Goal: Task Accomplishment & Management: Use online tool/utility

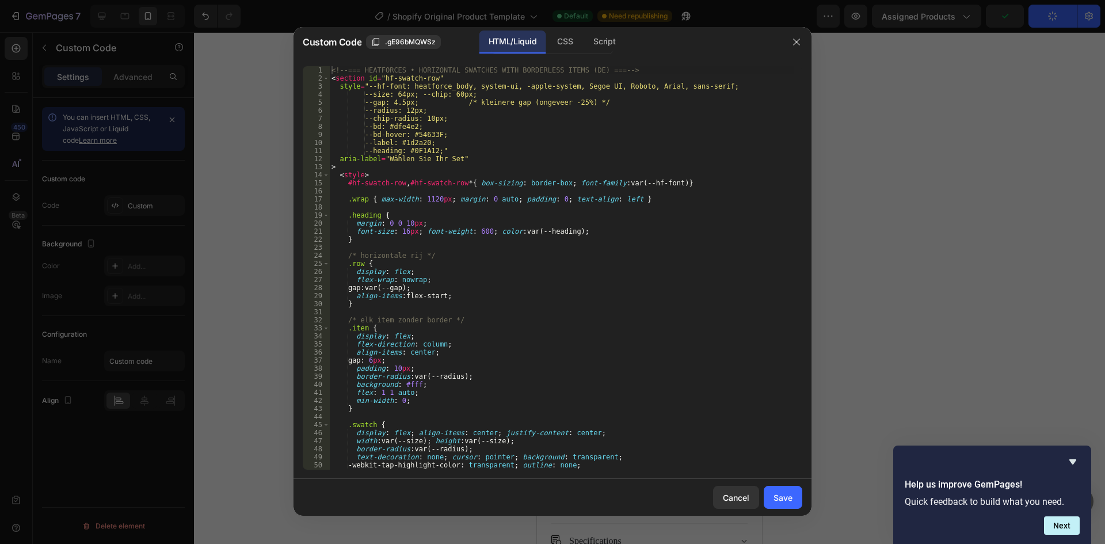
click at [566, 140] on div "<!-- === HEATFORCES • HORIZONTAL SWATCHES WITH BORDERLESS ITEMS (DE) === --> < …" at bounding box center [561, 276] width 465 height 420
type textarea "--label: #1d2a20;"
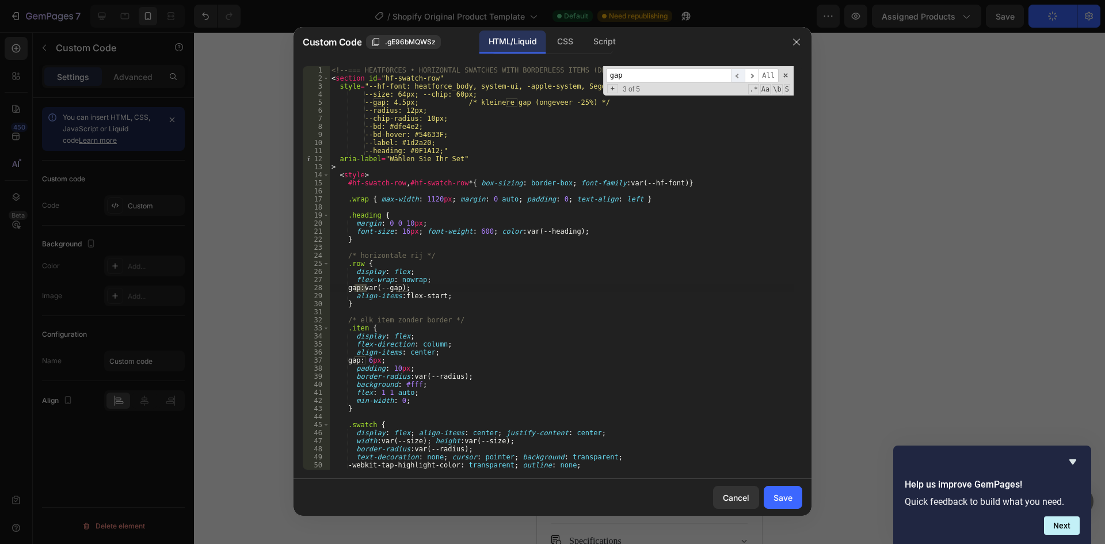
type input "gap"
click at [738, 74] on span "​" at bounding box center [738, 76] width 14 height 14
click at [403, 99] on div "<!-- === HEATFORCES • HORIZONTAL SWATCHES WITH BORDERLESS ITEMS (DE) === --> < …" at bounding box center [561, 276] width 465 height 420
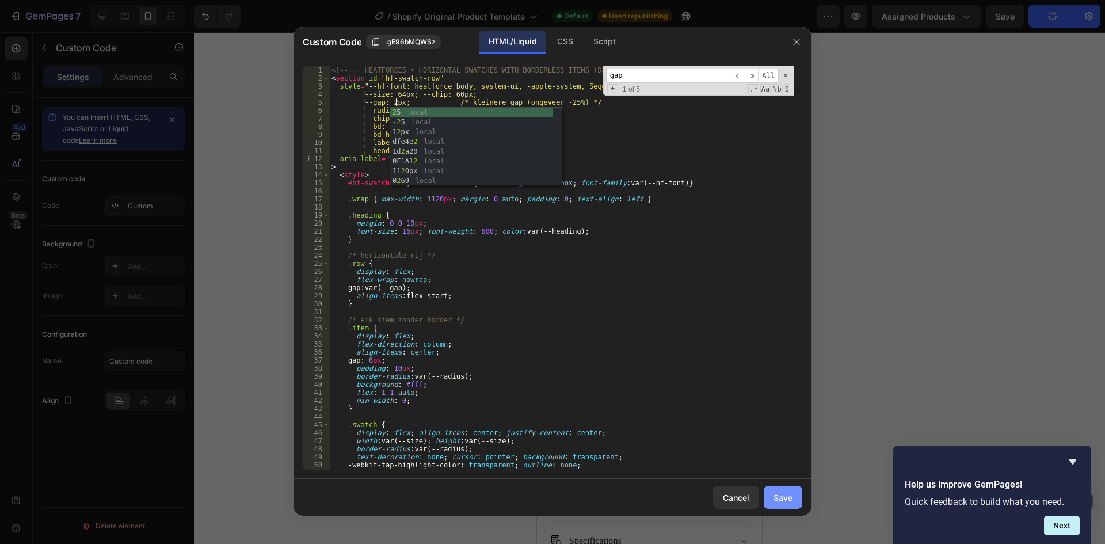
type textarea "--gap: 2px; /* kleinere gap (ongeveer -25%) */"
click at [798, 500] on button "Save" at bounding box center [783, 497] width 39 height 23
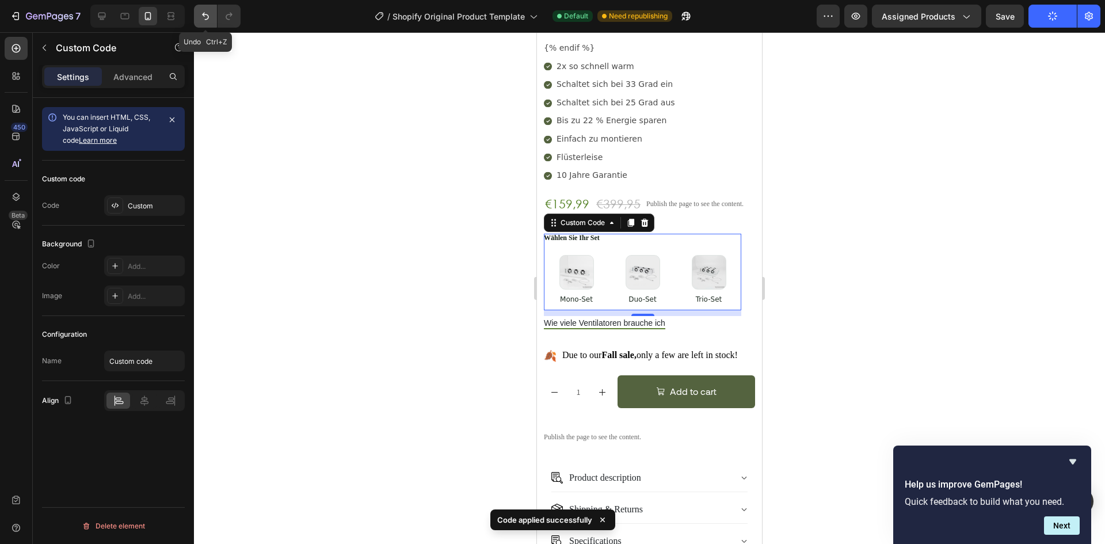
click at [207, 16] on icon "Undo/Redo" at bounding box center [206, 16] width 12 height 12
click at [230, 15] on icon "Undo/Redo" at bounding box center [229, 16] width 6 height 7
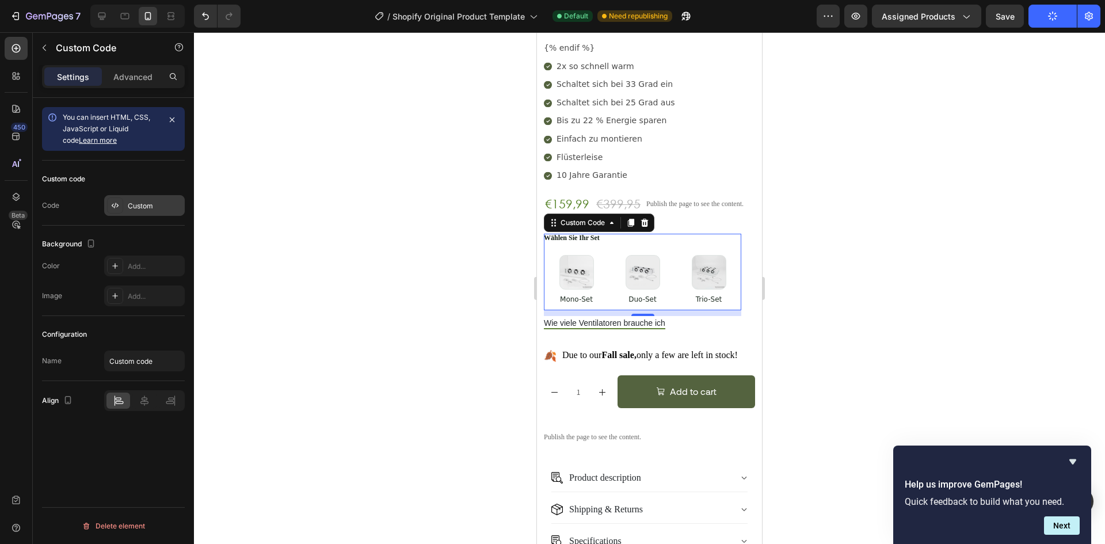
click at [145, 199] on div "Custom" at bounding box center [144, 205] width 81 height 21
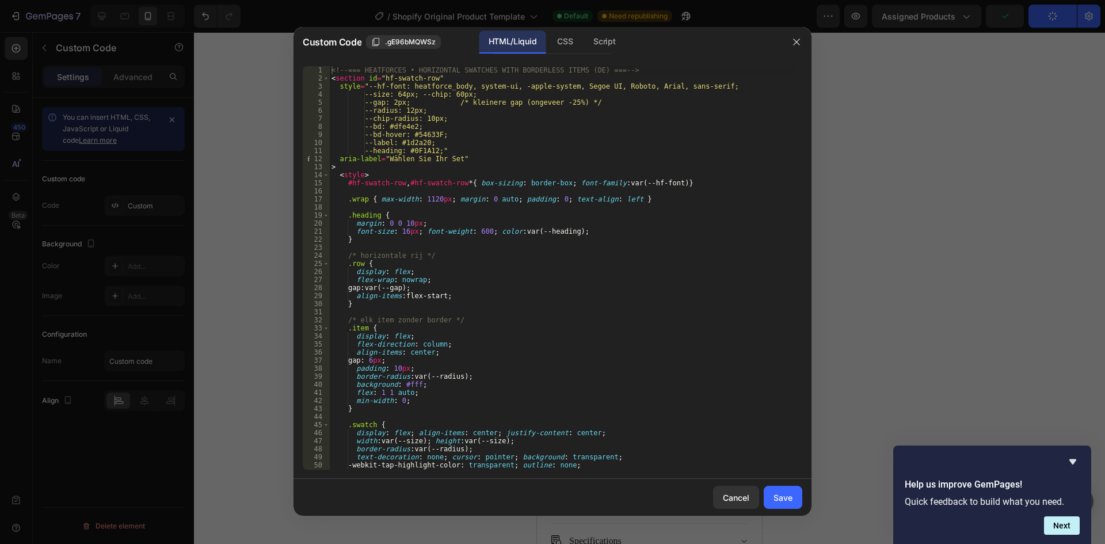
click at [396, 102] on div "<!-- === HEATFORCES • HORIZONTAL SWATCHES WITH BORDERLESS ITEMS (DE) === --> < …" at bounding box center [561, 276] width 465 height 420
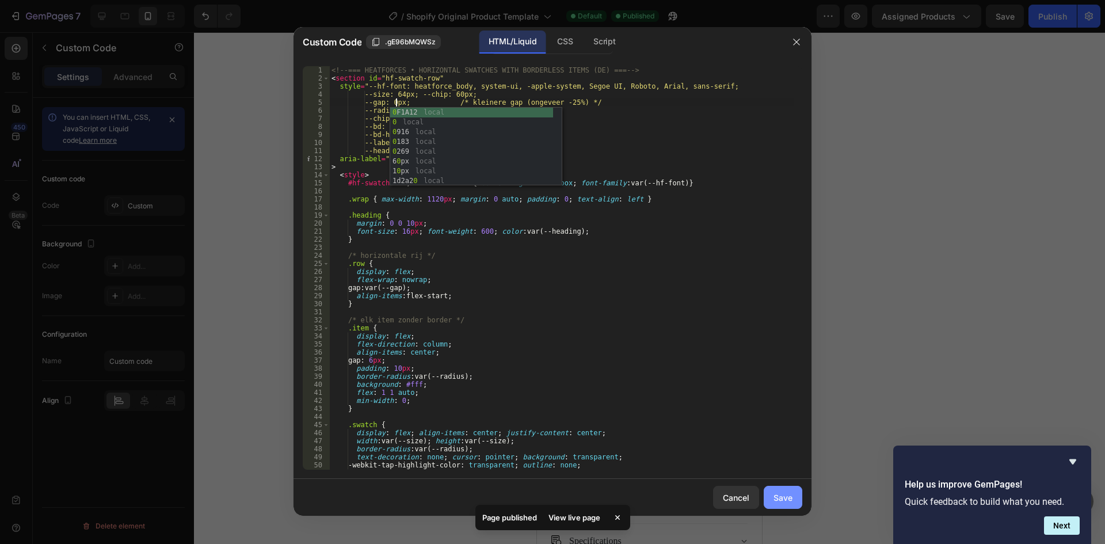
type textarea "--gap: 0px; /* kleinere gap (ongeveer -25%) */"
click at [777, 496] on div "Save" at bounding box center [783, 498] width 19 height 12
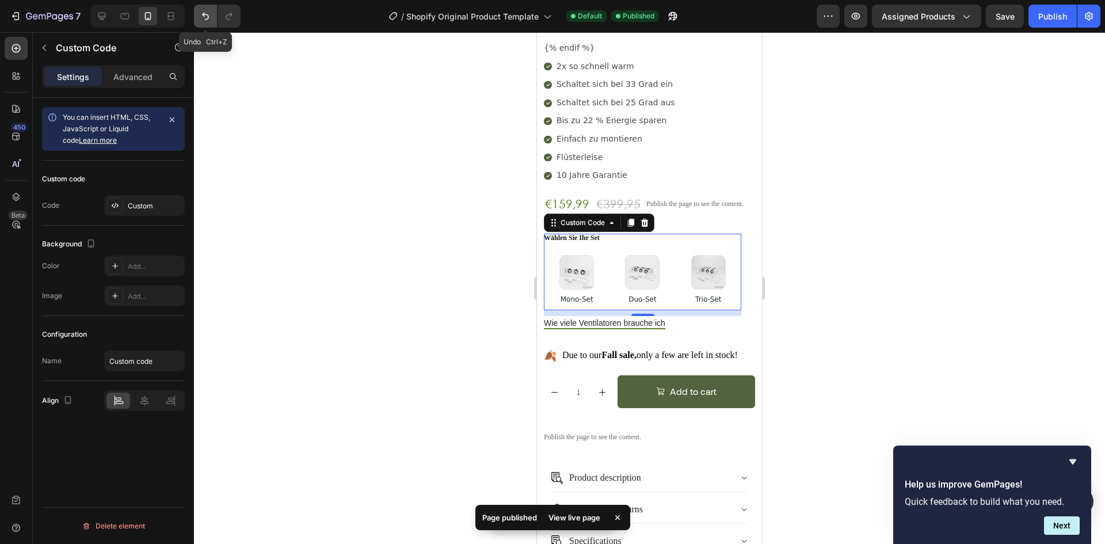
click at [206, 18] on icon "Undo/Redo" at bounding box center [206, 16] width 12 height 12
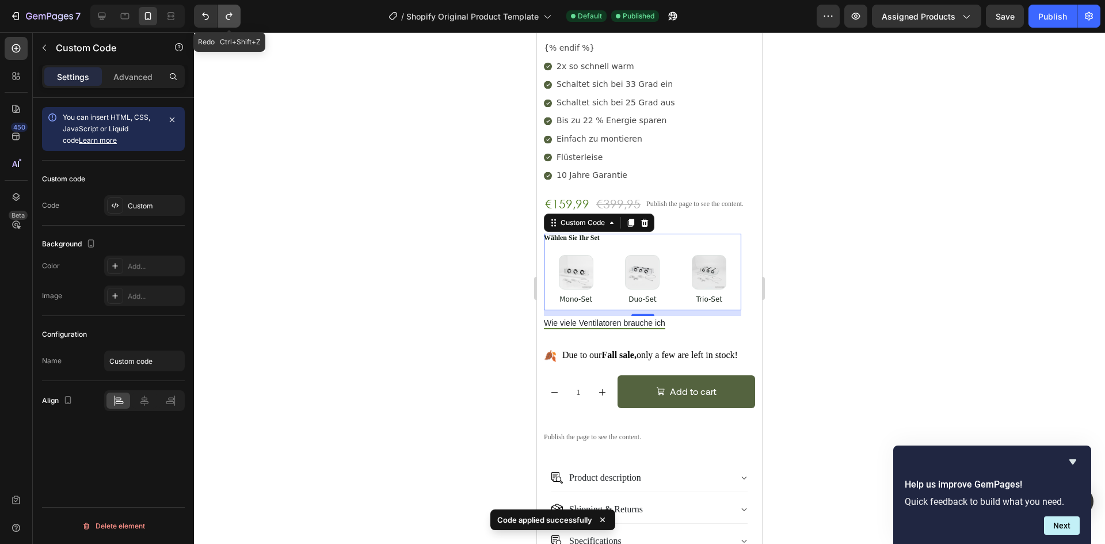
click at [223, 14] on button "Undo/Redo" at bounding box center [229, 16] width 23 height 23
click at [223, 13] on icon "Undo/Redo" at bounding box center [229, 16] width 12 height 12
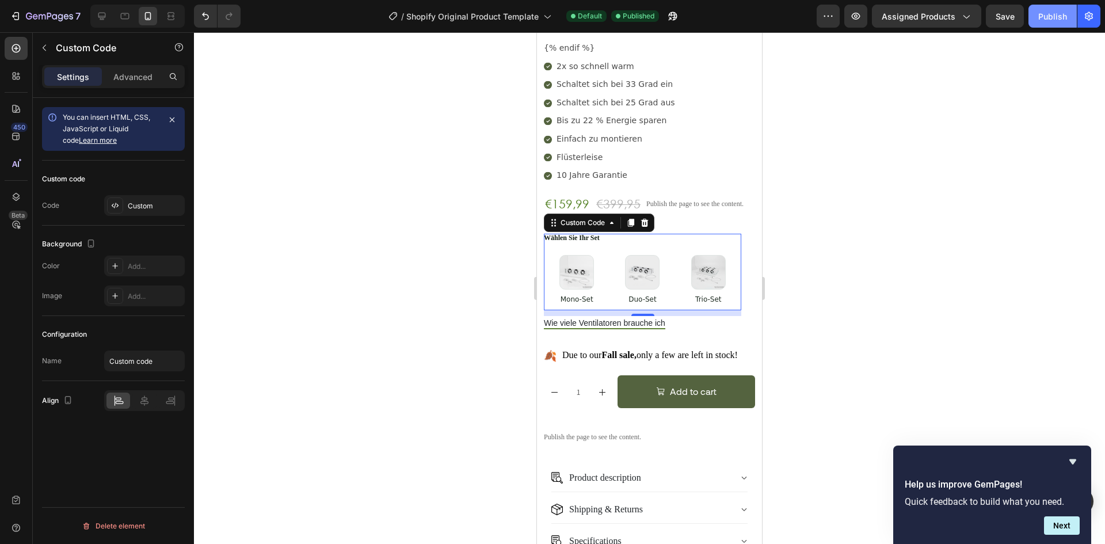
click at [1058, 13] on div "Publish" at bounding box center [1053, 16] width 29 height 12
click at [162, 199] on div "Custom" at bounding box center [144, 205] width 81 height 21
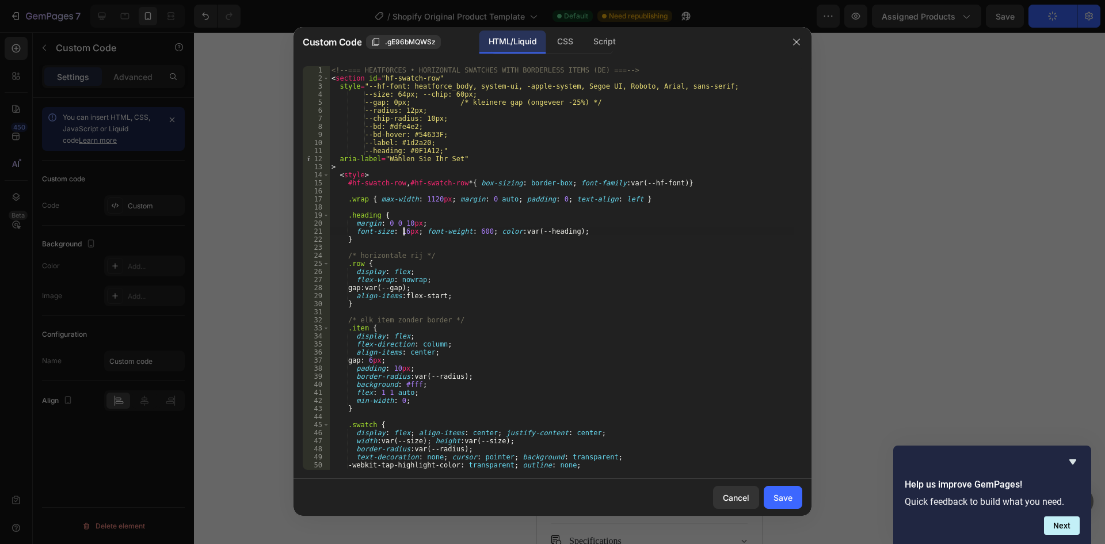
drag, startPoint x: 402, startPoint y: 234, endPoint x: 431, endPoint y: 232, distance: 28.9
click at [402, 234] on div "<!-- === HEATFORCES • HORIZONTAL SWATCHES WITH BORDERLESS ITEMS (DE) === --> < …" at bounding box center [561, 276] width 465 height 420
type textarea "font-size: 120px; font-weight: 600; color: var(--heading);"
click at [792, 503] on div "Save" at bounding box center [783, 498] width 19 height 12
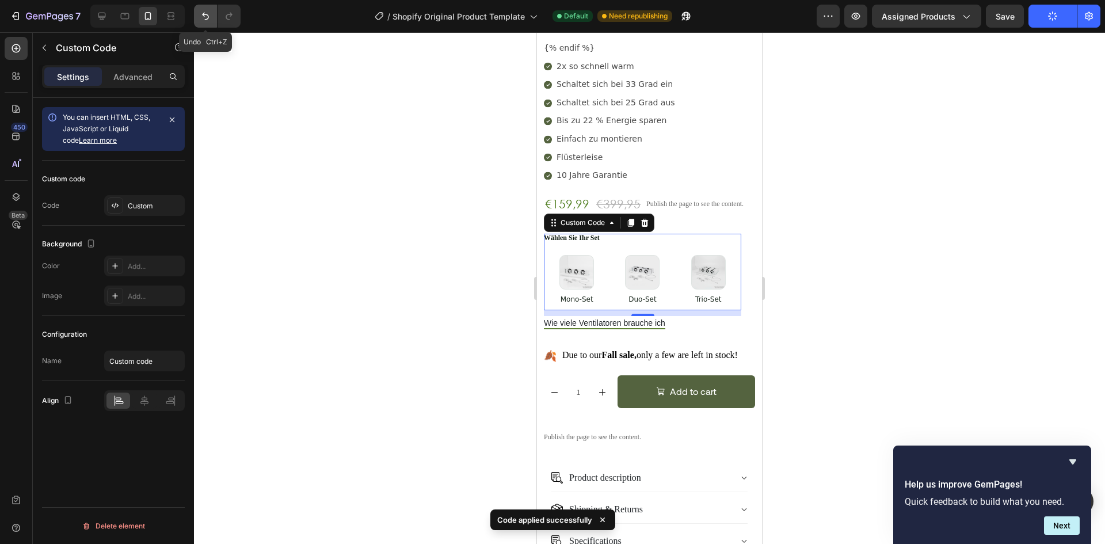
click at [204, 12] on icon "Undo/Redo" at bounding box center [206, 16] width 12 height 12
click at [145, 207] on div "Custom" at bounding box center [155, 206] width 54 height 10
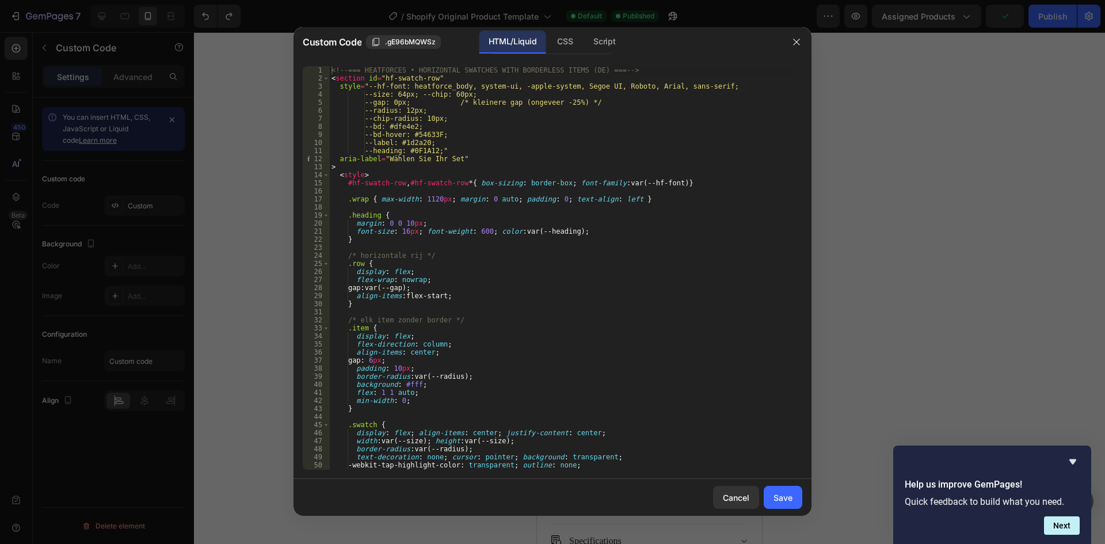
click at [375, 361] on div "<!-- === HEATFORCES • HORIZONTAL SWATCHES WITH BORDERLESS ITEMS (DE) === --> < …" at bounding box center [561, 276] width 465 height 420
type textarea "gap: 60px;"
click at [801, 503] on button "Save" at bounding box center [783, 497] width 39 height 23
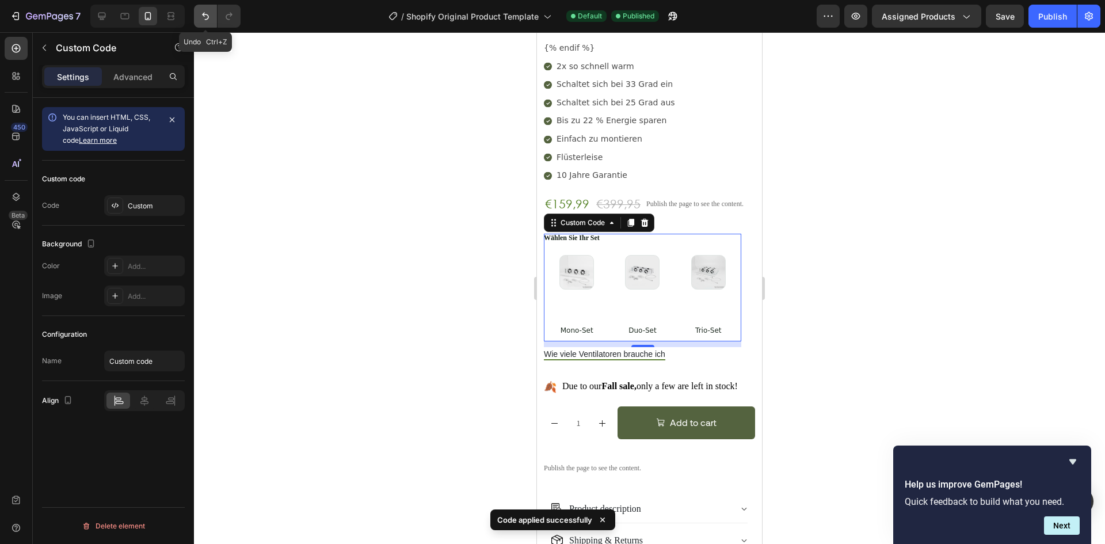
click at [208, 17] on icon "Undo/Redo" at bounding box center [205, 16] width 7 height 7
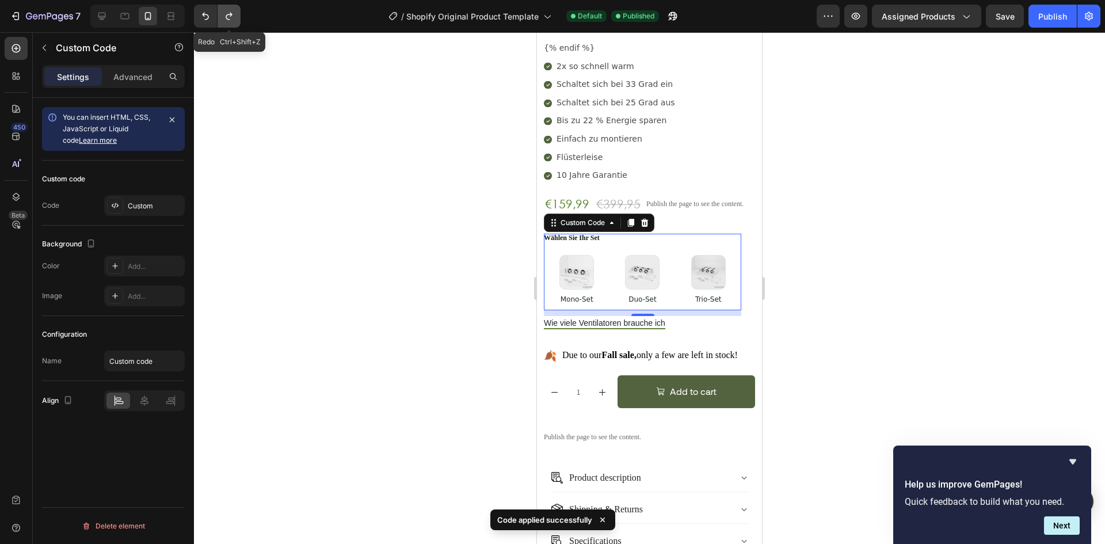
click at [222, 17] on button "Undo/Redo" at bounding box center [229, 16] width 23 height 23
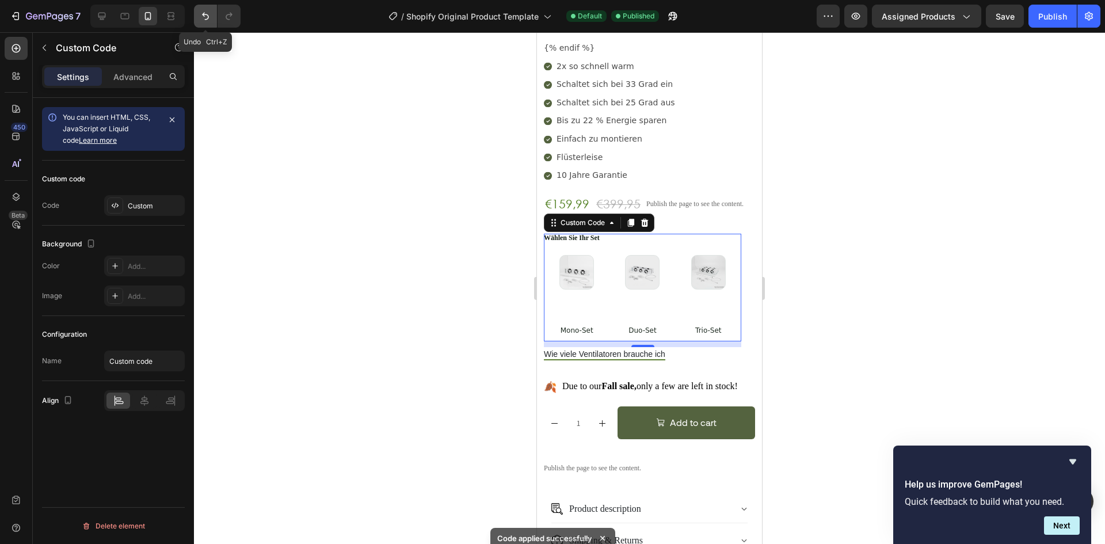
click at [207, 14] on icon "Undo/Redo" at bounding box center [205, 16] width 7 height 7
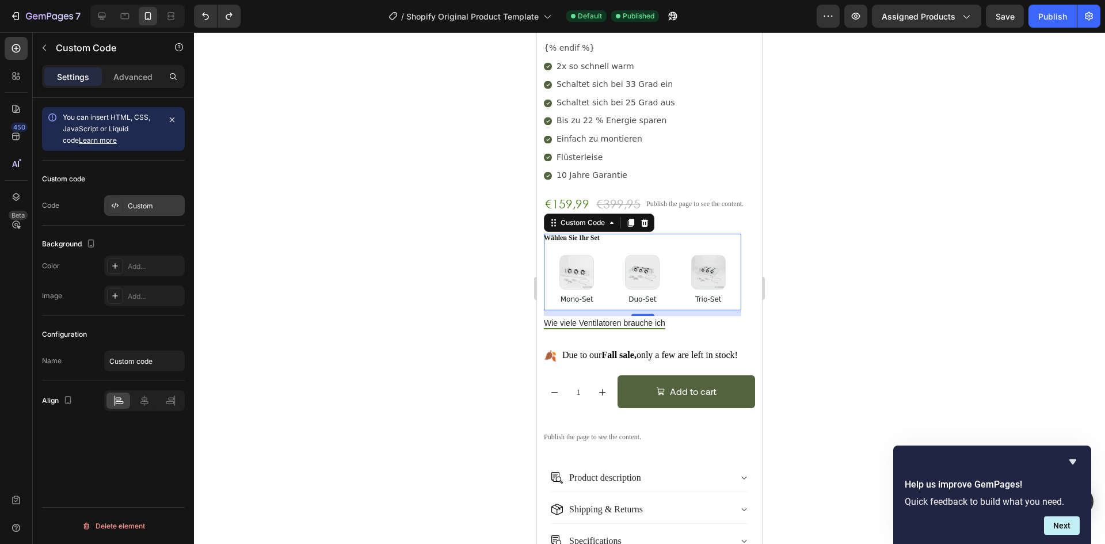
click at [149, 206] on div "Custom" at bounding box center [155, 206] width 54 height 10
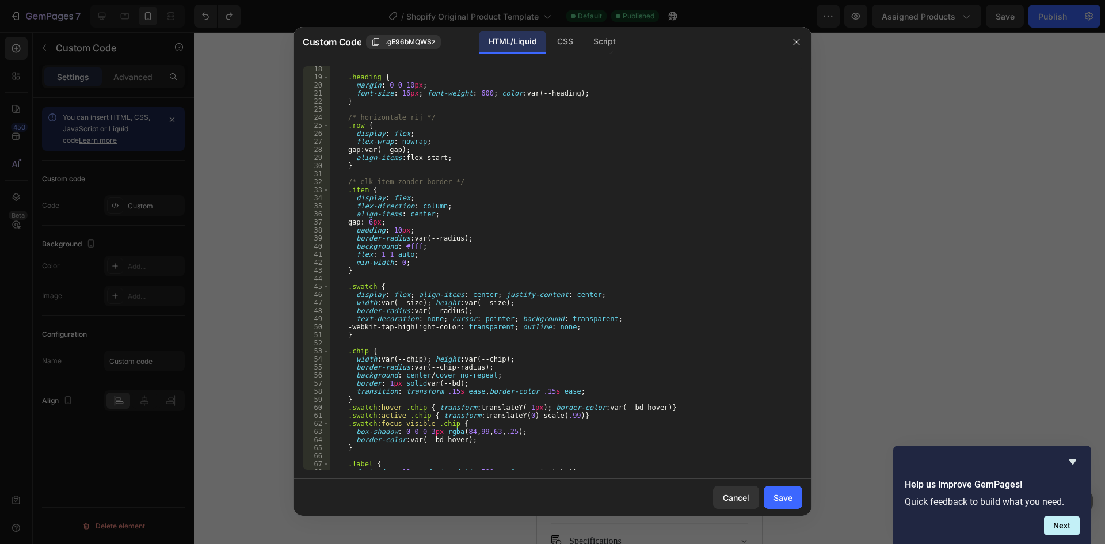
scroll to position [138, 0]
click at [534, 332] on div ".heading { margin : 0 0 10 px ; font-size : 16 px ; font-weight : 600 ; color :…" at bounding box center [561, 275] width 465 height 420
type textarea "}"
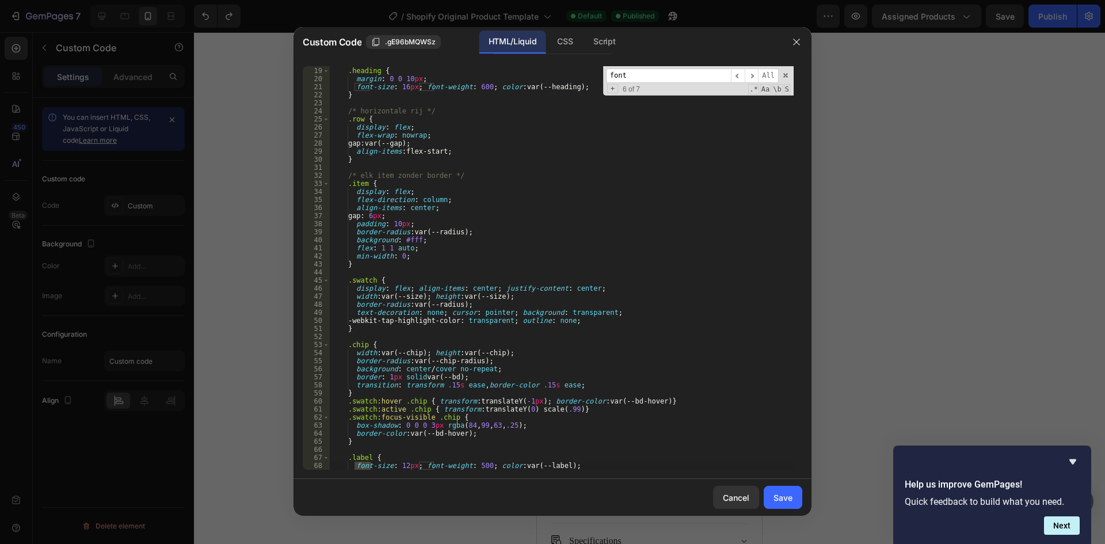
scroll to position [145, 0]
type input "font-size"
click at [753, 71] on span "​" at bounding box center [752, 76] width 14 height 14
click at [751, 71] on span "​" at bounding box center [752, 76] width 14 height 14
click at [402, 465] on div ".heading { margin : 0 0 10 px ; font-size : 16 px ; font-weight : 600 ; color :…" at bounding box center [561, 269] width 465 height 420
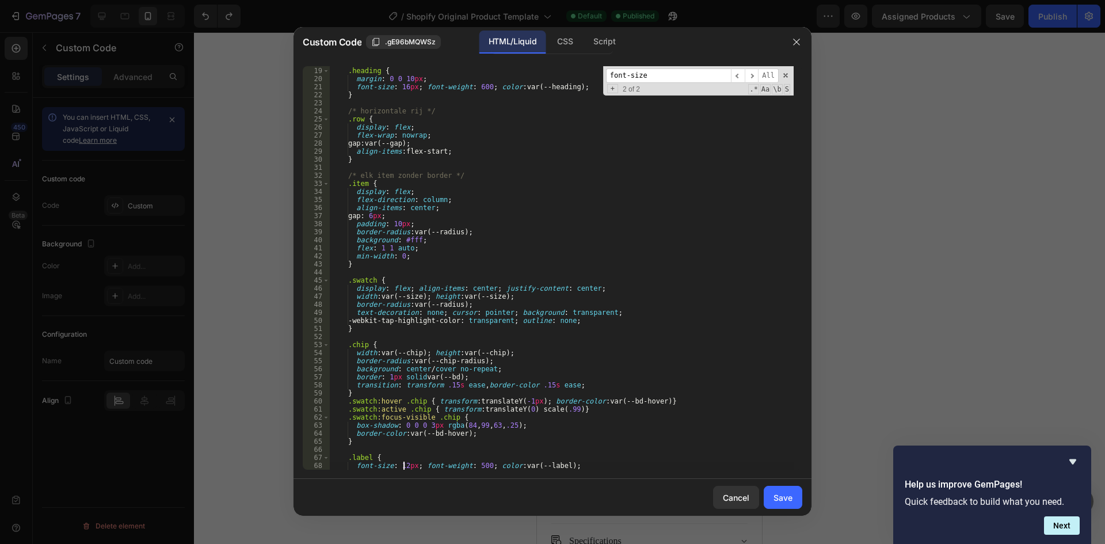
scroll to position [0, 6]
click at [599, 441] on div ".heading { margin : 0 0 10 px ; font-size : 16 px ; font-weight : 600 ; color :…" at bounding box center [561, 269] width 465 height 420
type textarea "}"
click at [777, 490] on button "Save" at bounding box center [783, 497] width 39 height 23
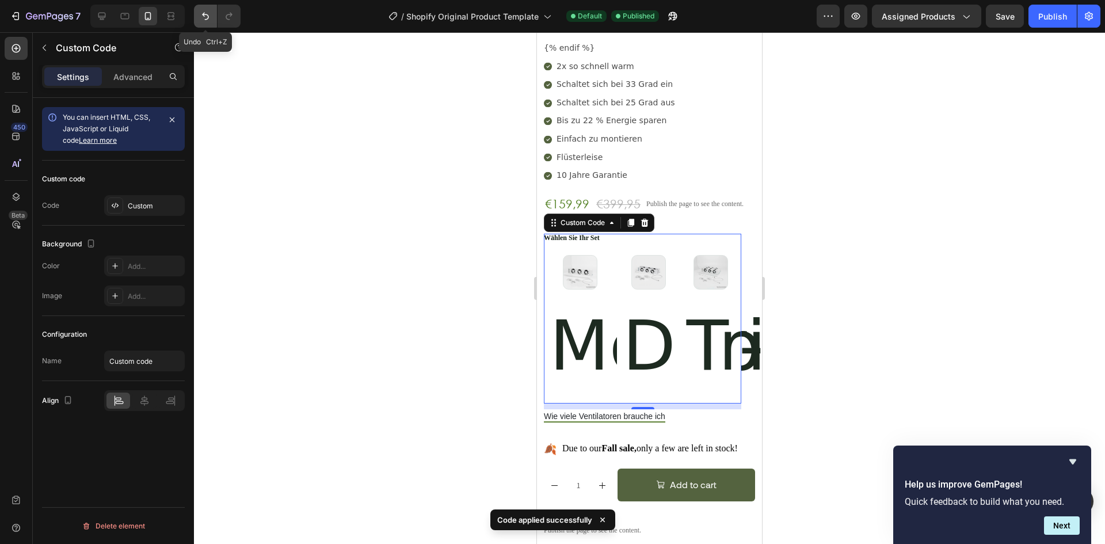
click at [207, 10] on button "Undo/Redo" at bounding box center [205, 16] width 23 height 23
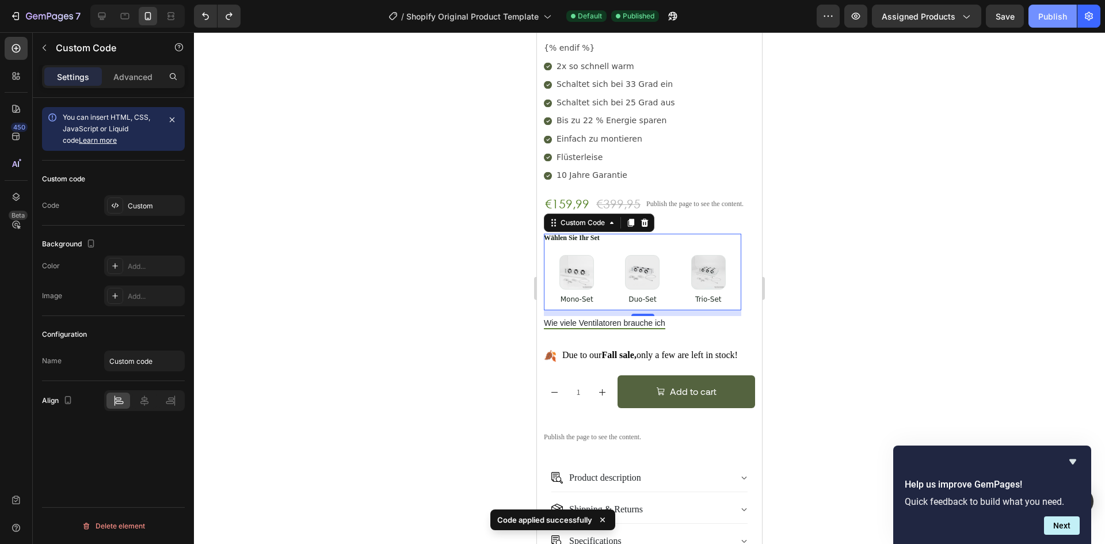
click at [1057, 17] on div "Publish" at bounding box center [1053, 16] width 29 height 12
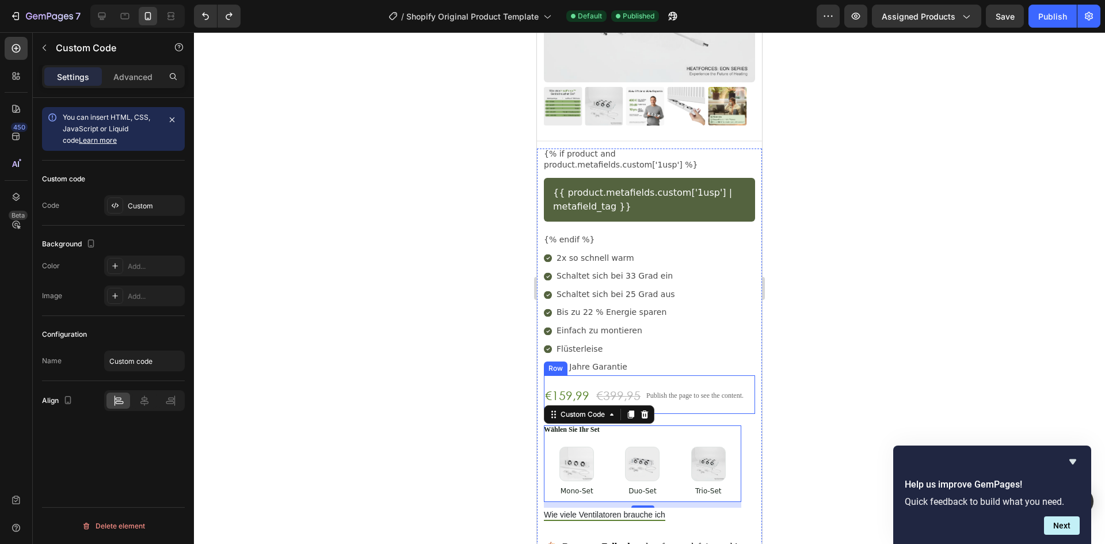
scroll to position [345, 0]
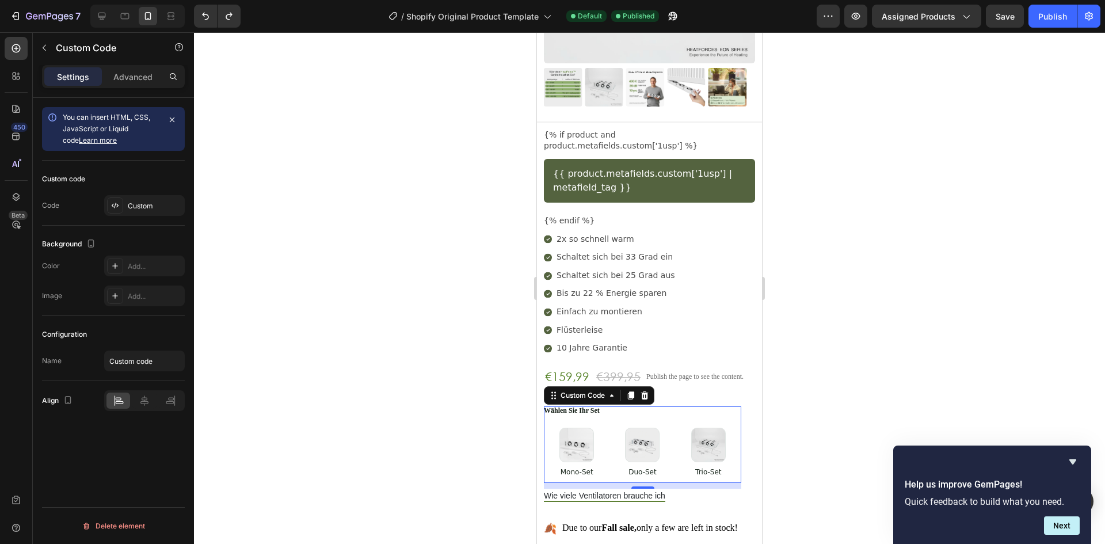
click at [157, 187] on div "Custom code" at bounding box center [113, 179] width 143 height 18
click at [143, 206] on div "Custom" at bounding box center [155, 206] width 54 height 10
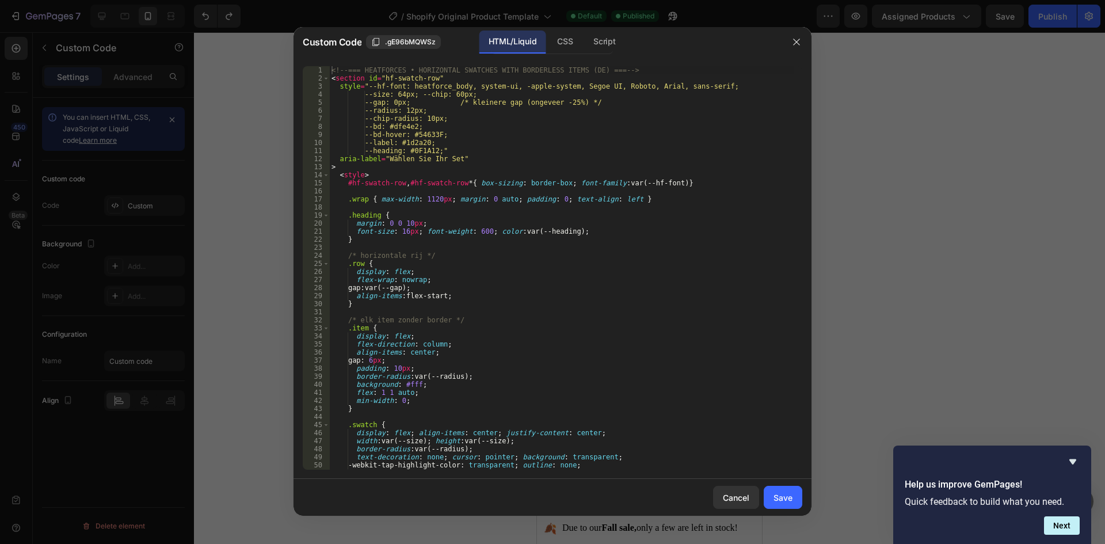
type textarea "margin: 0 0 10px;"
click at [492, 222] on div "<!-- === HEATFORCES • HORIZONTAL SWATCHES WITH BORDERLESS ITEMS (DE) === --> < …" at bounding box center [561, 276] width 465 height 420
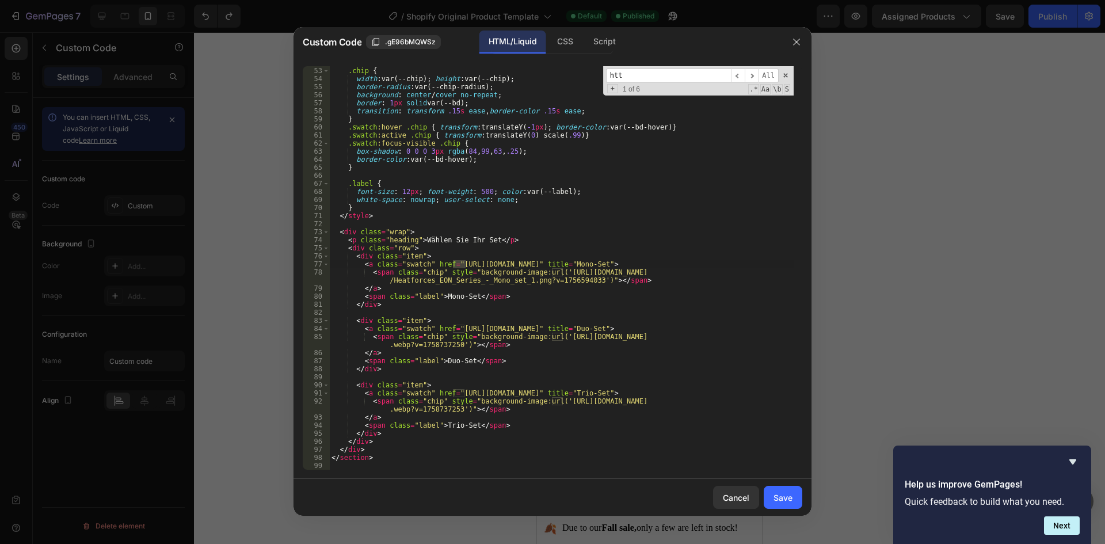
scroll to position [419, 0]
type input "htt"
click at [754, 70] on span "​" at bounding box center [752, 76] width 14 height 14
click at [750, 76] on span "​" at bounding box center [752, 76] width 14 height 14
click at [751, 75] on span "​" at bounding box center [752, 76] width 14 height 14
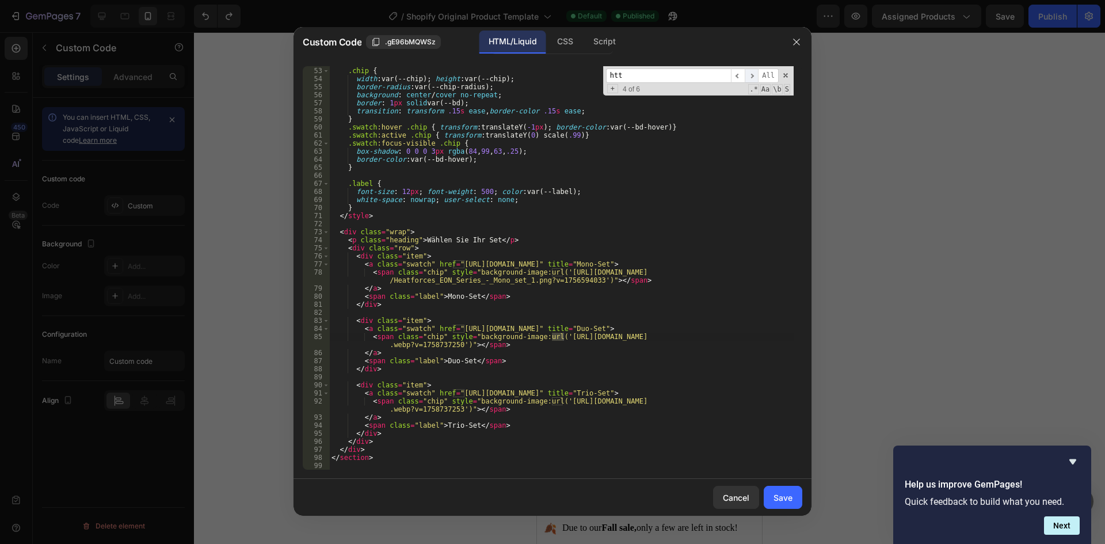
click at [751, 74] on span "​" at bounding box center [752, 76] width 14 height 14
drag, startPoint x: 551, startPoint y: 270, endPoint x: 583, endPoint y: 278, distance: 32.7
click at [582, 278] on div ".chip { width : var(--chip) ; height : var(--chip) ; border-radius : var(--chip…" at bounding box center [561, 269] width 465 height 420
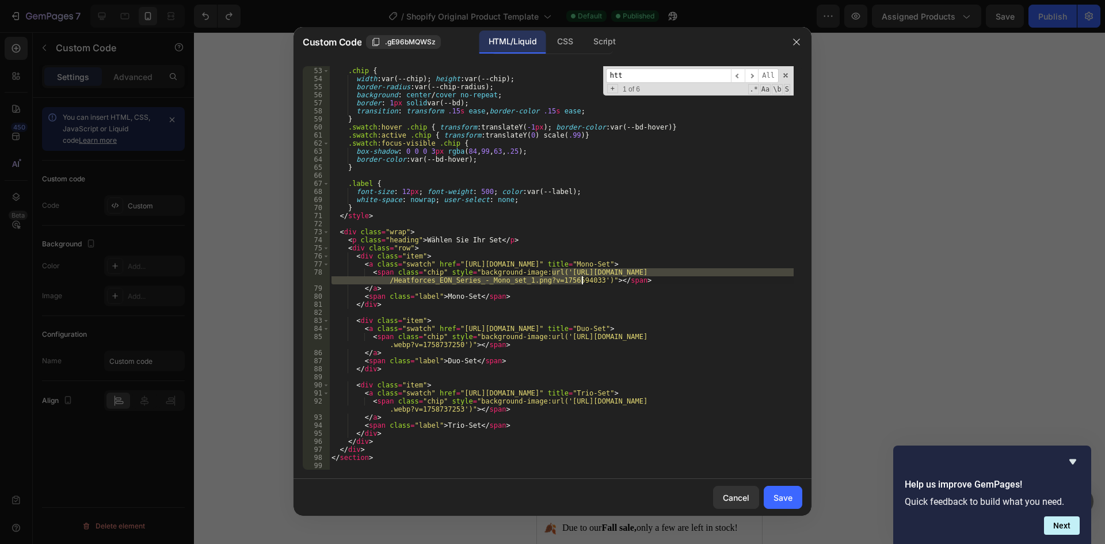
paste textarea "imgi_24_O1CN01NYM14m1nxV8F5f5e8__2219050535156-0-cib.jpg?v=1758909305"
type textarea "<span class="chip" style="background-image:url('https://cdn.shopify.com/s/files…"
click at [784, 496] on div "Save" at bounding box center [783, 498] width 19 height 12
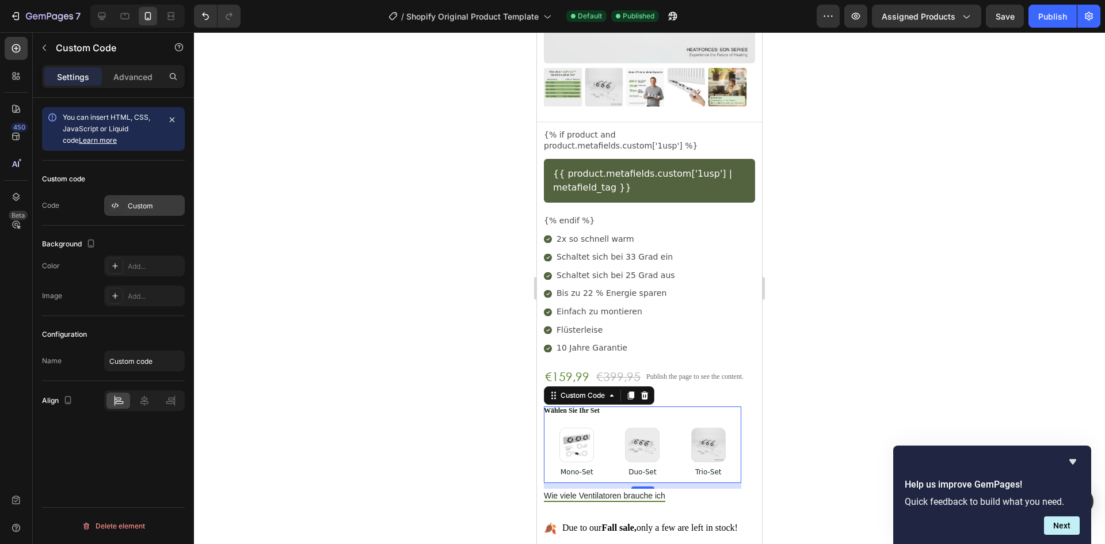
click at [161, 202] on div "Custom" at bounding box center [155, 206] width 54 height 10
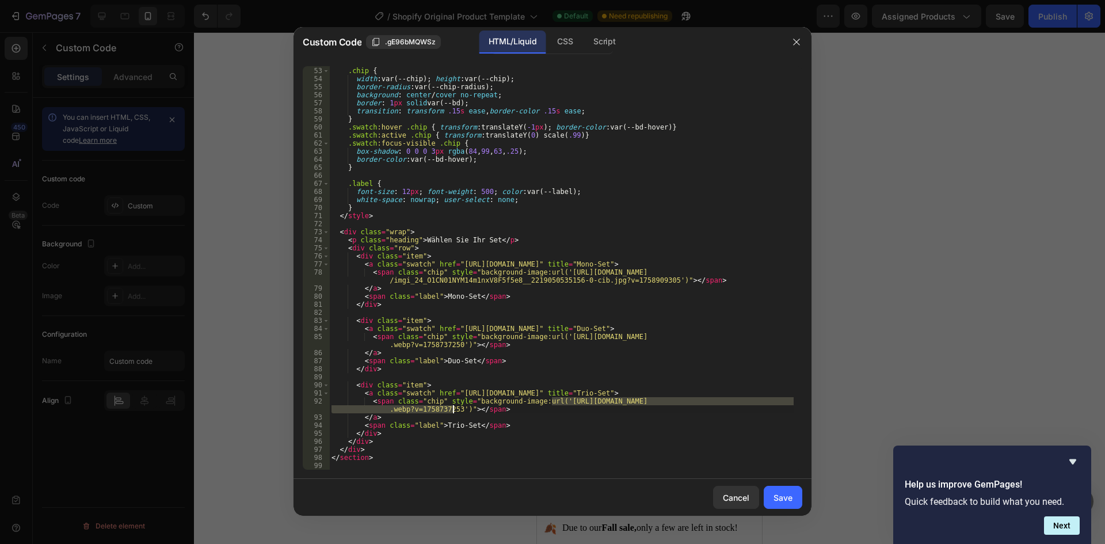
drag, startPoint x: 553, startPoint y: 401, endPoint x: 453, endPoint y: 408, distance: 100.4
click at [453, 408] on div ".chip { width : var(--chip) ; height : var(--chip) ; border-radius : var(--chip…" at bounding box center [561, 269] width 465 height 420
paste textarea "imgi_22_O1CN01gcsu3L1nxV8ILDeto__2219050535156-0-cib.jpg?v=1758909006"
type textarea "<span class="chip" style="background-image:url('https://cdn.shopify.com/s/files…"
click at [780, 498] on div "Save" at bounding box center [783, 498] width 19 height 12
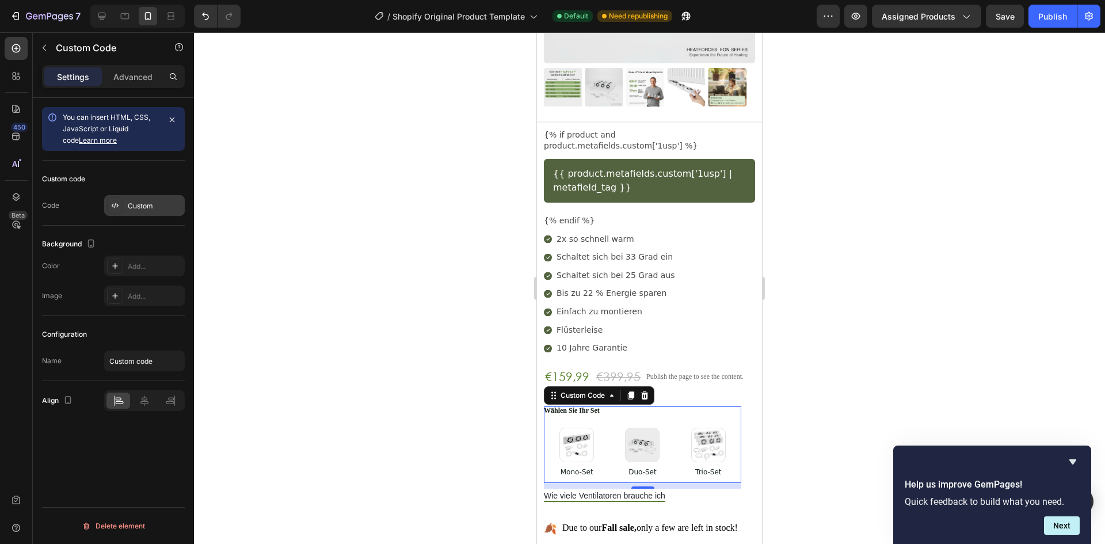
click at [143, 208] on div "Custom" at bounding box center [155, 206] width 54 height 10
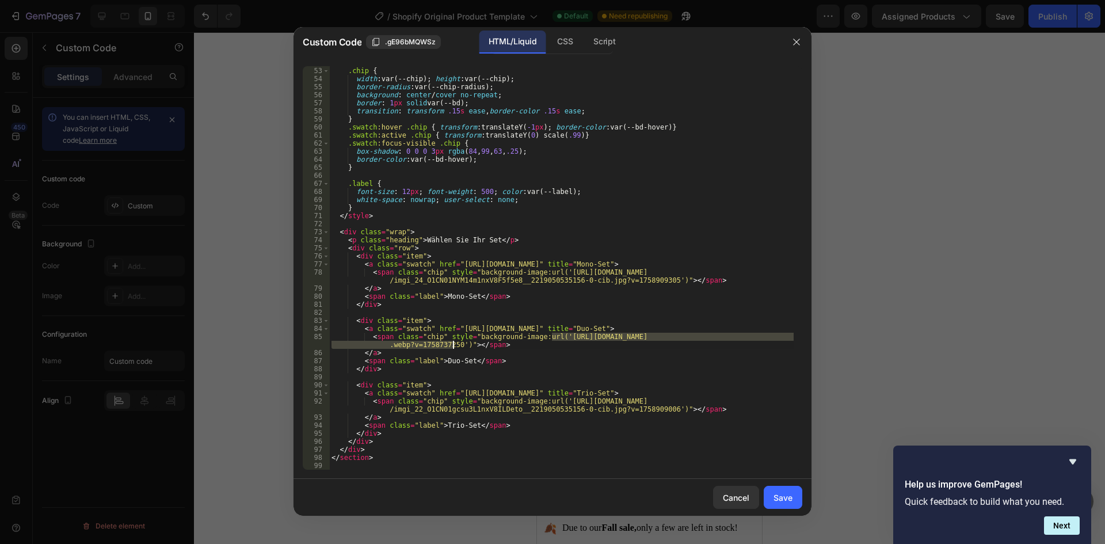
drag, startPoint x: 552, startPoint y: 336, endPoint x: 452, endPoint y: 343, distance: 100.4
click at [452, 343] on div ".chip { width : var(--chip) ; height : var(--chip) ; border-radius : var(--chip…" at bounding box center [561, 269] width 465 height 420
paste textarea "imgi_25_O1CN01rrq36Q1nxV8HEz2HQ__2219050535156-0-cib.jpg?v=1758909587"
type textarea "<span class="chip" style="background-image:url('https://cdn.shopify.com/s/files…"
click at [774, 492] on div "Save" at bounding box center [783, 498] width 19 height 12
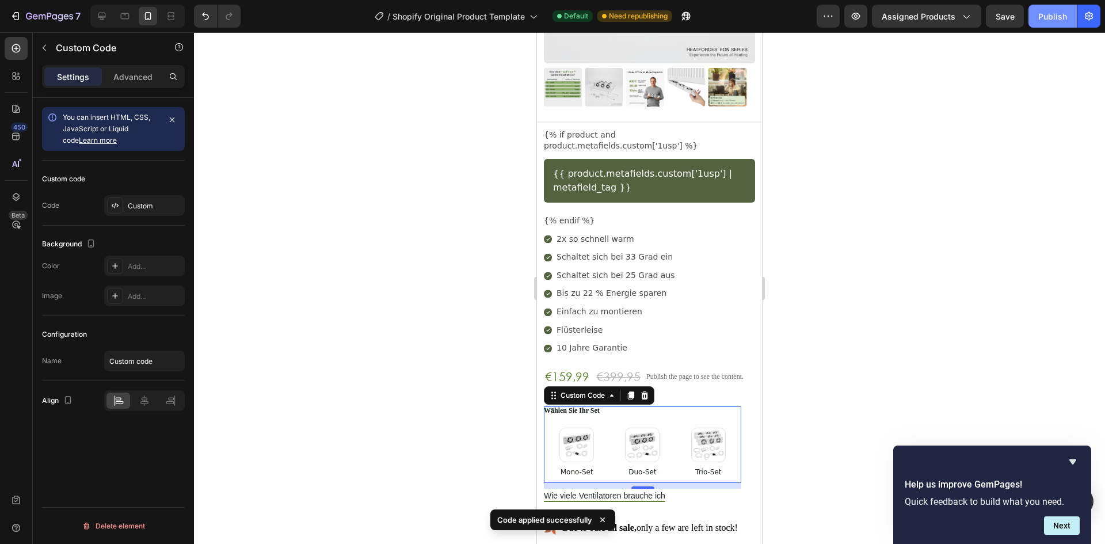
click at [1052, 21] on div "Publish" at bounding box center [1053, 16] width 29 height 12
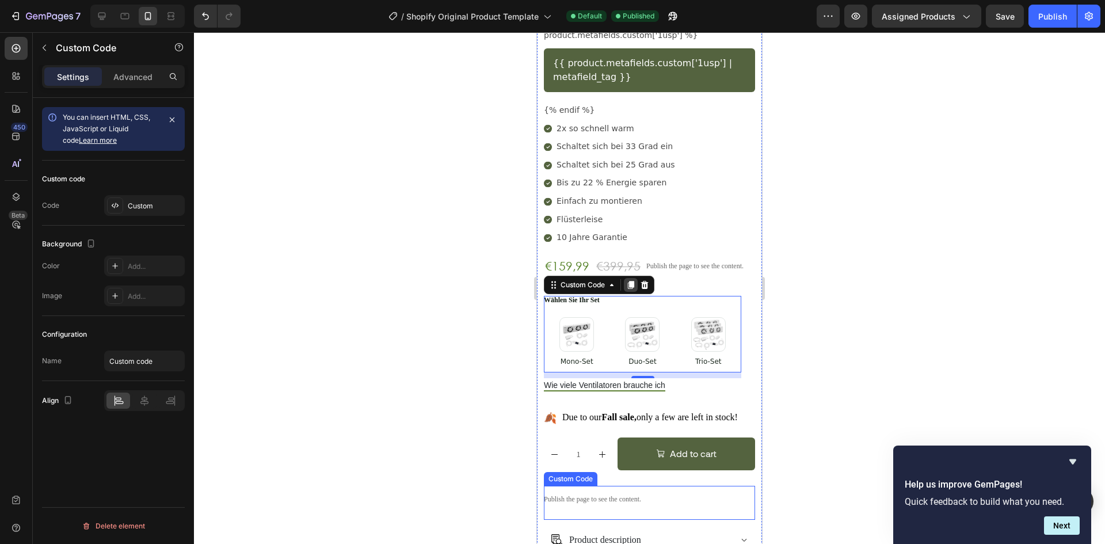
scroll to position [403, 0]
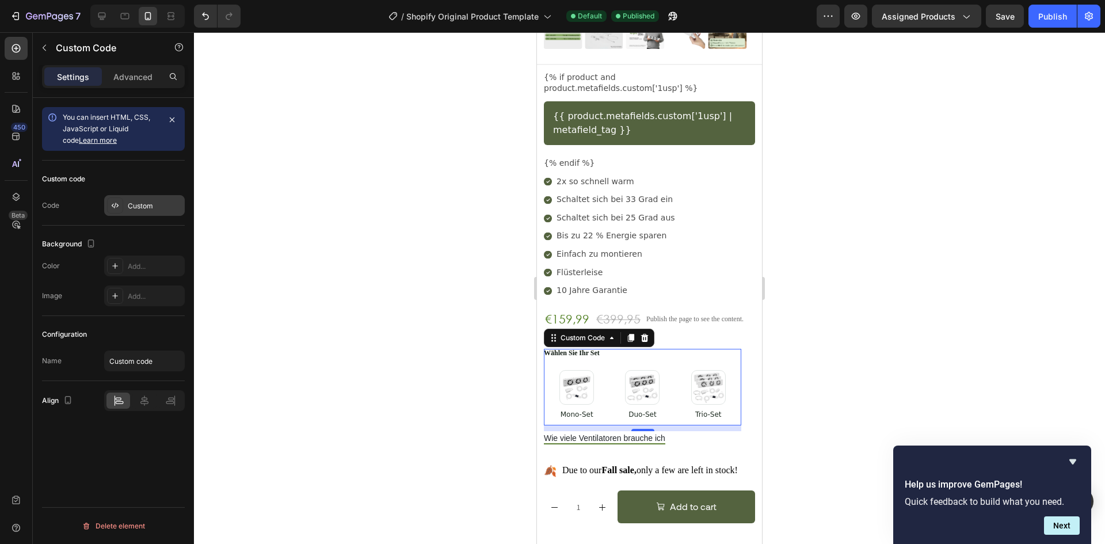
click at [132, 200] on div "Custom" at bounding box center [144, 205] width 81 height 21
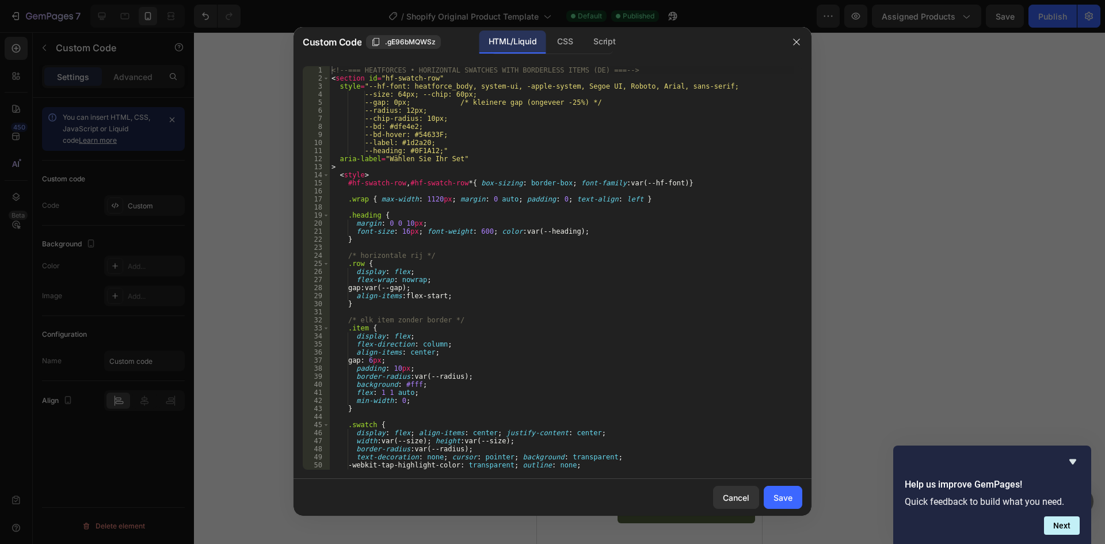
click at [509, 236] on div "<!-- === HEATFORCES • HORIZONTAL SWATCHES WITH BORDERLESS ITEMS (DE) === --> < …" at bounding box center [561, 276] width 465 height 420
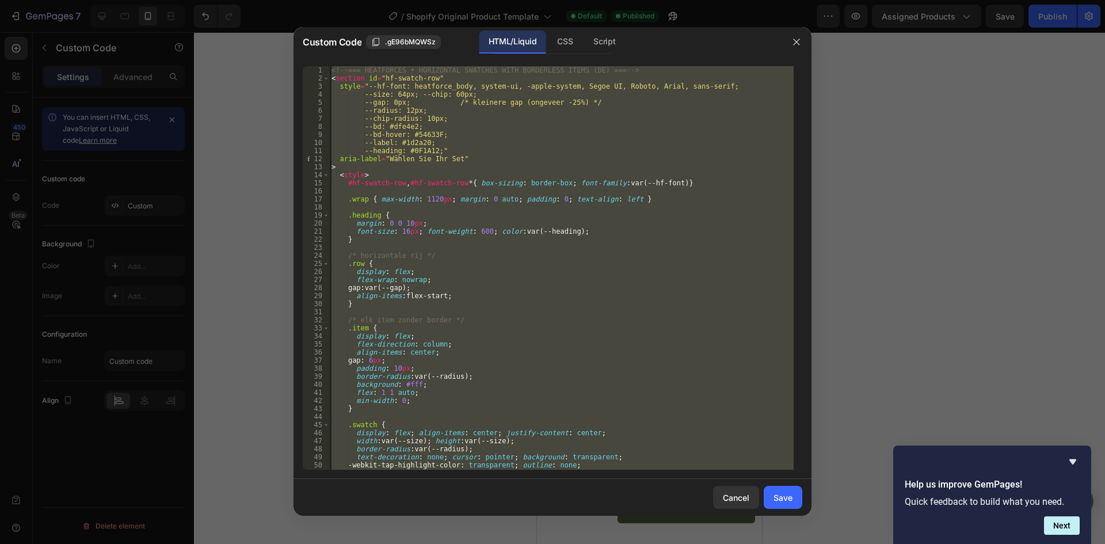
click at [601, 359] on div "<!-- === HEATFORCES • HORIZONTAL SWATCHES WITH BORDERLESS ITEMS (DE) === --> < …" at bounding box center [561, 268] width 465 height 404
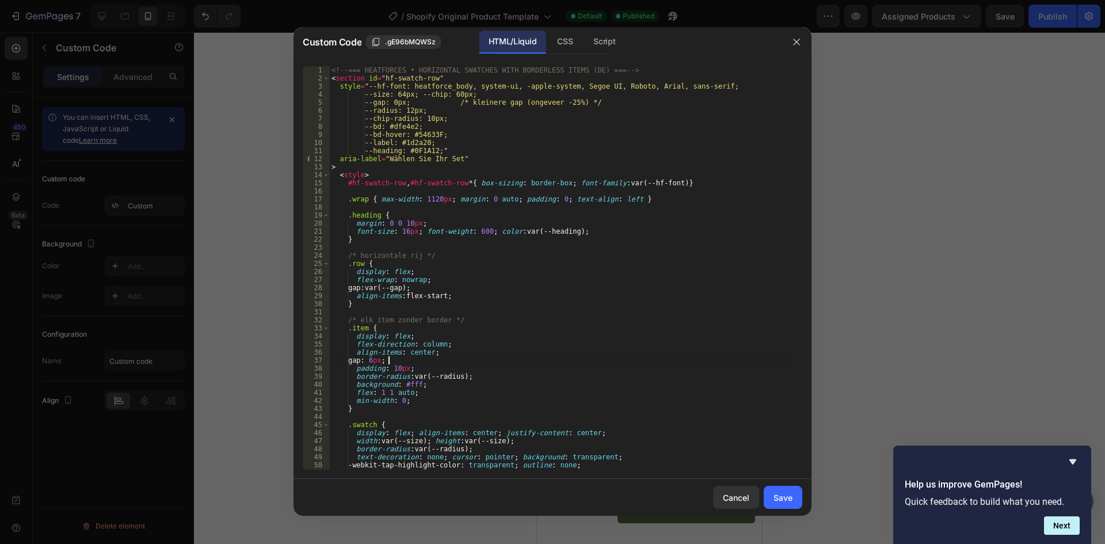
type textarea "</section>"
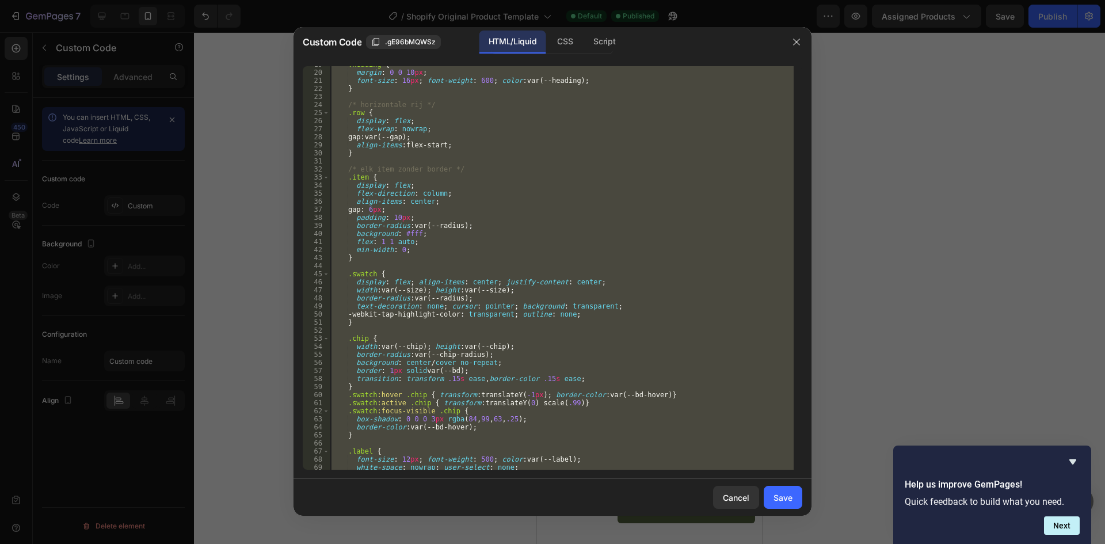
scroll to position [419, 0]
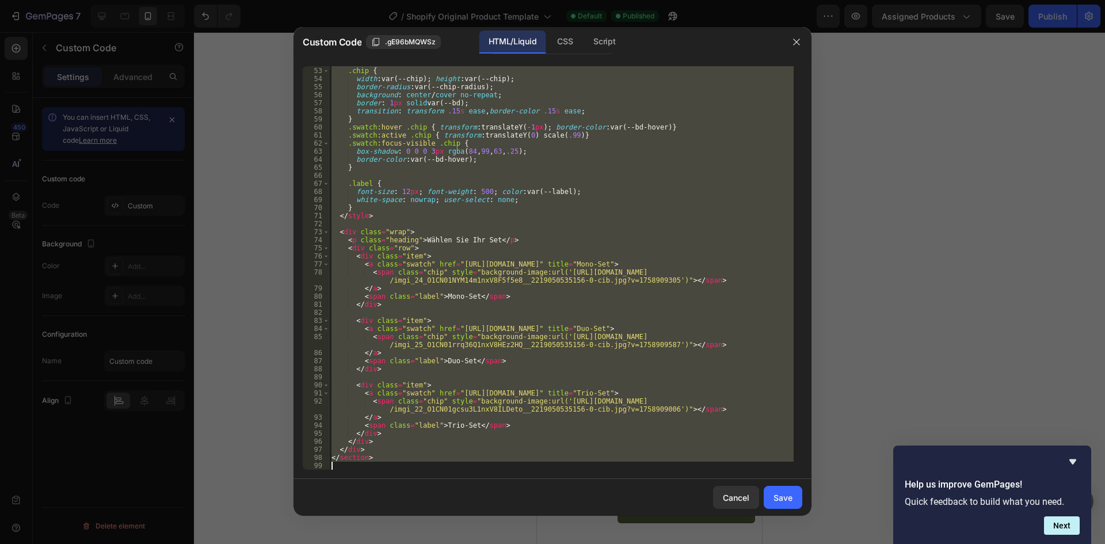
paste textarea
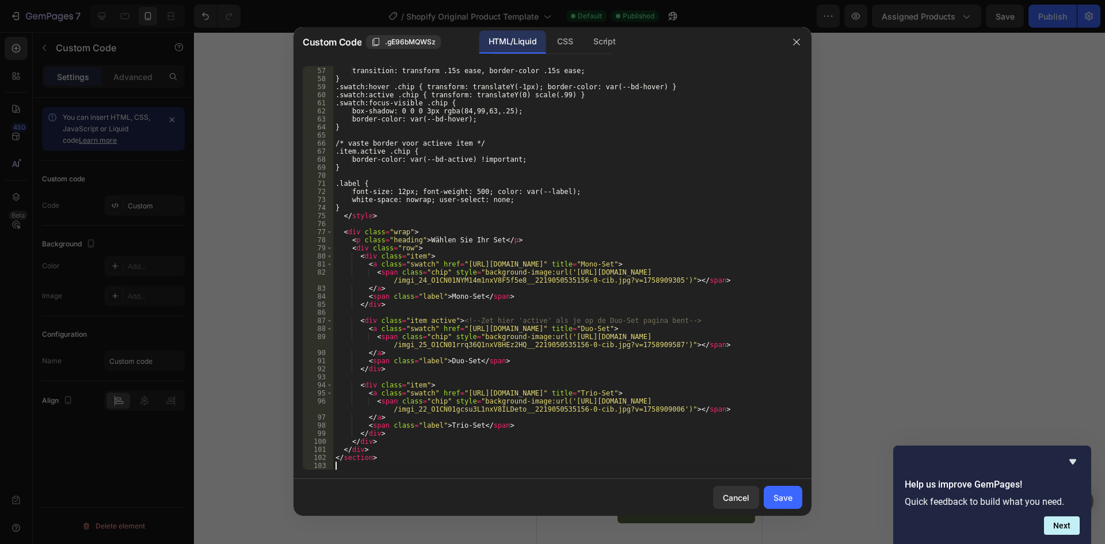
scroll to position [451, 0]
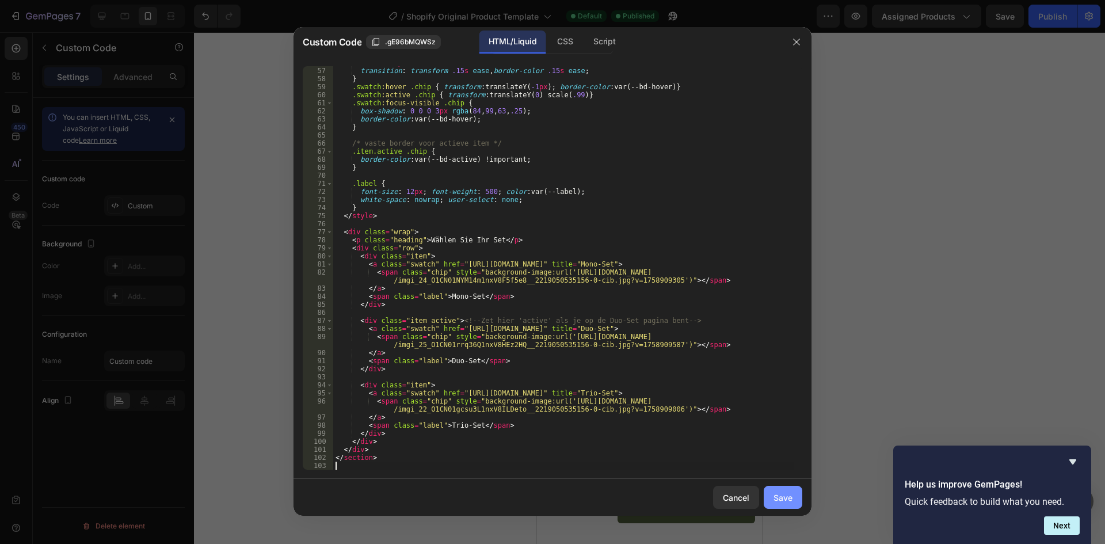
click at [778, 500] on div "Save" at bounding box center [783, 498] width 19 height 12
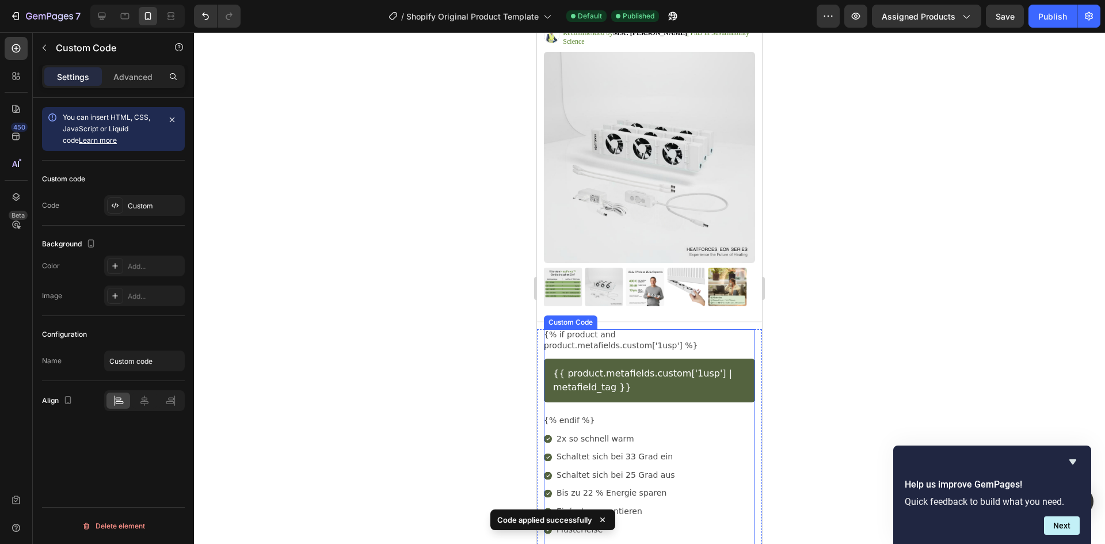
scroll to position [58, 0]
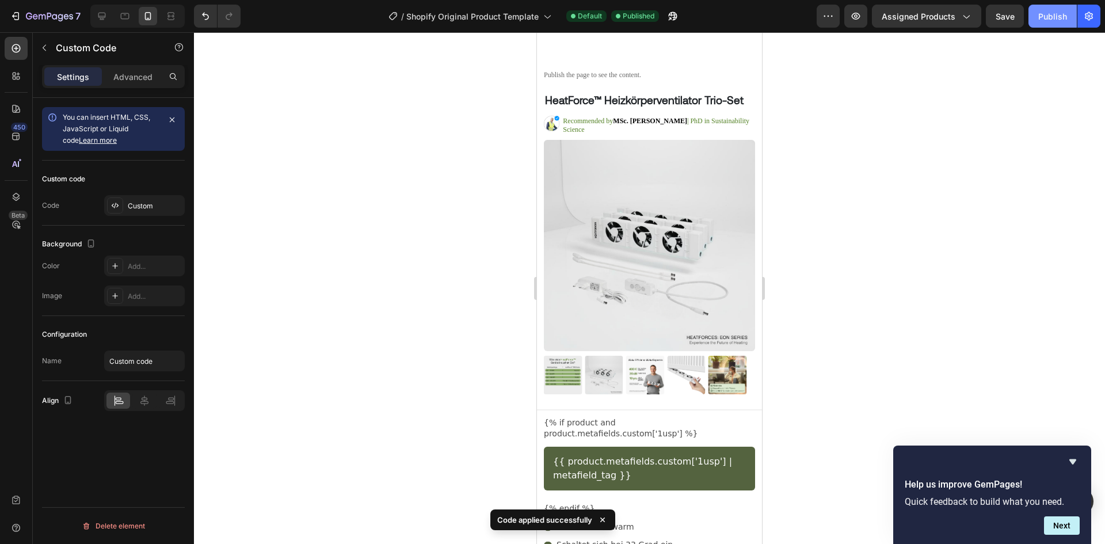
click at [1055, 16] on div "Publish" at bounding box center [1053, 16] width 29 height 12
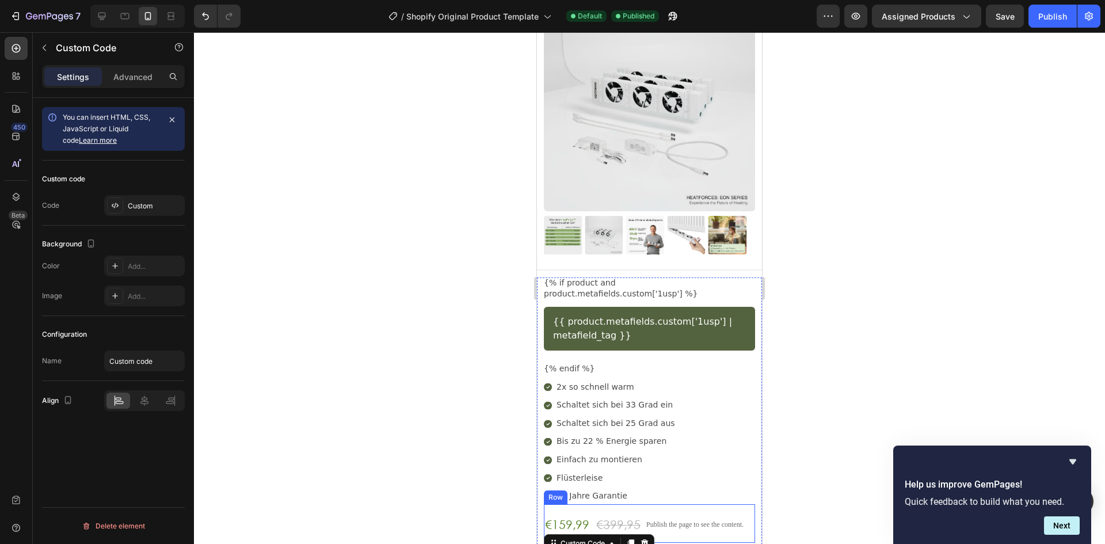
scroll to position [403, 0]
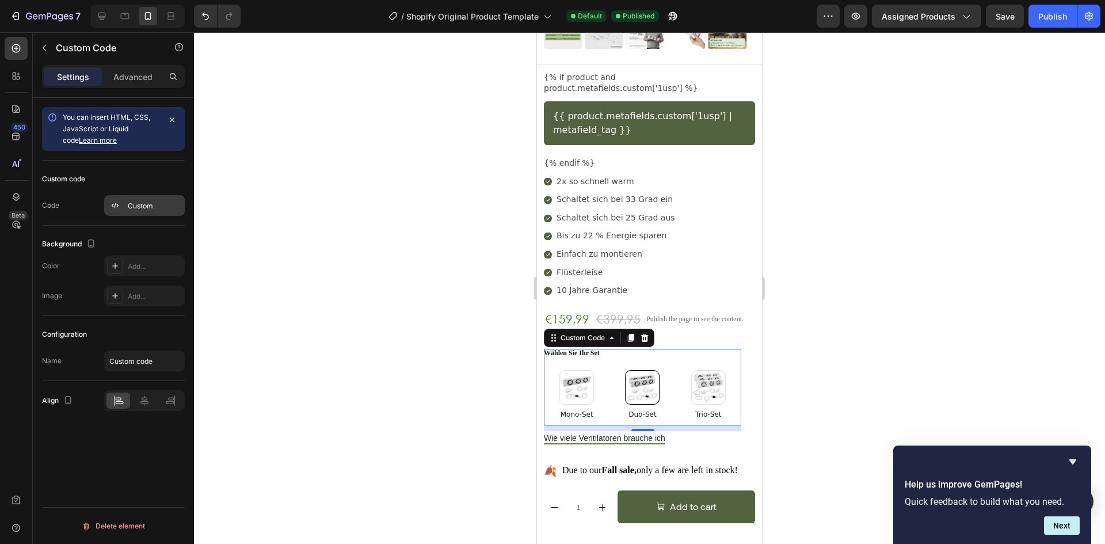
click at [149, 211] on div "Custom" at bounding box center [155, 206] width 54 height 10
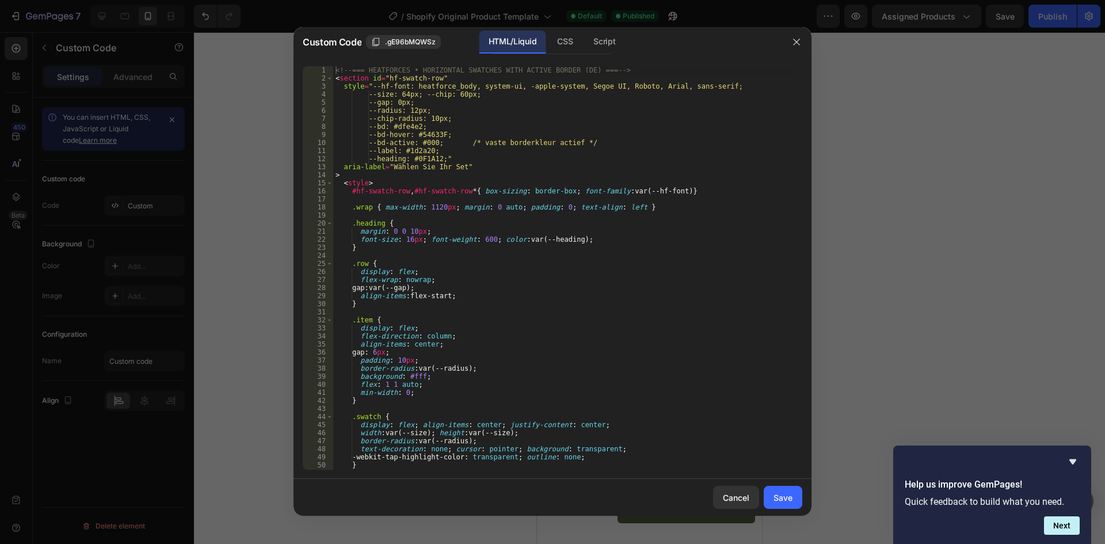
click at [675, 288] on div "<!-- === HEATFORCES • HORIZONTAL SWATCHES WITH ACTIVE BORDER (DE) === --> < sec…" at bounding box center [563, 276] width 461 height 420
type textarea "</section>"
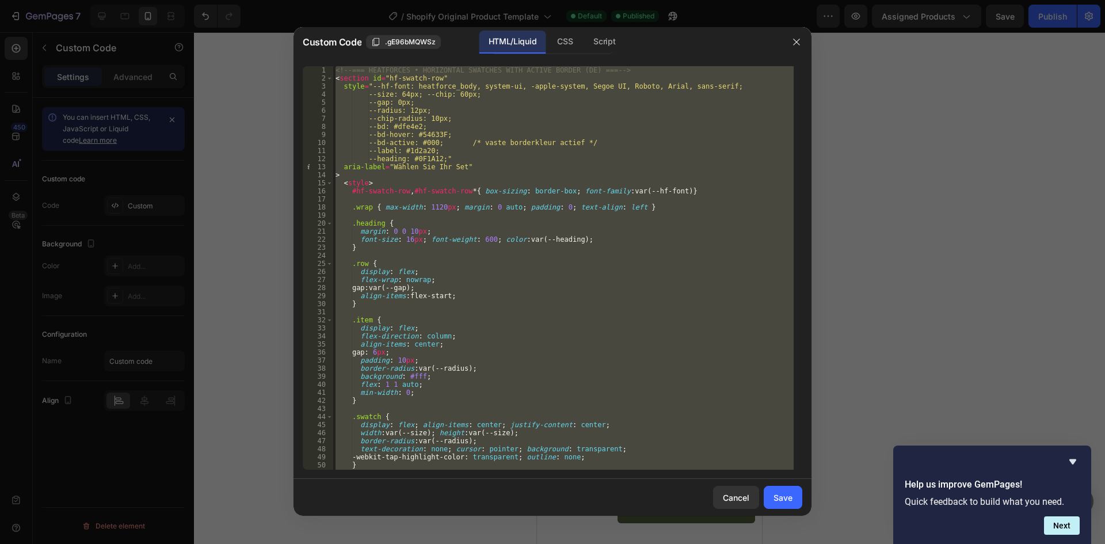
paste textarea
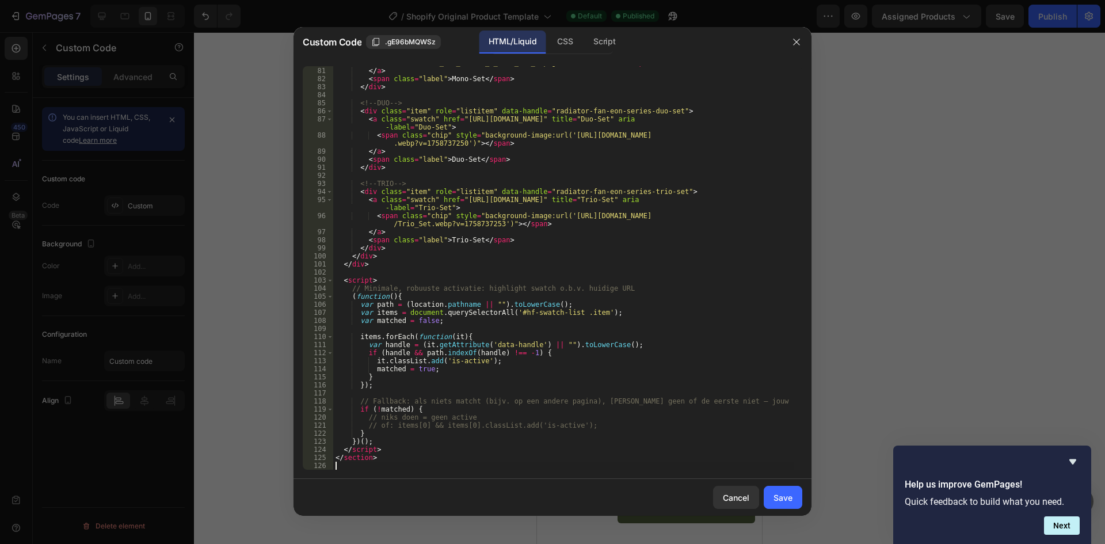
scroll to position [660, 0]
click at [776, 499] on div "Save" at bounding box center [783, 498] width 19 height 12
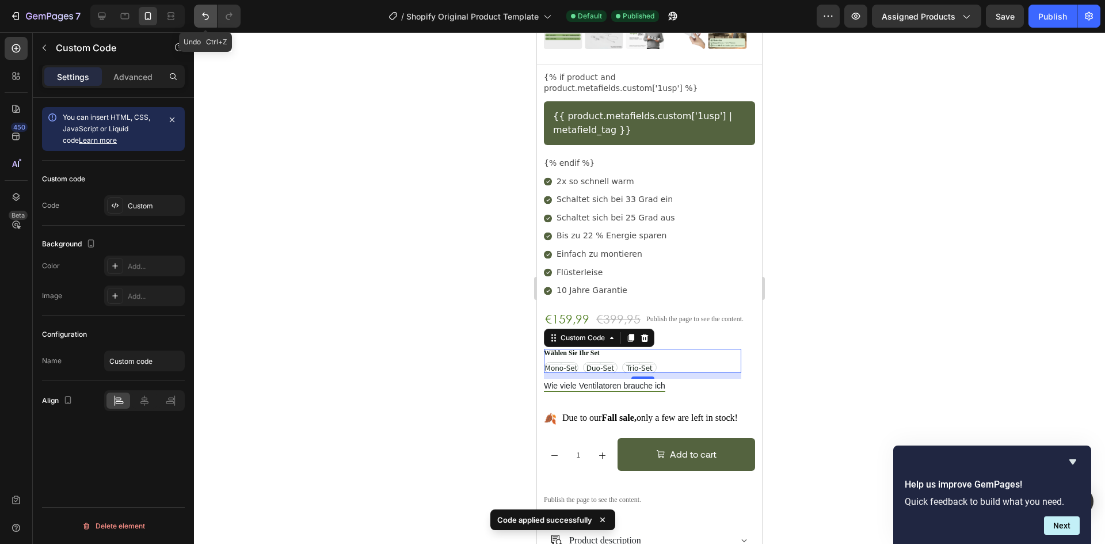
click at [208, 21] on icon "Undo/Redo" at bounding box center [206, 16] width 12 height 12
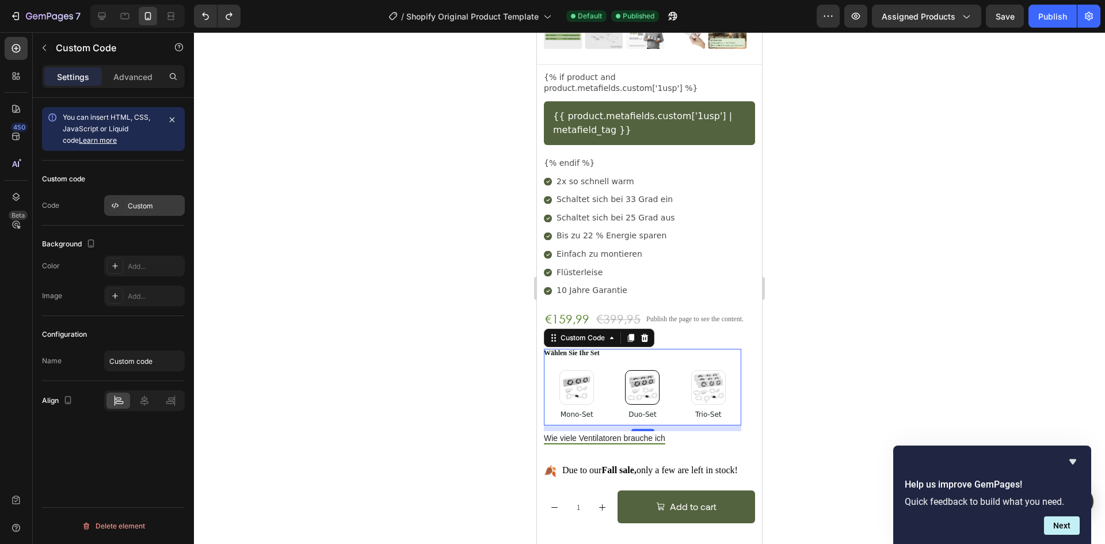
click at [138, 205] on div "Custom" at bounding box center [155, 206] width 54 height 10
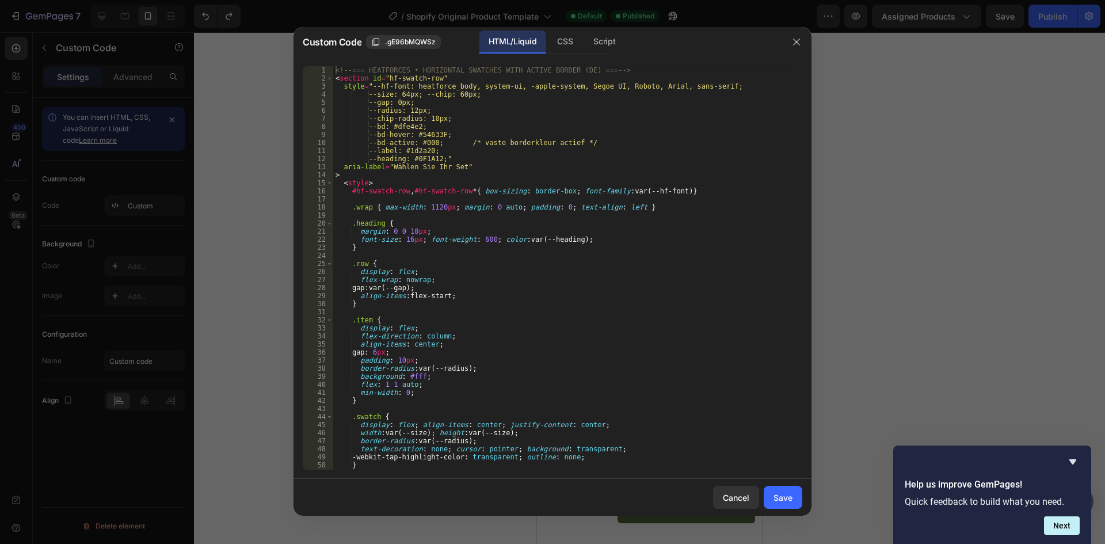
click at [389, 272] on div "<!-- === HEATFORCES • HORIZONTAL SWATCHES WITH ACTIVE BORDER (DE) === --> < sec…" at bounding box center [563, 276] width 461 height 420
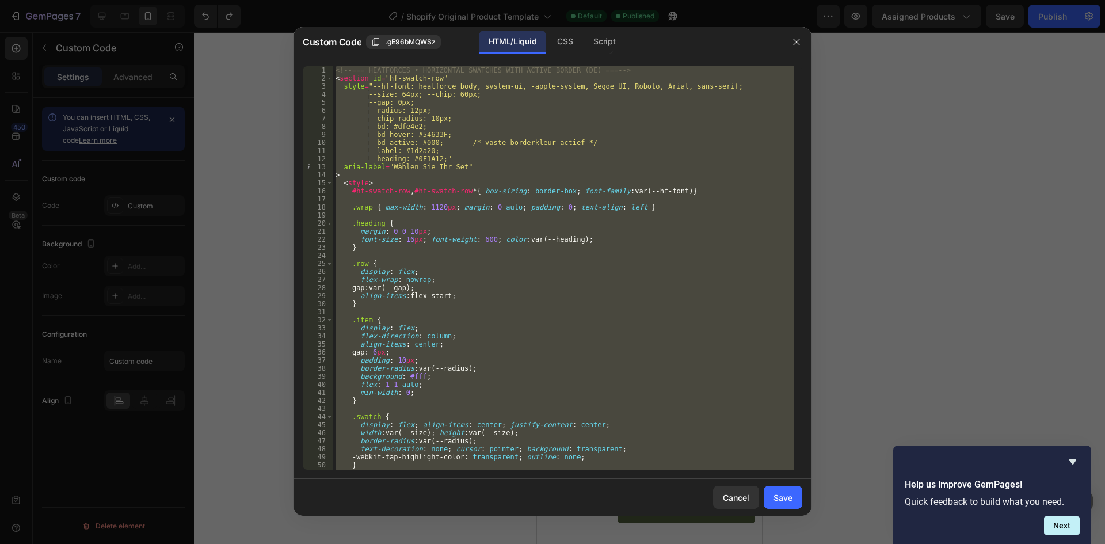
type textarea "</section>"
paste textarea
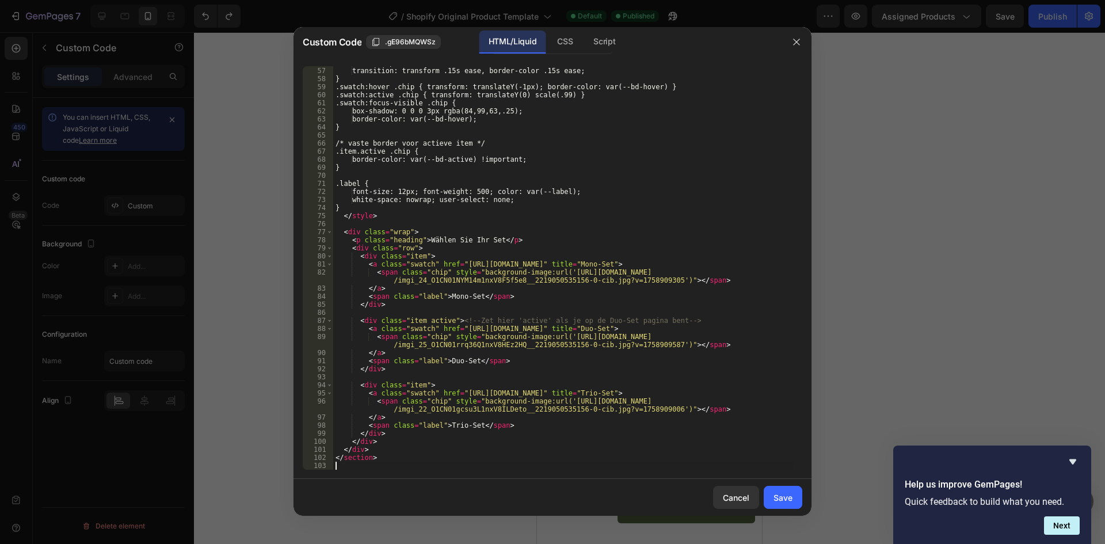
scroll to position [451, 0]
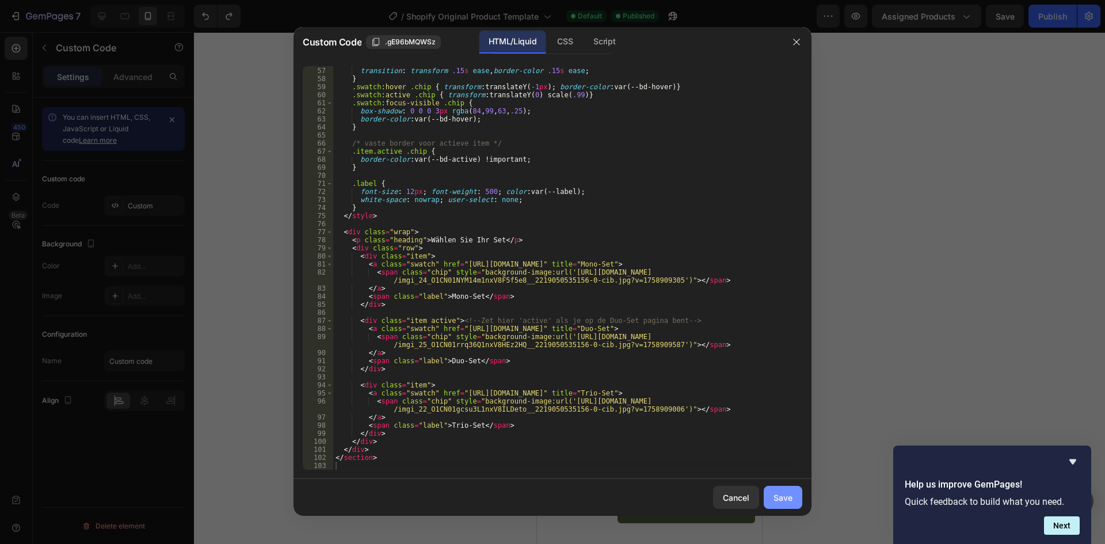
click at [786, 495] on div "Save" at bounding box center [783, 498] width 19 height 12
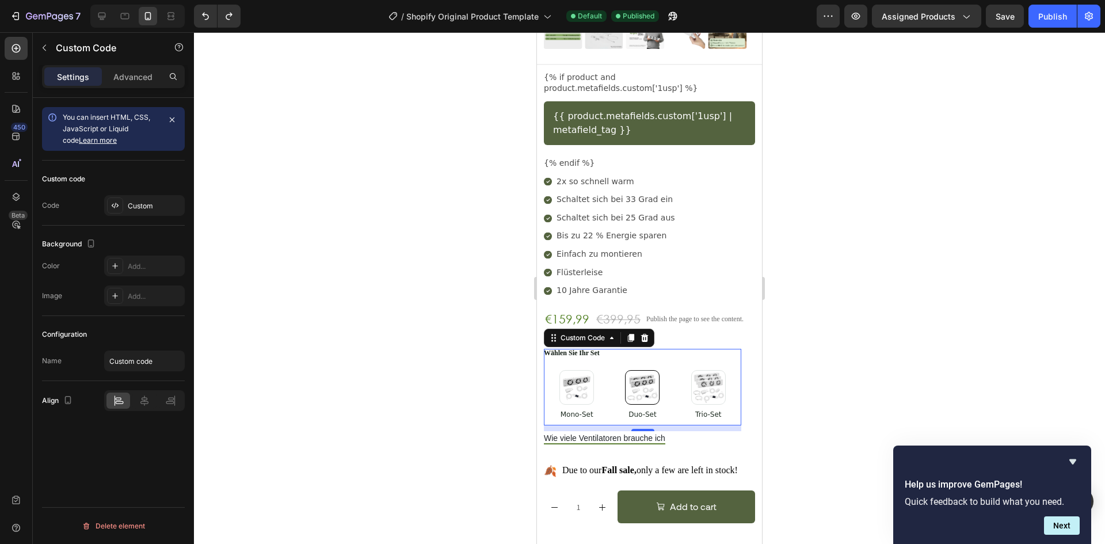
click at [158, 195] on div "Custom code Code Custom" at bounding box center [113, 193] width 143 height 65
click at [167, 213] on div "Custom" at bounding box center [144, 205] width 81 height 21
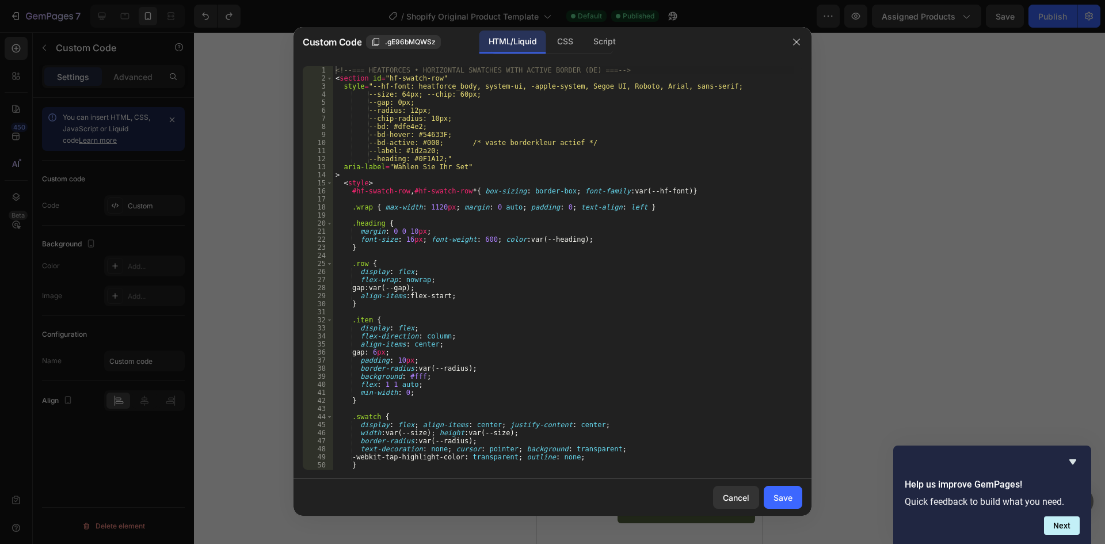
click at [615, 272] on div "<!-- === HEATFORCES • HORIZONTAL SWATCHES WITH ACTIVE BORDER (DE) === --> < sec…" at bounding box center [563, 276] width 461 height 420
type textarea "</section>"
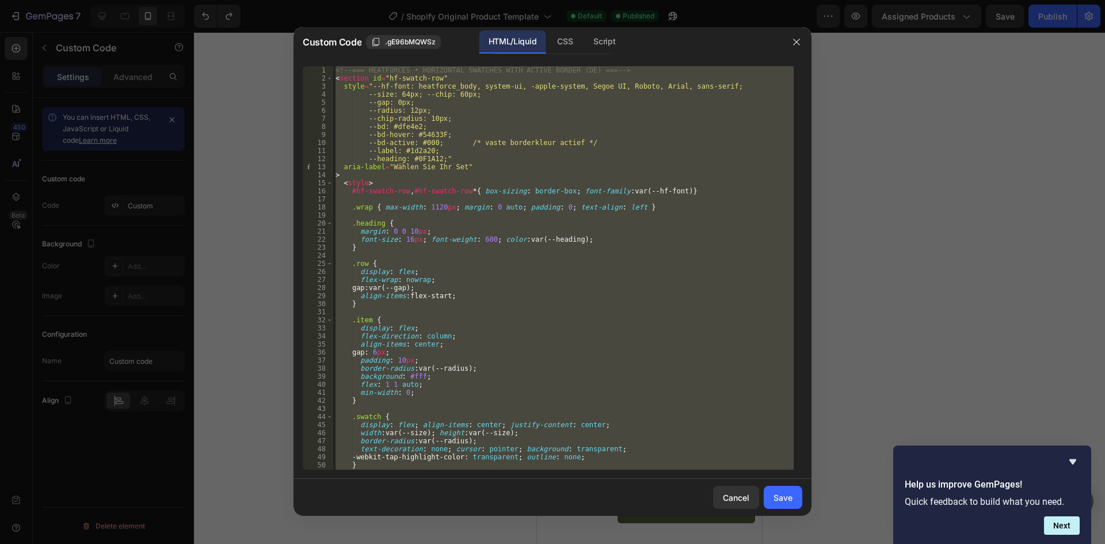
paste textarea
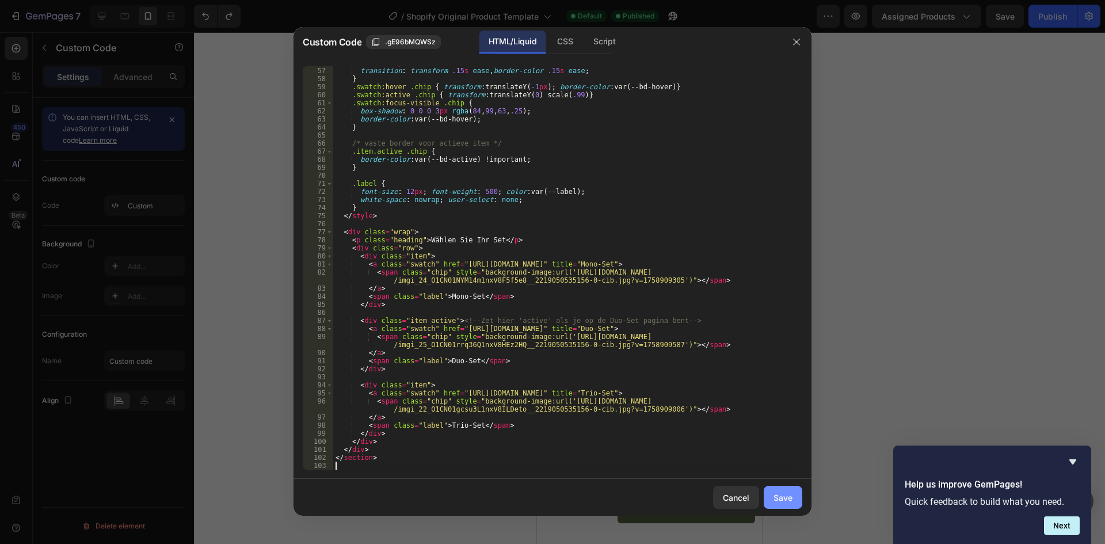
click at [789, 496] on div "Save" at bounding box center [783, 498] width 19 height 12
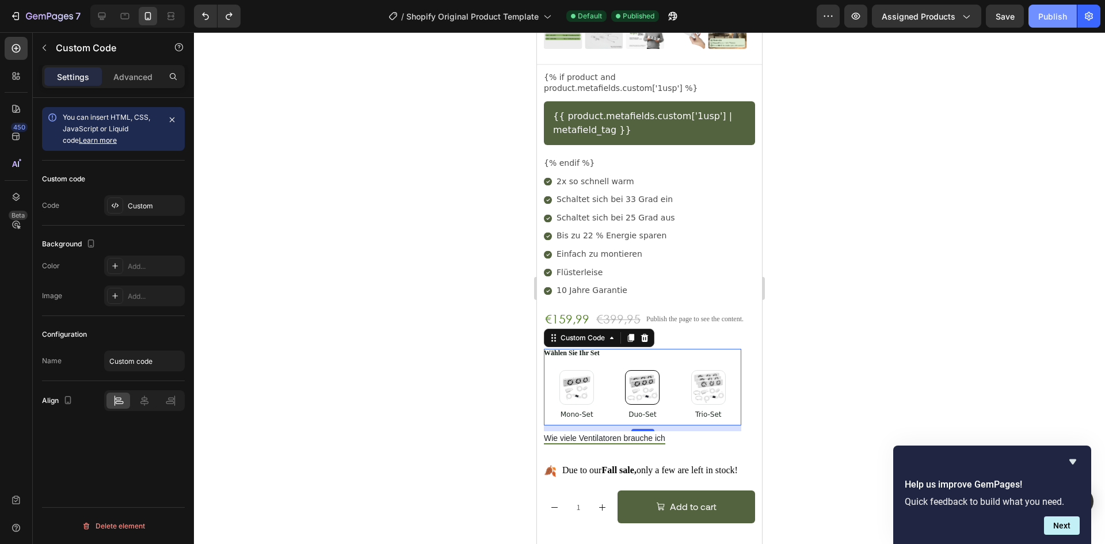
click at [1051, 17] on div "Publish" at bounding box center [1053, 16] width 29 height 12
click at [211, 12] on icon "Undo/Redo" at bounding box center [206, 16] width 12 height 12
click at [226, 12] on icon "Undo/Redo" at bounding box center [229, 16] width 12 height 12
click at [198, 16] on button "Undo/Redo" at bounding box center [205, 16] width 23 height 23
click at [199, 16] on button "Undo/Redo" at bounding box center [205, 16] width 23 height 23
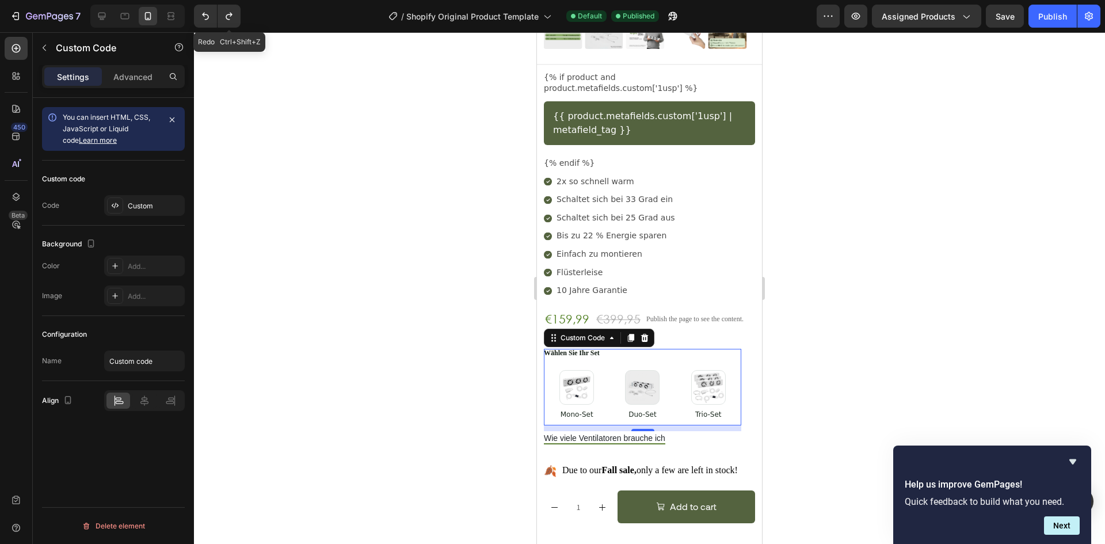
click at [225, 17] on icon "Undo/Redo" at bounding box center [229, 16] width 12 height 12
click at [1060, 14] on div "Publish" at bounding box center [1053, 16] width 29 height 12
click at [146, 202] on div "Custom" at bounding box center [155, 206] width 54 height 10
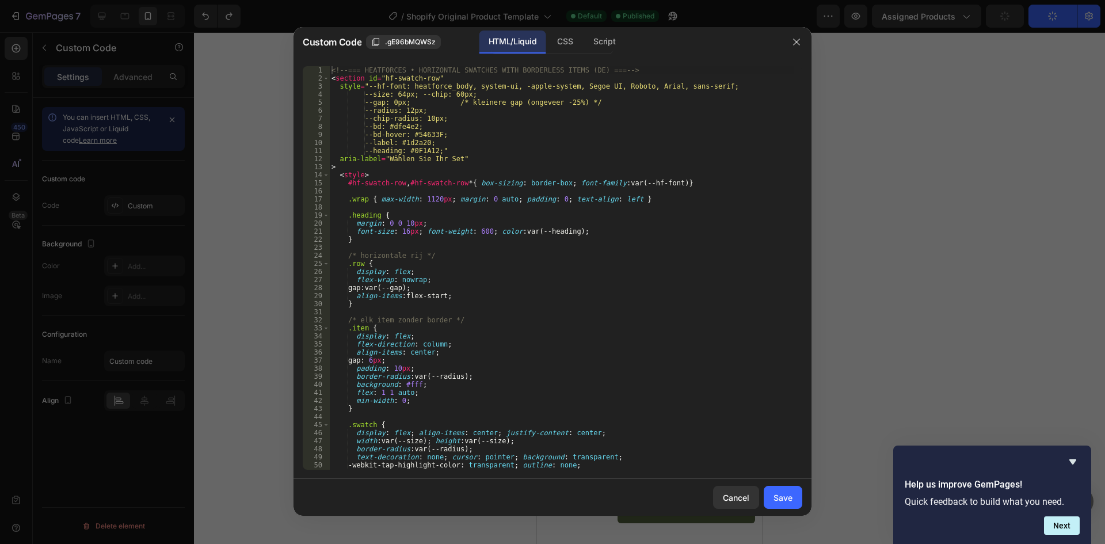
click at [450, 198] on div "<!-- === HEATFORCES • HORIZONTAL SWATCHES WITH BORDERLESS ITEMS (DE) === --> < …" at bounding box center [561, 276] width 465 height 420
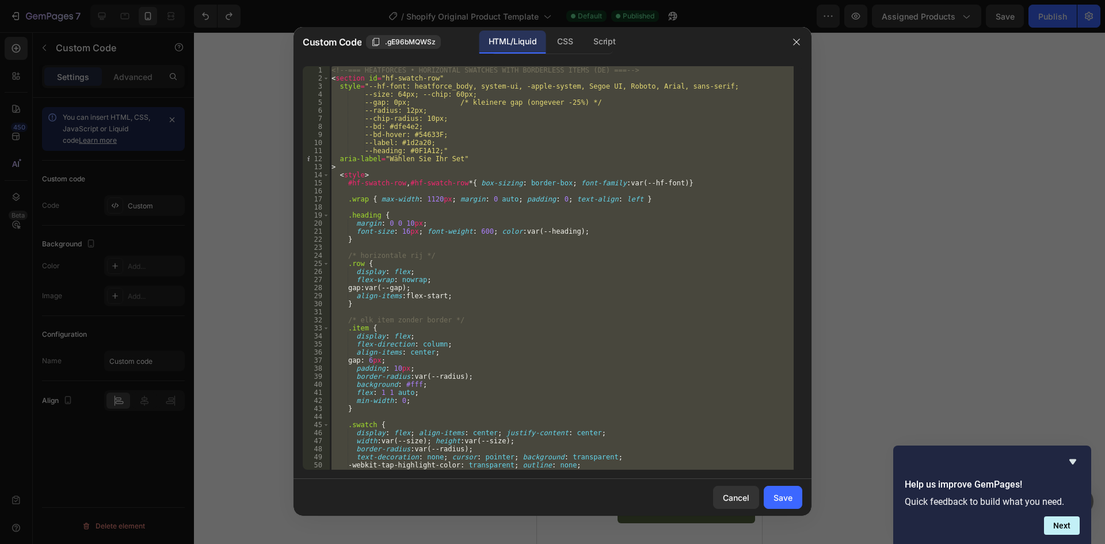
click at [537, 236] on div "<!-- === HEATFORCES • HORIZONTAL SWATCHES WITH BORDERLESS ITEMS (DE) === --> < …" at bounding box center [561, 268] width 465 height 404
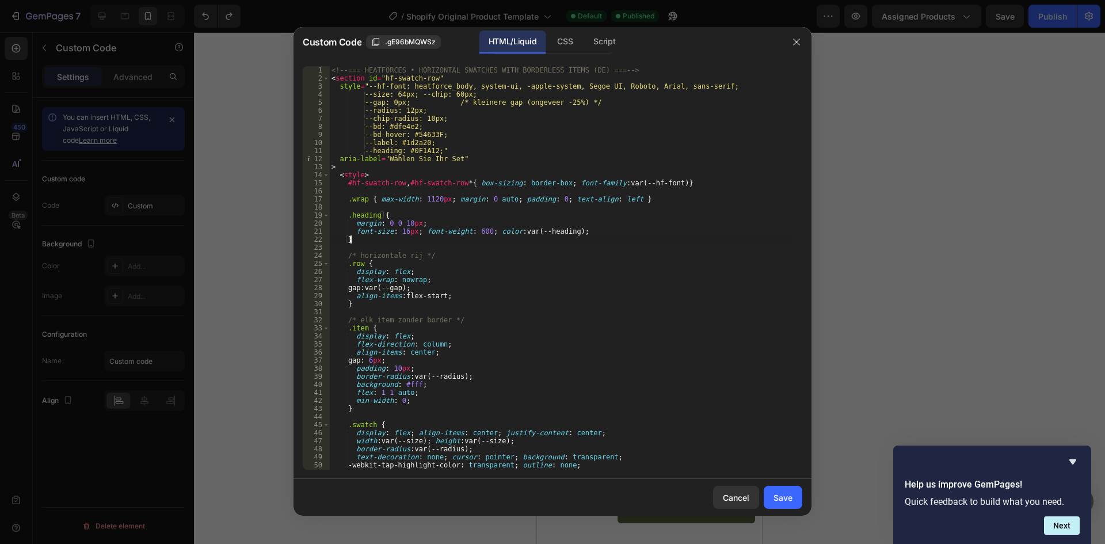
type textarea "</section>"
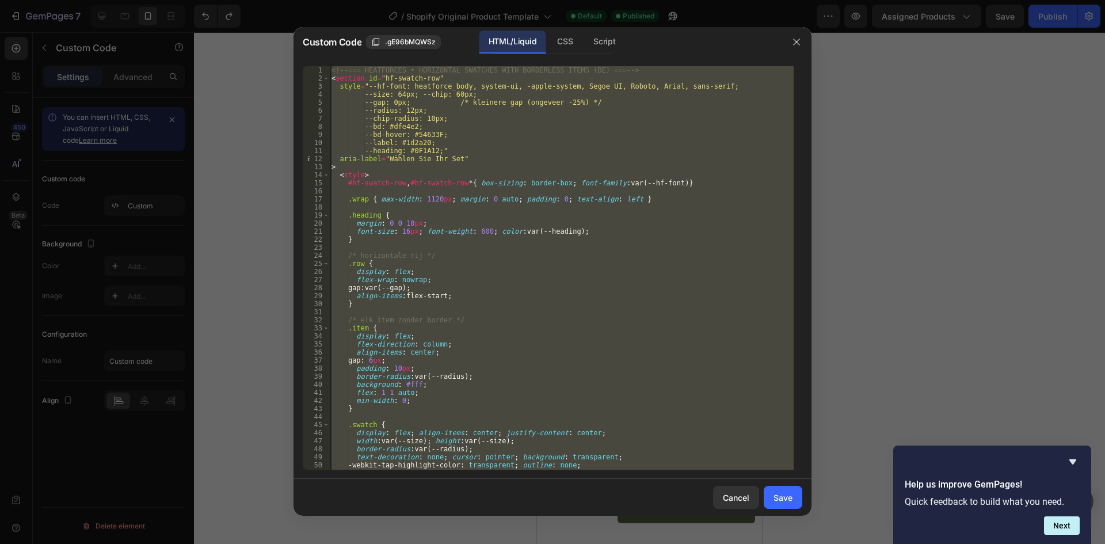
paste textarea
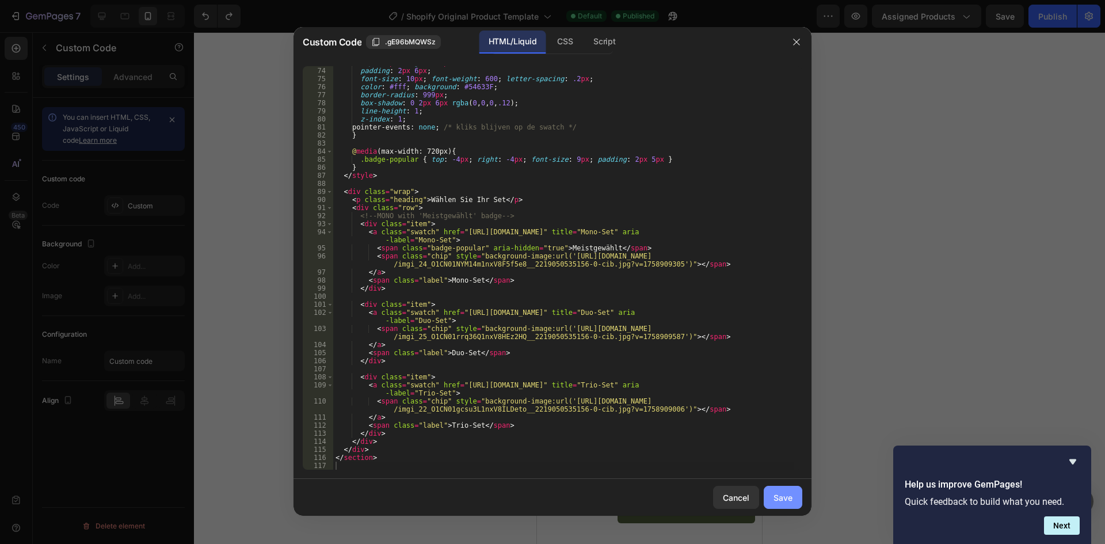
click at [784, 501] on div "Save" at bounding box center [783, 498] width 19 height 12
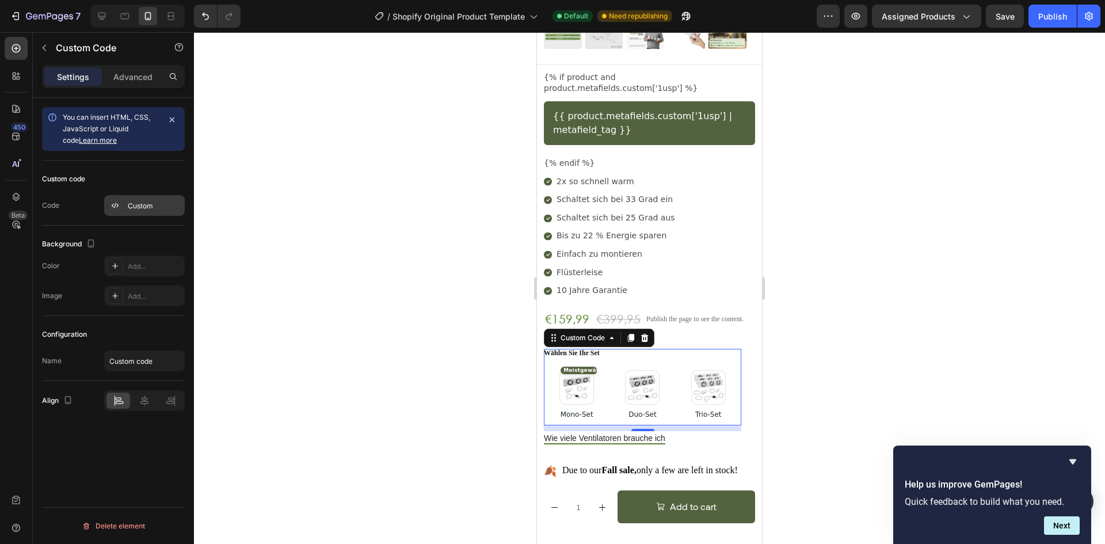
click at [131, 210] on div "Custom" at bounding box center [155, 206] width 54 height 10
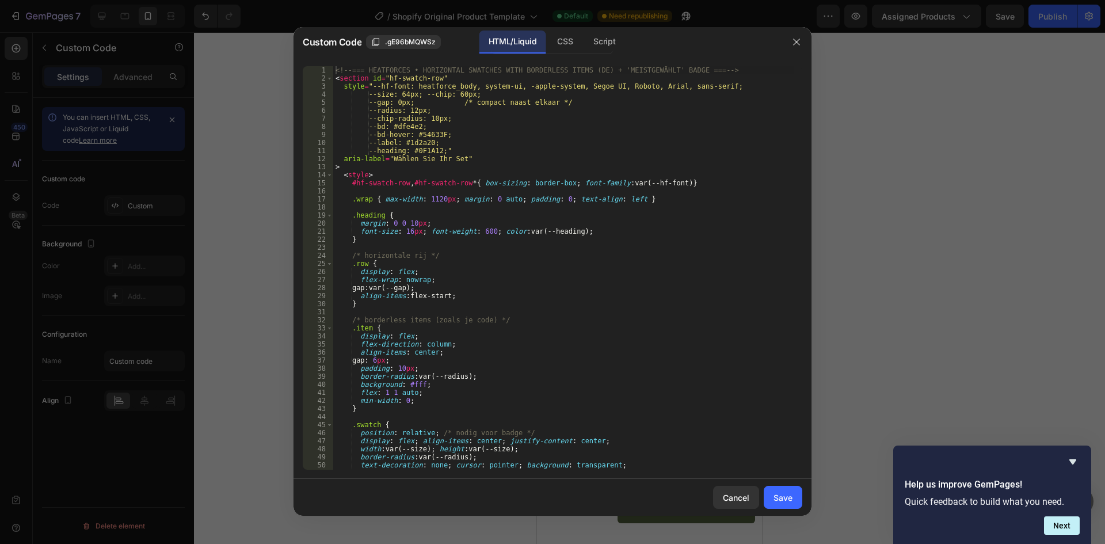
click at [485, 222] on div "<!-- === HEATFORCES • HORIZONTAL SWATCHES WITH BORDERLESS ITEMS (DE) + 'MEISTGE…" at bounding box center [563, 276] width 461 height 420
type textarea "</section>"
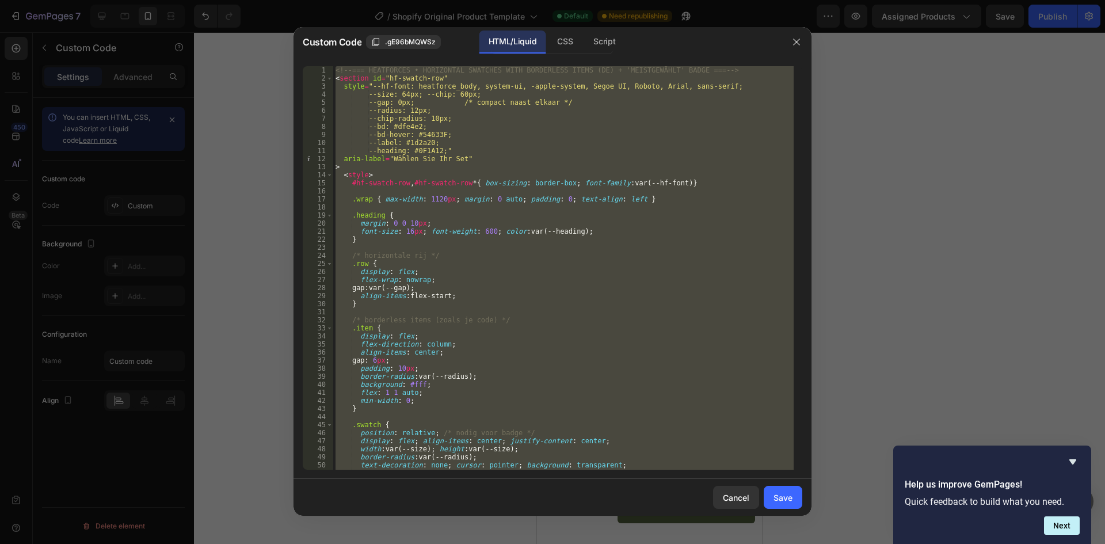
paste textarea
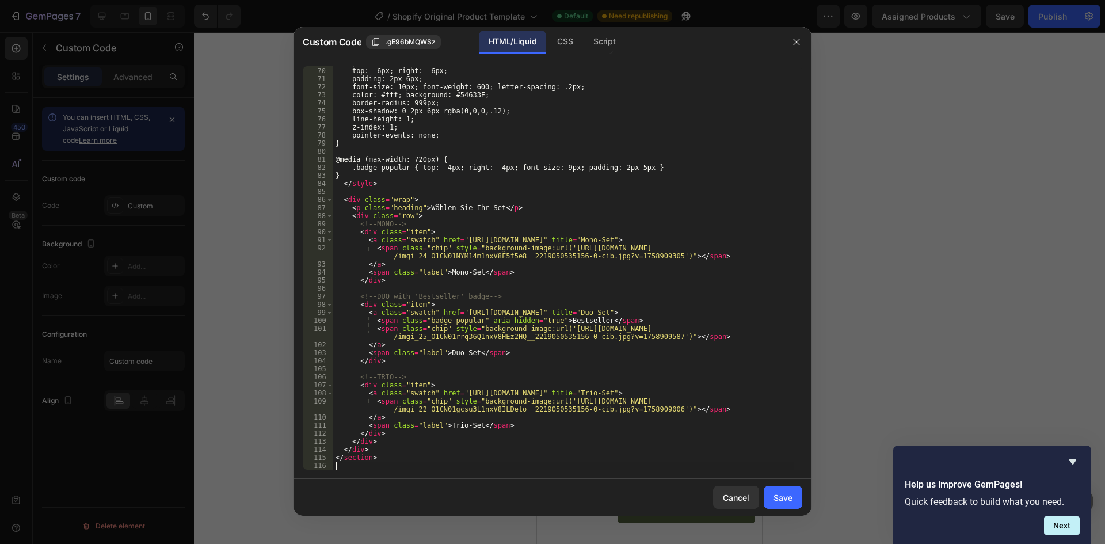
scroll to position [556, 0]
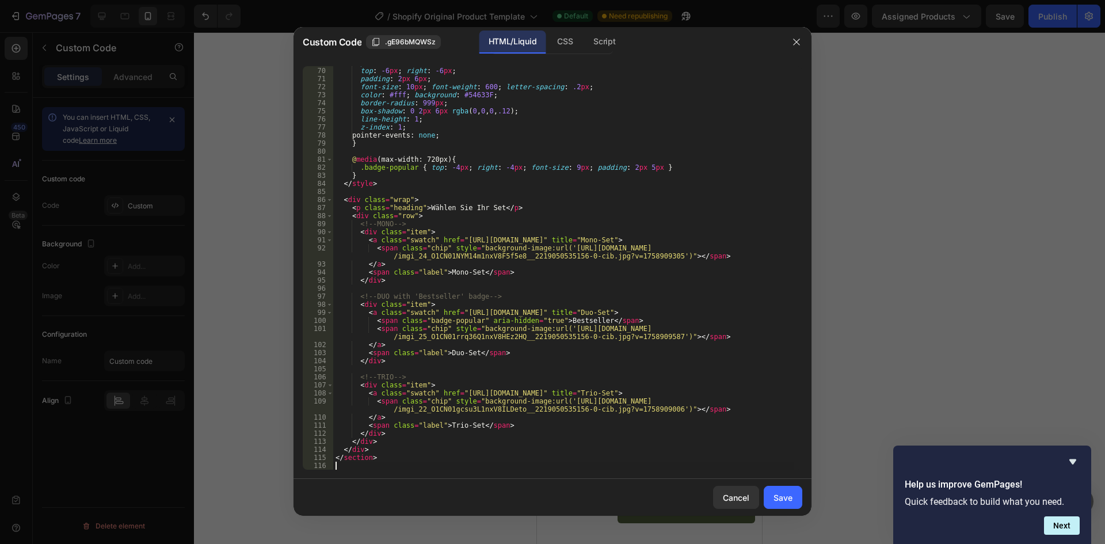
type textarea "</section>"
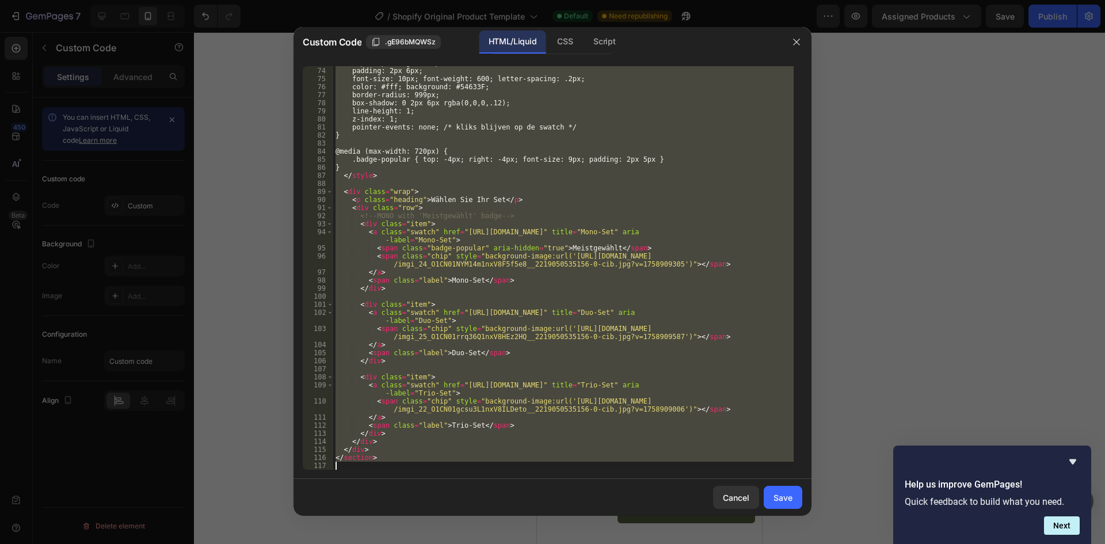
paste textarea
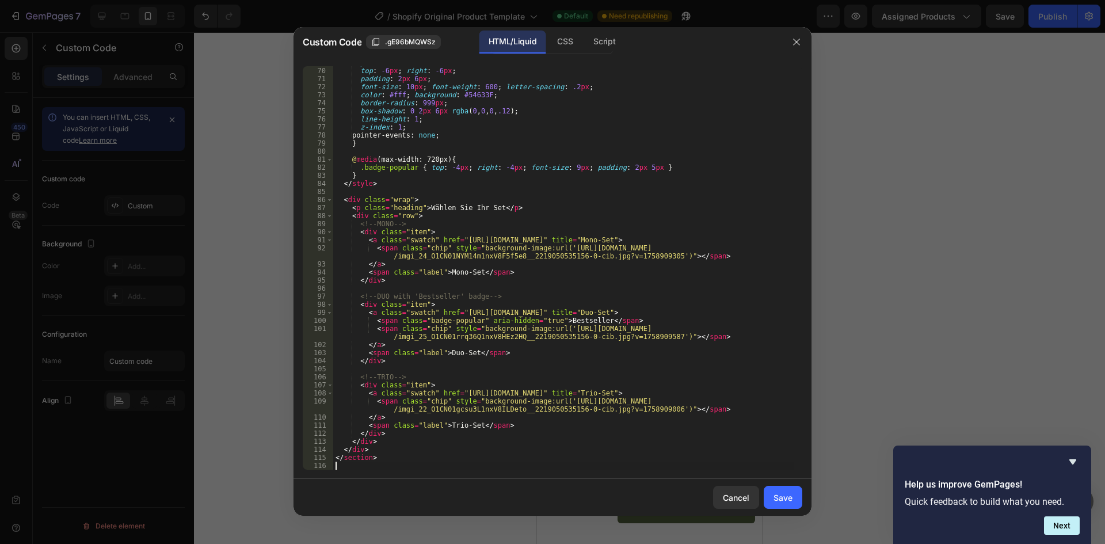
click at [585, 499] on div "Cancel Save" at bounding box center [553, 497] width 518 height 37
click at [787, 491] on button "Save" at bounding box center [783, 497] width 39 height 23
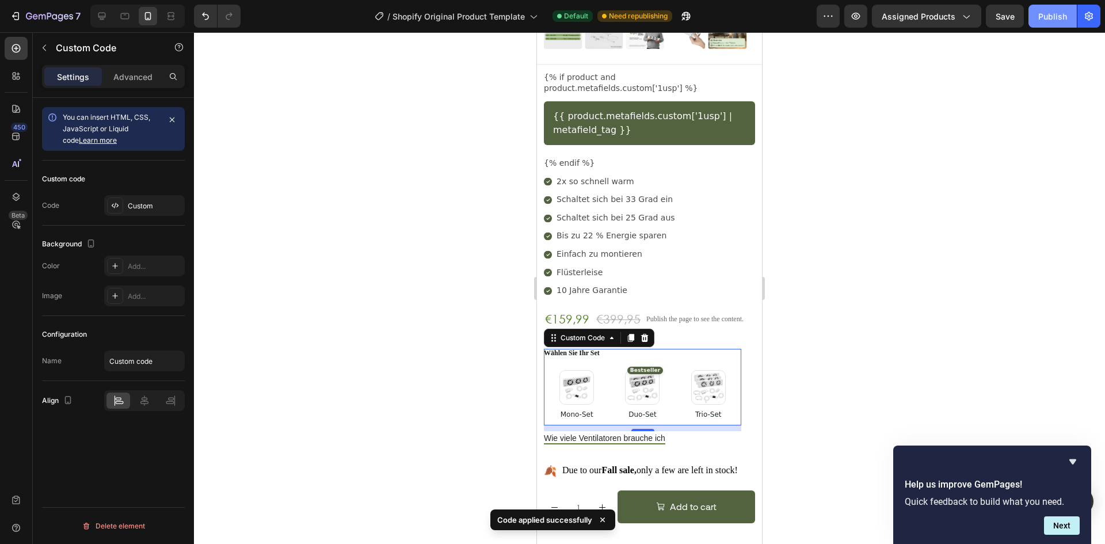
click at [1042, 20] on div "Publish" at bounding box center [1053, 16] width 29 height 12
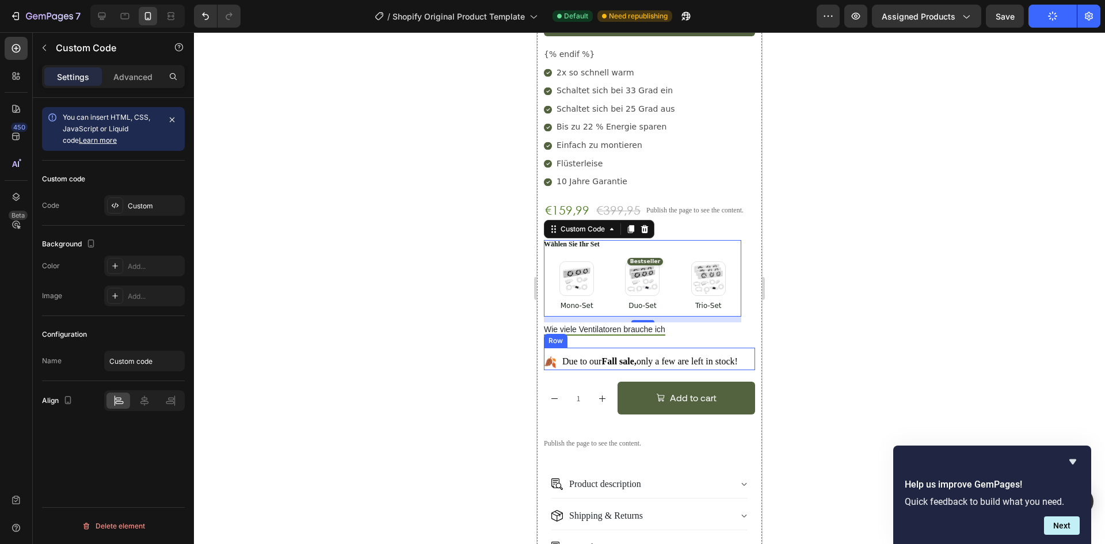
scroll to position [576, 0]
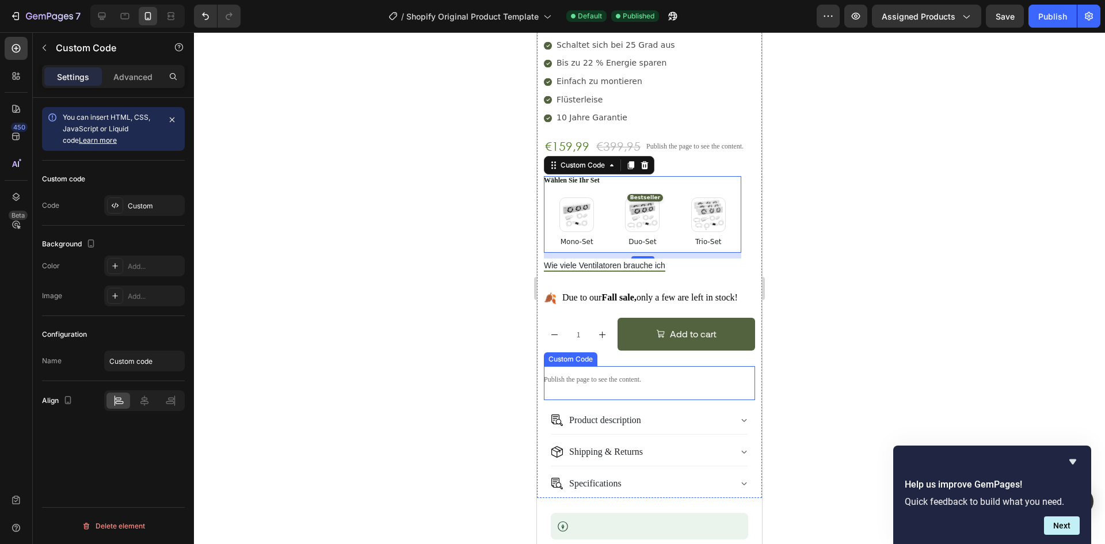
click at [596, 375] on p "Publish the page to see the content." at bounding box center [649, 379] width 211 height 9
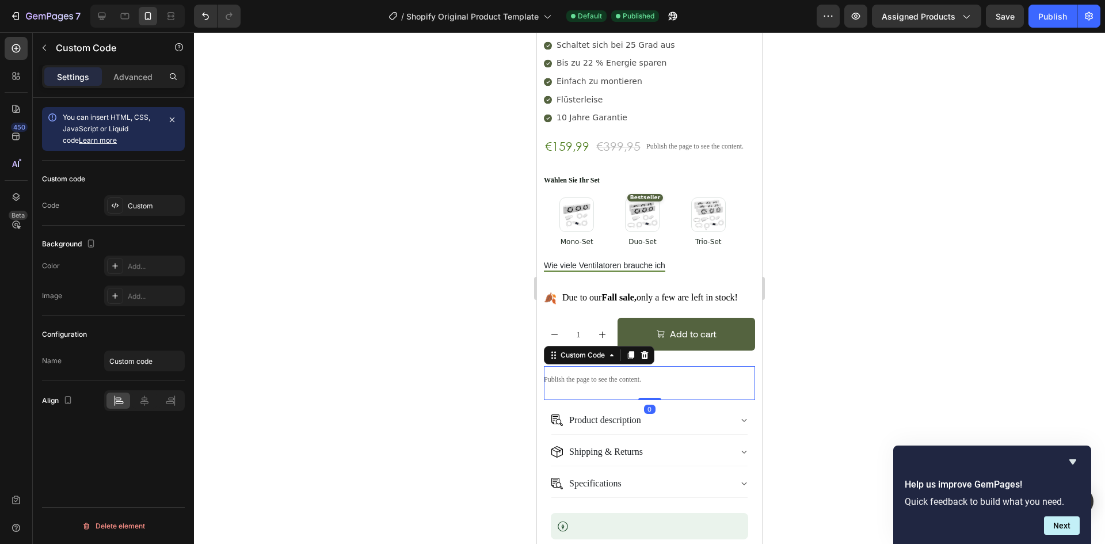
click at [151, 193] on div "Custom code Code Custom" at bounding box center [113, 193] width 143 height 65
click at [147, 198] on div "Custom" at bounding box center [144, 205] width 81 height 21
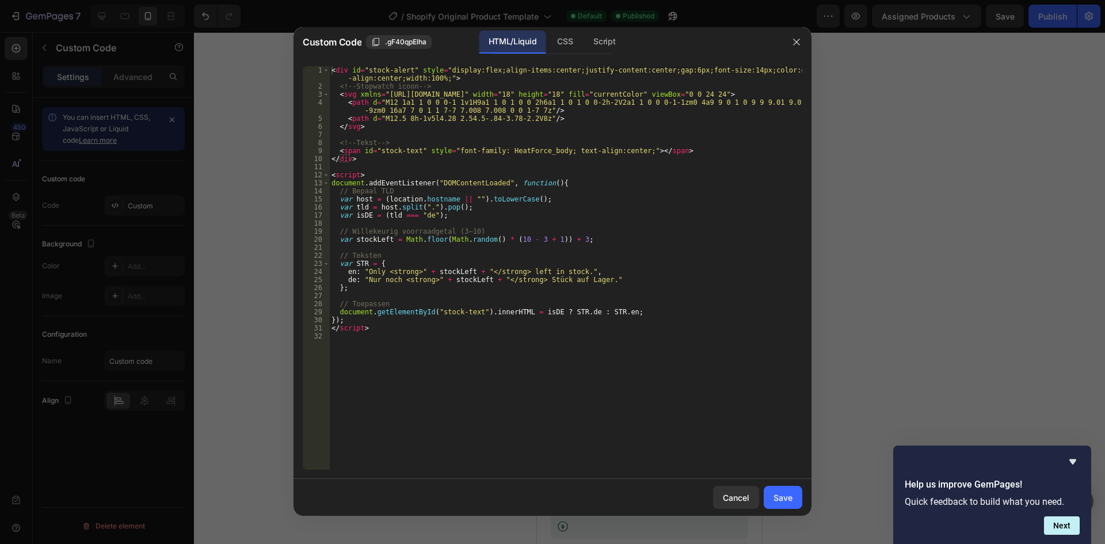
click at [470, 235] on div "< div id = "stock-alert" style = "display:flex;align-items:center;justify-conte…" at bounding box center [565, 280] width 473 height 428
type textarea "// Willekeurig voorraadgetal (3–10)"
click at [567, 33] on div "CSS" at bounding box center [565, 42] width 34 height 23
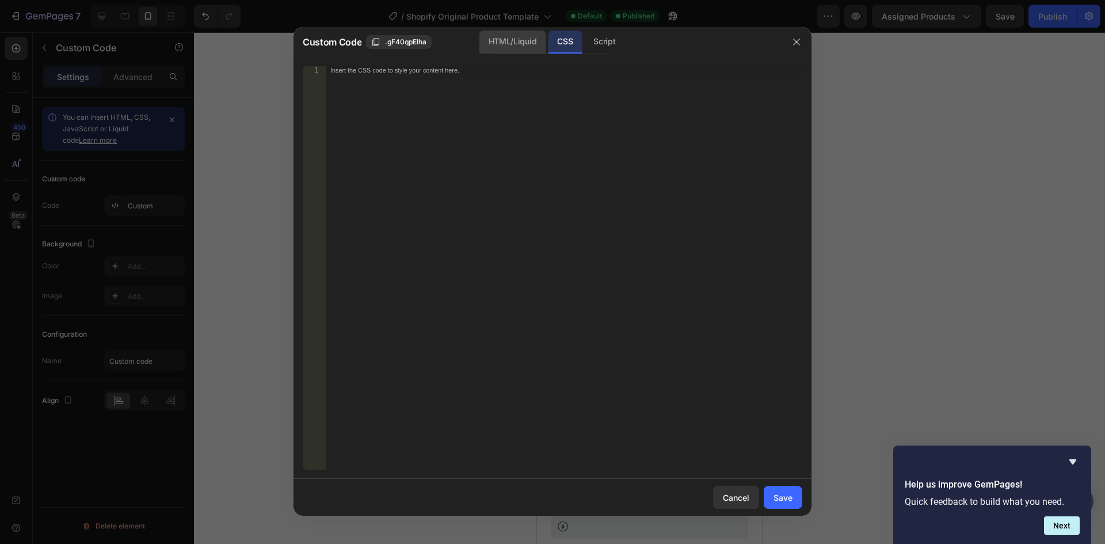
click at [505, 40] on div "HTML/Liquid" at bounding box center [513, 42] width 66 height 23
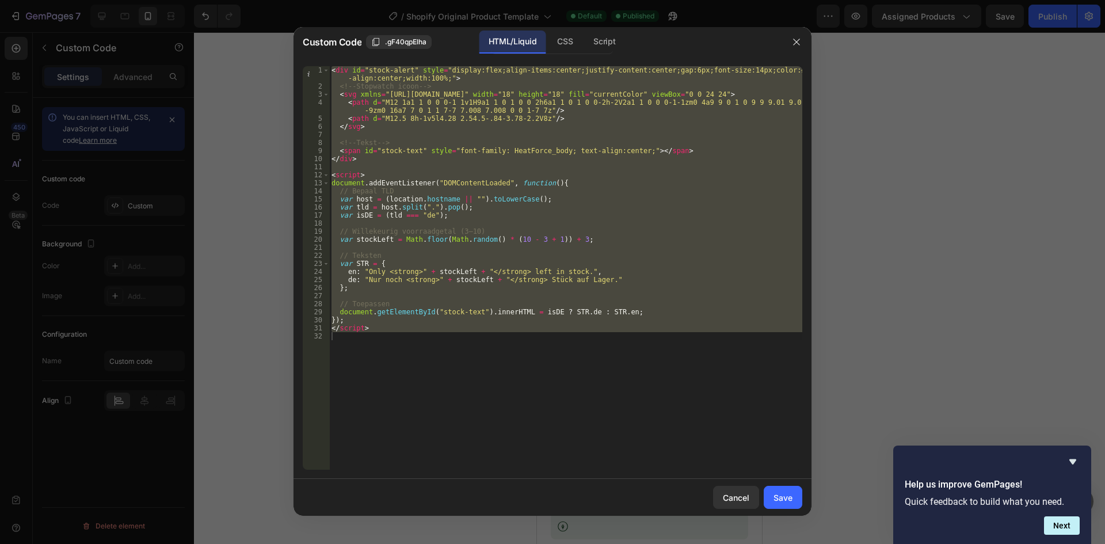
click at [911, 126] on div at bounding box center [552, 272] width 1105 height 544
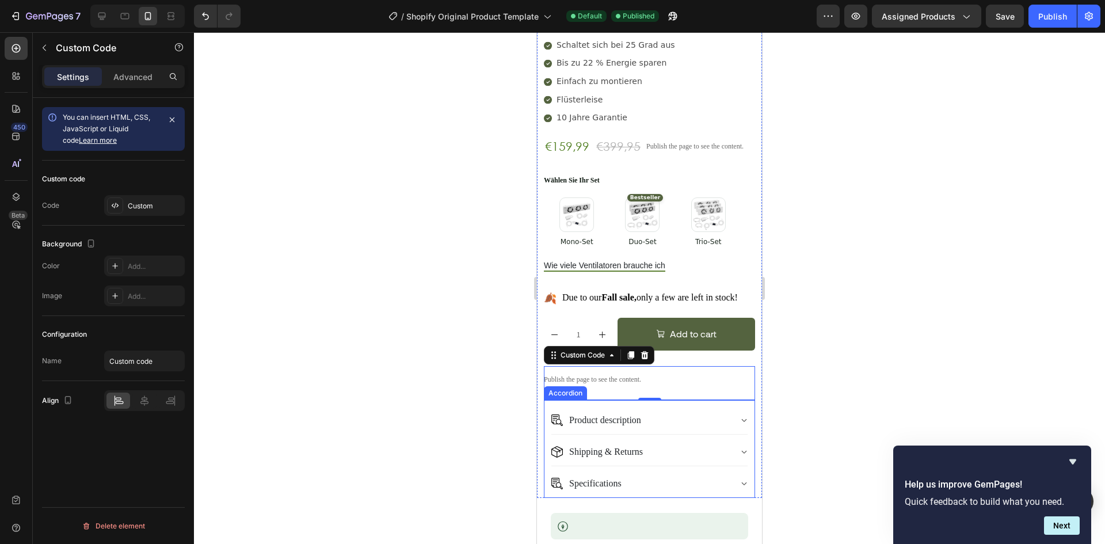
scroll to position [633, 0]
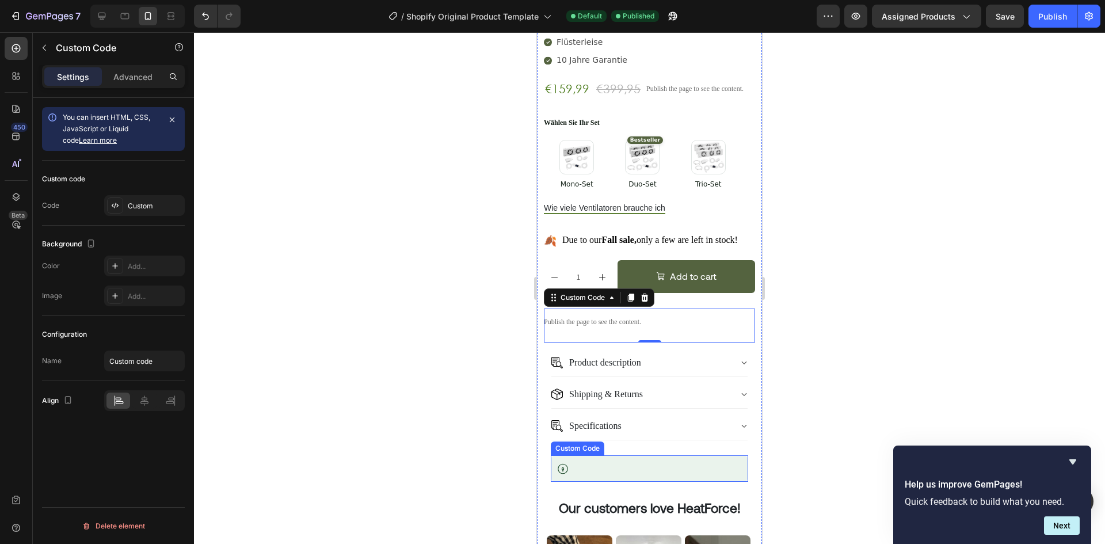
click at [599, 461] on span "Tree-Nation banner" at bounding box center [657, 466] width 169 height 11
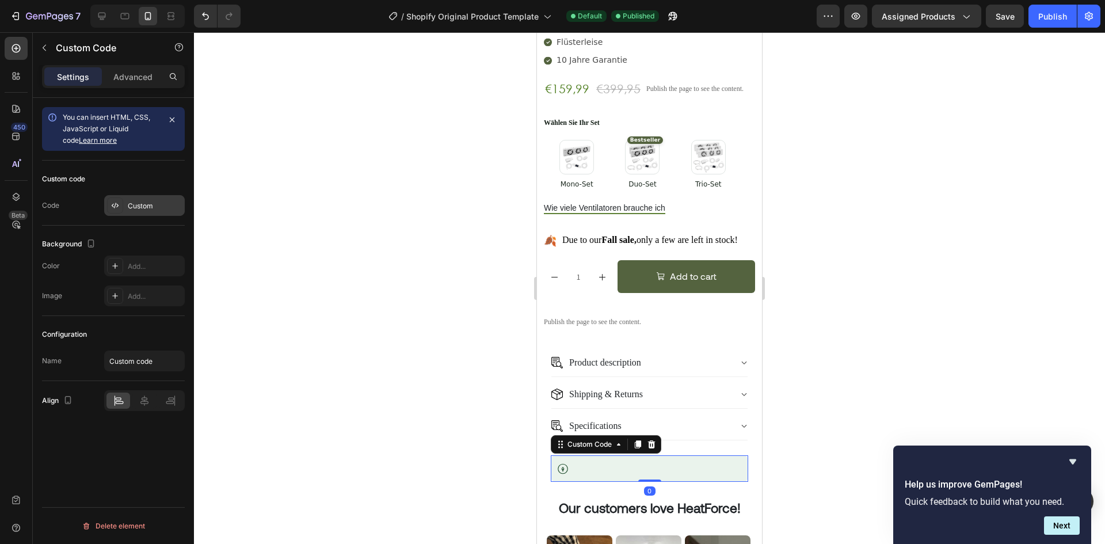
click at [123, 199] on div "Custom" at bounding box center [144, 205] width 81 height 21
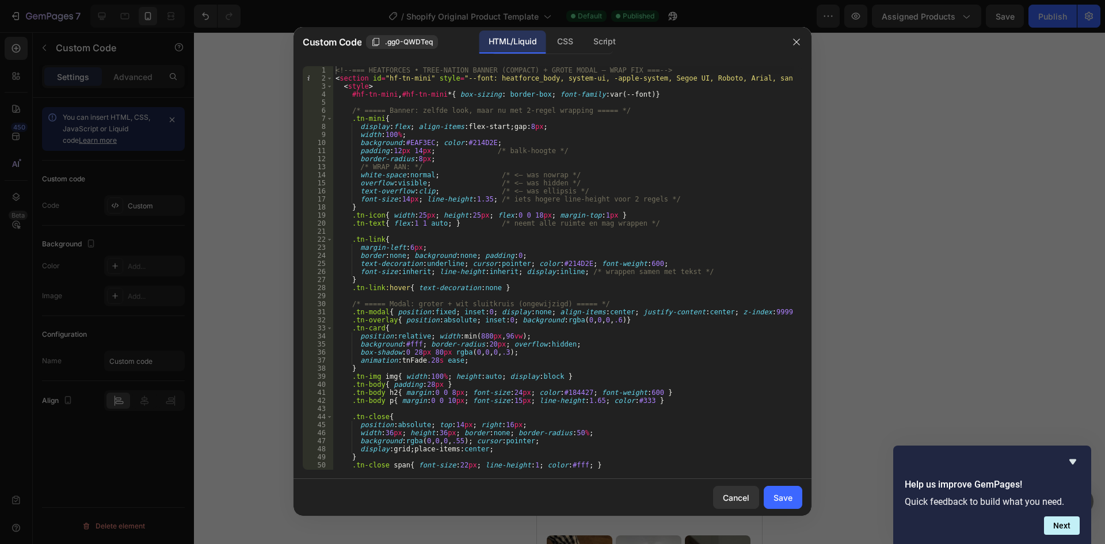
click at [585, 221] on div "<!-- === HEATFORCES • TREE-NATION BANNER (COMPACT) + GROTE MODAL — WRAP FIX ===…" at bounding box center [563, 276] width 461 height 420
type textarea "</section>"
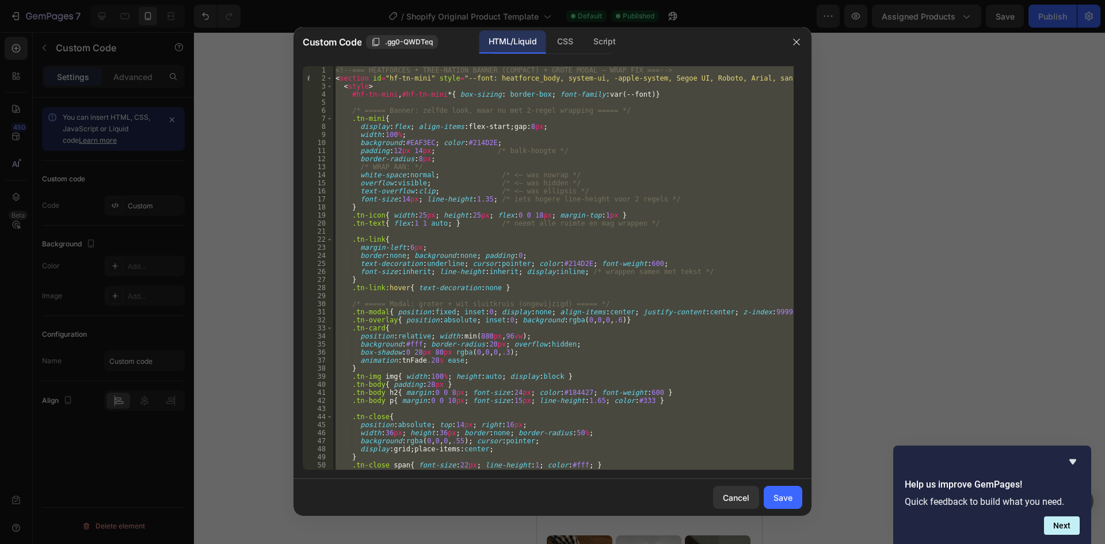
paste textarea
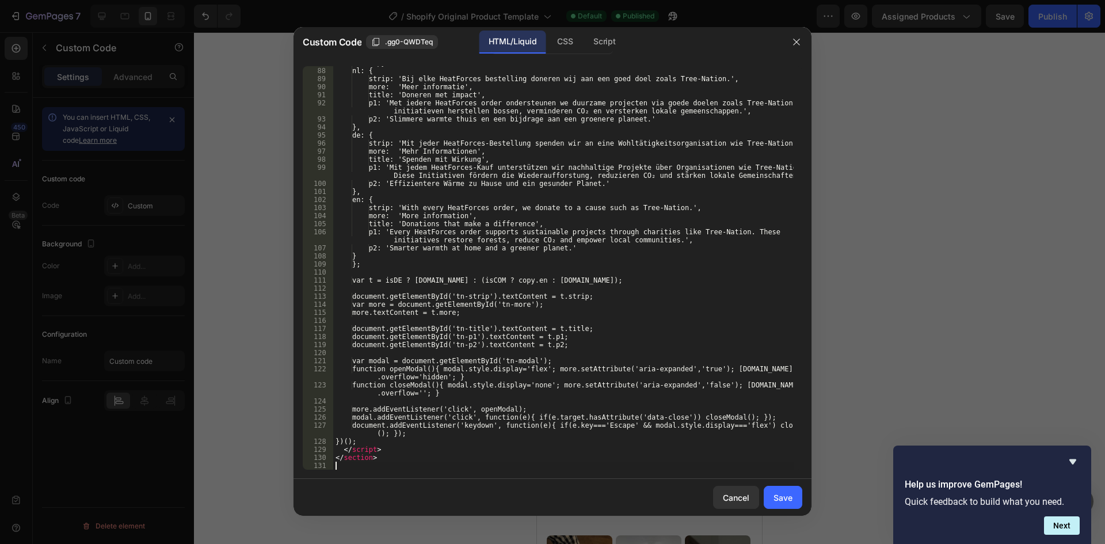
scroll to position [717, 0]
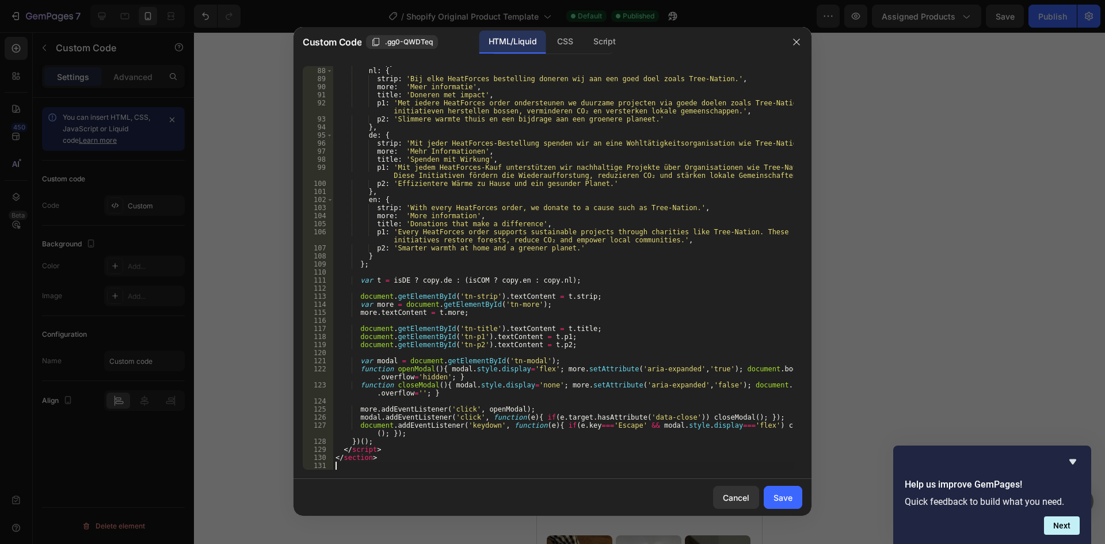
type textarea "</section>"
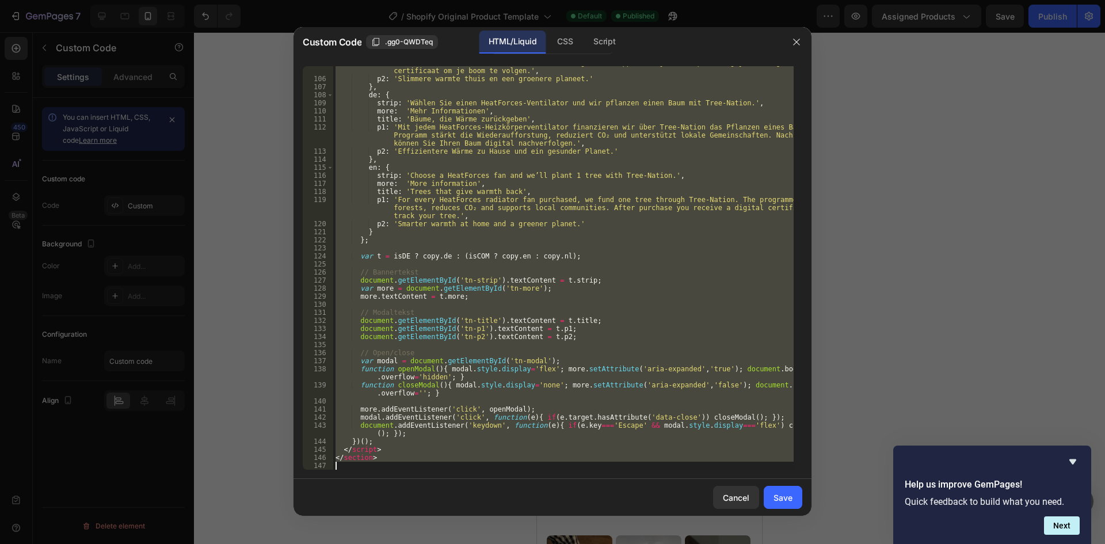
paste textarea
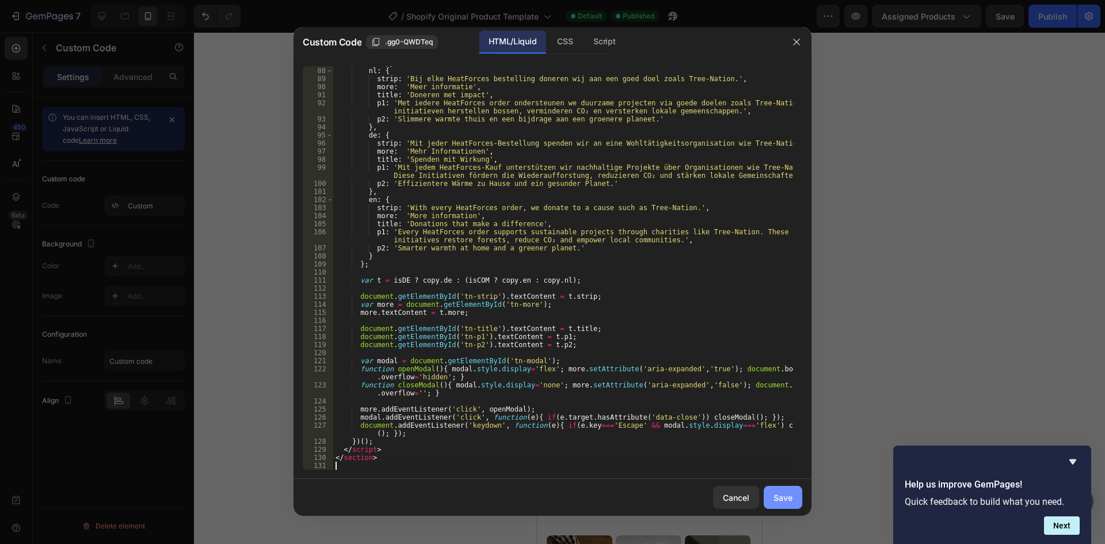
click at [783, 493] on div "Save" at bounding box center [783, 498] width 19 height 12
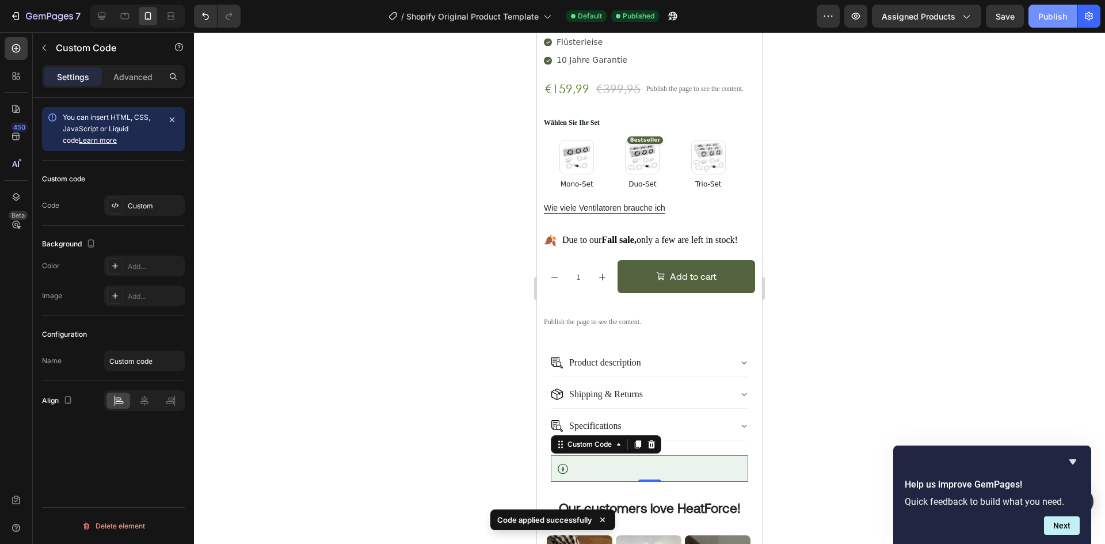
click at [1059, 9] on button "Publish" at bounding box center [1053, 16] width 48 height 23
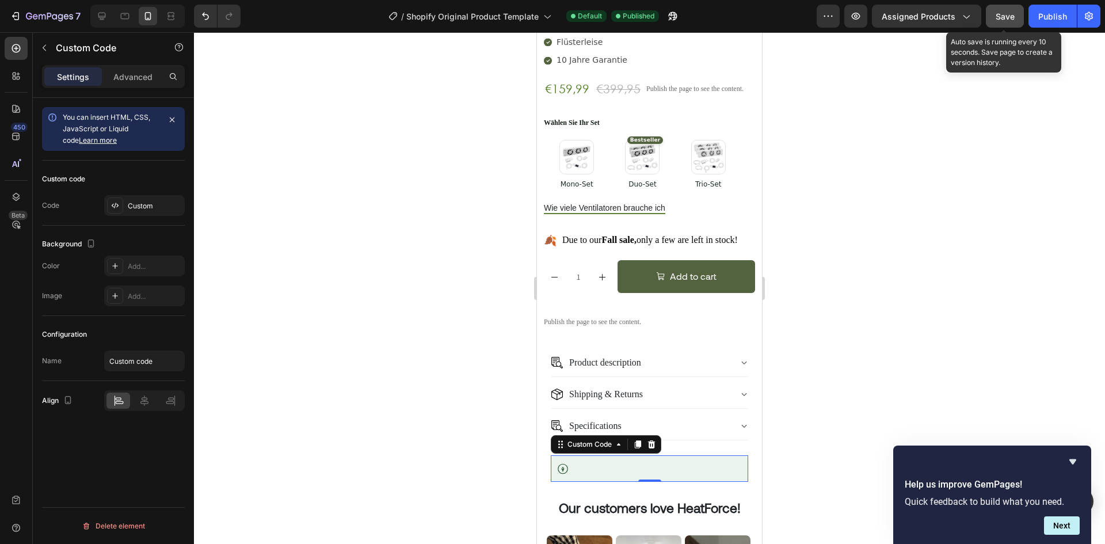
click at [1001, 12] on span "Save" at bounding box center [1005, 17] width 19 height 10
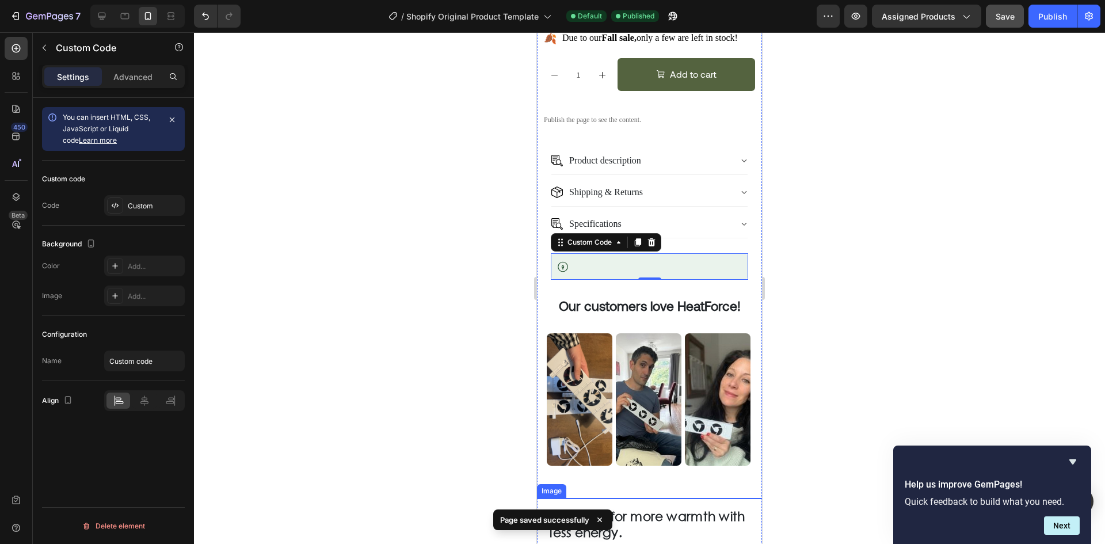
scroll to position [691, 0]
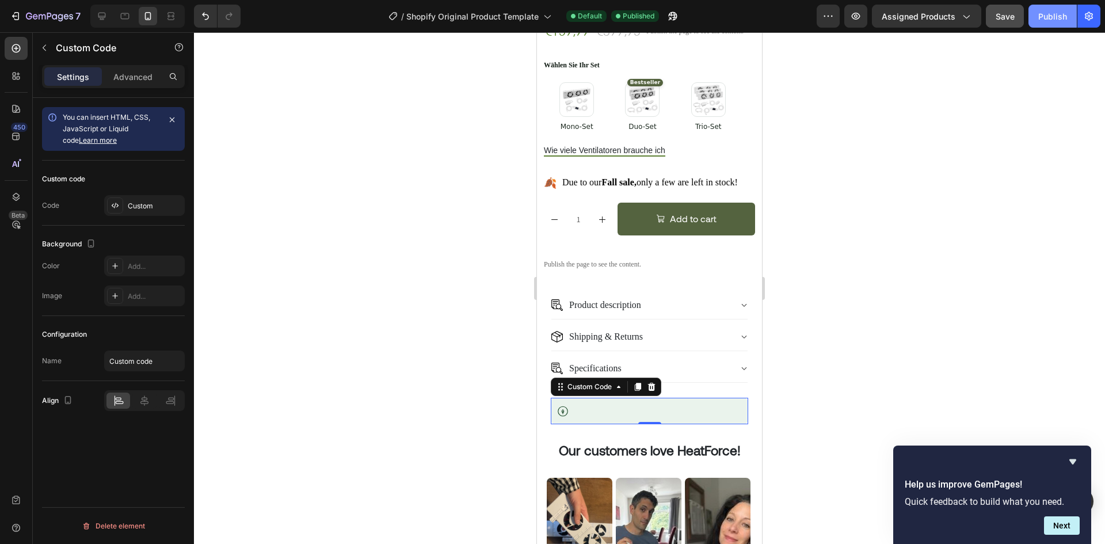
click at [1054, 18] on div "Publish" at bounding box center [1053, 16] width 29 height 12
click at [691, 90] on span "Wählen Sie Ihr Set" at bounding box center [708, 99] width 35 height 35
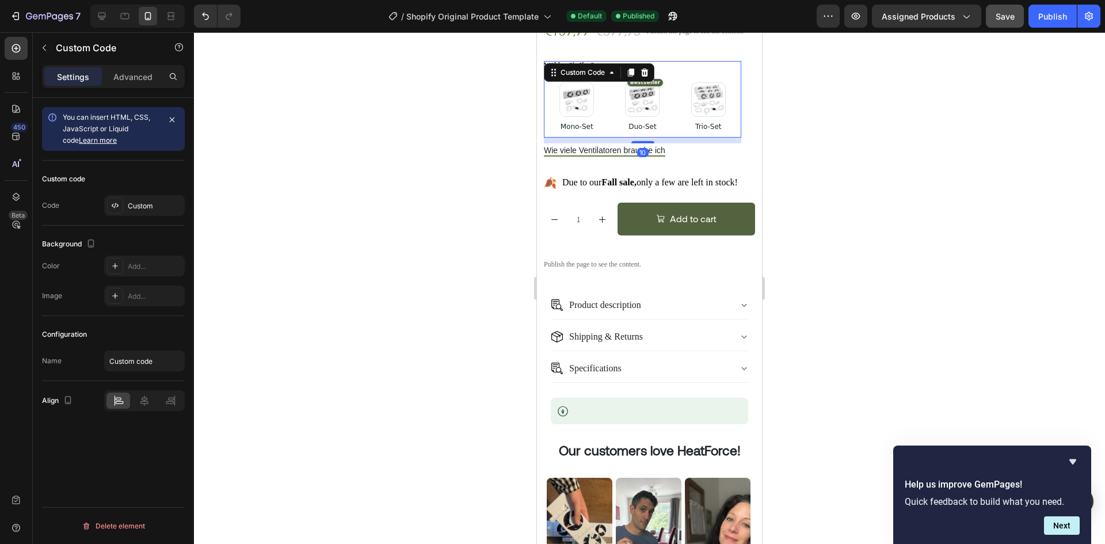
click at [668, 93] on div "Bestseller Duo-Set" at bounding box center [643, 106] width 66 height 62
click at [114, 207] on icon at bounding box center [115, 205] width 9 height 9
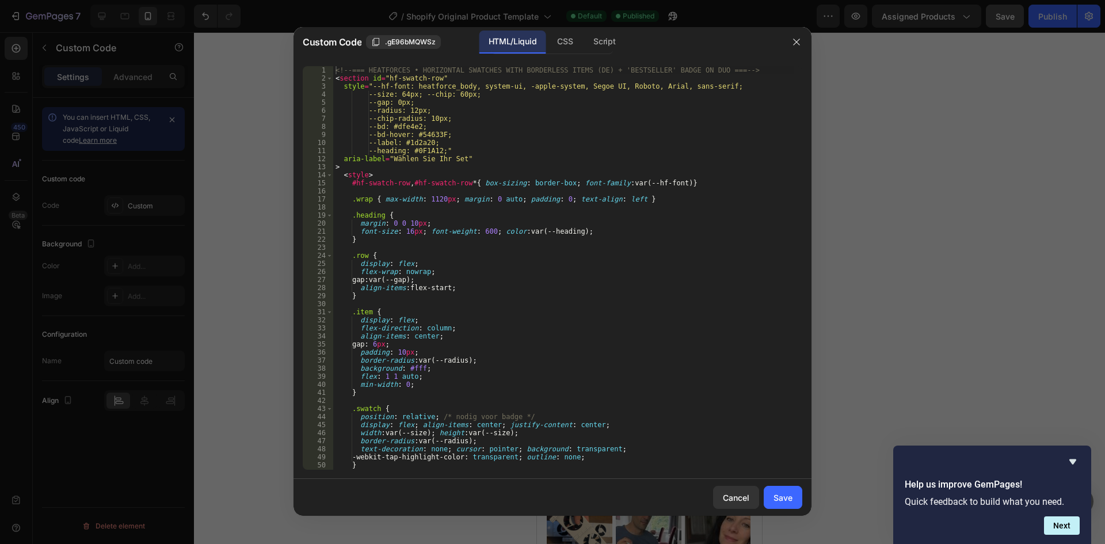
click at [470, 230] on div "<!-- === HEATFORCES • HORIZONTAL SWATCHES WITH BORDERLESS ITEMS (DE) + 'BESTSEL…" at bounding box center [563, 276] width 461 height 420
type textarea "</section>"
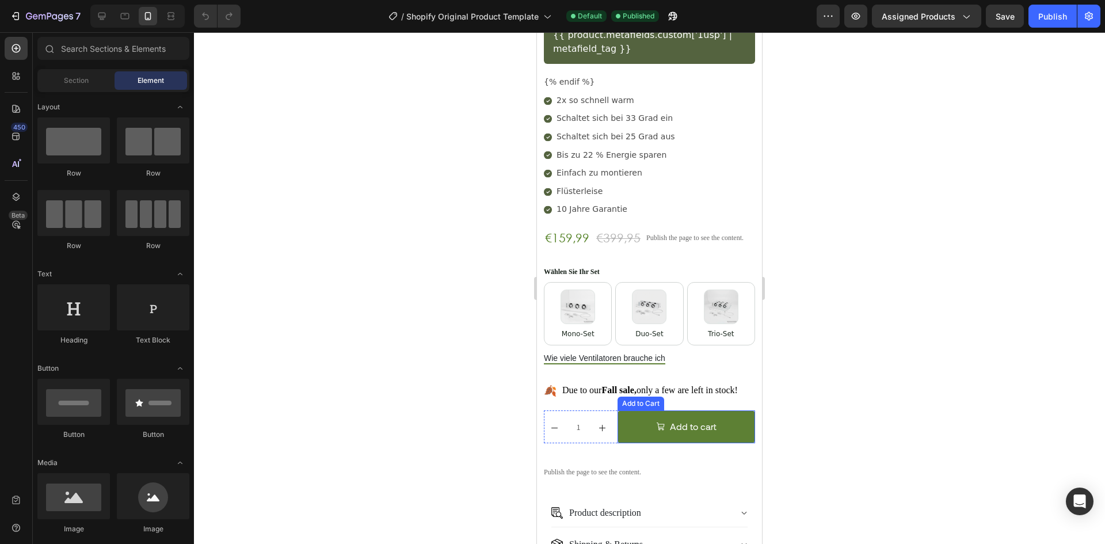
scroll to position [403, 0]
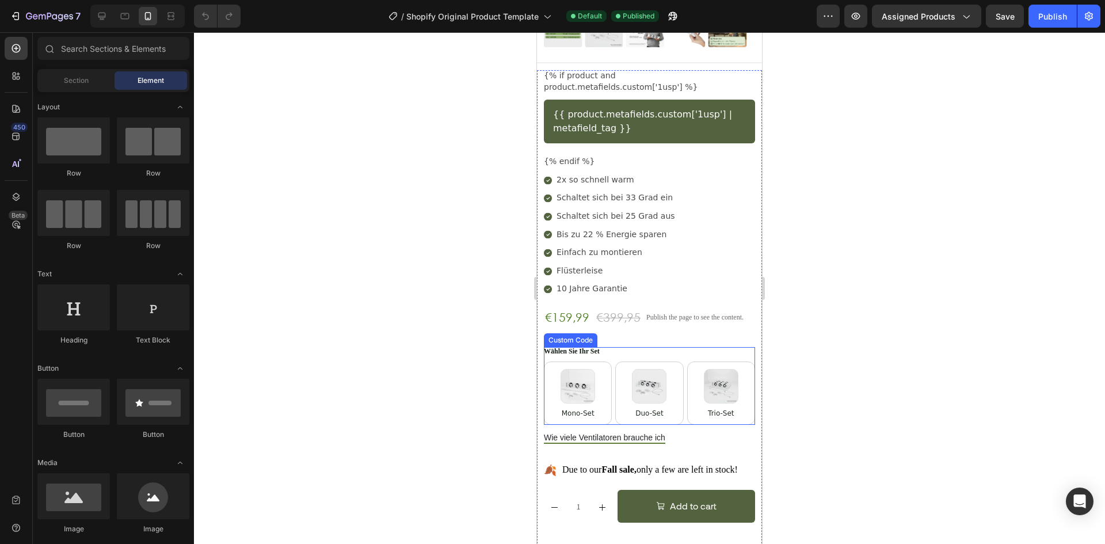
click at [618, 347] on div "Wählen Sie Ihr Set Mono-Set Duo-Set Trio-Set" at bounding box center [649, 386] width 211 height 78
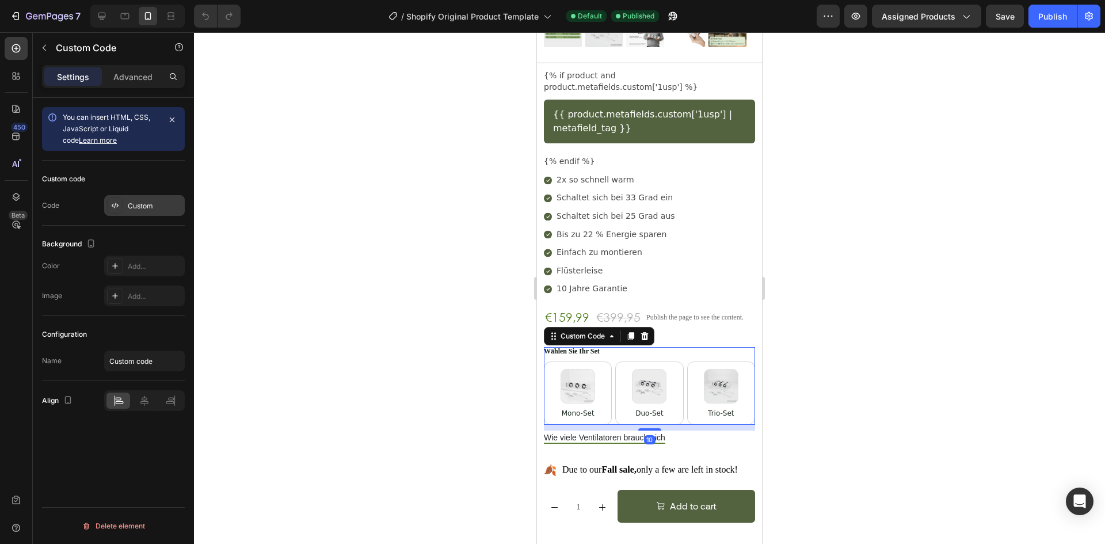
click at [129, 211] on div "Custom" at bounding box center [144, 205] width 81 height 21
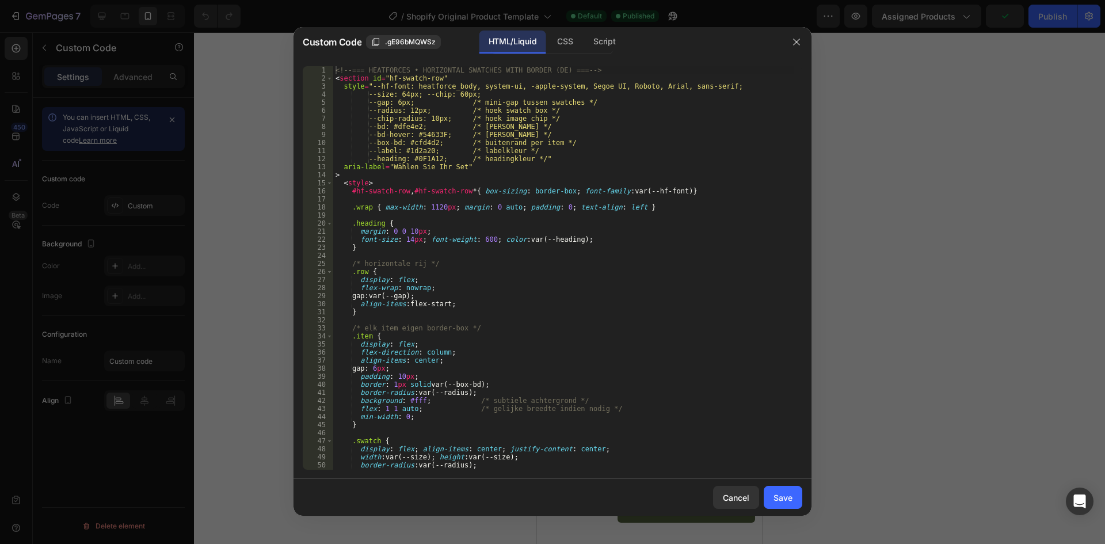
click at [560, 250] on div "<!-- === HEATFORCES • HORIZONTAL SWATCHES WITH BORDER (DE) === --> < section id…" at bounding box center [563, 276] width 461 height 420
type textarea "</section>"
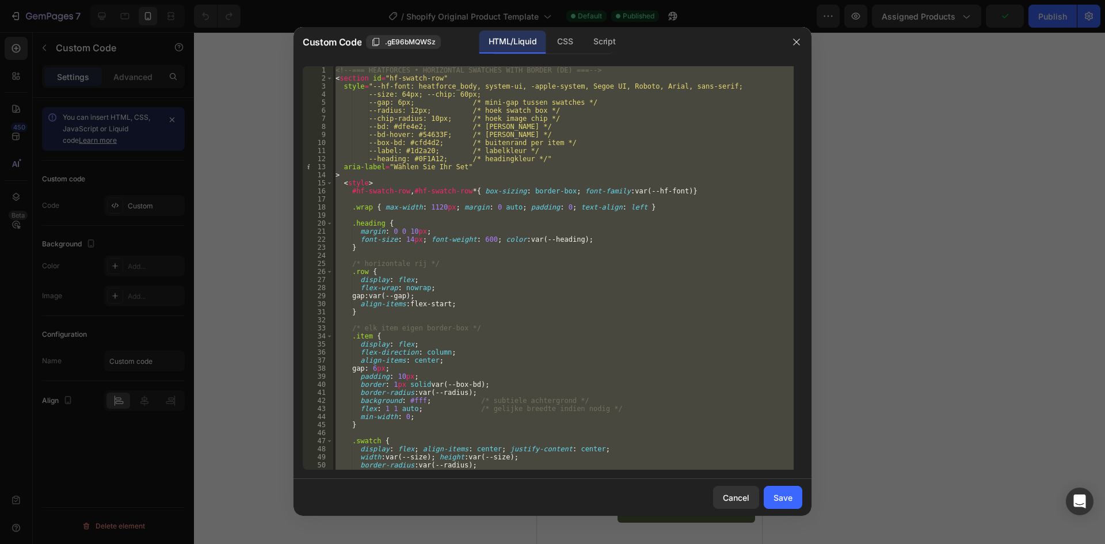
paste textarea
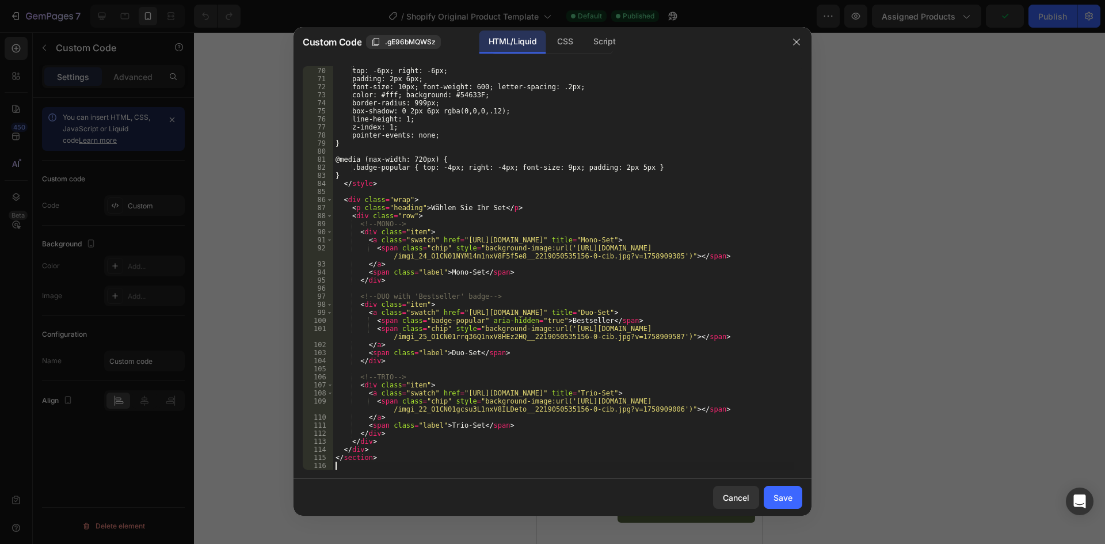
scroll to position [556, 0]
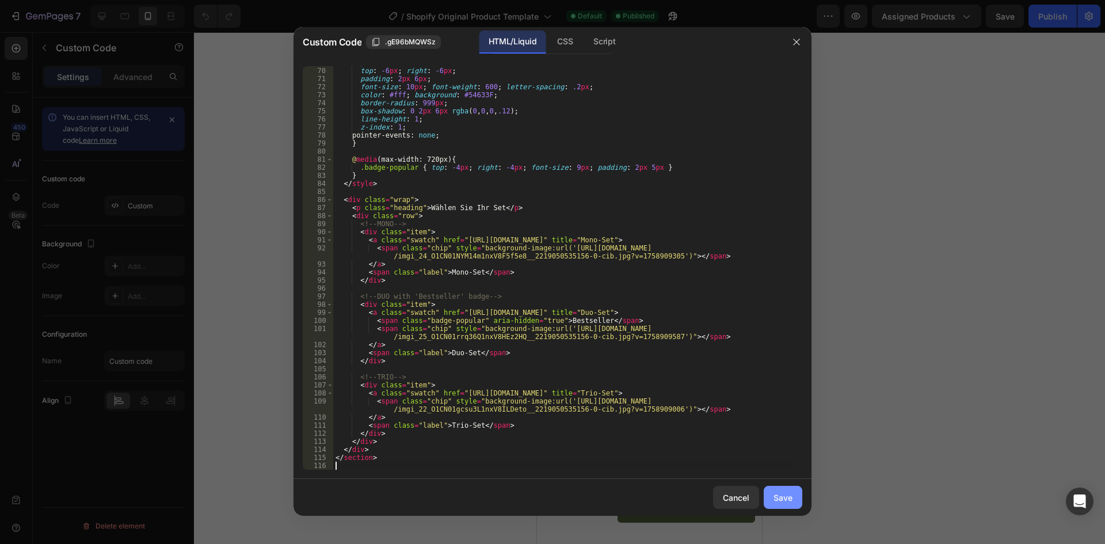
click at [786, 492] on div "Save" at bounding box center [783, 498] width 19 height 12
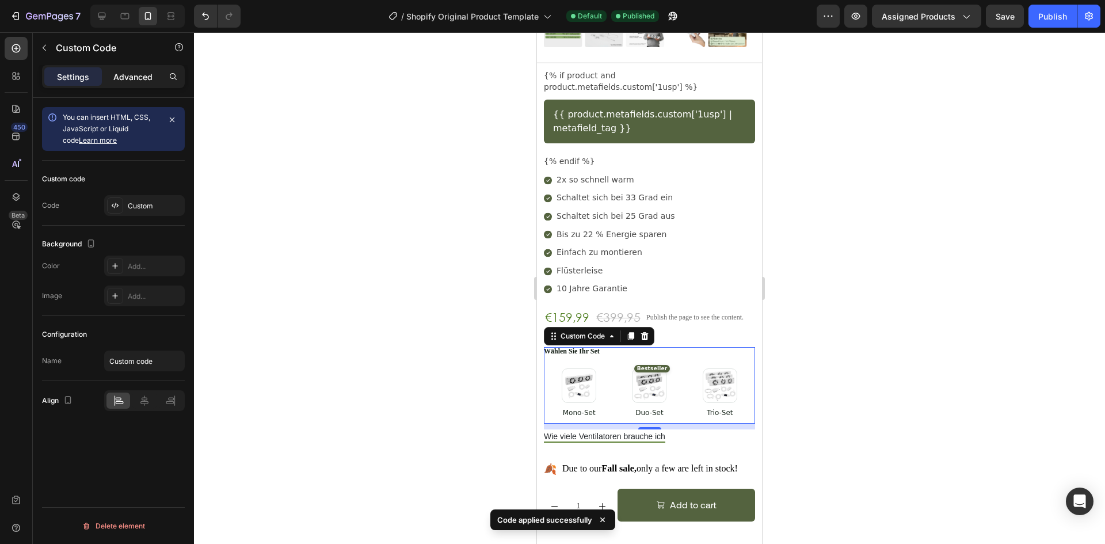
click at [142, 75] on p "Advanced" at bounding box center [132, 77] width 39 height 12
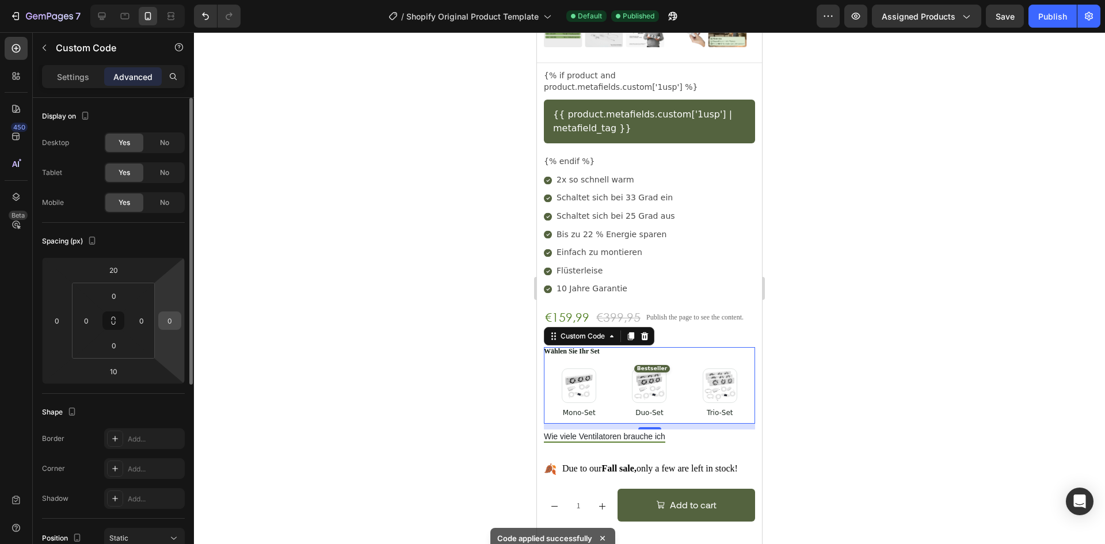
click at [170, 323] on input "0" at bounding box center [169, 320] width 17 height 17
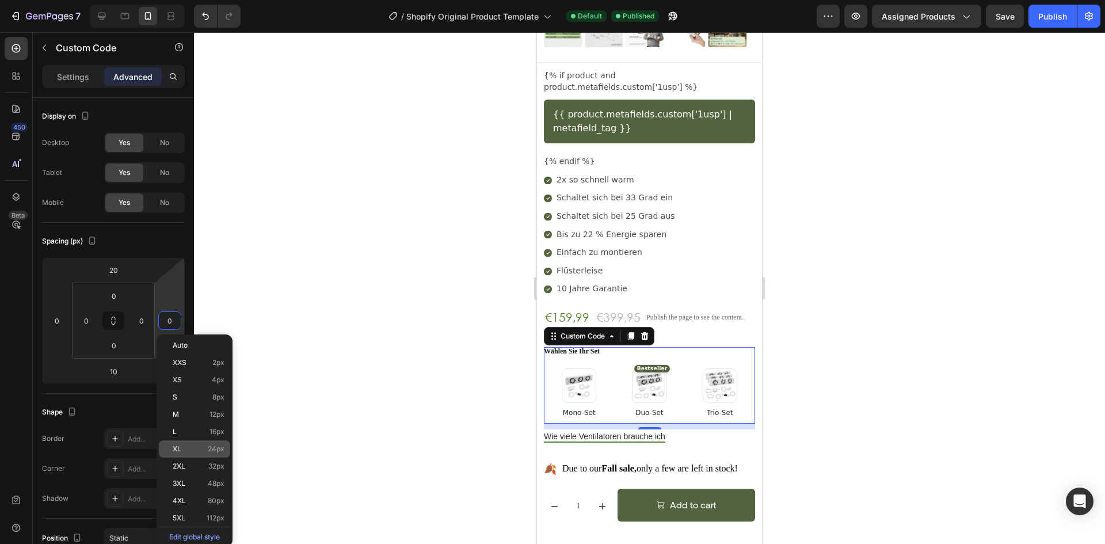
click at [191, 447] on p "XL 24px" at bounding box center [199, 449] width 52 height 8
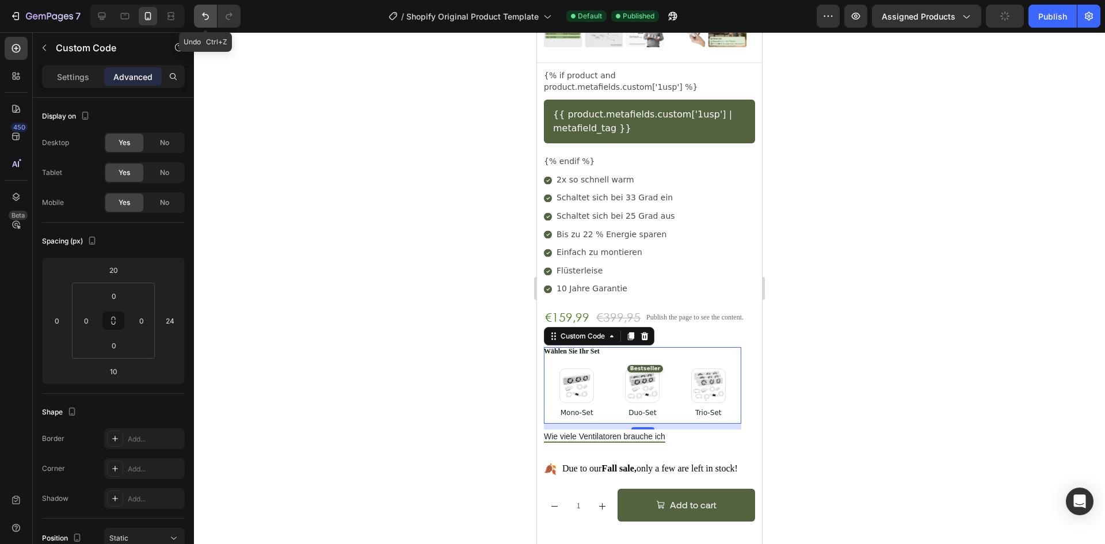
click at [211, 16] on button "Undo/Redo" at bounding box center [205, 16] width 23 height 23
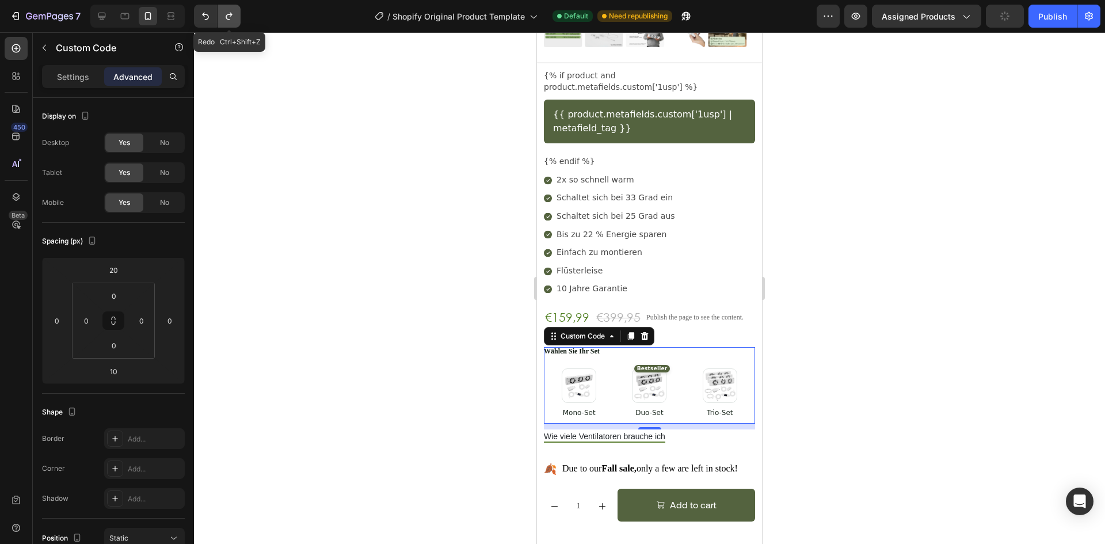
click at [223, 16] on button "Undo/Redo" at bounding box center [229, 16] width 23 height 23
click at [211, 16] on icon "Undo/Redo" at bounding box center [206, 16] width 12 height 12
click at [223, 14] on button "Undo/Redo" at bounding box center [229, 16] width 23 height 23
click at [209, 14] on icon "Undo/Redo" at bounding box center [206, 16] width 12 height 12
click at [229, 12] on icon "Undo/Redo" at bounding box center [229, 16] width 12 height 12
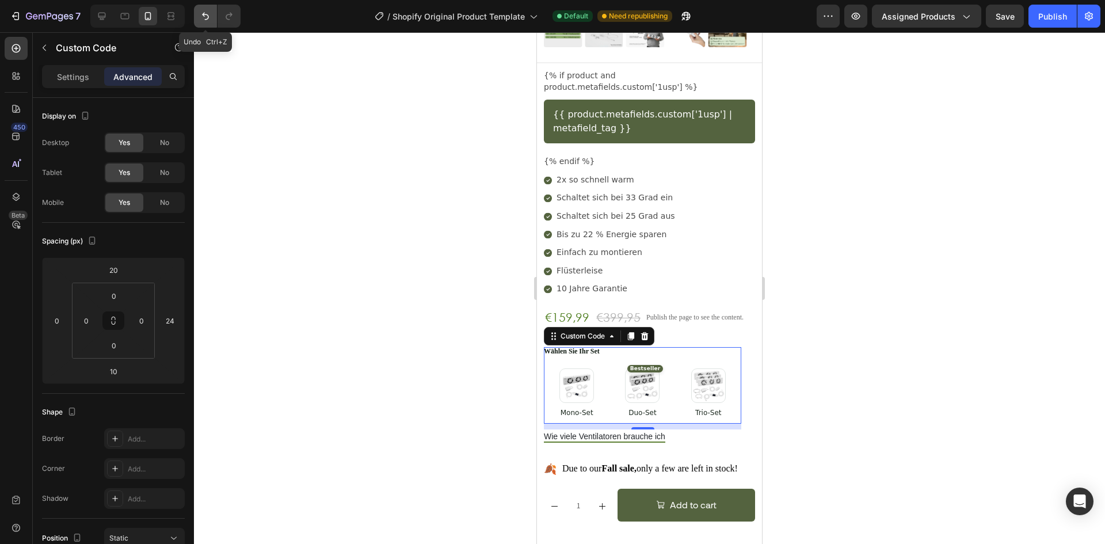
click at [212, 12] on button "Undo/Redo" at bounding box center [205, 16] width 23 height 23
click at [211, 14] on icon "Undo/Redo" at bounding box center [206, 16] width 12 height 12
click at [225, 13] on icon "Undo/Redo" at bounding box center [229, 16] width 12 height 12
type input "24"
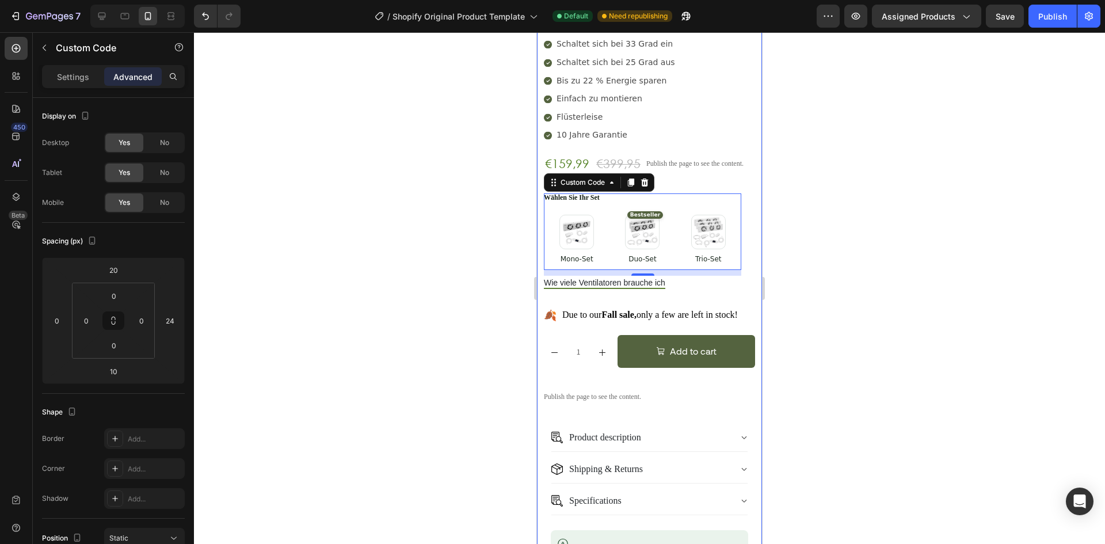
scroll to position [633, 0]
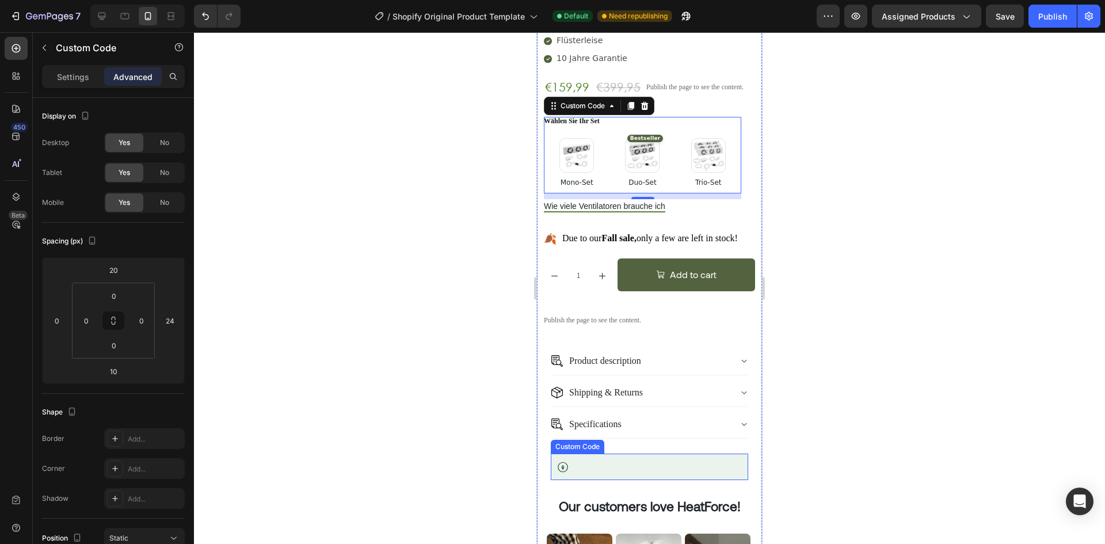
click at [610, 459] on span "Tree-Nation banner" at bounding box center [657, 464] width 169 height 11
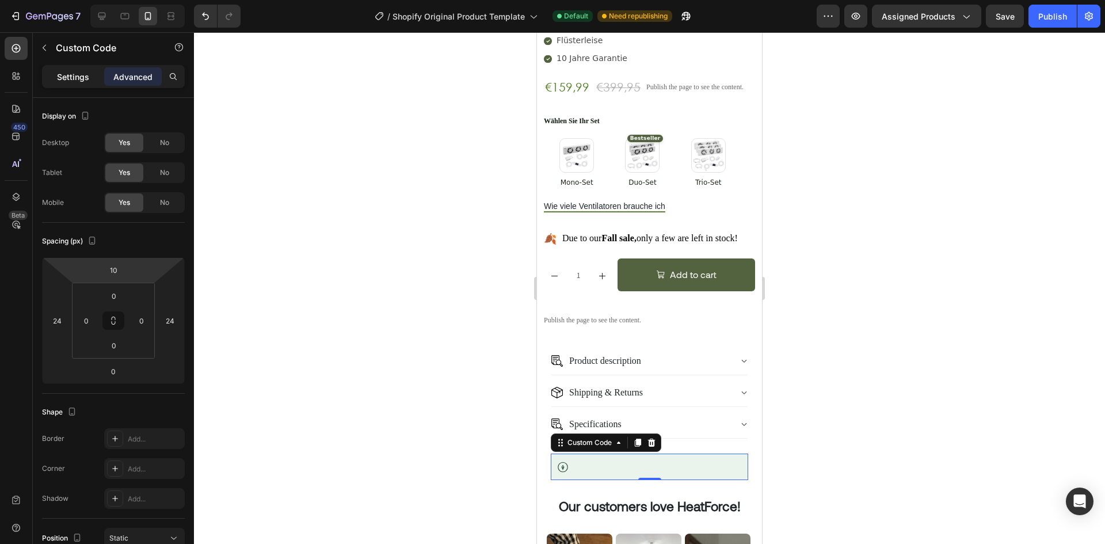
click at [82, 81] on p "Settings" at bounding box center [73, 77] width 32 height 12
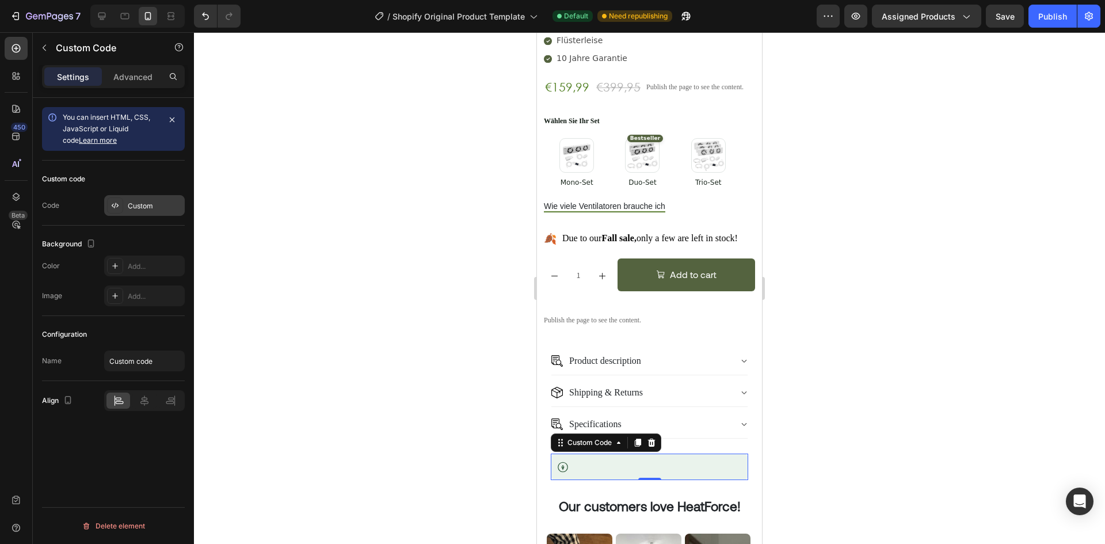
click at [142, 208] on div "Custom" at bounding box center [155, 206] width 54 height 10
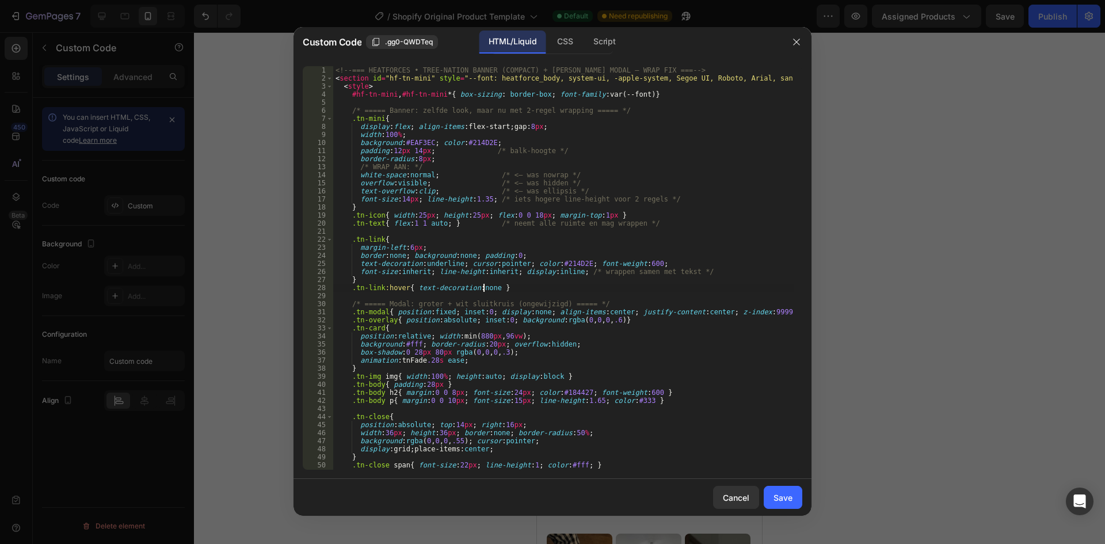
click at [484, 284] on div "<!-- === HEATFORCES • TREE-NATION BANNER (COMPACT) + GROTE MODAL — WRAP FIX ===…" at bounding box center [563, 276] width 461 height 420
type textarea "</section>"
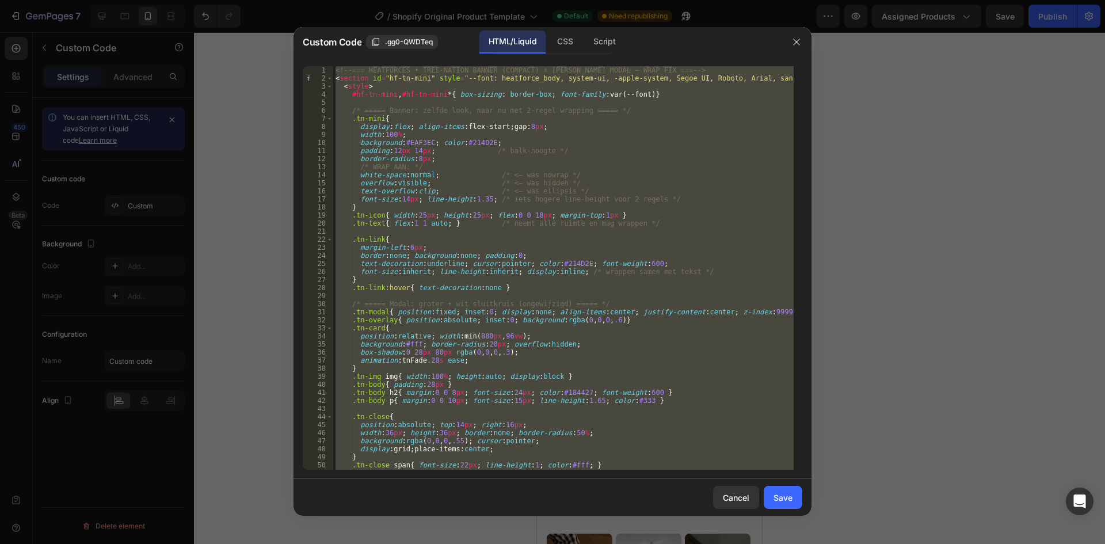
paste textarea
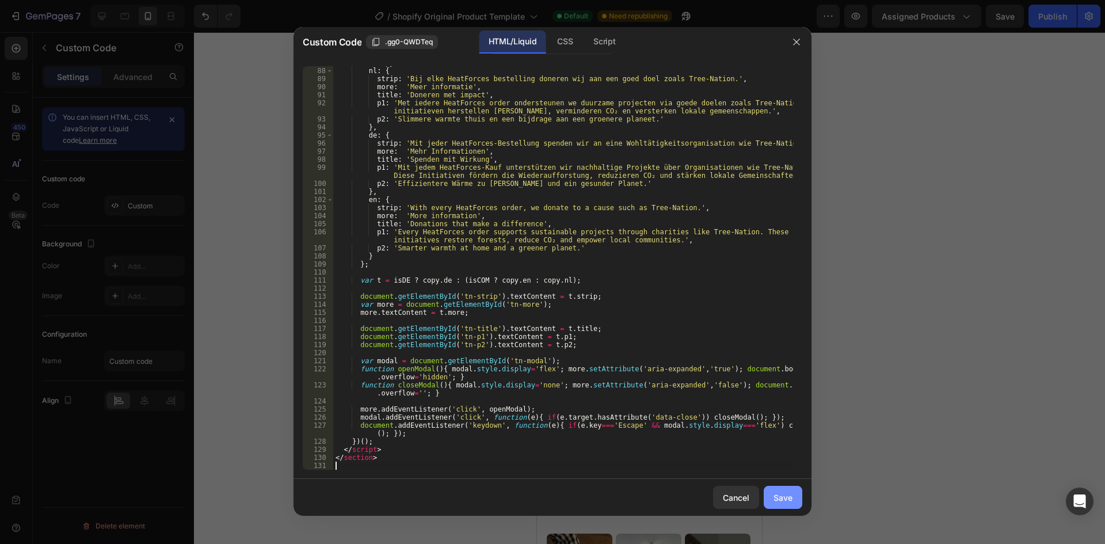
click at [778, 504] on button "Save" at bounding box center [783, 497] width 39 height 23
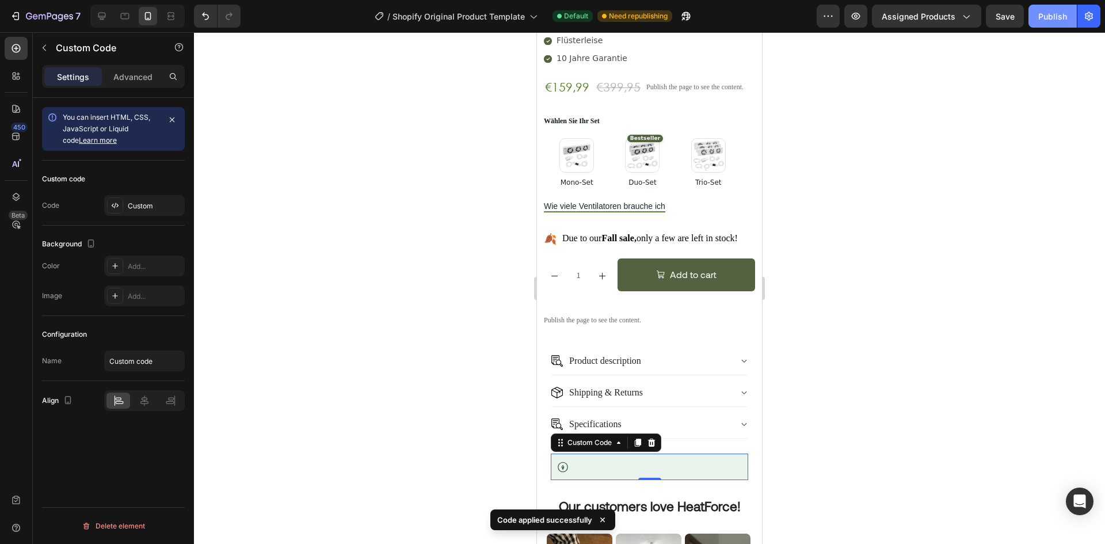
click at [1062, 20] on div "Publish" at bounding box center [1053, 16] width 29 height 12
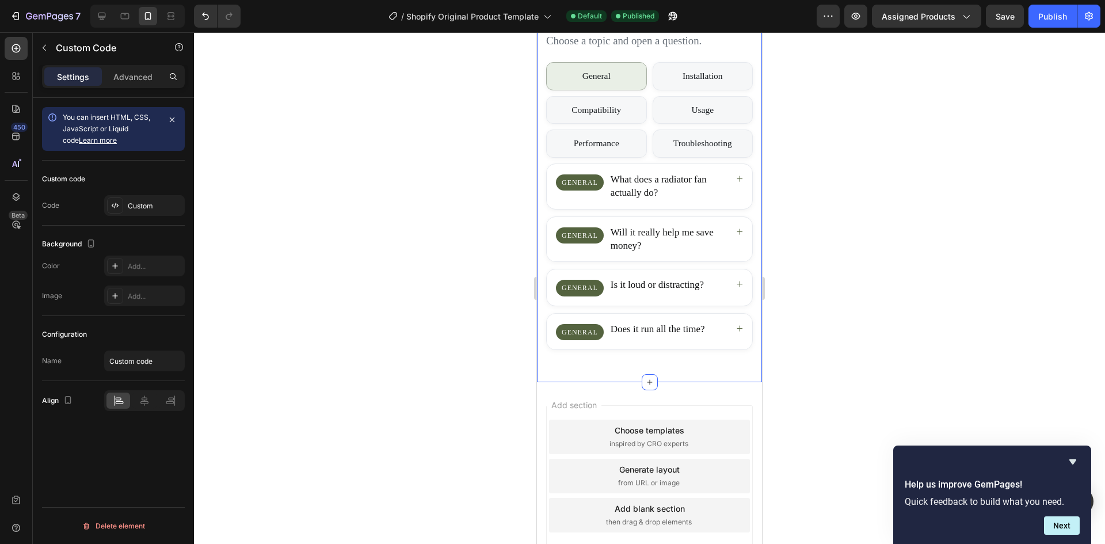
scroll to position [2525, 0]
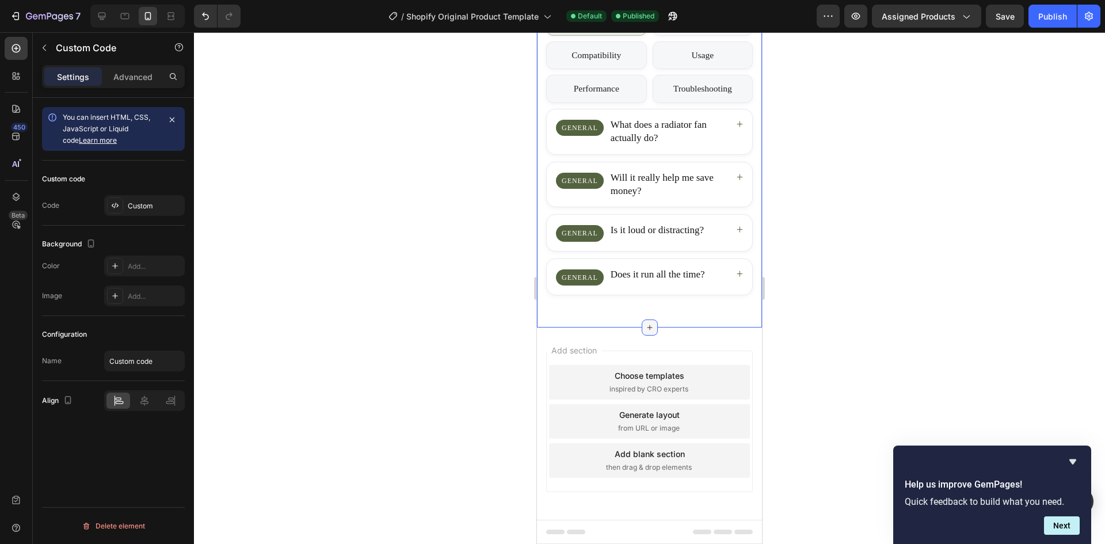
click at [645, 322] on div at bounding box center [650, 328] width 16 height 16
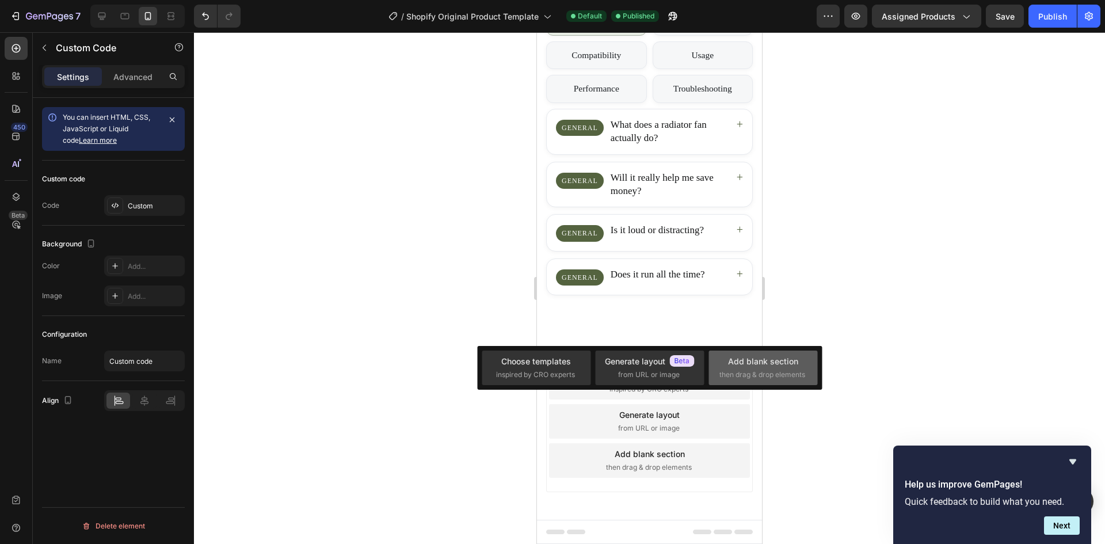
click at [742, 361] on div "Add blank section" at bounding box center [763, 361] width 70 height 12
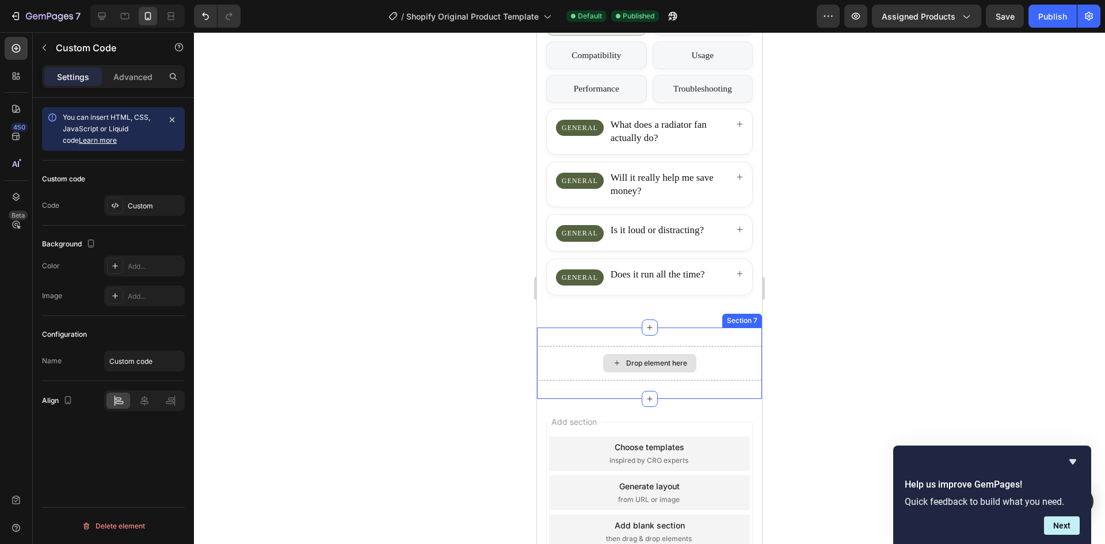
click at [637, 359] on div "Drop element here" at bounding box center [656, 363] width 61 height 9
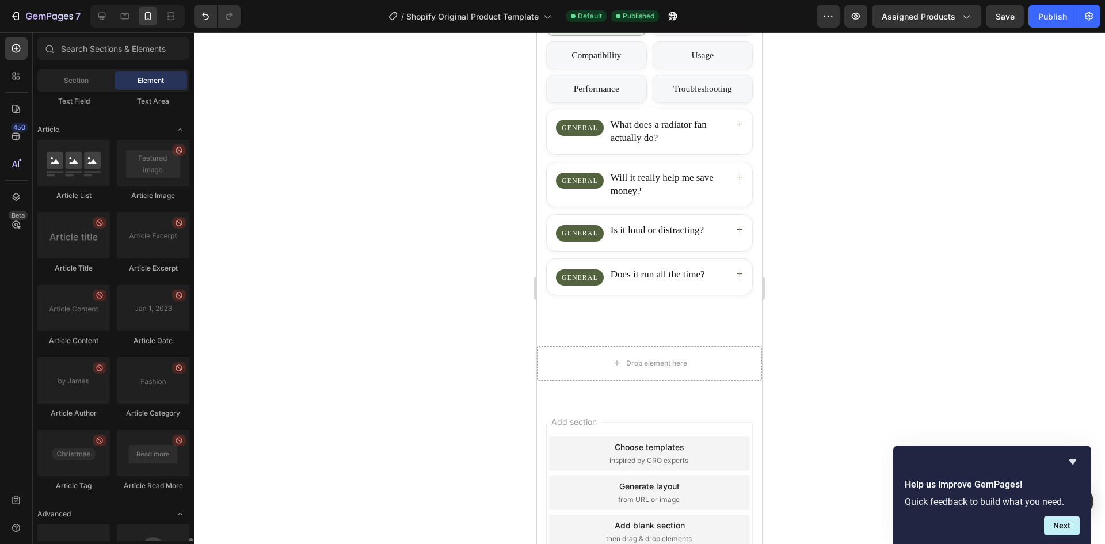
scroll to position [3039, 0]
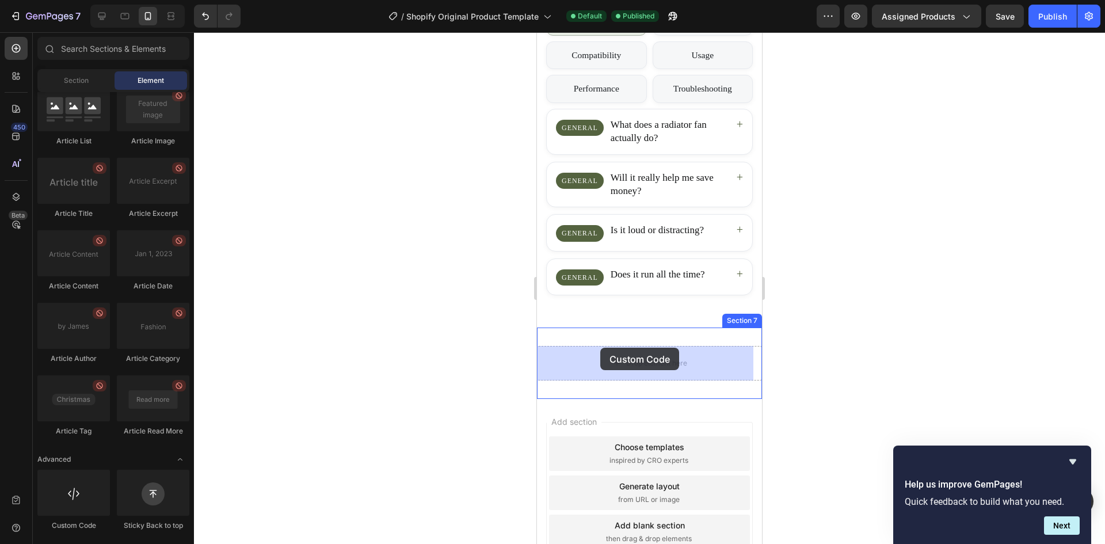
drag, startPoint x: 626, startPoint y: 525, endPoint x: 601, endPoint y: 348, distance: 179.1
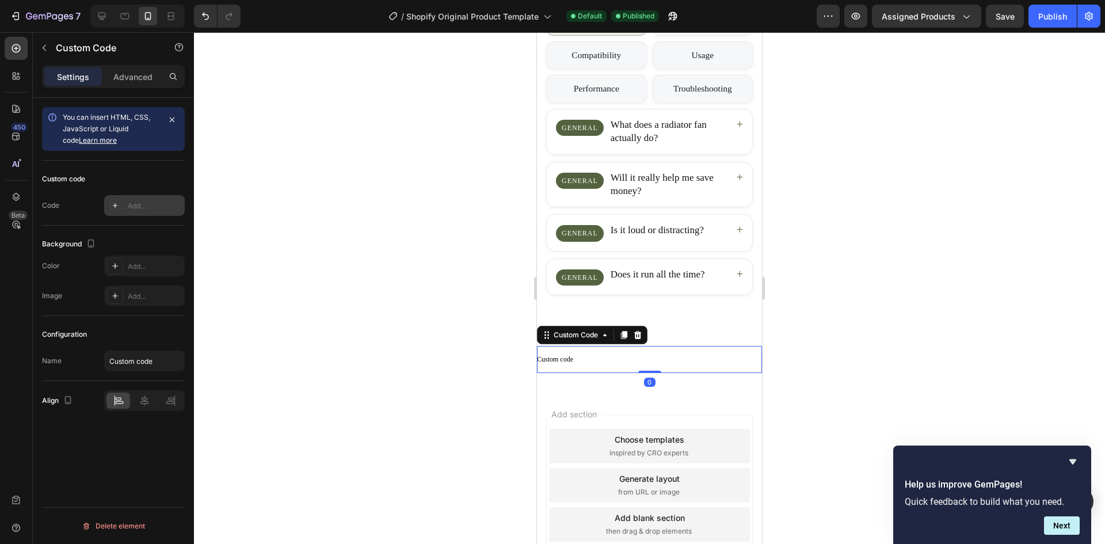
click at [142, 210] on div "Add..." at bounding box center [155, 206] width 54 height 10
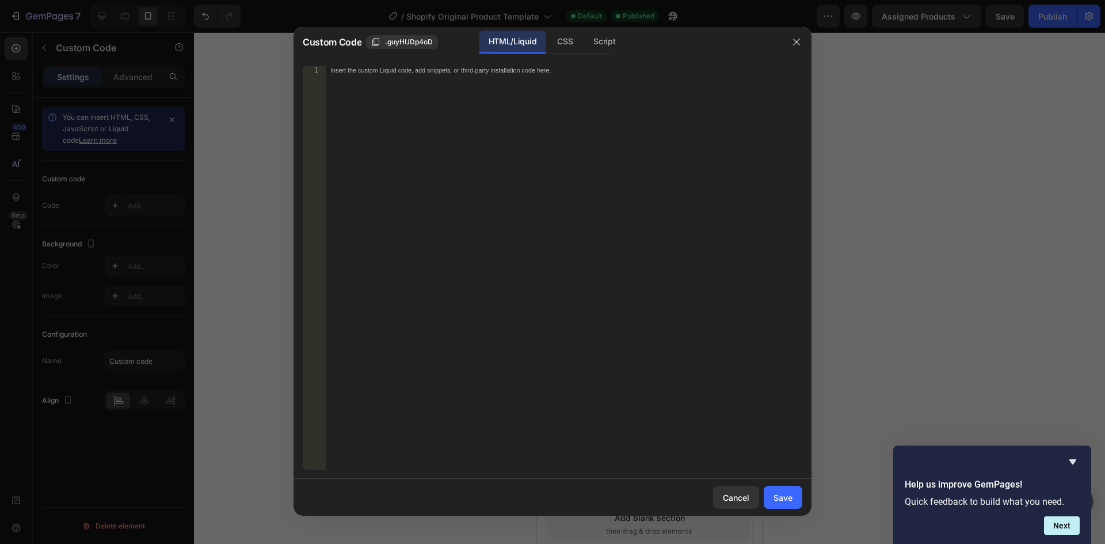
click at [521, 158] on div "Insert the custom Liquid code, add snippets, or third-party installation code h…" at bounding box center [564, 276] width 477 height 420
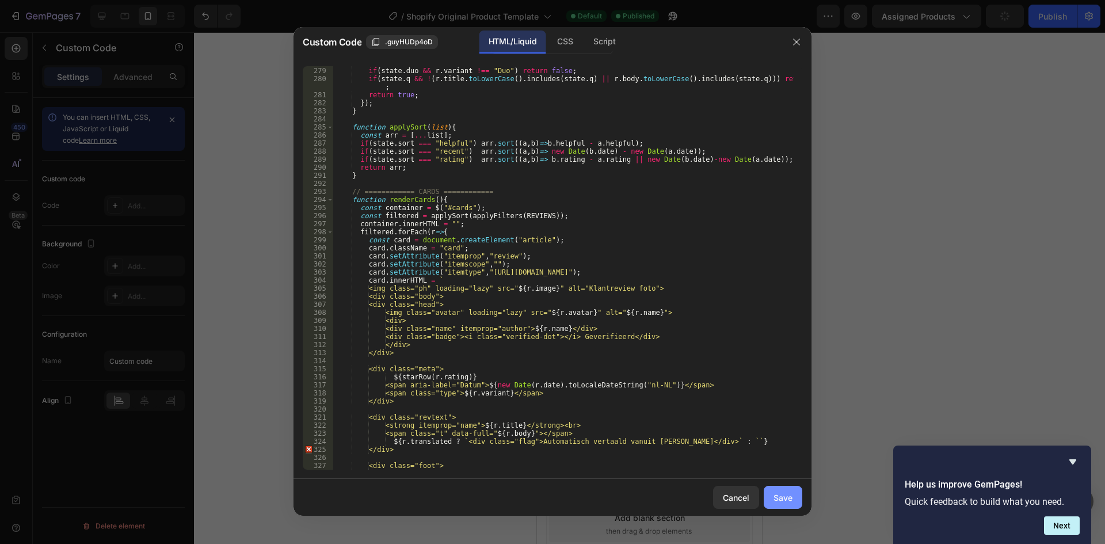
click at [782, 493] on div "Save" at bounding box center [783, 498] width 19 height 12
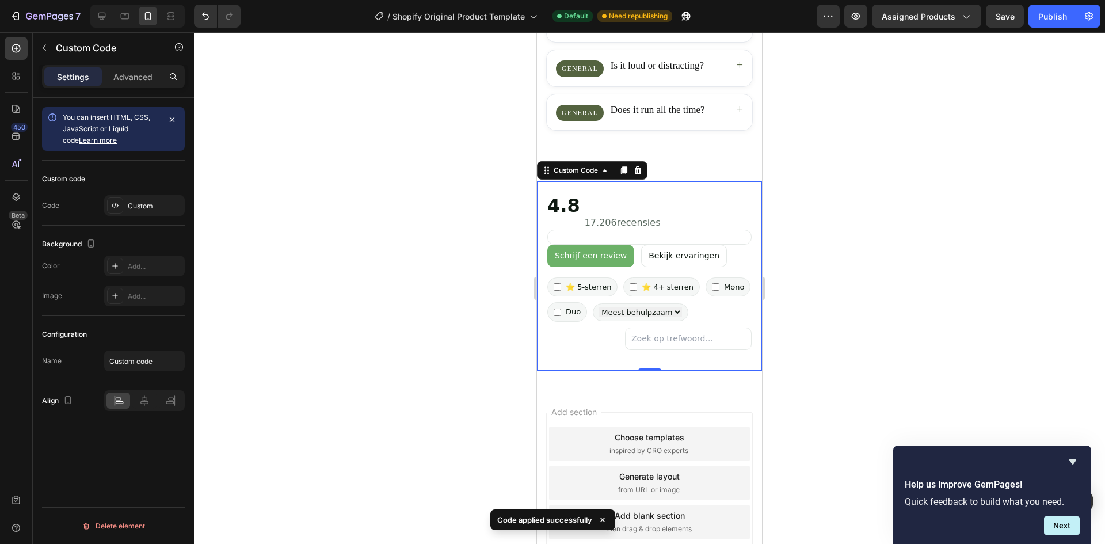
scroll to position [2752, 0]
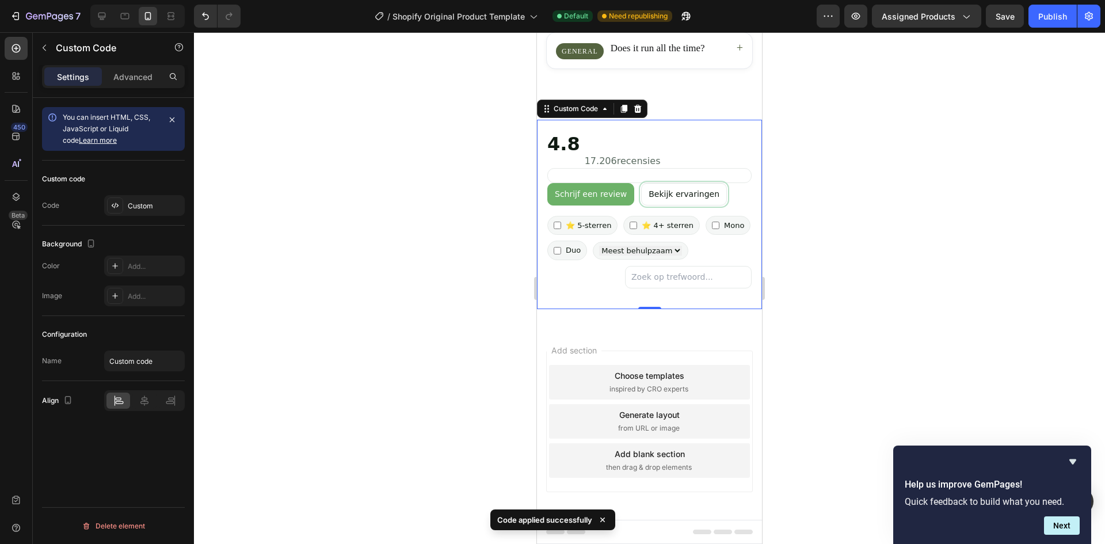
click at [666, 199] on button "Bekijk ervaringen" at bounding box center [684, 194] width 86 height 22
click at [674, 224] on label "⭐️ 4+ sterren" at bounding box center [662, 226] width 77 height 20
click at [637, 224] on input "⭐️ 4+ sterren" at bounding box center [633, 225] width 7 height 7
click at [671, 225] on label "⭐️ 4+ sterren" at bounding box center [662, 226] width 77 height 20
click at [637, 225] on input "⭐️ 4+ sterren" at bounding box center [633, 225] width 7 height 7
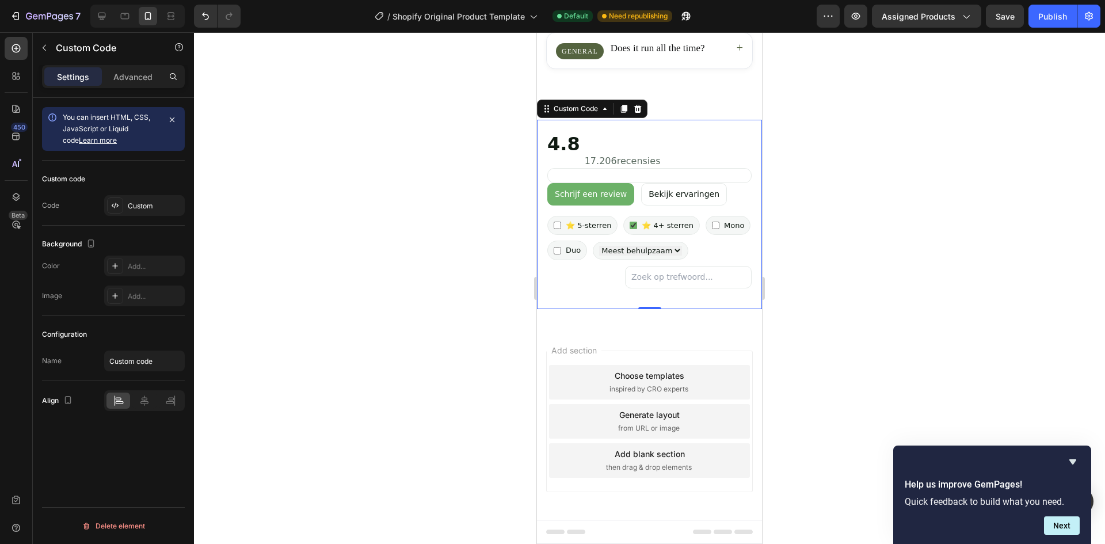
checkbox input "false"
click at [588, 222] on label "⭐️ 5-sterren" at bounding box center [583, 226] width 70 height 20
click at [561, 222] on input "⭐️ 5-sterren" at bounding box center [557, 225] width 7 height 7
click at [590, 222] on label "⭐️ 5-sterren" at bounding box center [583, 226] width 70 height 20
click at [561, 222] on input "⭐️ 5-sterren" at bounding box center [557, 225] width 7 height 7
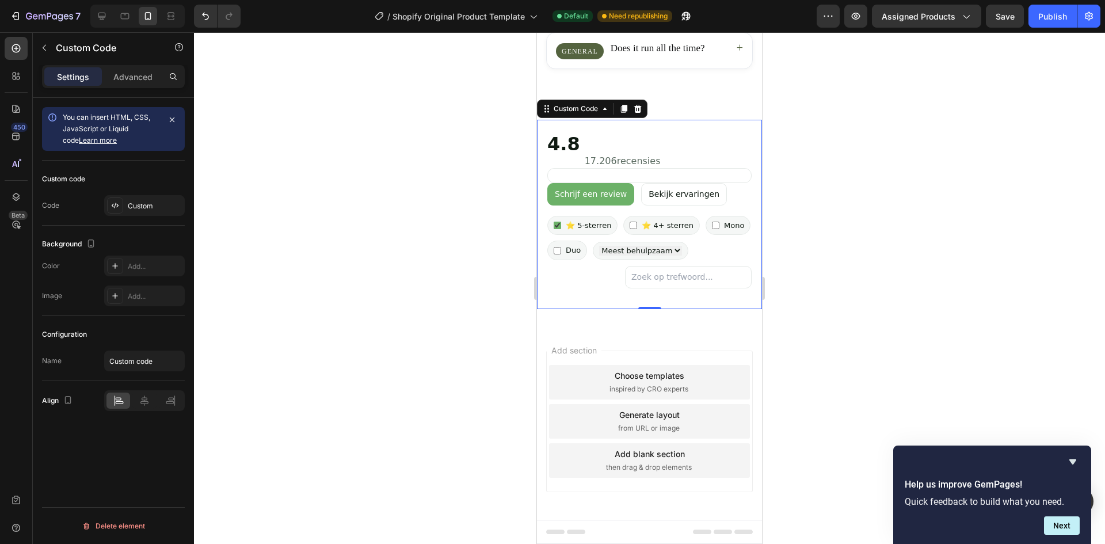
checkbox input "false"
click at [663, 249] on select "Meest behulpzaam Meest recent Hoogste rating" at bounding box center [640, 251] width 83 height 10
click at [653, 252] on select "Meest behulpzaam Meest recent Hoogste rating" at bounding box center [640, 251] width 83 height 10
click at [684, 193] on button "Bekijk ervaringen" at bounding box center [684, 194] width 86 height 22
click at [648, 249] on select "Meest behulpzaam Meest recent Hoogste rating" at bounding box center [640, 251] width 83 height 10
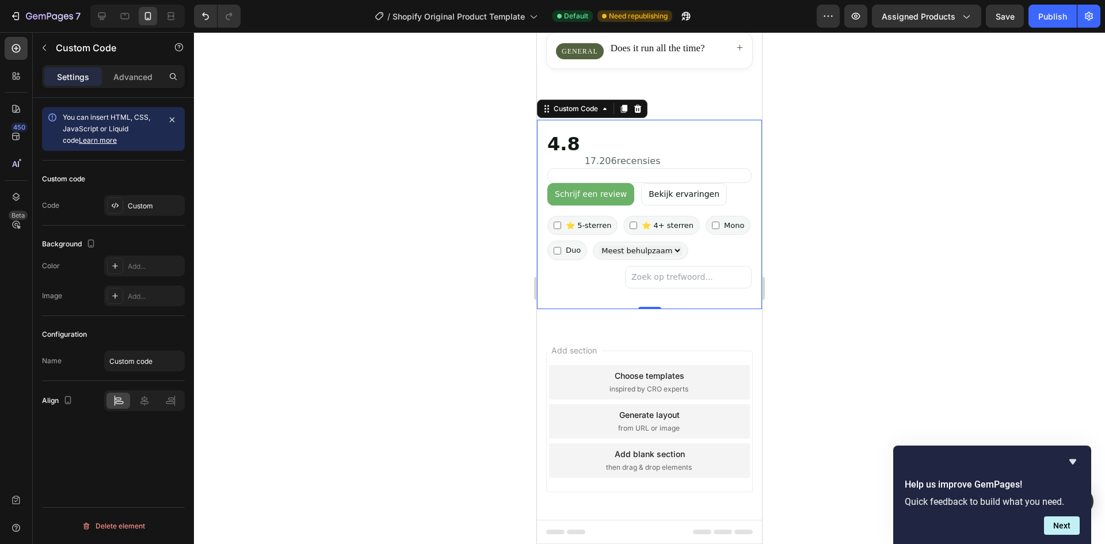
click at [422, 220] on div at bounding box center [649, 288] width 911 height 512
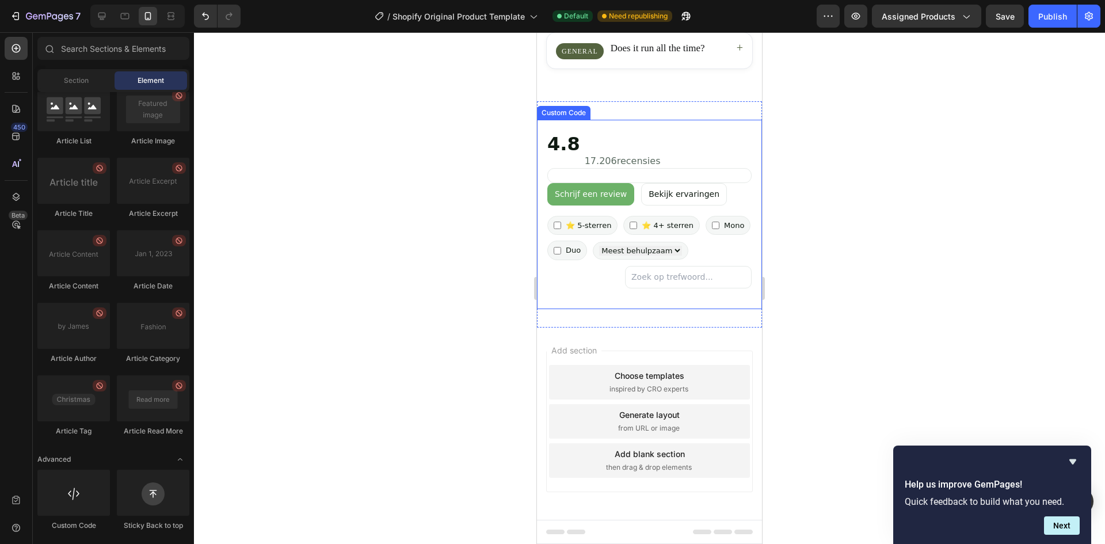
click at [678, 171] on div "Sterrenverdeling" at bounding box center [650, 175] width 204 height 15
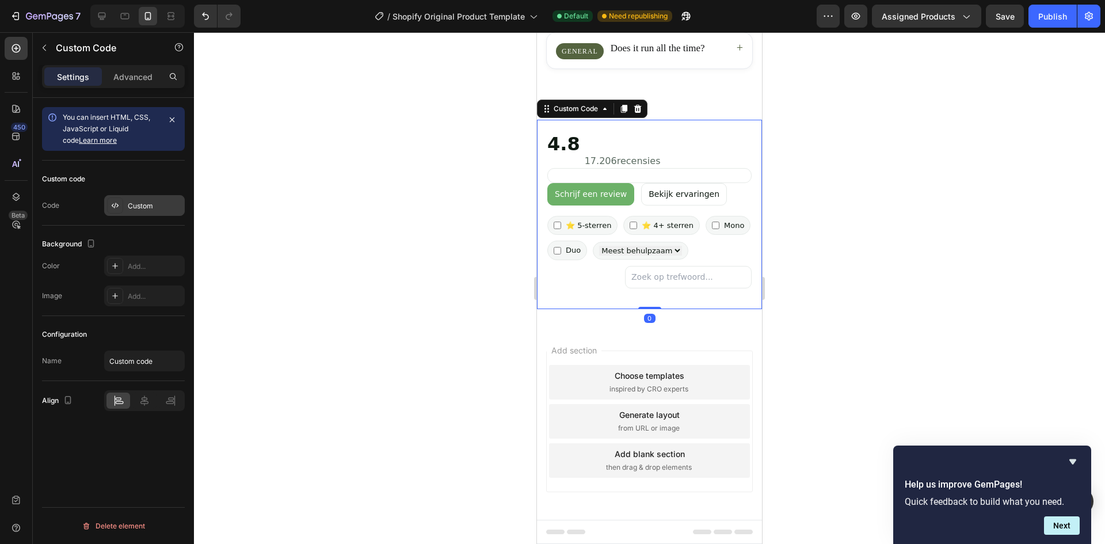
click at [148, 210] on div "Custom" at bounding box center [155, 206] width 54 height 10
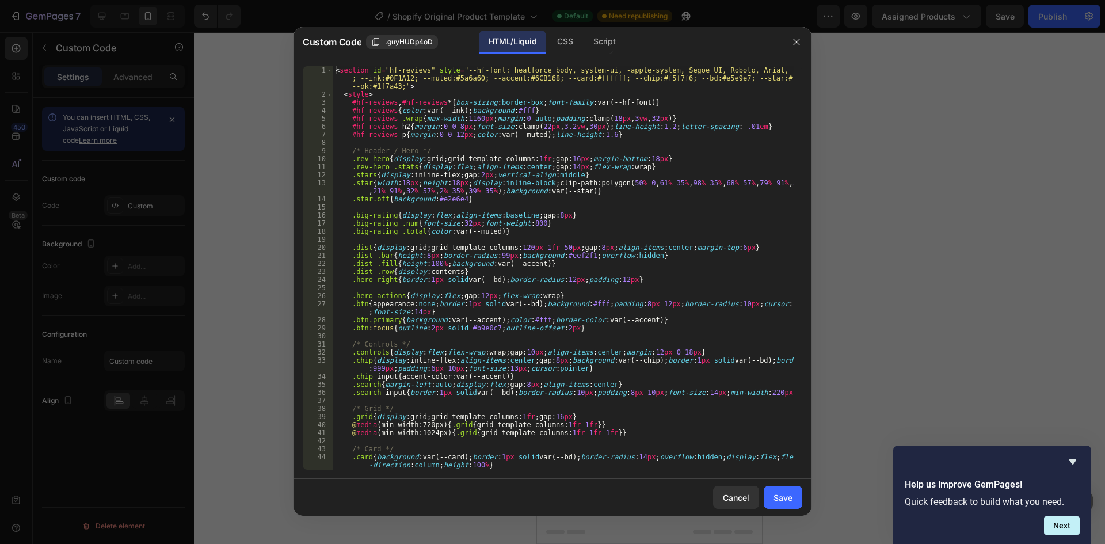
click at [596, 196] on div "< section id = "hf-reviews" style = "--hf-font: heatforce_body, system-ui, -app…" at bounding box center [563, 284] width 461 height 436
type textarea "<"
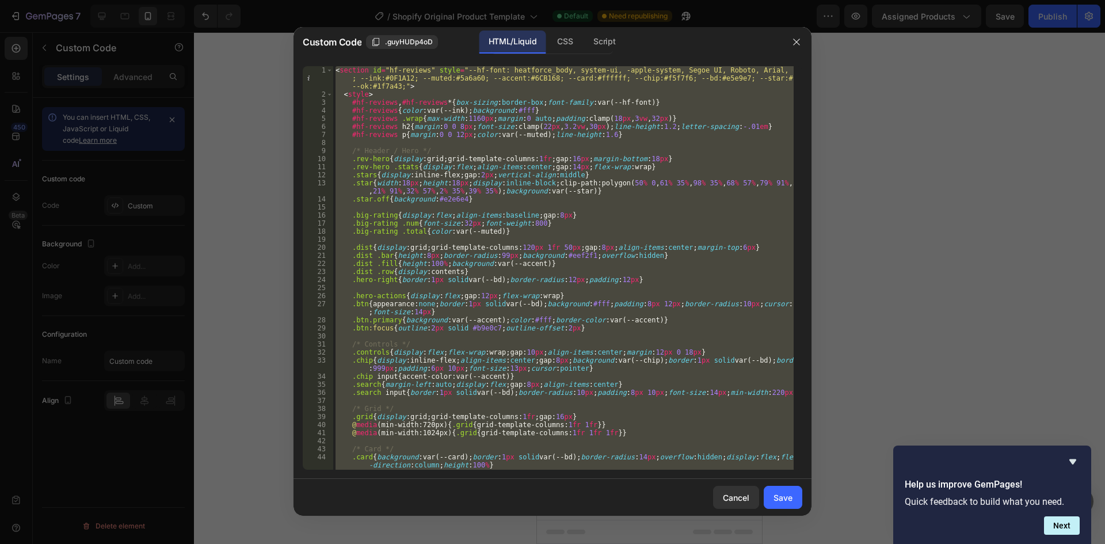
paste textarea
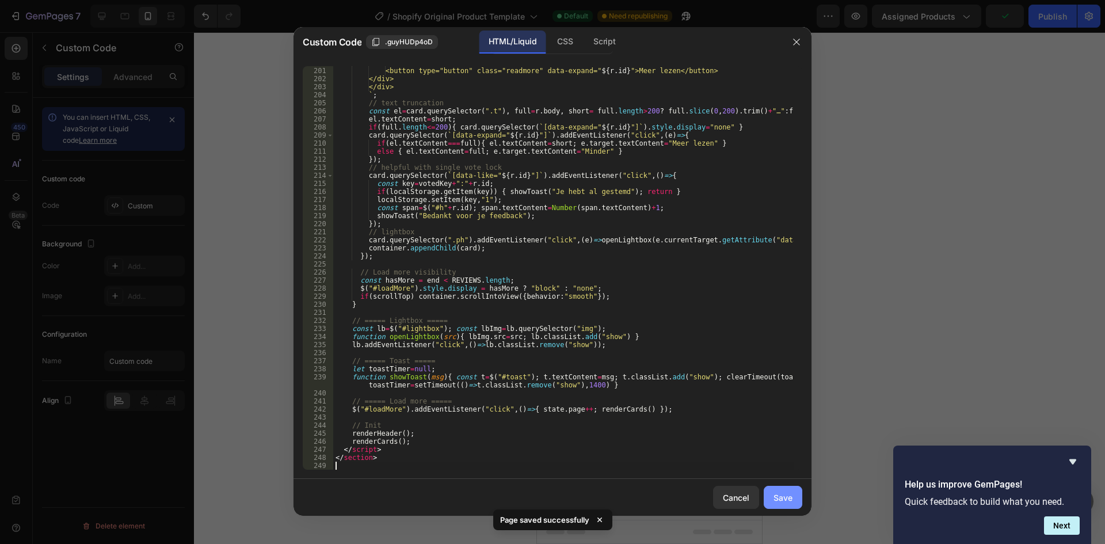
click at [777, 496] on div "Save" at bounding box center [783, 498] width 19 height 12
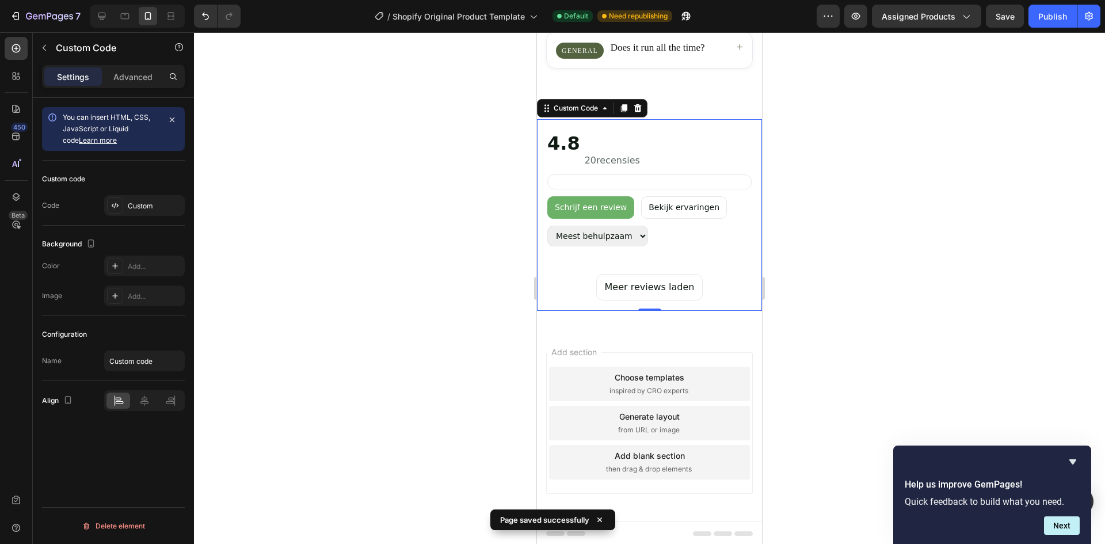
click at [603, 158] on div "20 recensies" at bounding box center [612, 161] width 55 height 14
click at [626, 240] on select "Meest behulpzaam Meest recent Hoogste rating" at bounding box center [598, 236] width 101 height 21
select select "recent"
click at [548, 226] on select "Meest behulpzaam Meest recent Hoogste rating" at bounding box center [598, 236] width 101 height 21
click at [644, 290] on button "Meer reviews laden" at bounding box center [649, 287] width 107 height 26
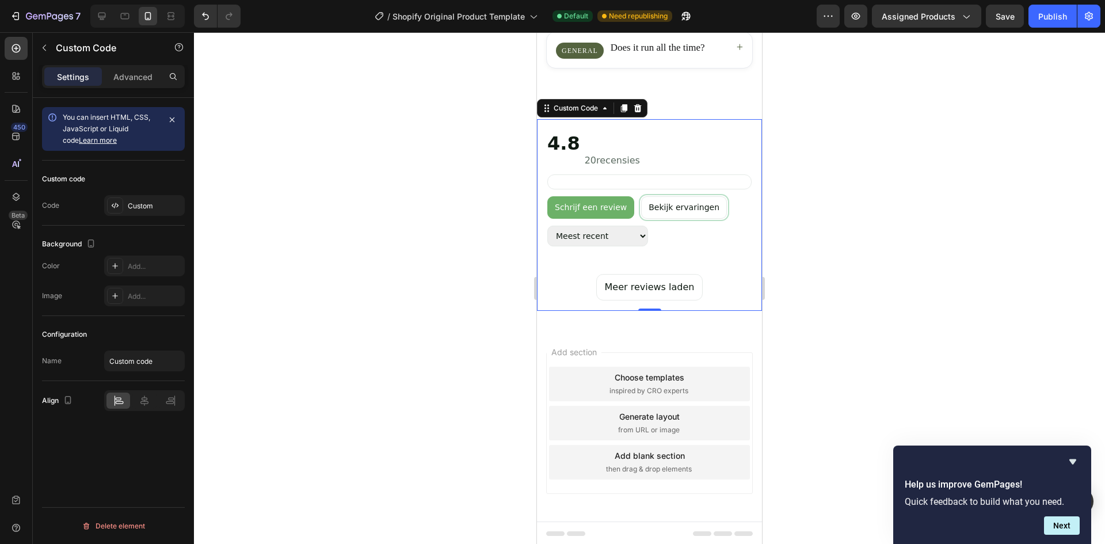
click at [660, 207] on button "Bekijk ervaringen" at bounding box center [684, 207] width 86 height 22
click at [180, 207] on div "Custom" at bounding box center [155, 206] width 54 height 10
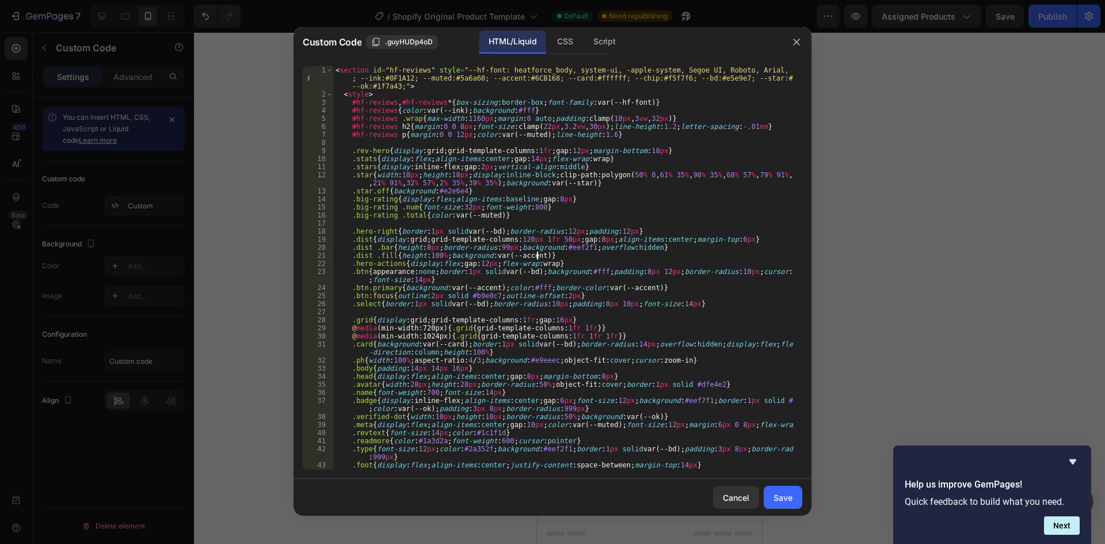
click at [613, 259] on div "< section id = "hf-reviews" style = "--hf-font: heatforce_body, system-ui, -app…" at bounding box center [563, 288] width 461 height 444
type textarea "</section>"
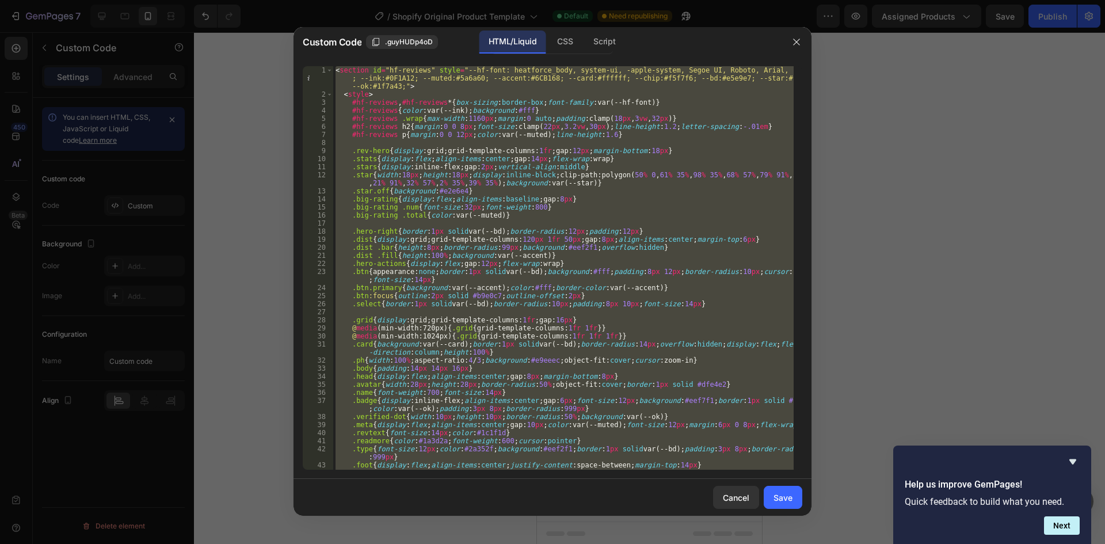
paste textarea
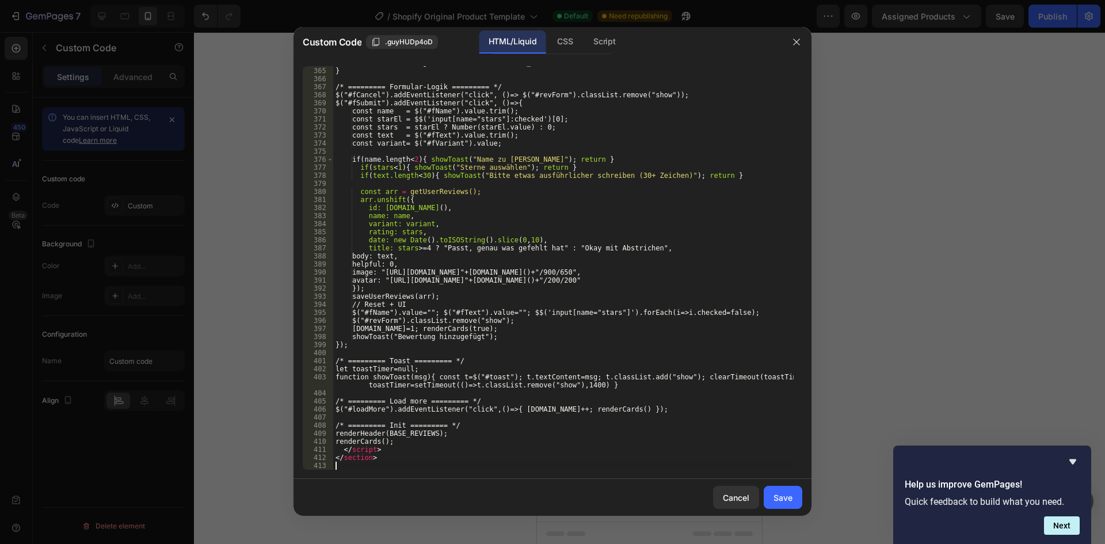
scroll to position [3135, 0]
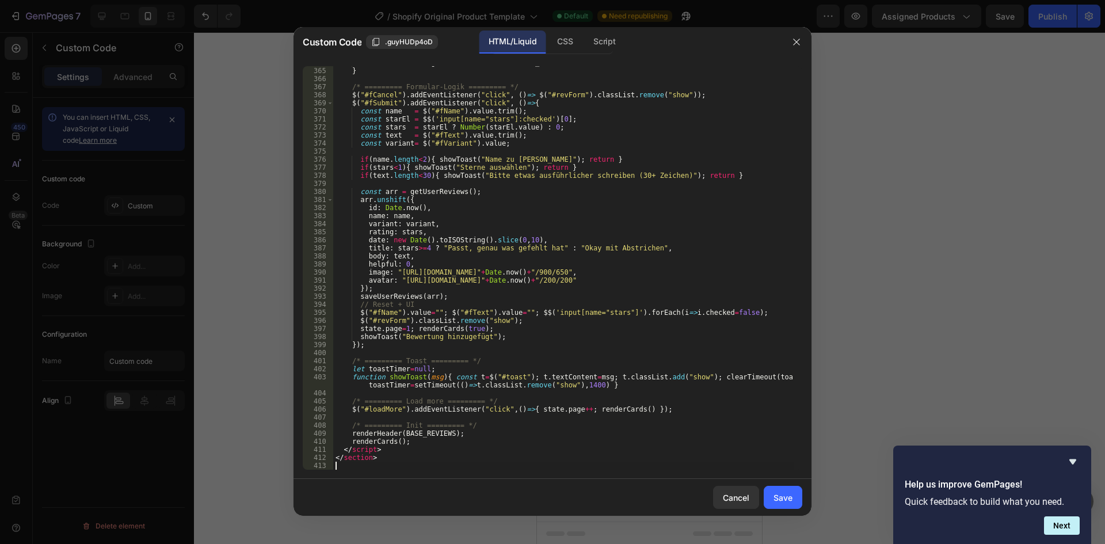
type textarea "</section>"
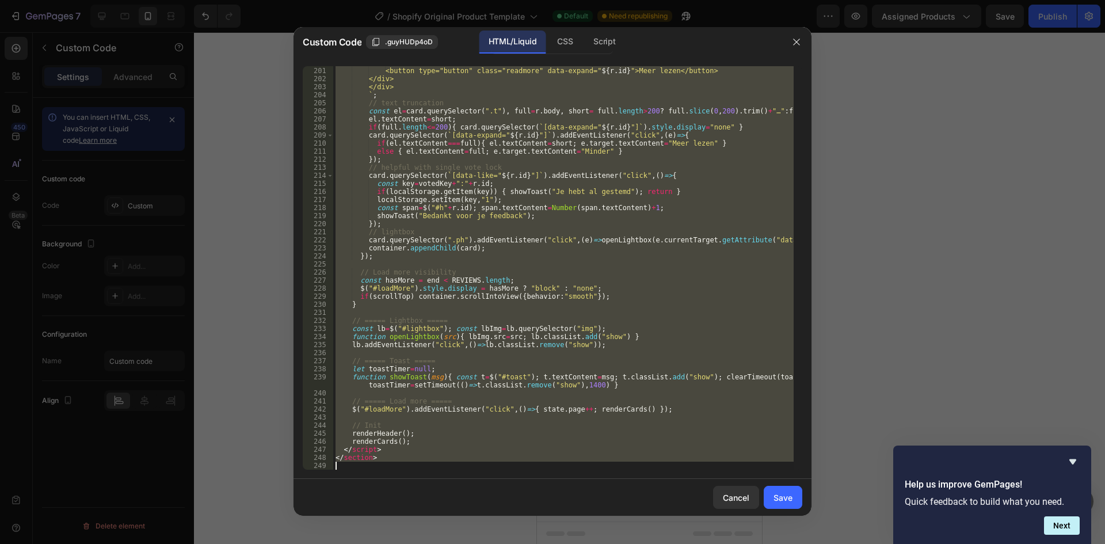
paste textarea
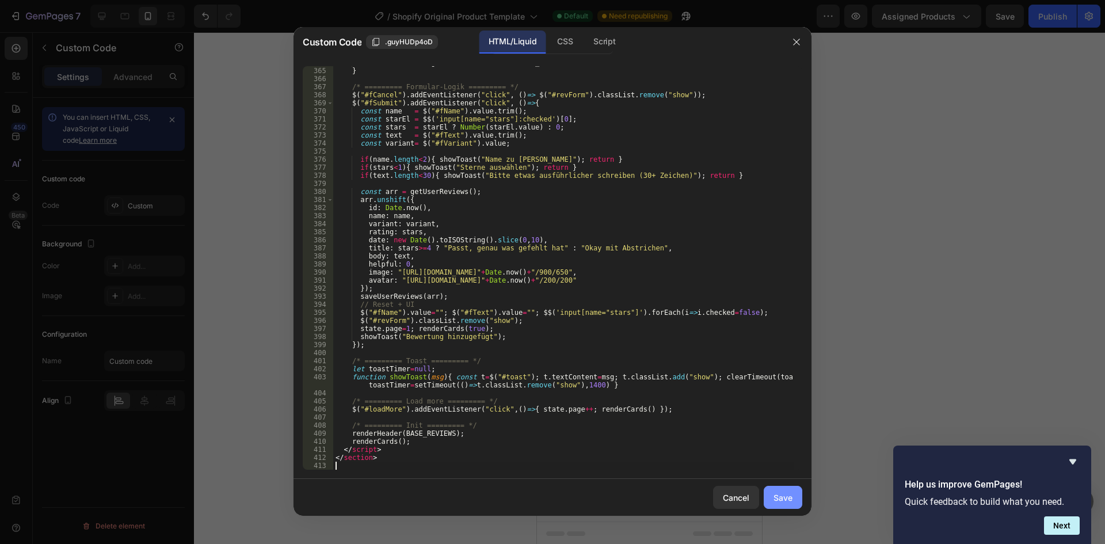
click at [784, 492] on div "Save" at bounding box center [783, 498] width 19 height 12
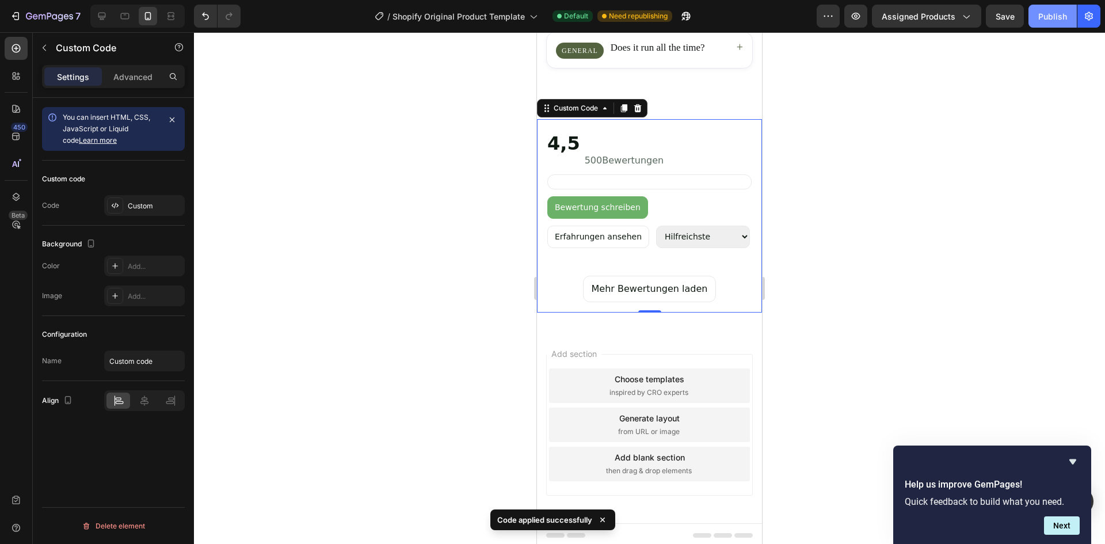
click at [1056, 16] on div "Publish" at bounding box center [1053, 16] width 29 height 12
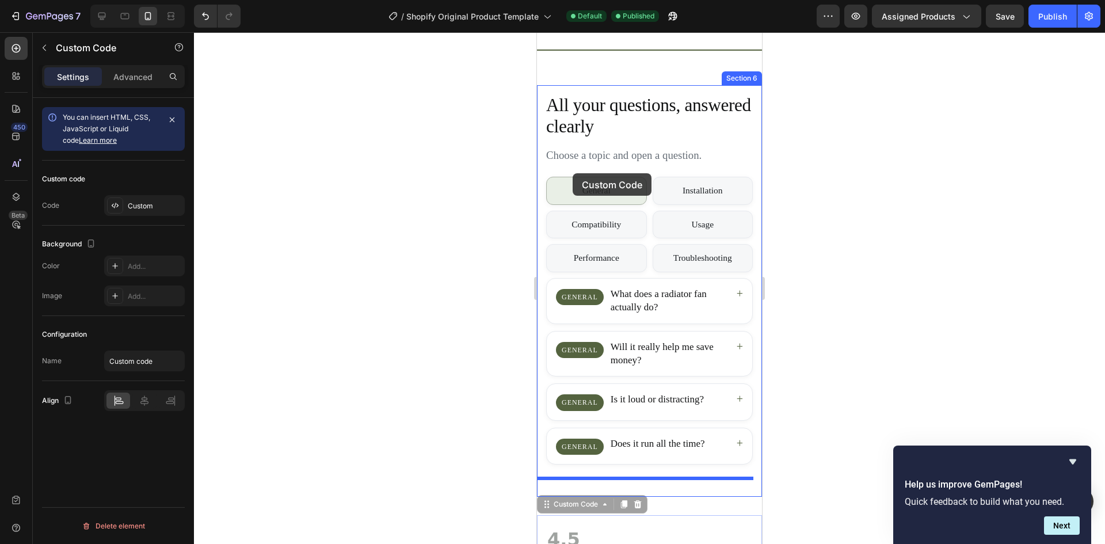
scroll to position [2348, 0]
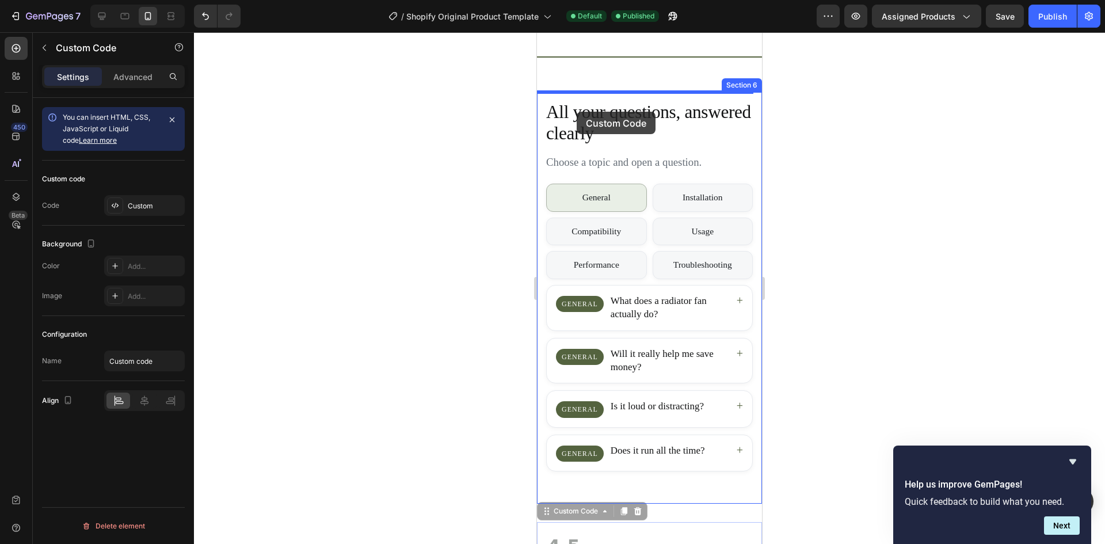
drag, startPoint x: 549, startPoint y: 280, endPoint x: 577, endPoint y: 110, distance: 172.2
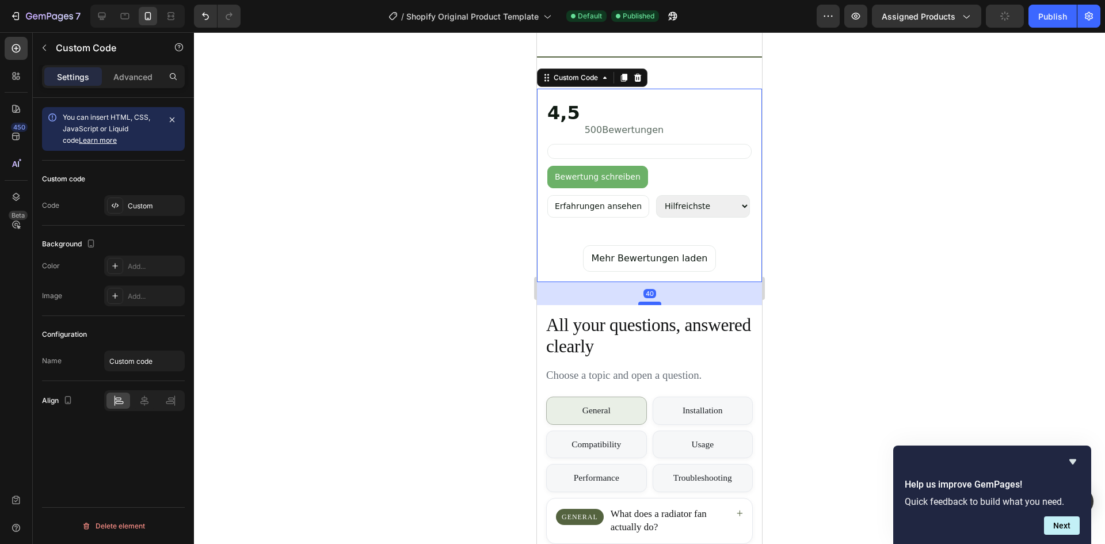
drag, startPoint x: 646, startPoint y: 291, endPoint x: 1317, endPoint y: 206, distance: 676.2
click at [649, 305] on div at bounding box center [650, 303] width 23 height 3
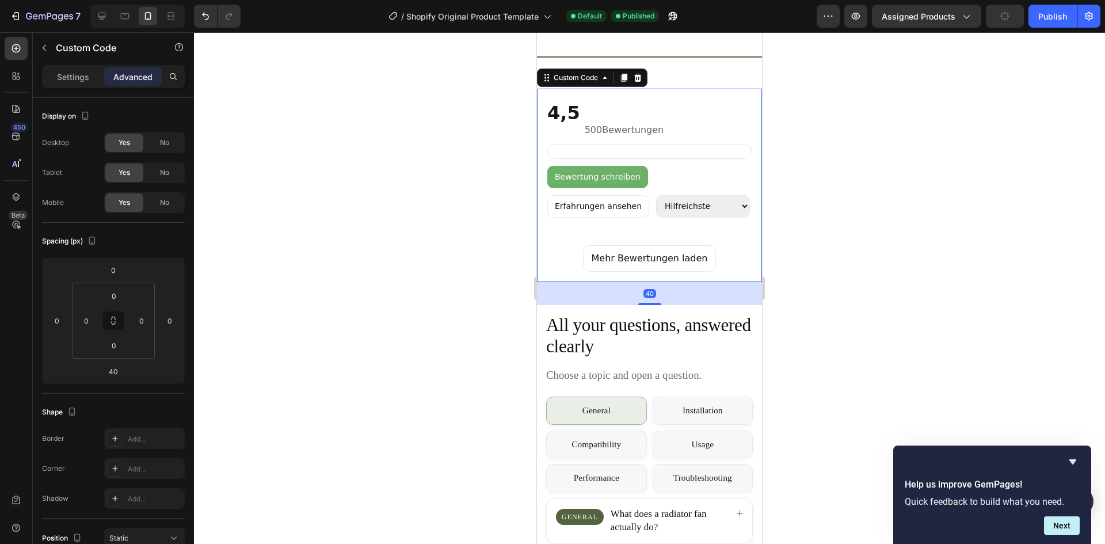
scroll to position [2291, 0]
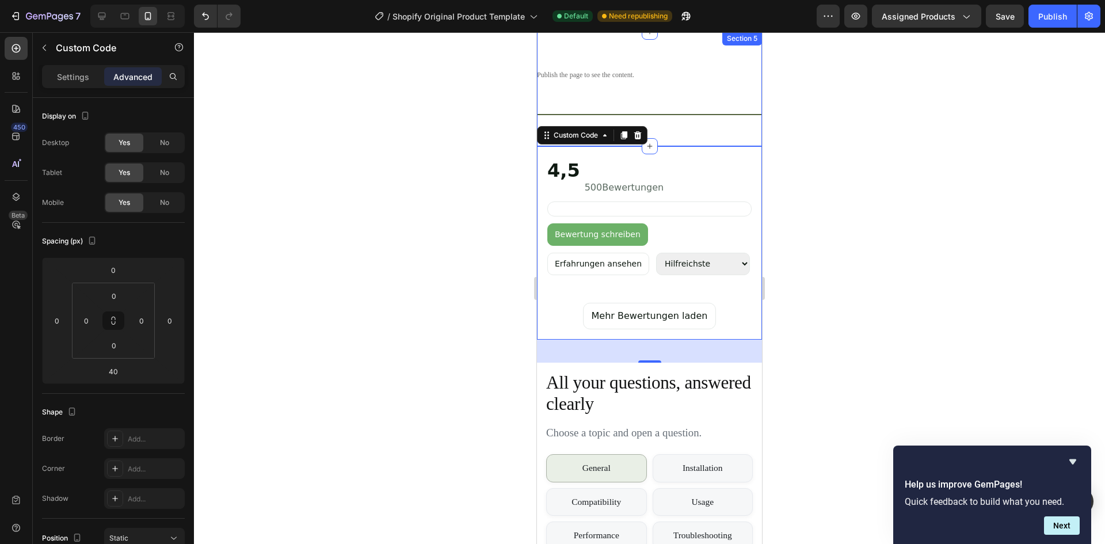
click at [705, 132] on div "Publish the page to see the content. Custom Code Title Line Section 5" at bounding box center [649, 89] width 225 height 115
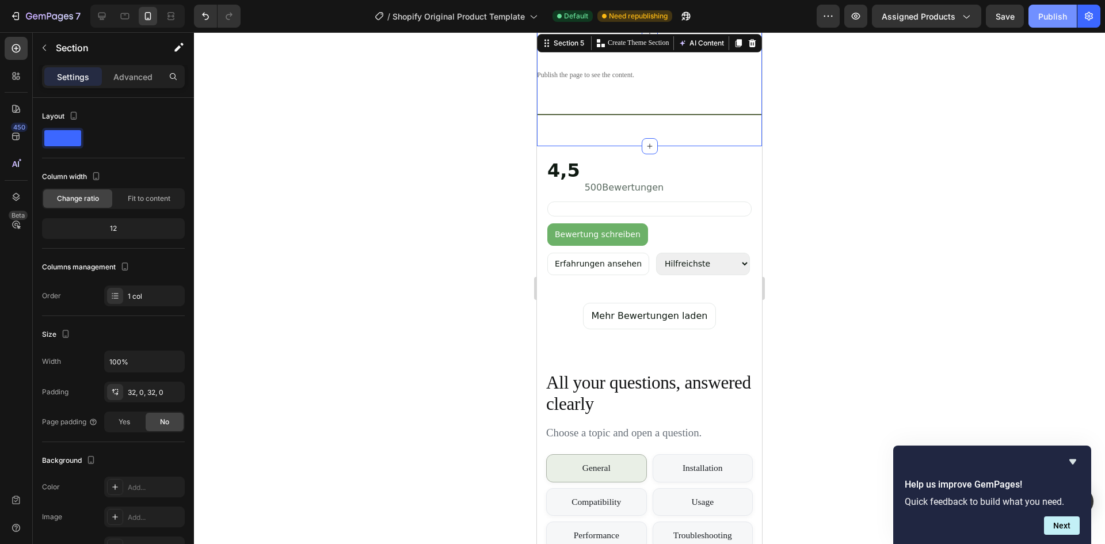
click at [1053, 17] on div "Publish" at bounding box center [1053, 16] width 29 height 12
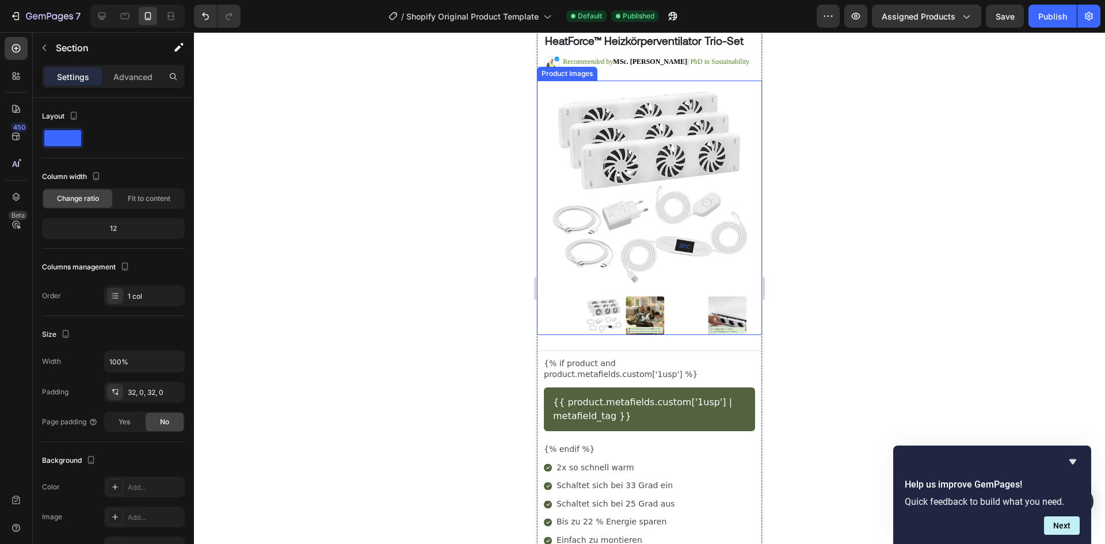
scroll to position [0, 0]
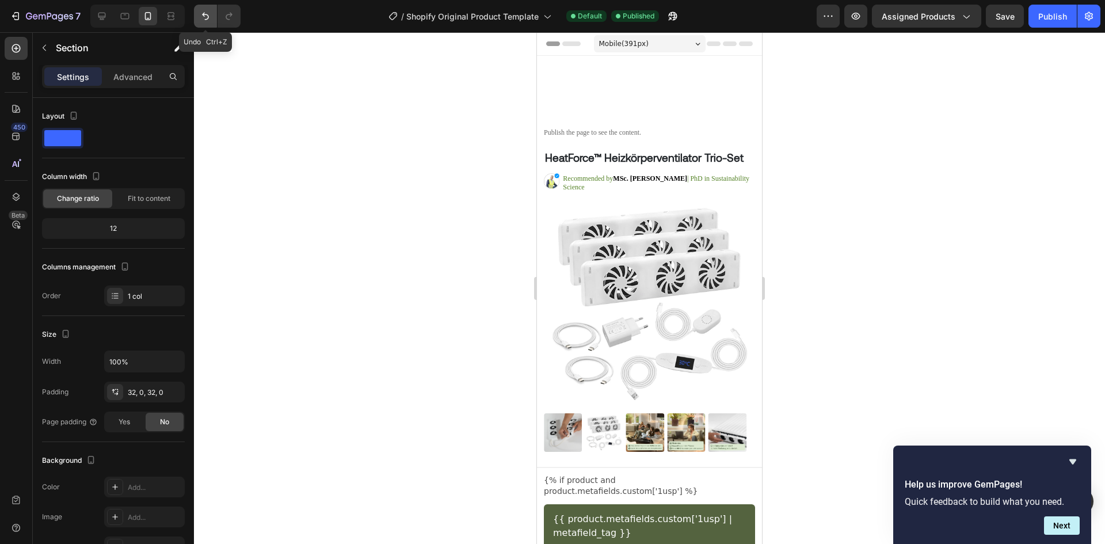
click at [209, 16] on icon "Undo/Redo" at bounding box center [206, 16] width 12 height 12
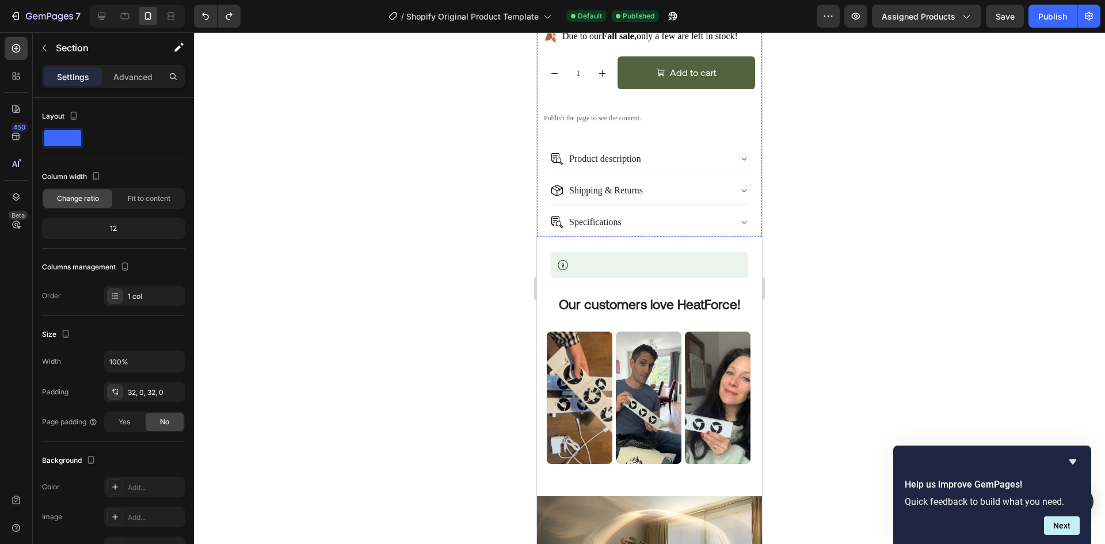
scroll to position [979, 0]
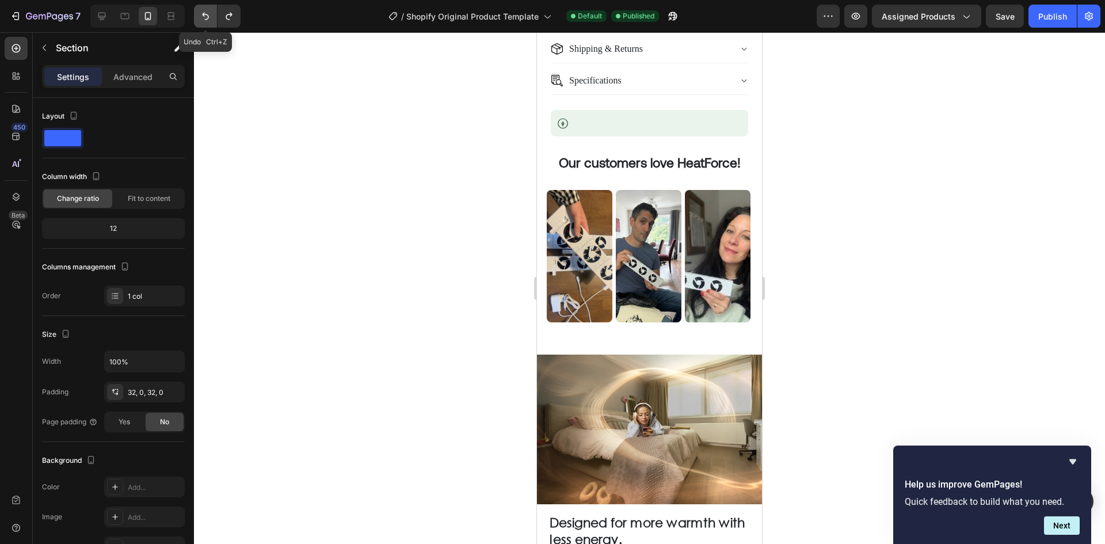
click at [204, 12] on icon "Undo/Redo" at bounding box center [206, 16] width 12 height 12
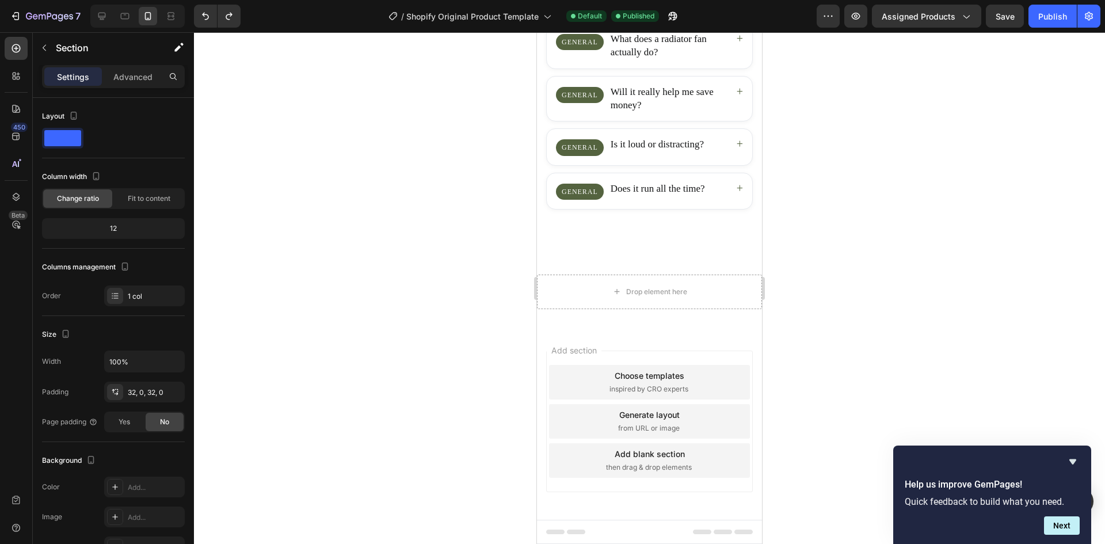
scroll to position [2796, 0]
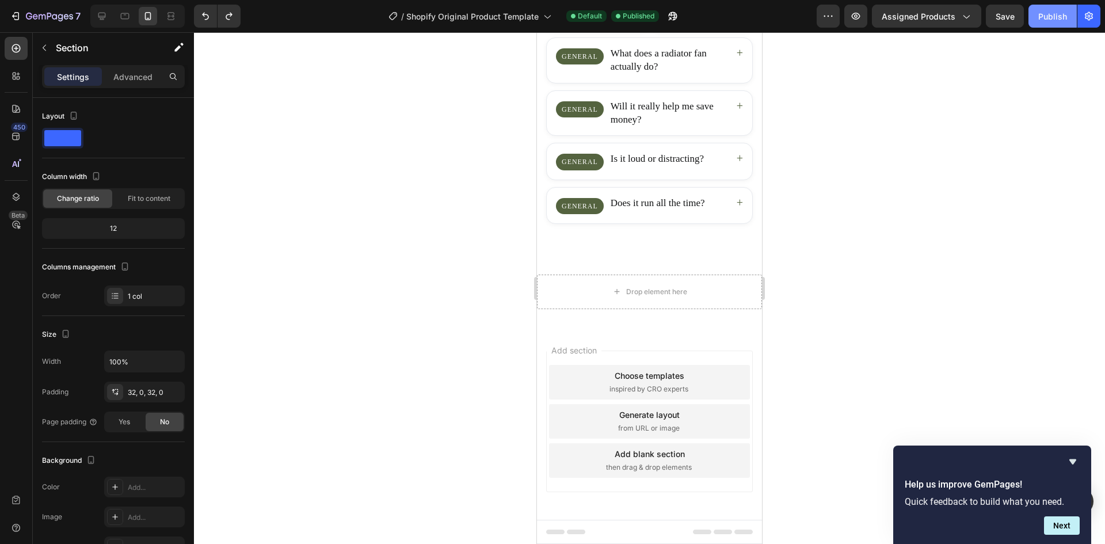
click at [1070, 17] on button "Publish" at bounding box center [1053, 16] width 48 height 23
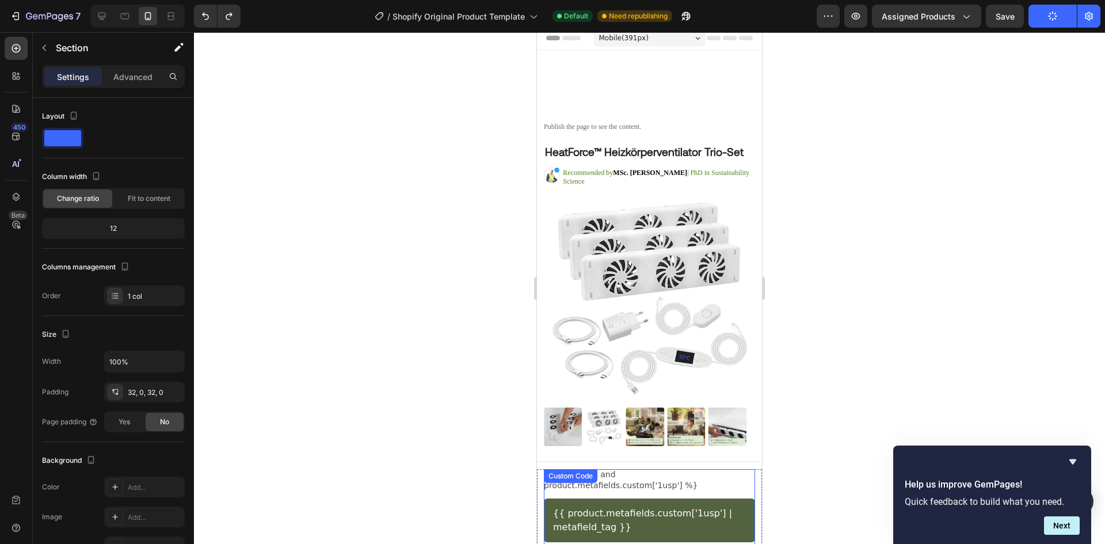
scroll to position [0, 0]
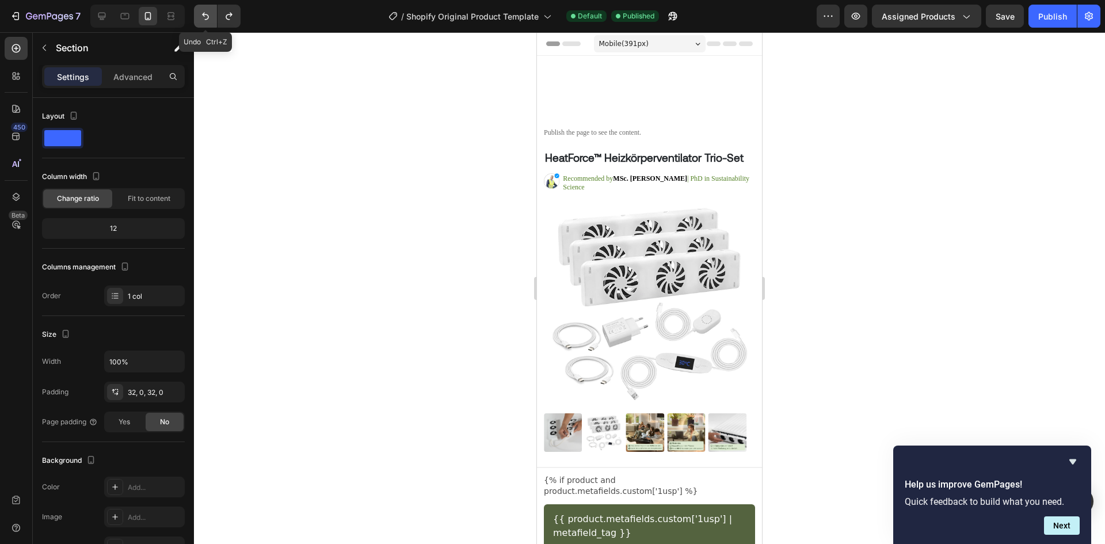
click at [206, 13] on icon "Undo/Redo" at bounding box center [206, 16] width 12 height 12
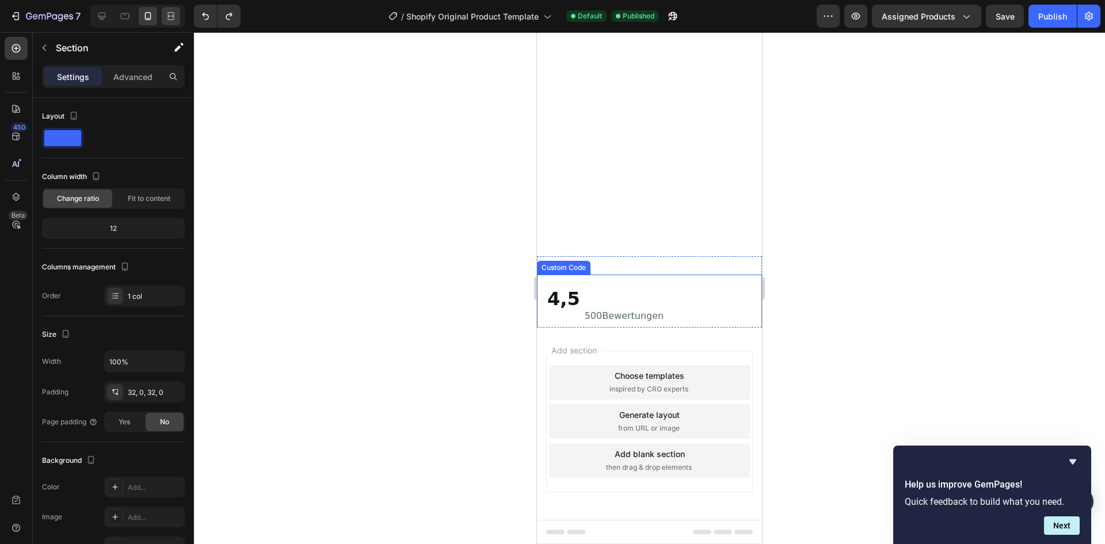
scroll to position [2593, 0]
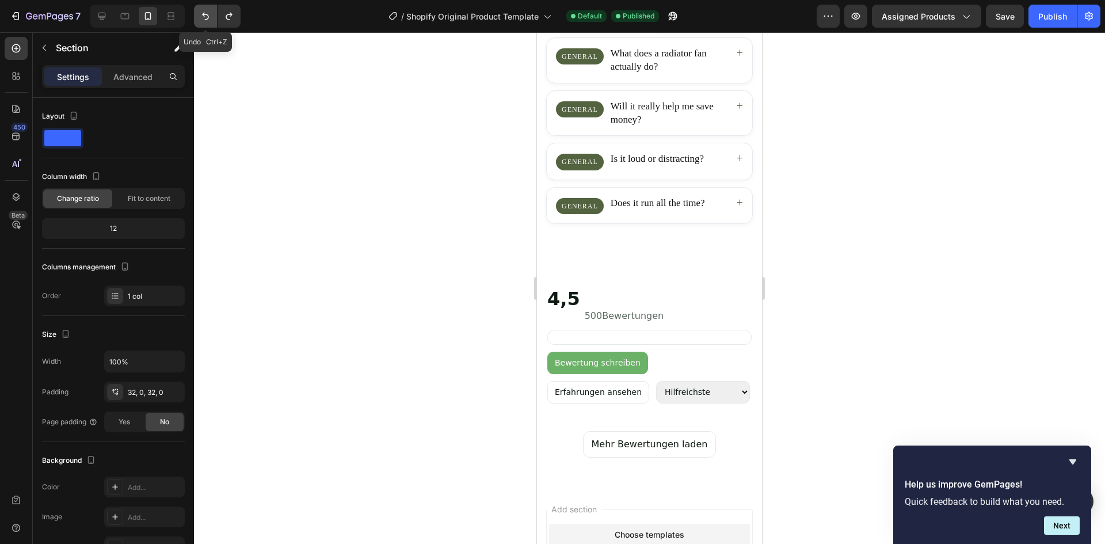
click at [207, 18] on icon "Undo/Redo" at bounding box center [206, 16] width 12 height 12
click at [208, 18] on icon "Undo/Redo" at bounding box center [206, 16] width 12 height 12
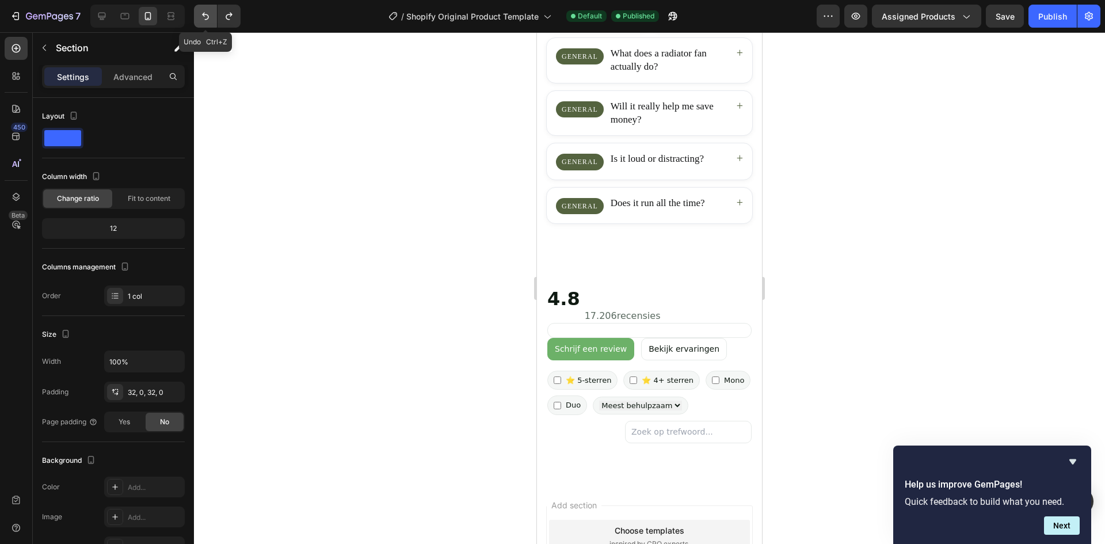
click at [208, 17] on icon "Undo/Redo" at bounding box center [205, 16] width 7 height 7
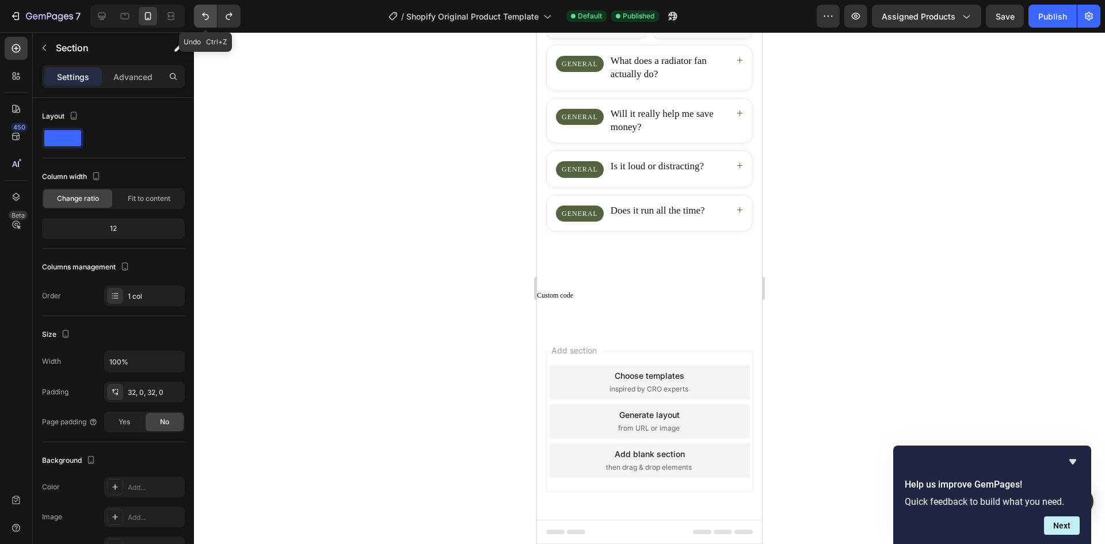
click at [208, 17] on icon "Undo/Redo" at bounding box center [205, 16] width 7 height 7
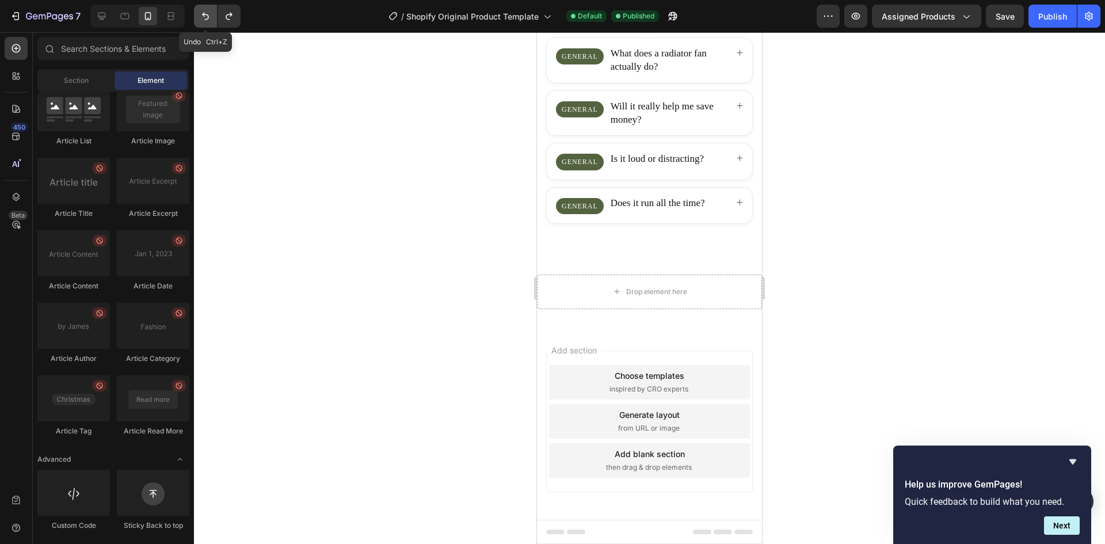
click at [209, 16] on icon "Undo/Redo" at bounding box center [206, 16] width 12 height 12
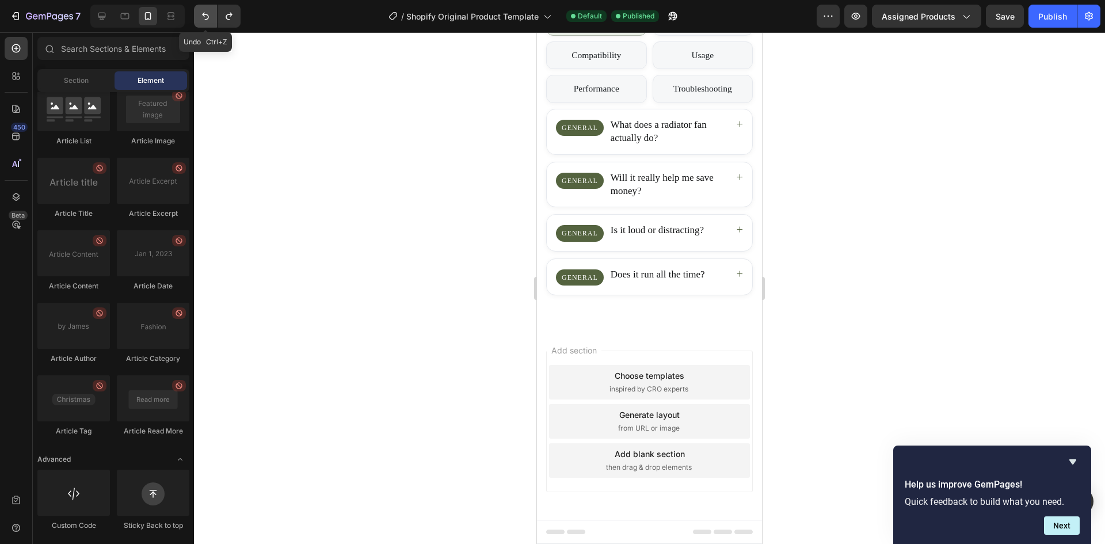
scroll to position [2521, 0]
click at [1048, 12] on div "Publish" at bounding box center [1053, 16] width 29 height 12
click at [659, 313] on div "All your questions, answered clearly Choose a topic and open a question. Genera…" at bounding box center [649, 122] width 225 height 412
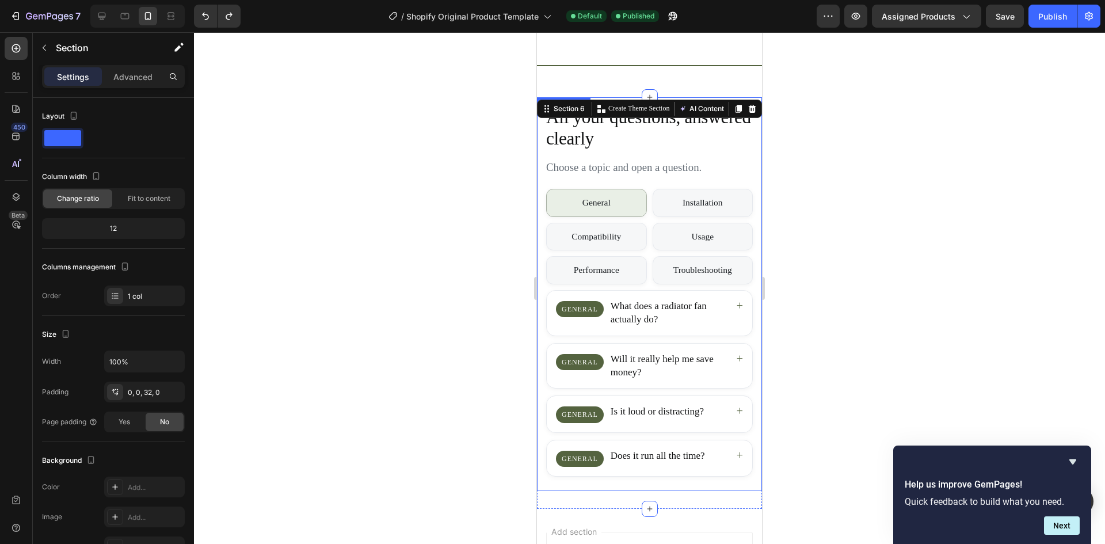
scroll to position [2233, 0]
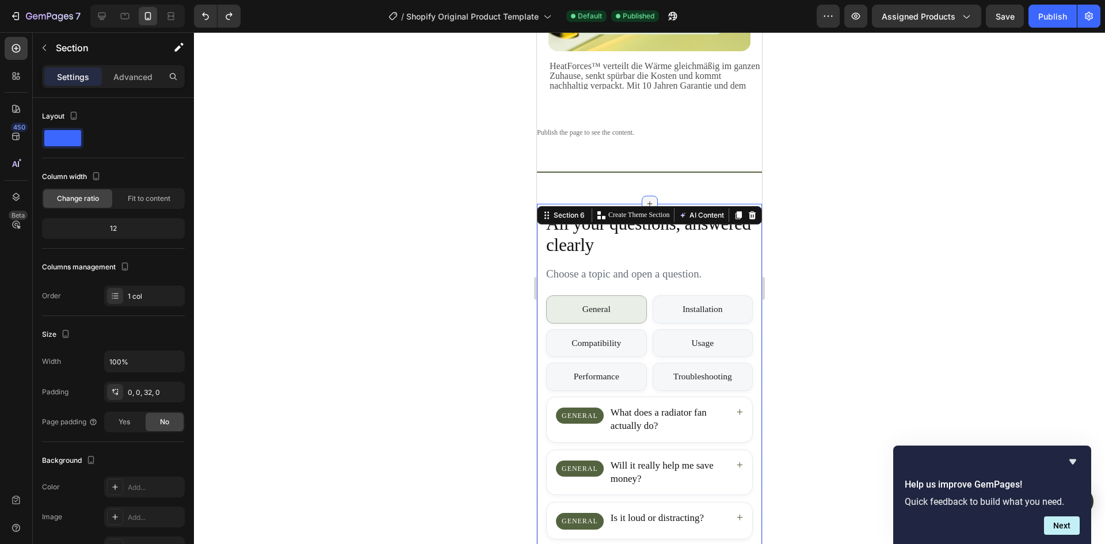
click at [645, 201] on icon at bounding box center [649, 203] width 9 height 9
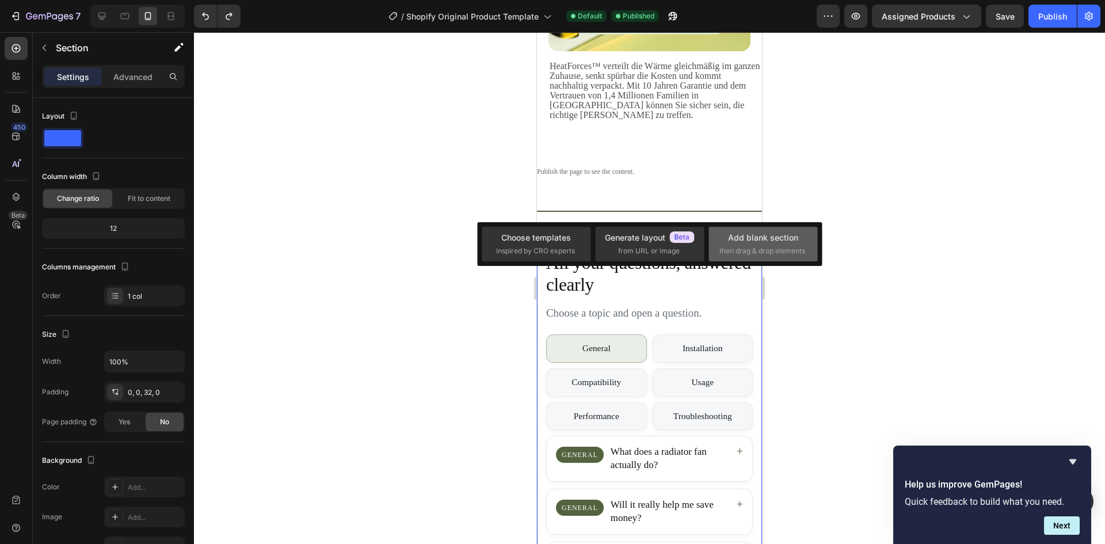
click at [748, 242] on div "Add blank section" at bounding box center [763, 237] width 70 height 12
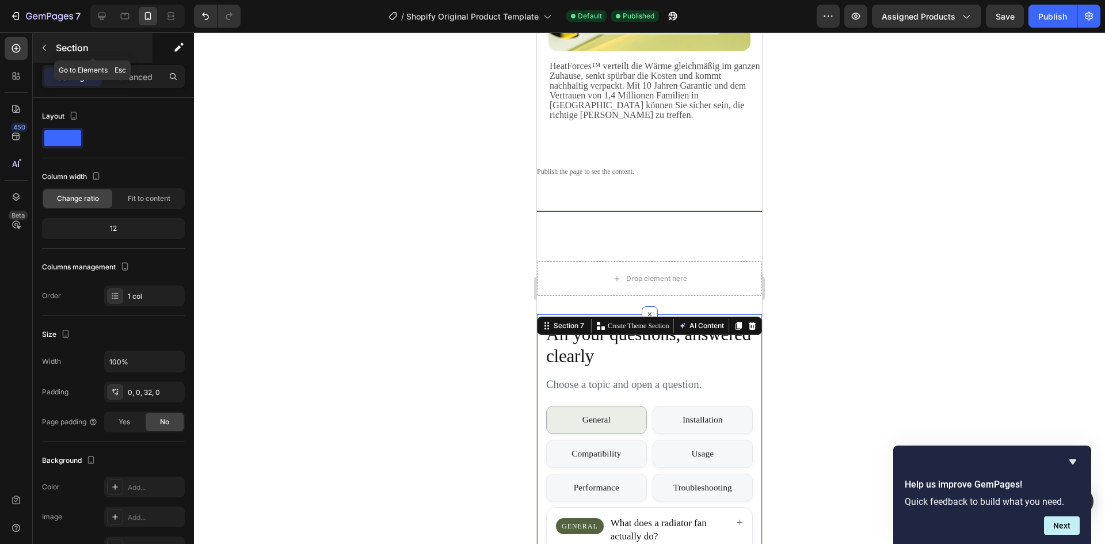
click at [47, 50] on icon "button" at bounding box center [44, 47] width 9 height 9
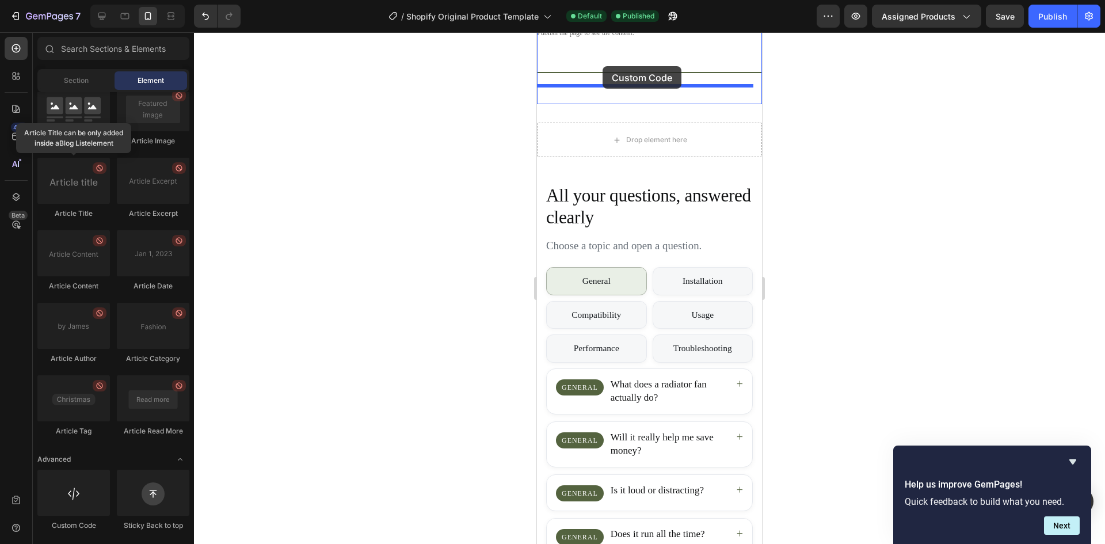
scroll to position [2184, 0]
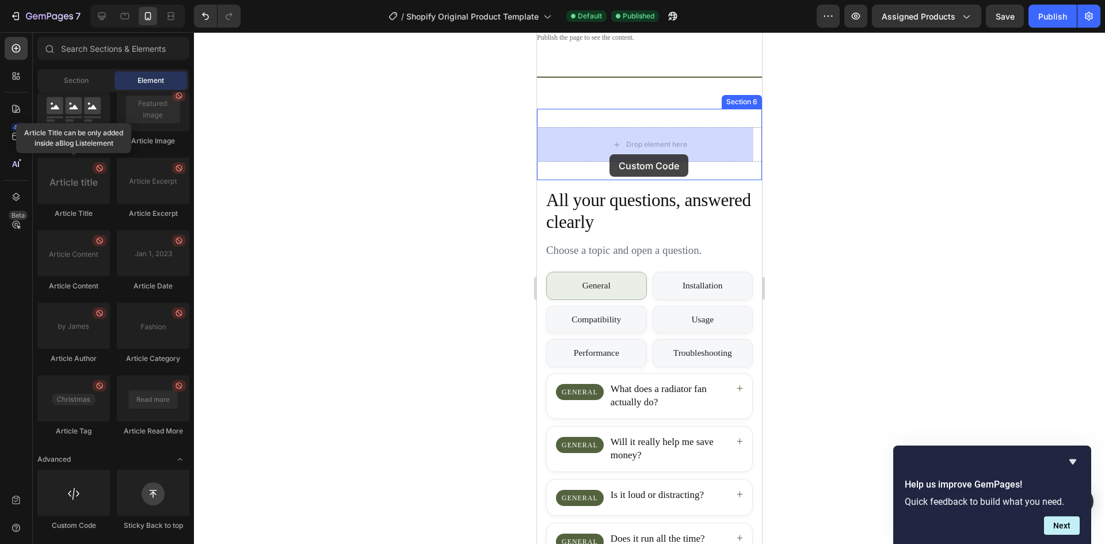
drag, startPoint x: 613, startPoint y: 546, endPoint x: 609, endPoint y: 125, distance: 421.5
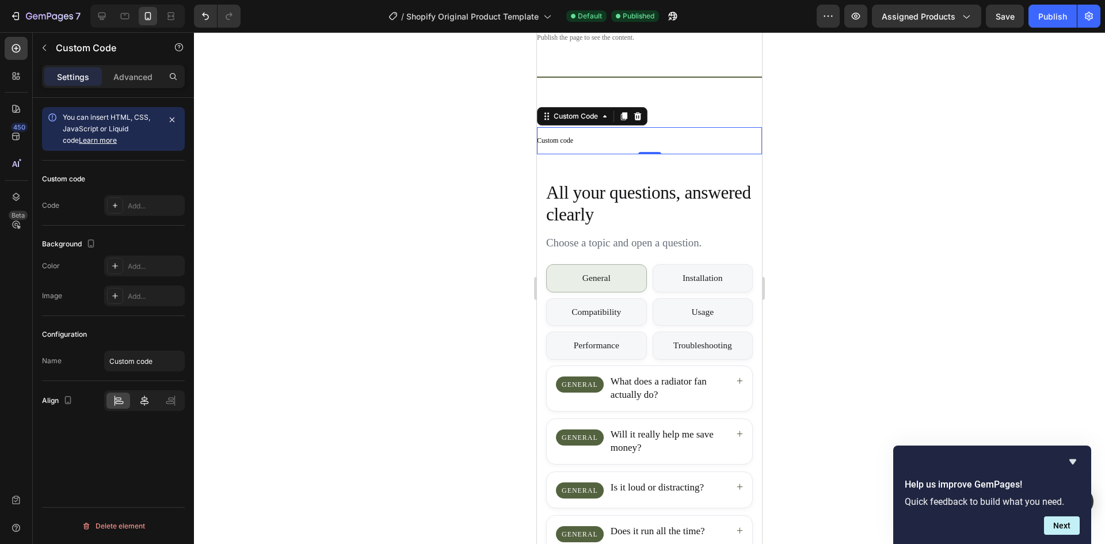
click at [143, 396] on icon at bounding box center [145, 401] width 12 height 12
click at [127, 403] on div at bounding box center [119, 401] width 24 height 16
click at [146, 368] on input "Custom code" at bounding box center [144, 361] width 81 height 21
click at [573, 139] on span "Custom code" at bounding box center [649, 140] width 225 height 9
click at [126, 81] on p "Advanced" at bounding box center [132, 77] width 39 height 12
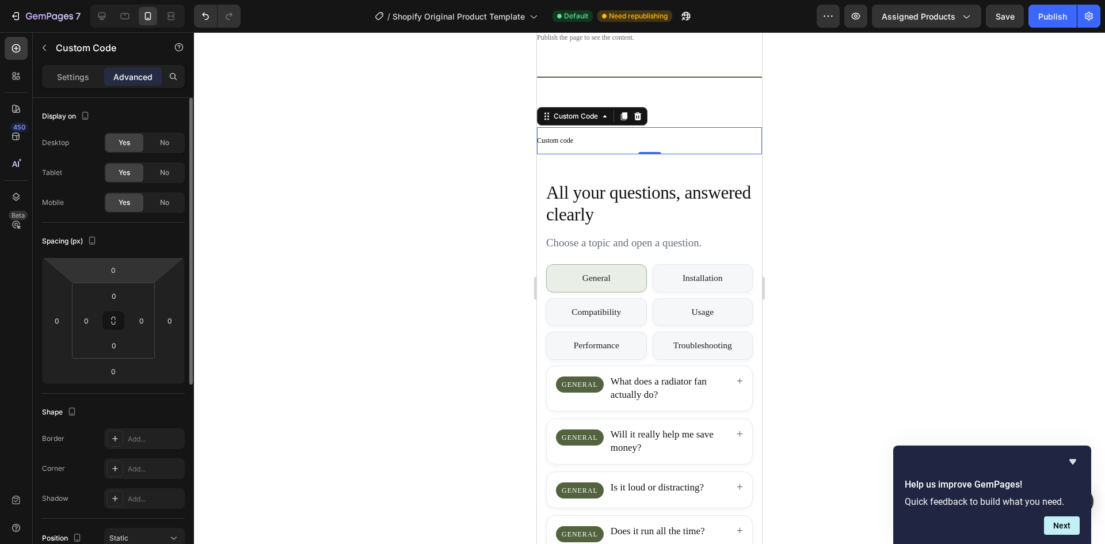
click at [71, 83] on div "Settings" at bounding box center [73, 76] width 58 height 18
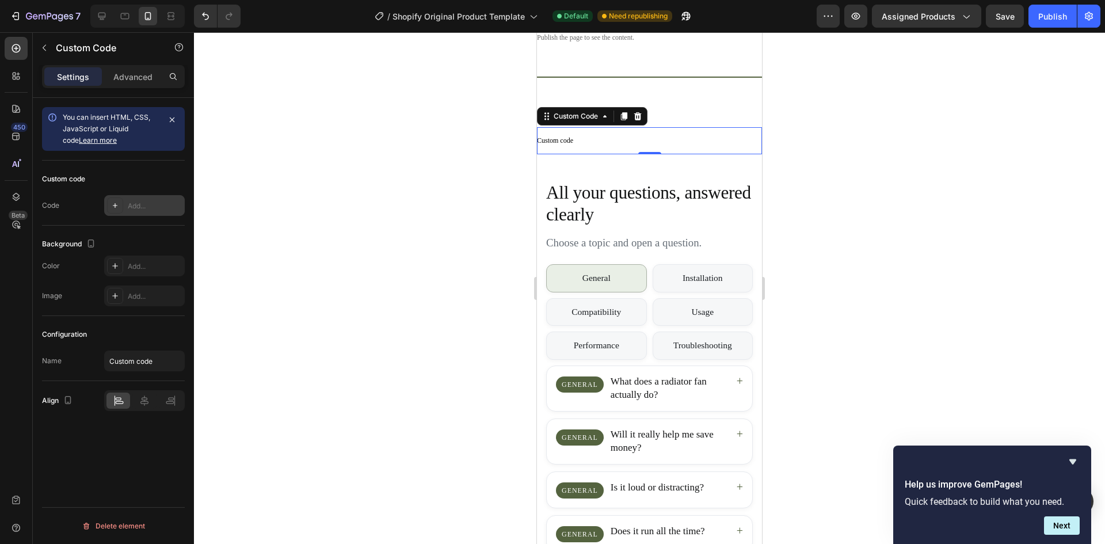
click at [138, 212] on div "Add..." at bounding box center [144, 205] width 81 height 21
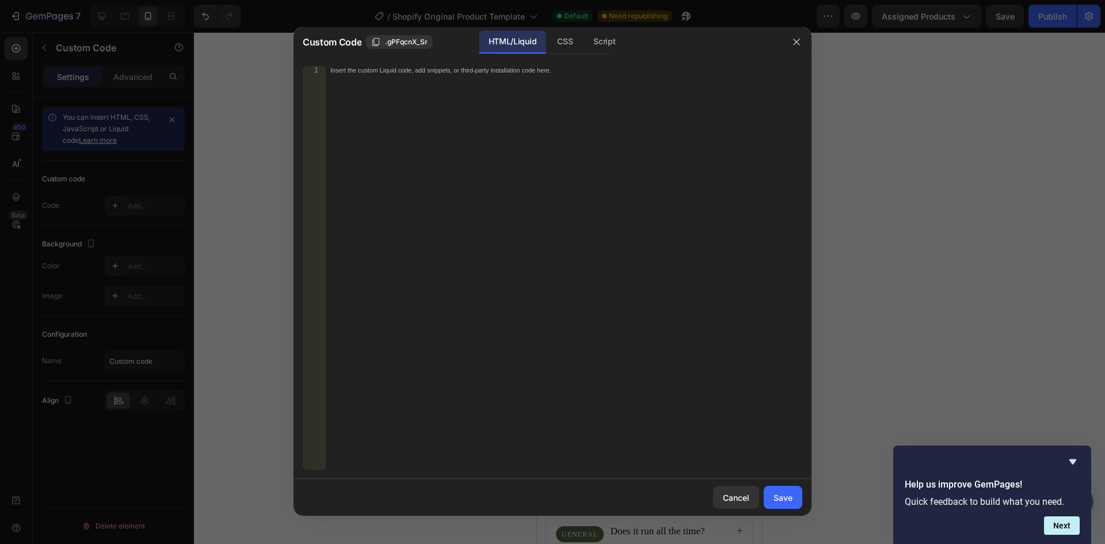
click at [530, 143] on div "Insert the custom Liquid code, add snippets, or third-party installation code h…" at bounding box center [564, 276] width 477 height 420
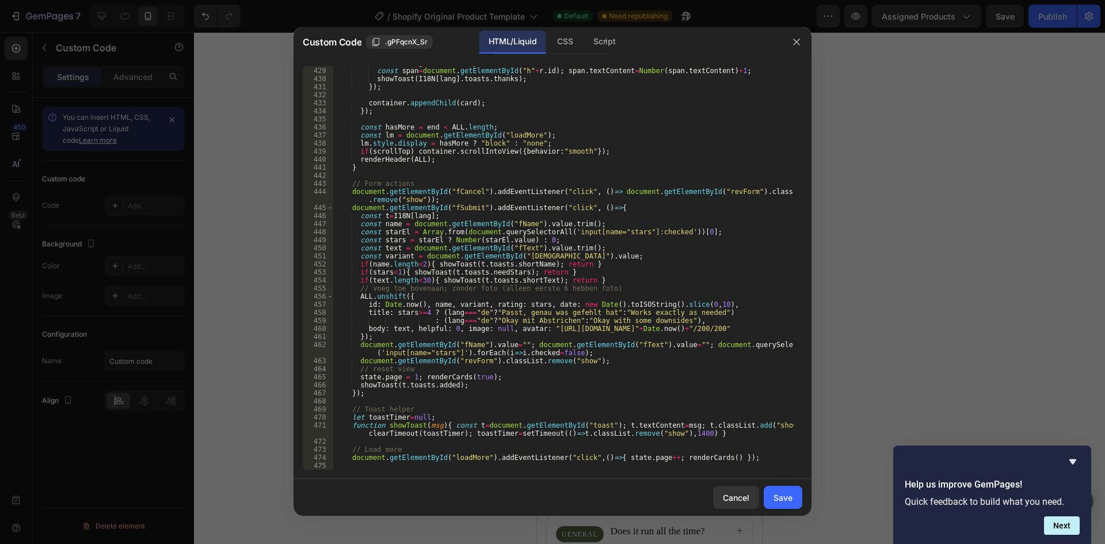
scroll to position [3788, 0]
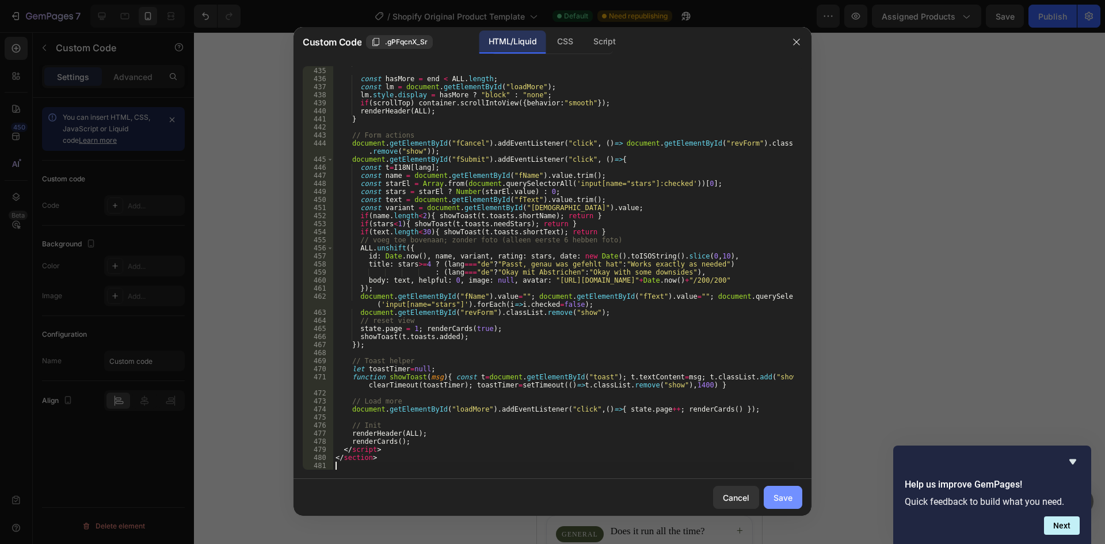
click at [781, 488] on button "Save" at bounding box center [783, 497] width 39 height 23
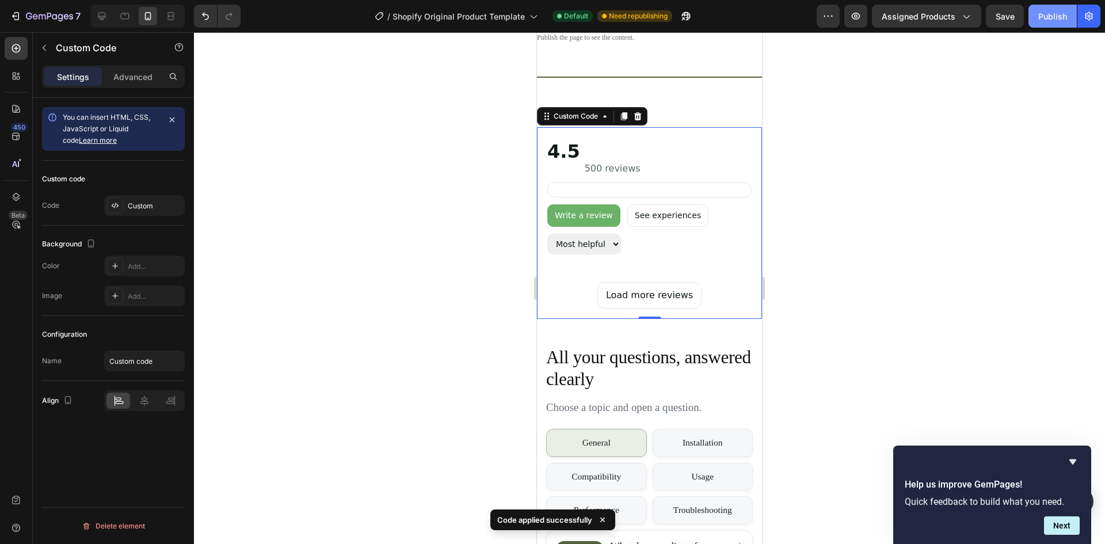
click at [1063, 9] on button "Publish" at bounding box center [1053, 16] width 48 height 23
click at [574, 100] on div "Publish the page to see the content. Custom Code Title Line Section 5" at bounding box center [649, 51] width 225 height 115
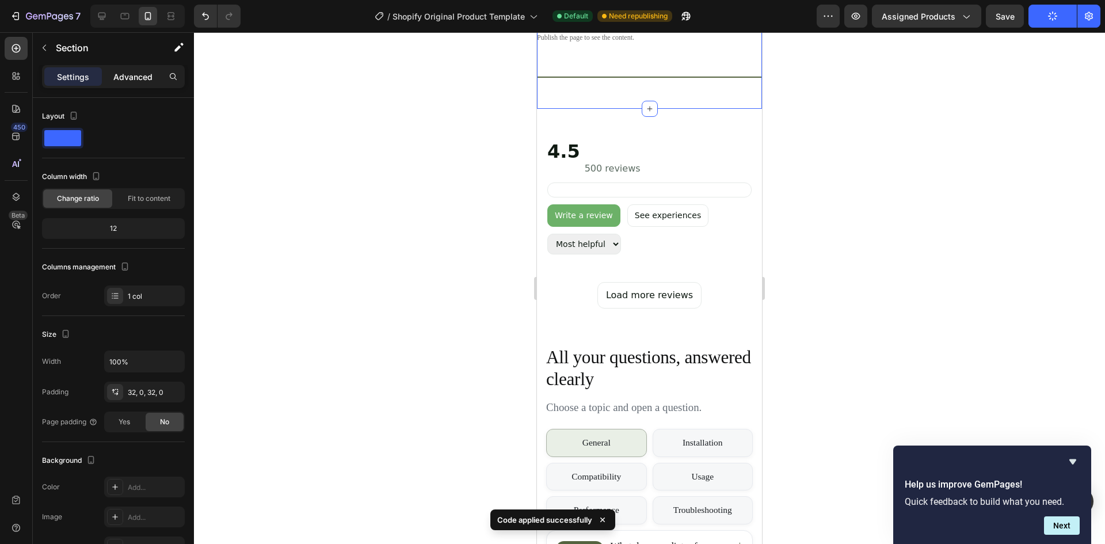
click at [131, 81] on p "Advanced" at bounding box center [132, 77] width 39 height 12
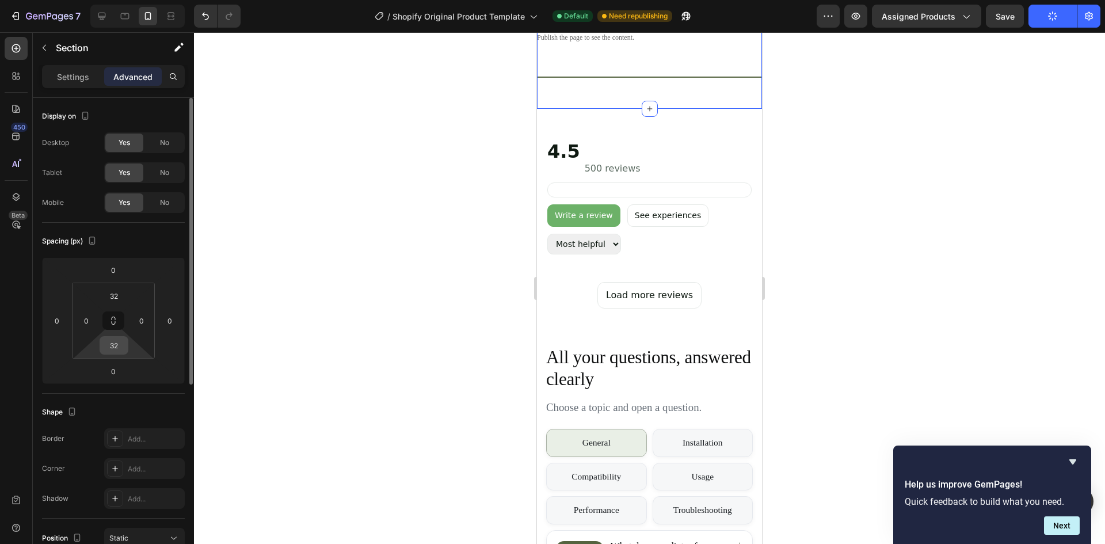
click at [121, 348] on input "32" at bounding box center [113, 345] width 23 height 17
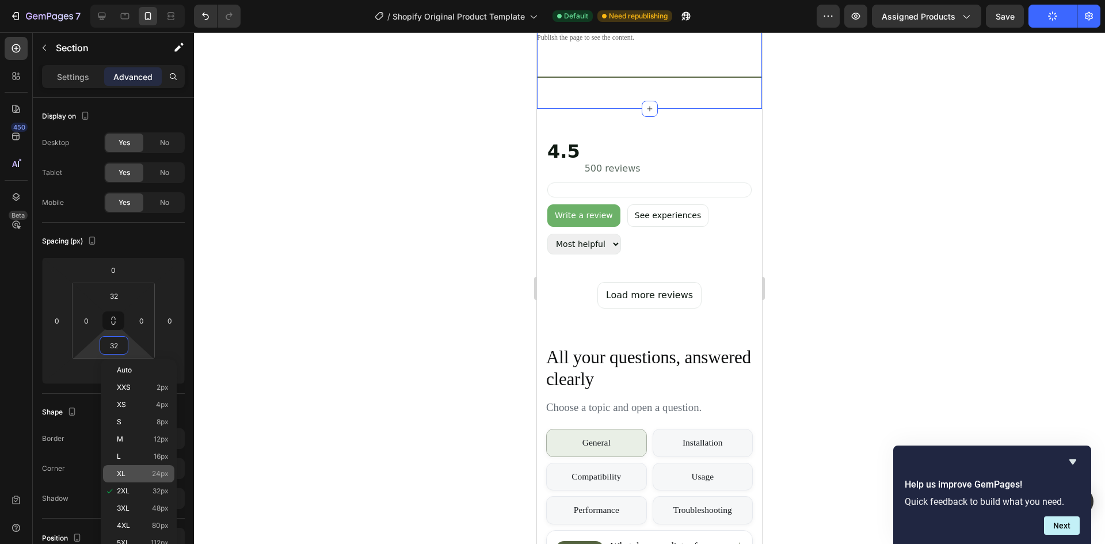
click at [142, 471] on p "XL 24px" at bounding box center [143, 474] width 52 height 8
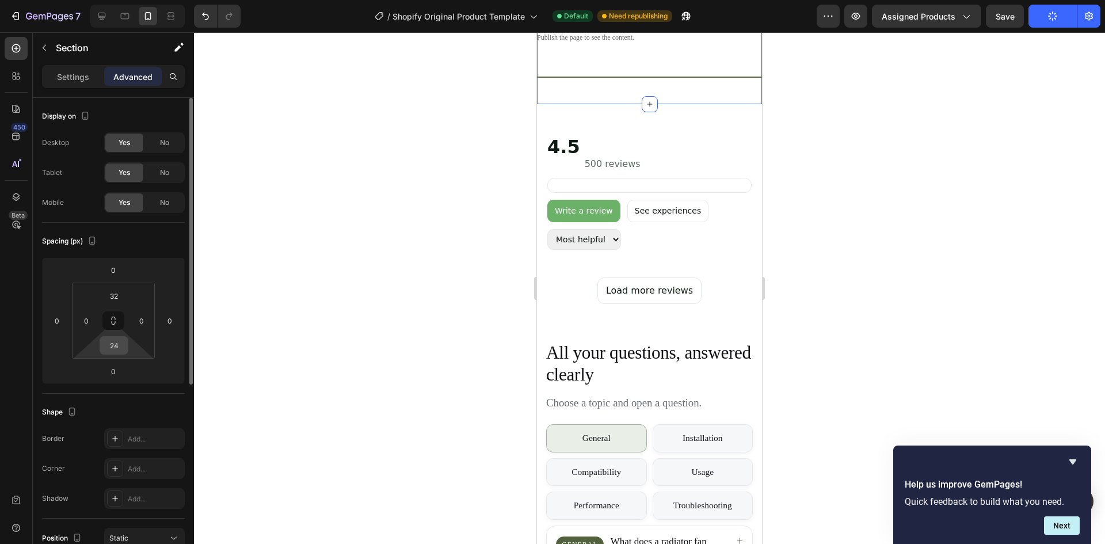
click at [112, 344] on input "24" at bounding box center [113, 345] width 23 height 17
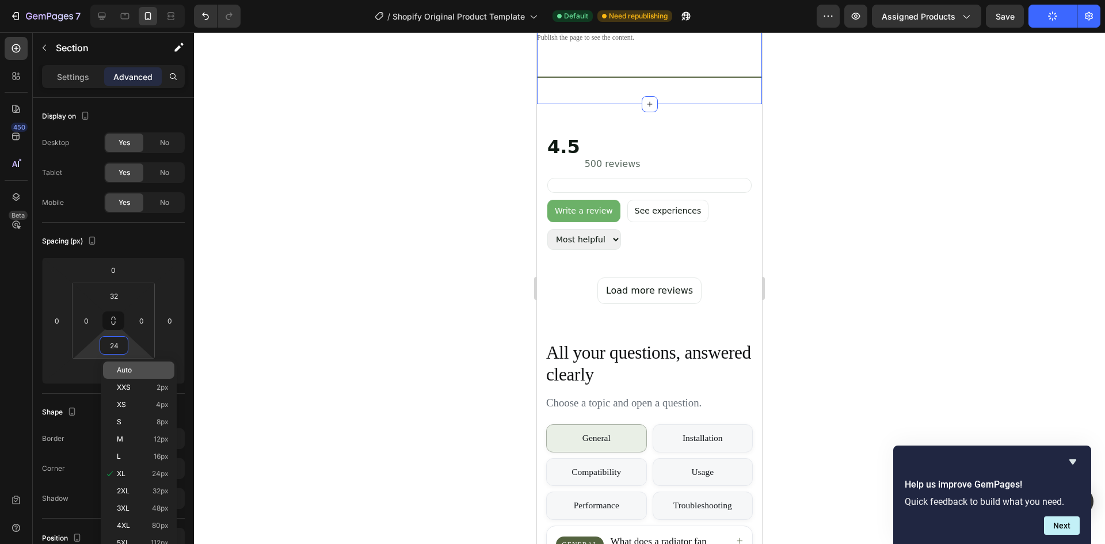
click at [136, 374] on div "Auto" at bounding box center [138, 370] width 71 height 17
type input "Auto"
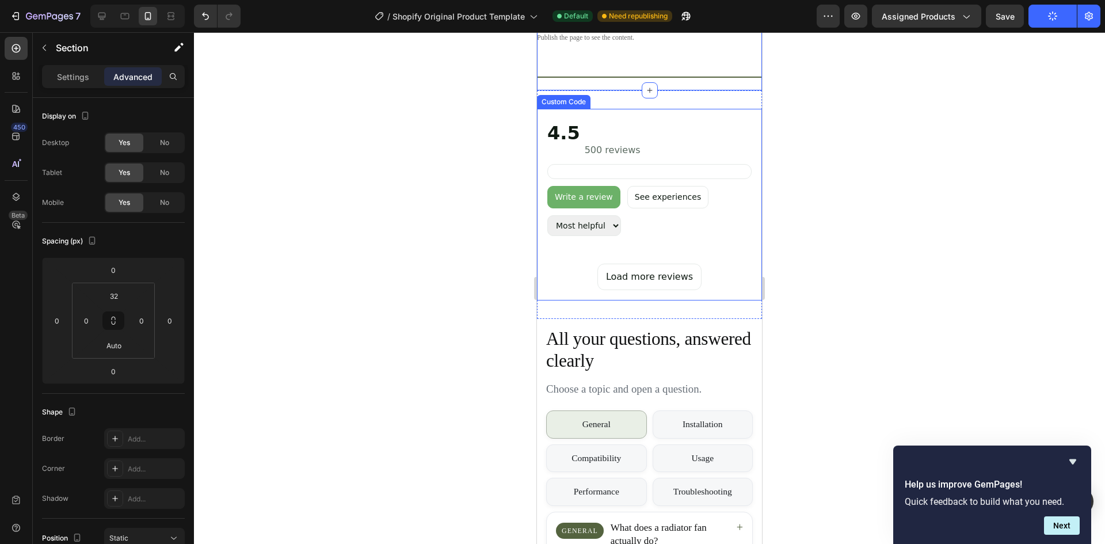
click at [671, 138] on div "4.5 500 reviews" at bounding box center [650, 138] width 204 height 38
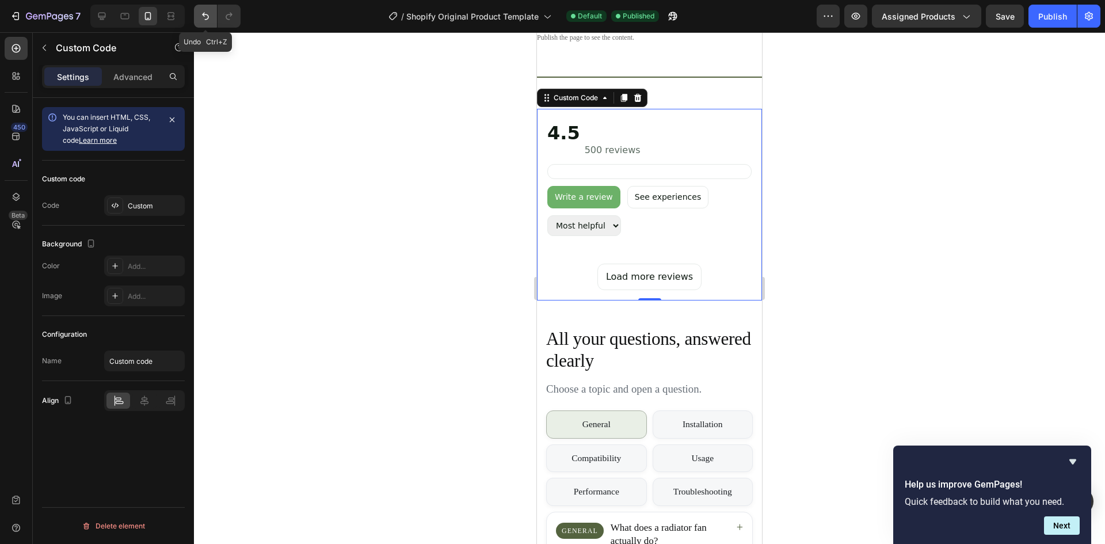
click at [198, 21] on button "Undo/Redo" at bounding box center [205, 16] width 23 height 23
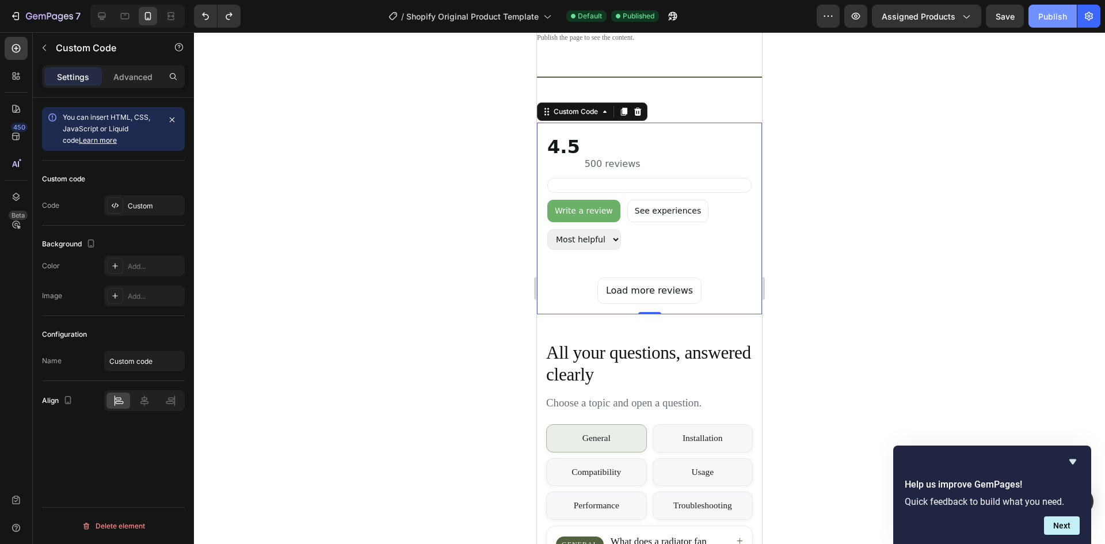
click at [1035, 22] on button "Publish" at bounding box center [1053, 16] width 48 height 23
click at [205, 22] on button "Undo/Redo" at bounding box center [205, 16] width 23 height 23
click at [201, 15] on icon "Undo/Redo" at bounding box center [206, 16] width 12 height 12
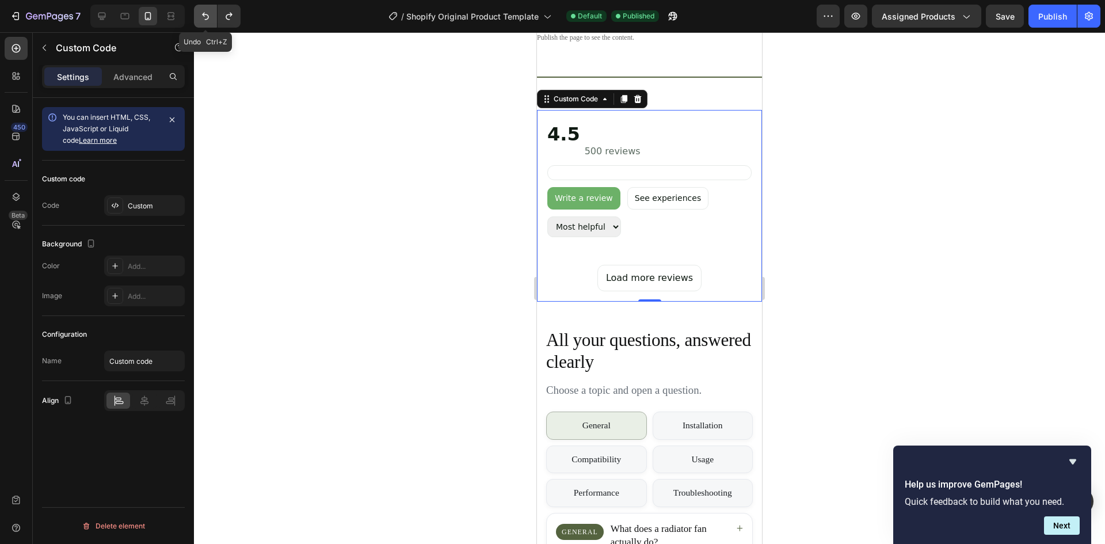
click at [201, 15] on icon "Undo/Redo" at bounding box center [206, 16] width 12 height 12
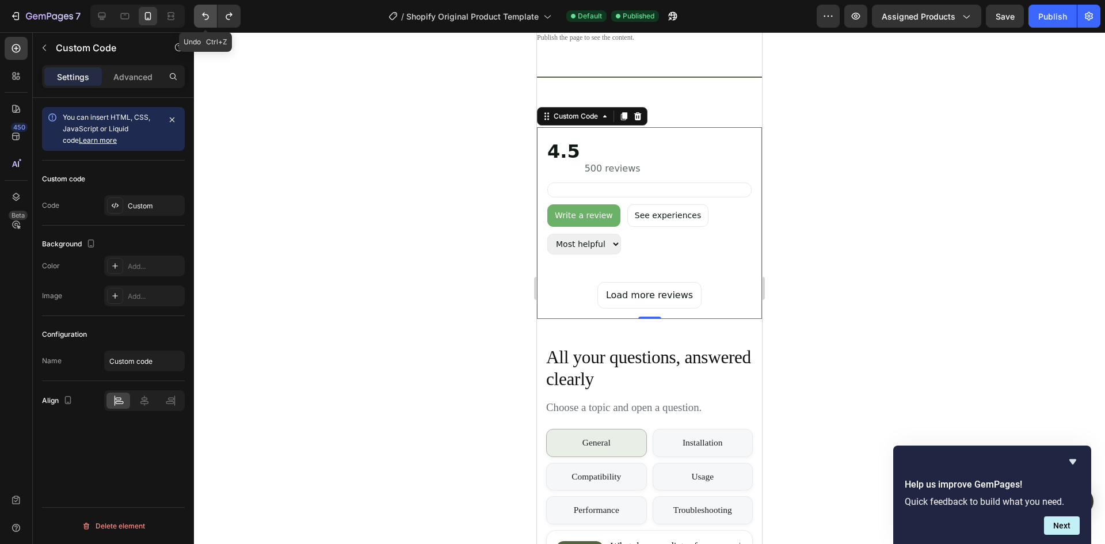
click at [201, 15] on icon "Undo/Redo" at bounding box center [206, 16] width 12 height 12
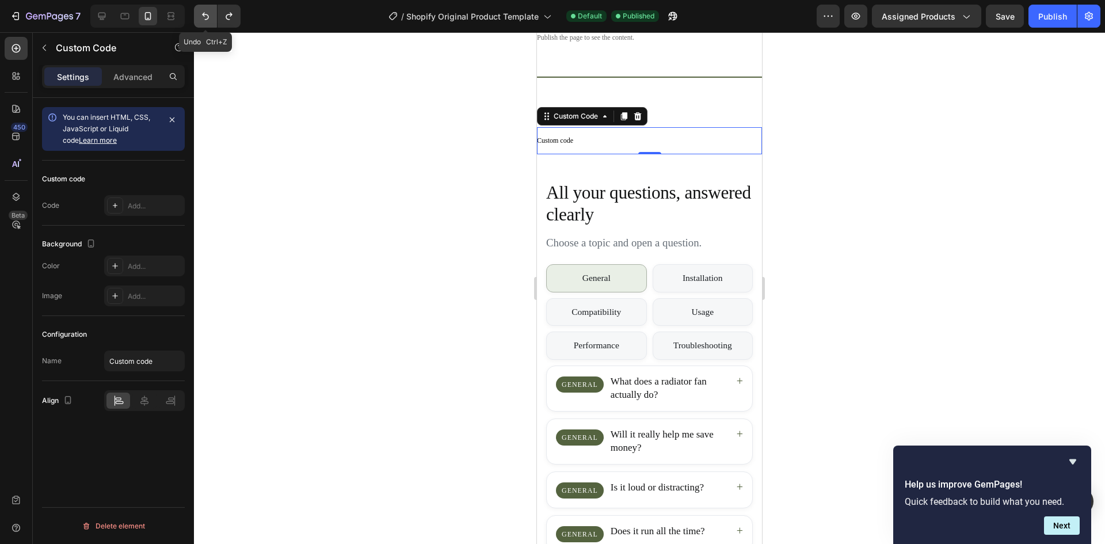
click at [201, 15] on icon "Undo/Redo" at bounding box center [206, 16] width 12 height 12
click at [201, 14] on icon "Undo/Redo" at bounding box center [206, 16] width 12 height 12
click at [202, 13] on icon "Undo/Redo" at bounding box center [206, 16] width 12 height 12
click at [203, 13] on icon "Undo/Redo" at bounding box center [206, 16] width 12 height 12
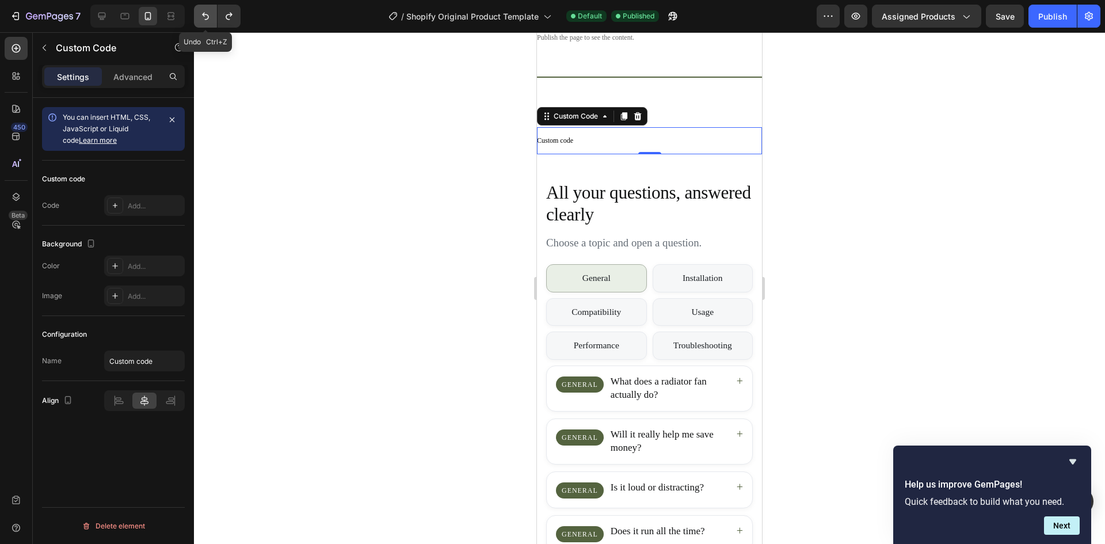
click at [203, 13] on icon "Undo/Redo" at bounding box center [206, 16] width 12 height 12
click at [201, 13] on icon "Undo/Redo" at bounding box center [206, 16] width 12 height 12
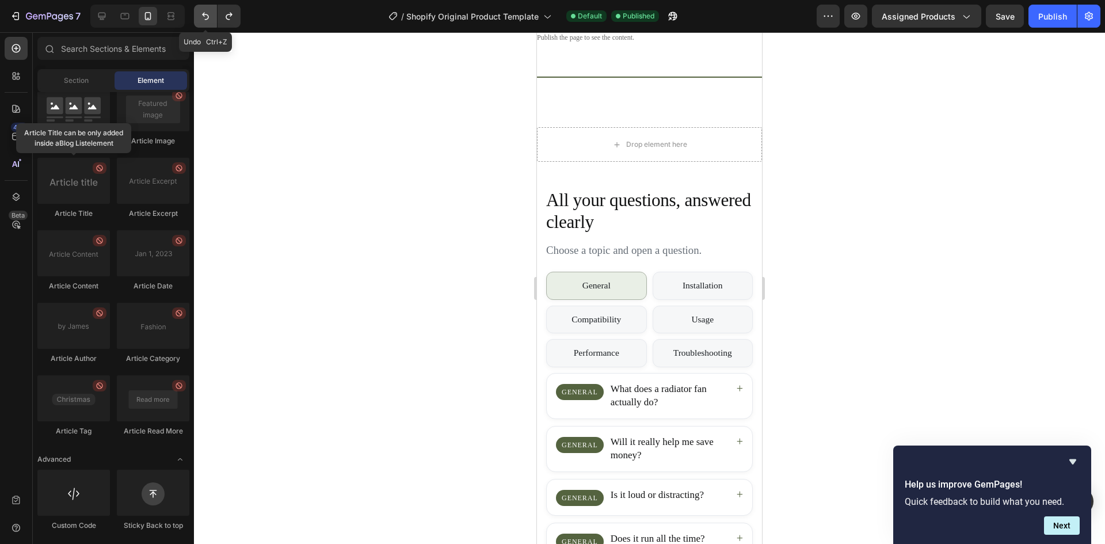
click at [201, 13] on icon "Undo/Redo" at bounding box center [206, 16] width 12 height 12
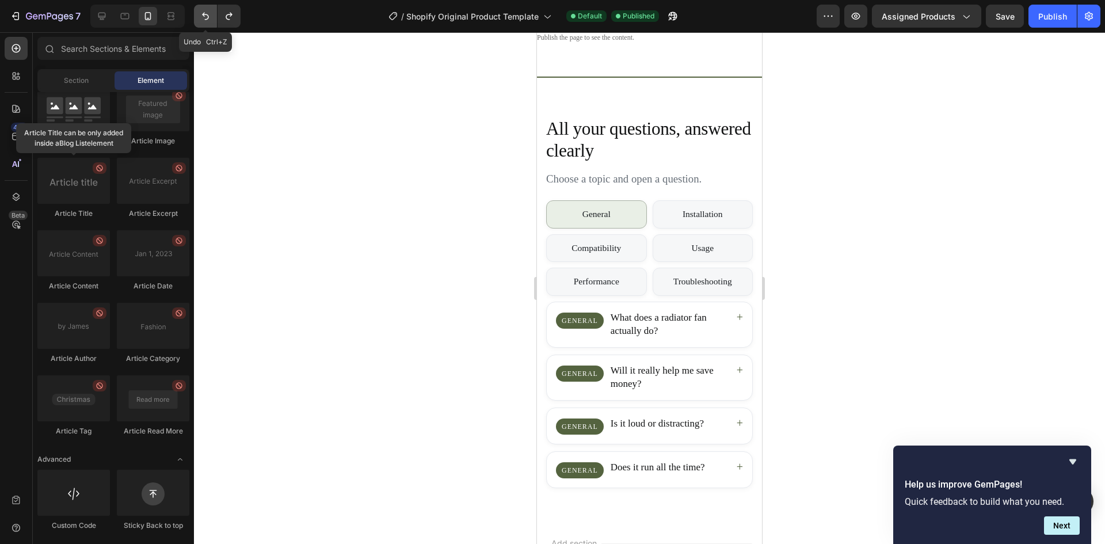
click at [211, 17] on button "Undo/Redo" at bounding box center [205, 16] width 23 height 23
click at [233, 14] on icon "Undo/Redo" at bounding box center [229, 16] width 12 height 12
click at [1051, 10] on div "Publish" at bounding box center [1053, 16] width 29 height 12
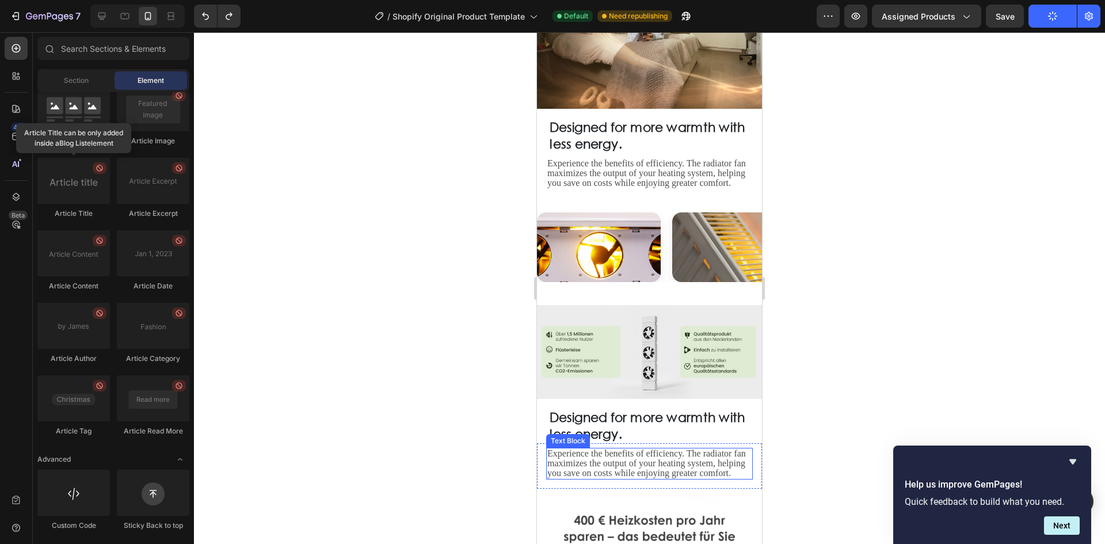
scroll to position [1303, 0]
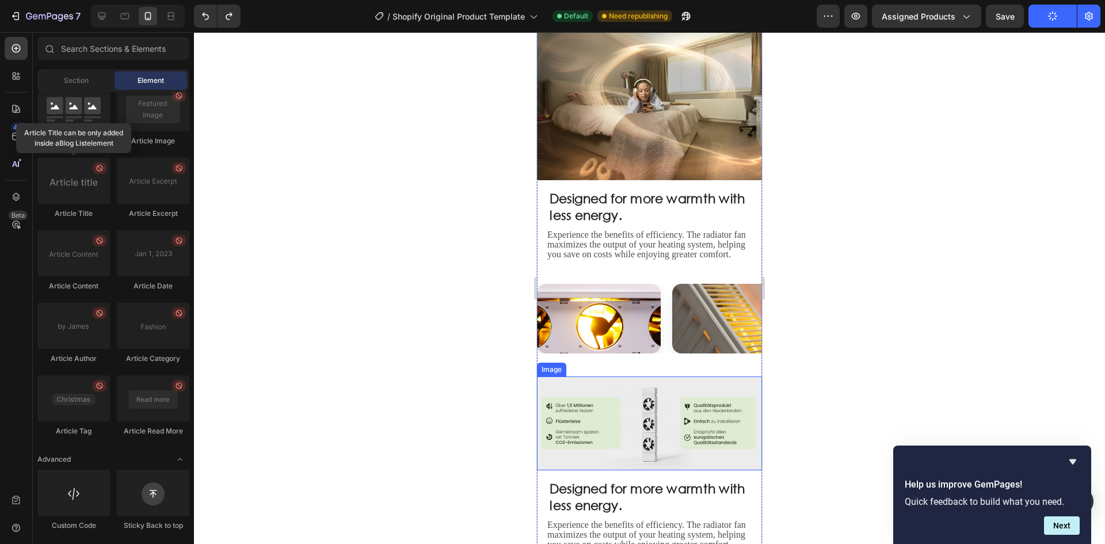
click at [662, 398] on img at bounding box center [649, 424] width 225 height 94
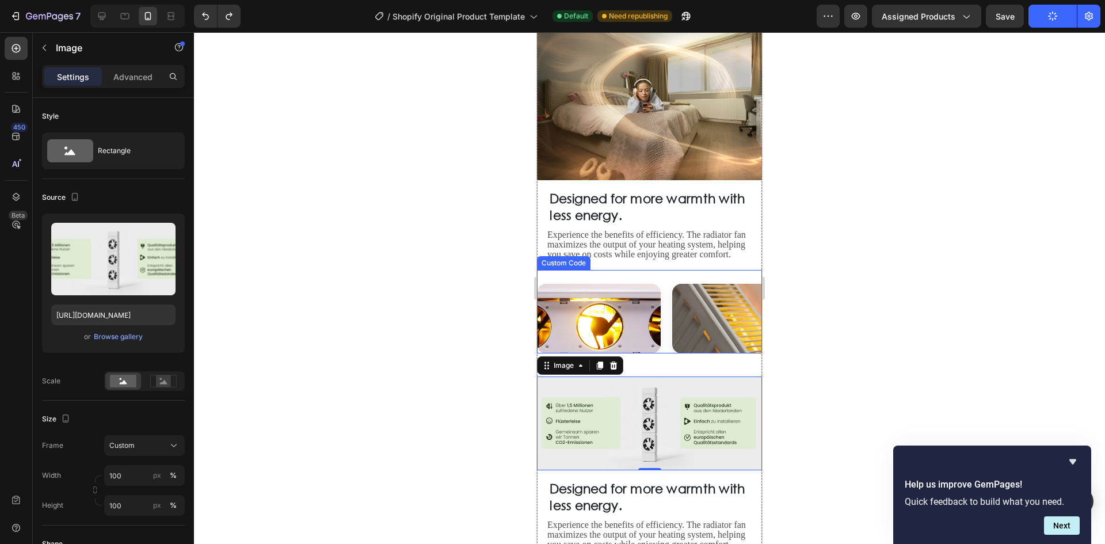
click at [702, 284] on img at bounding box center [734, 319] width 124 height 70
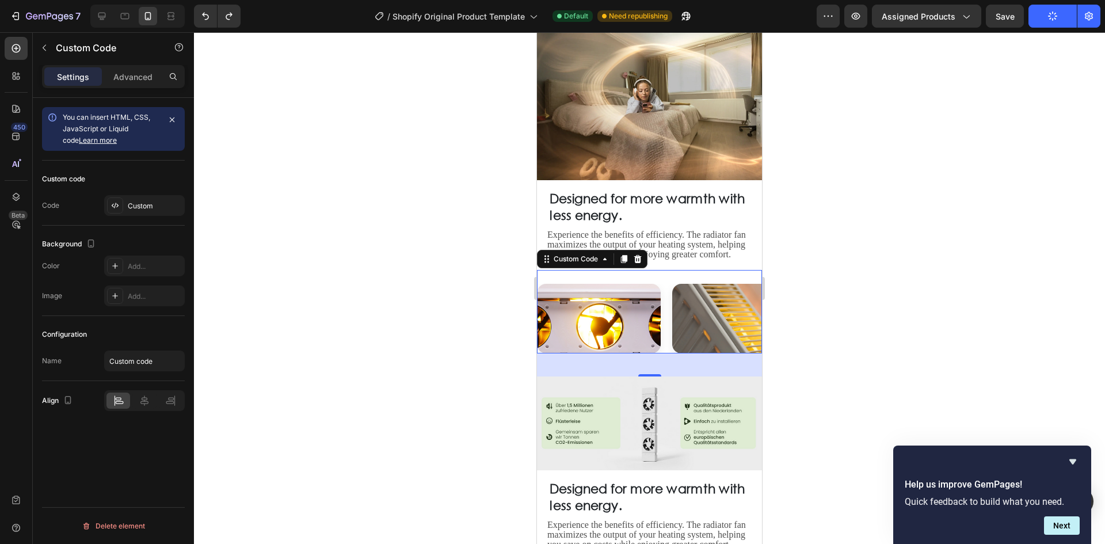
click at [865, 288] on div at bounding box center [649, 288] width 911 height 512
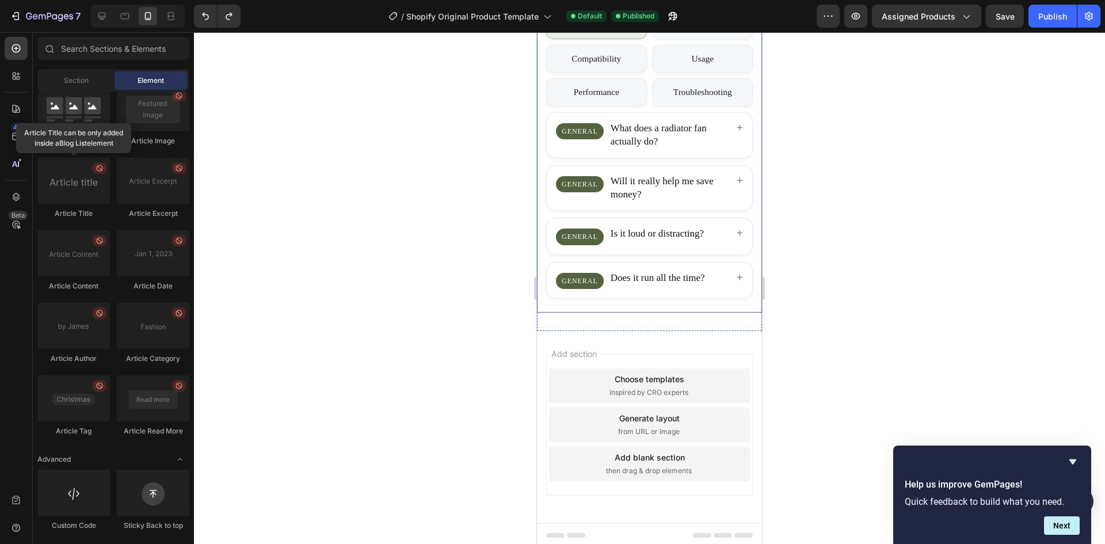
scroll to position [2521, 0]
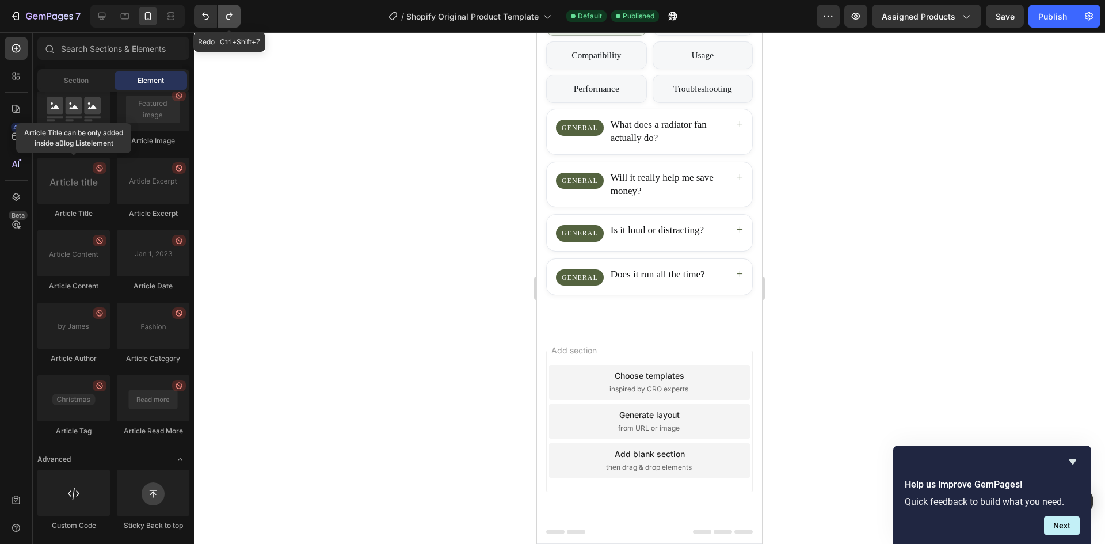
click at [229, 24] on button "Undo/Redo" at bounding box center [229, 16] width 23 height 23
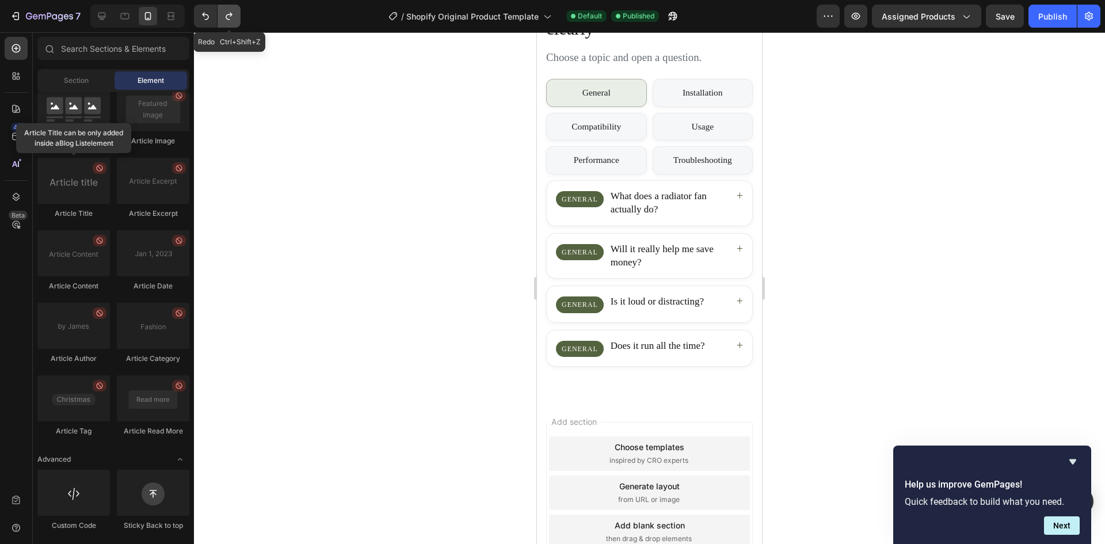
scroll to position [2593, 0]
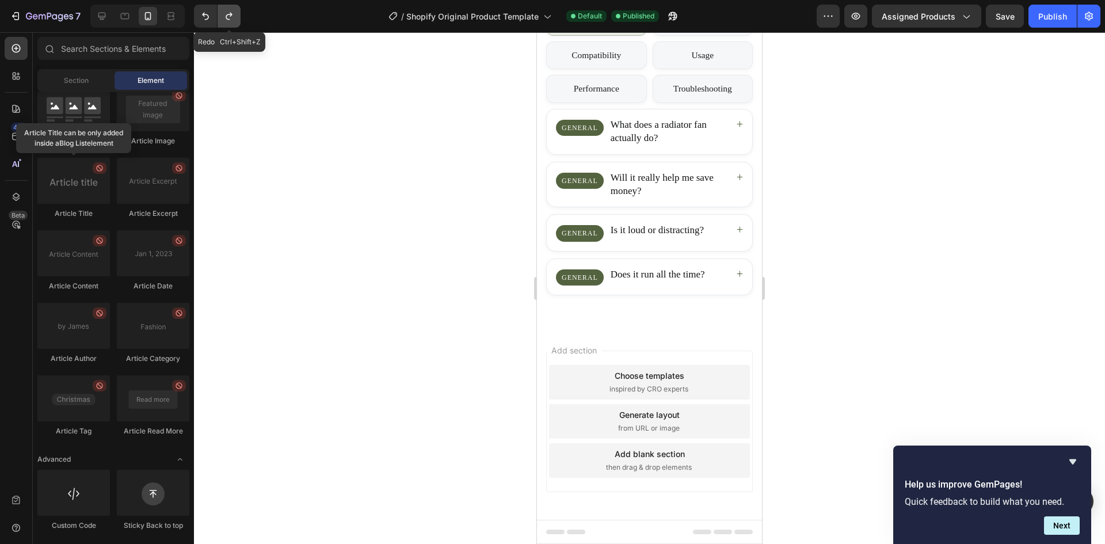
click at [229, 24] on button "Undo/Redo" at bounding box center [229, 16] width 23 height 23
click at [229, 18] on icon "Undo/Redo" at bounding box center [229, 16] width 12 height 12
click at [231, 16] on icon "Undo/Redo" at bounding box center [229, 16] width 6 height 7
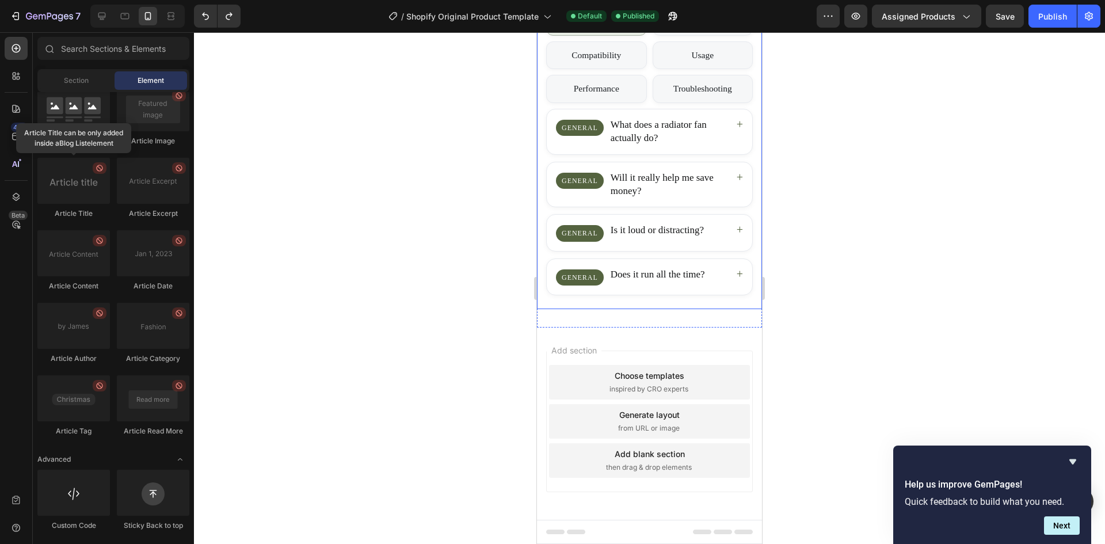
scroll to position [2305, 0]
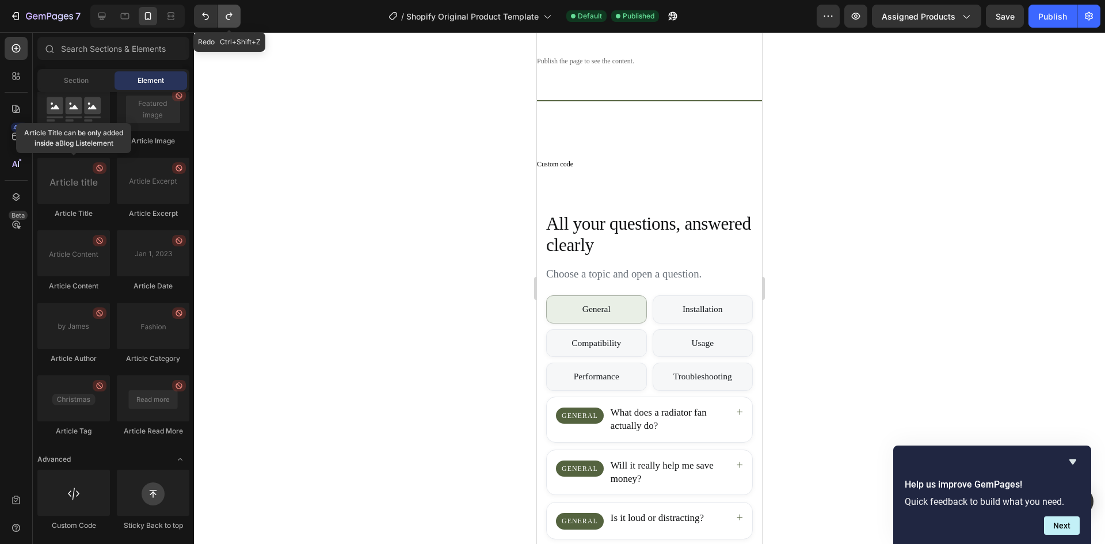
click at [229, 18] on icon "Undo/Redo" at bounding box center [229, 16] width 12 height 12
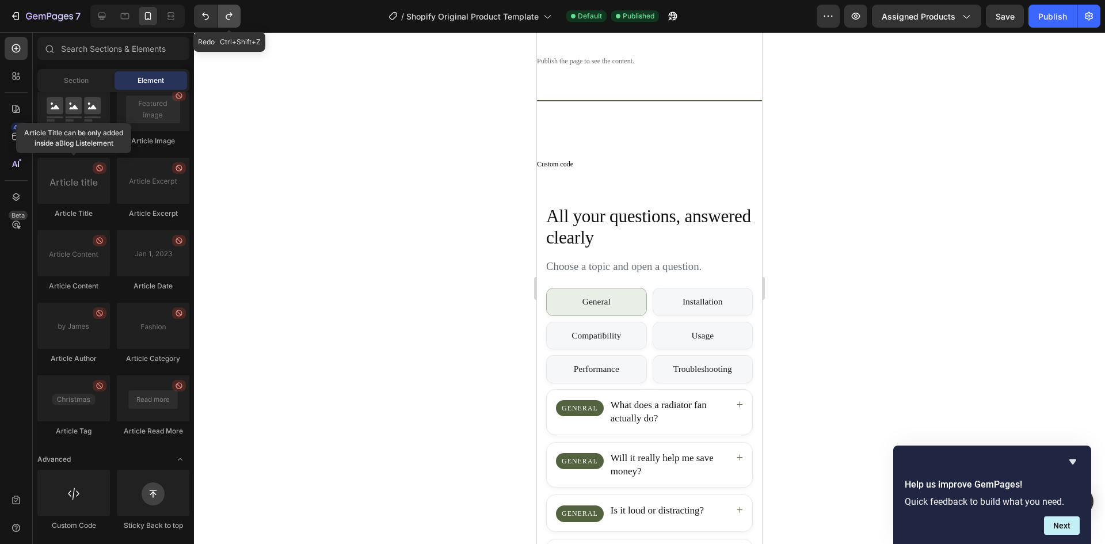
click at [229, 18] on icon "Undo/Redo" at bounding box center [229, 16] width 12 height 12
click at [228, 18] on icon "Undo/Redo" at bounding box center [229, 16] width 12 height 12
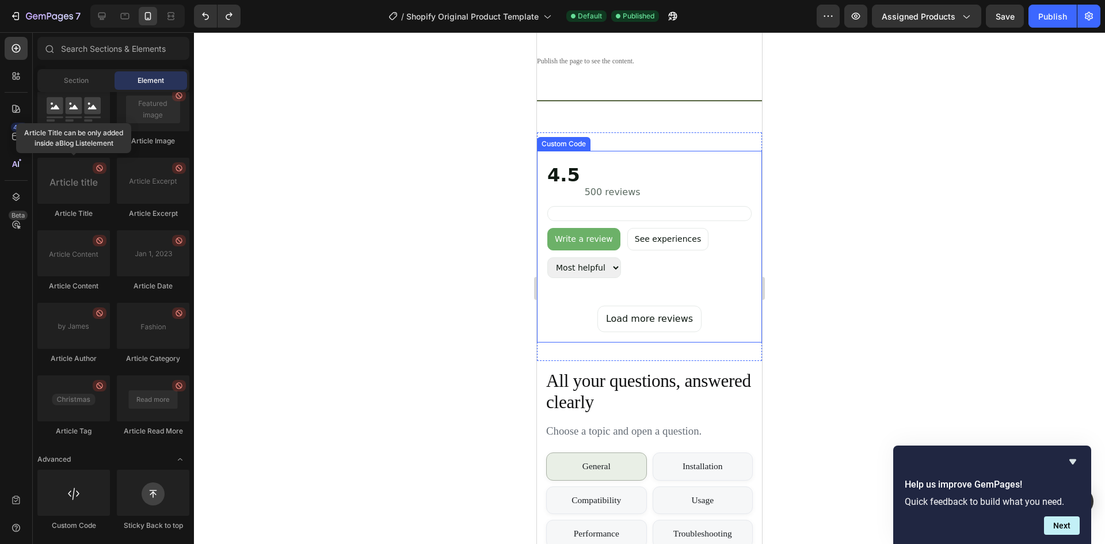
click at [651, 176] on div "4.5 500 reviews" at bounding box center [650, 180] width 204 height 38
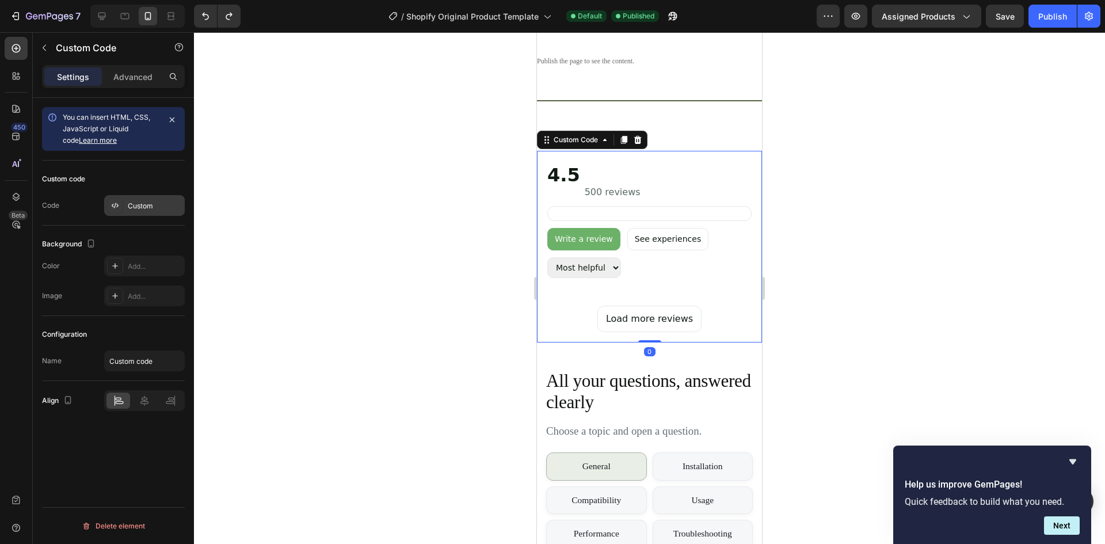
click at [132, 214] on div "Custom" at bounding box center [144, 205] width 81 height 21
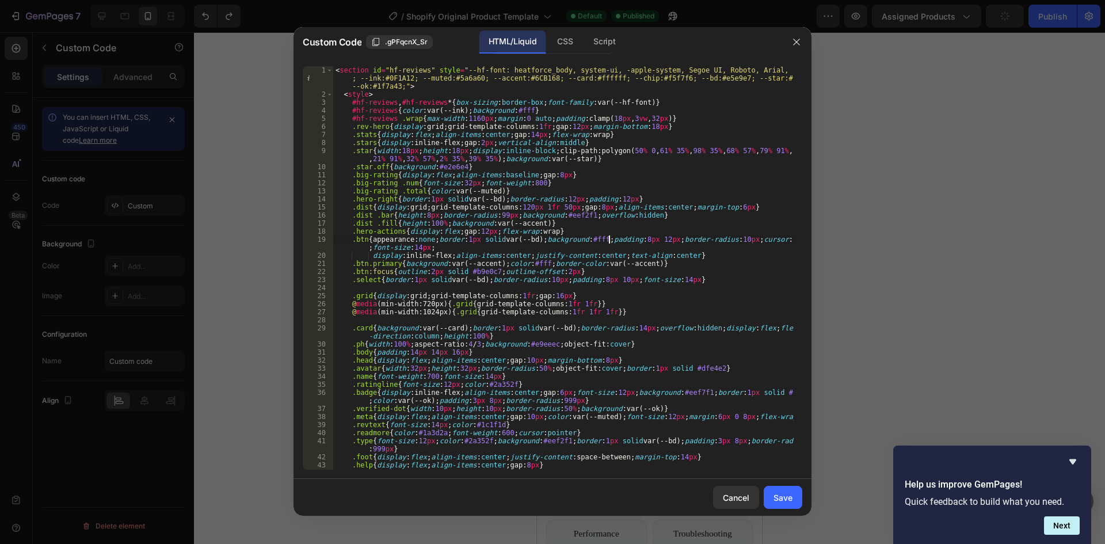
click at [609, 241] on div "< section id = "hf-reviews" style = "--hf-font: heatforce_body, system-ui, -app…" at bounding box center [563, 288] width 461 height 444
type textarea "</section>"
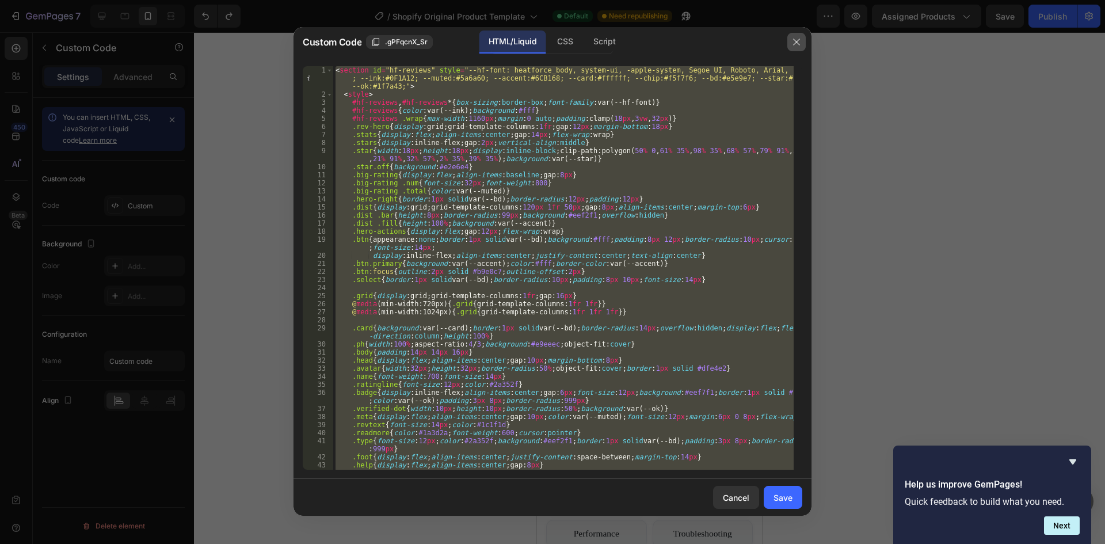
click at [794, 40] on icon "button" at bounding box center [796, 41] width 9 height 9
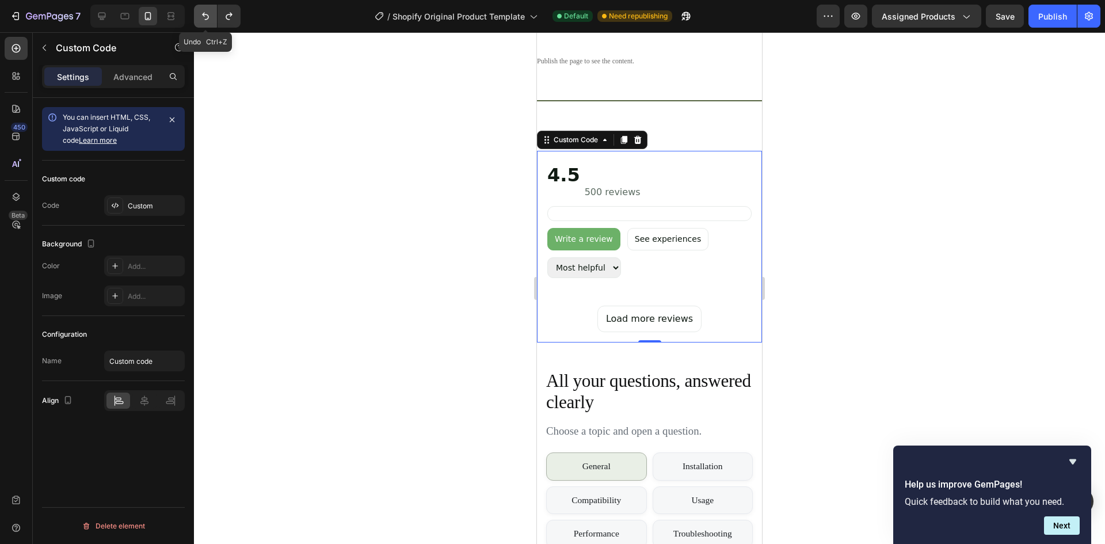
click at [202, 8] on button "Undo/Redo" at bounding box center [205, 16] width 23 height 23
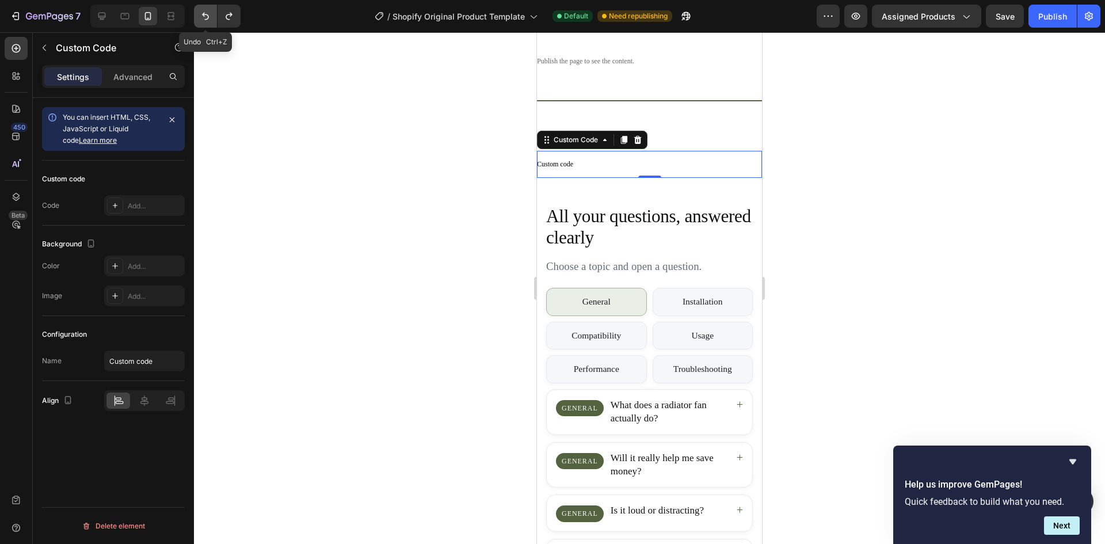
click at [202, 8] on button "Undo/Redo" at bounding box center [205, 16] width 23 height 23
click at [202, 9] on button "Undo/Redo" at bounding box center [205, 16] width 23 height 23
click at [197, 12] on button "Undo/Redo" at bounding box center [205, 16] width 23 height 23
click at [197, 14] on button "Undo/Redo" at bounding box center [205, 16] width 23 height 23
click at [198, 15] on button "Undo/Redo" at bounding box center [205, 16] width 23 height 23
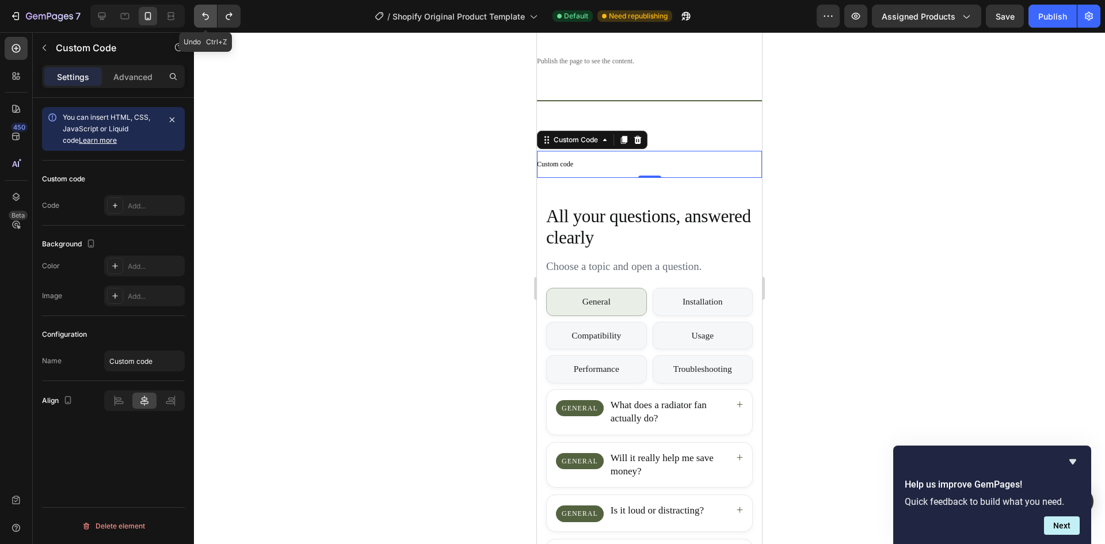
click at [198, 15] on button "Undo/Redo" at bounding box center [205, 16] width 23 height 23
click at [1031, 16] on button "Publish" at bounding box center [1053, 16] width 48 height 23
click at [638, 140] on icon at bounding box center [637, 139] width 9 height 9
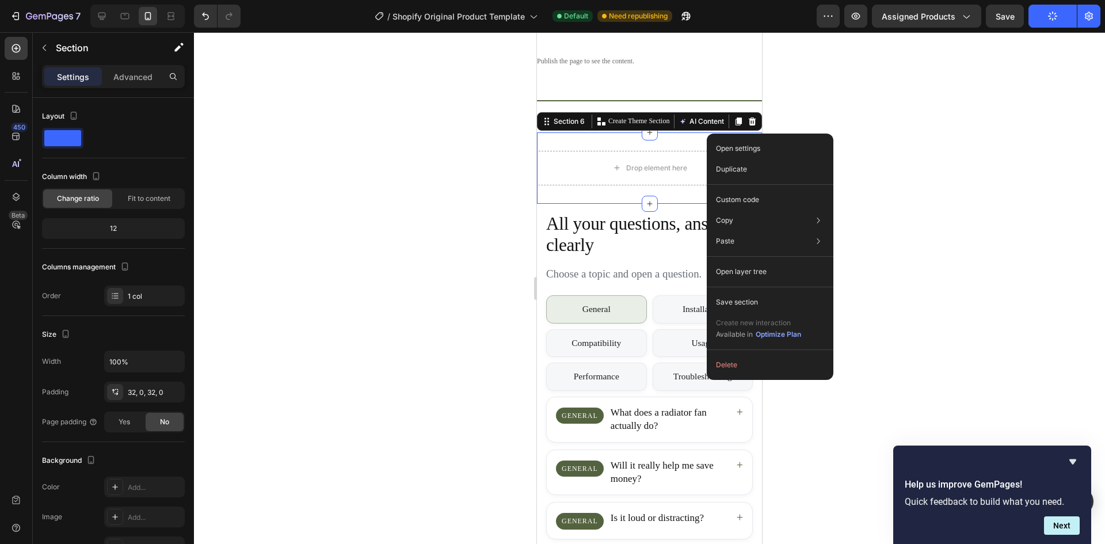
drag, startPoint x: 727, startPoint y: 362, endPoint x: 849, endPoint y: 262, distance: 157.5
click at [728, 363] on button "Delete" at bounding box center [770, 365] width 117 height 21
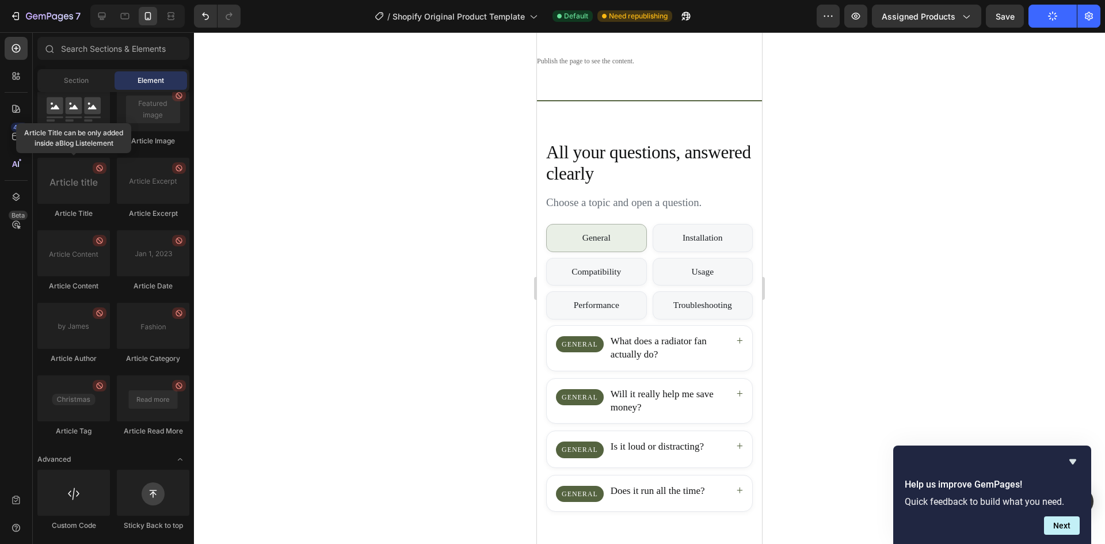
click at [1058, 12] on button "Publish" at bounding box center [1053, 16] width 48 height 23
click at [1058, 13] on div "button" at bounding box center [1052, 16] width 9 height 9
click at [1057, 16] on icon "button" at bounding box center [1053, 16] width 12 height 12
click at [1056, 17] on icon "button" at bounding box center [1053, 16] width 10 height 10
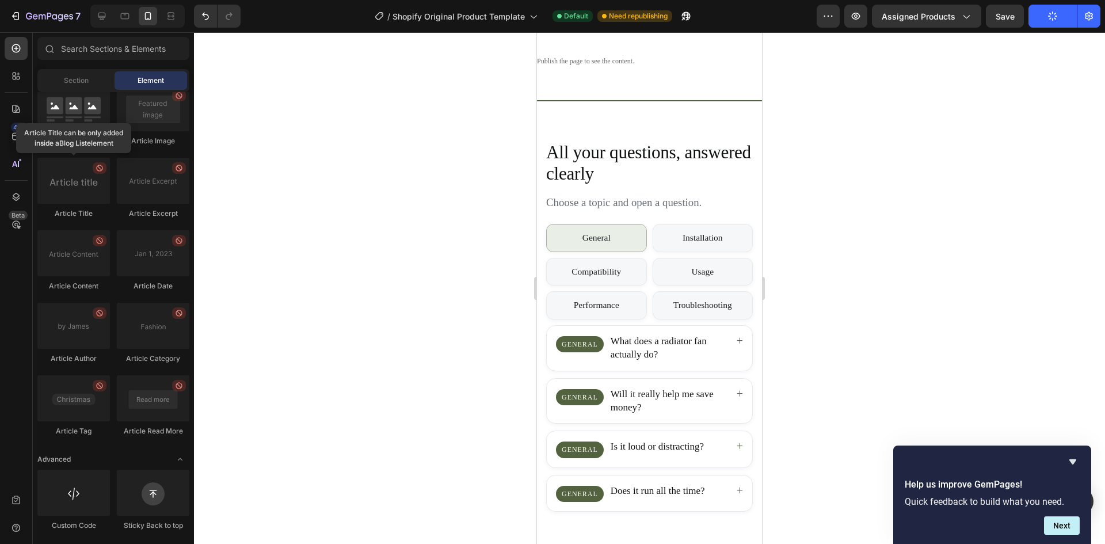
click at [1054, 17] on icon "button" at bounding box center [1053, 16] width 13 height 13
click at [1054, 17] on icon "button" at bounding box center [1053, 16] width 10 height 10
drag, startPoint x: 1054, startPoint y: 17, endPoint x: 986, endPoint y: 32, distance: 70.1
click at [1053, 21] on icon "button" at bounding box center [1053, 16] width 13 height 13
click at [1050, 15] on icon "button" at bounding box center [1052, 16] width 9 height 9
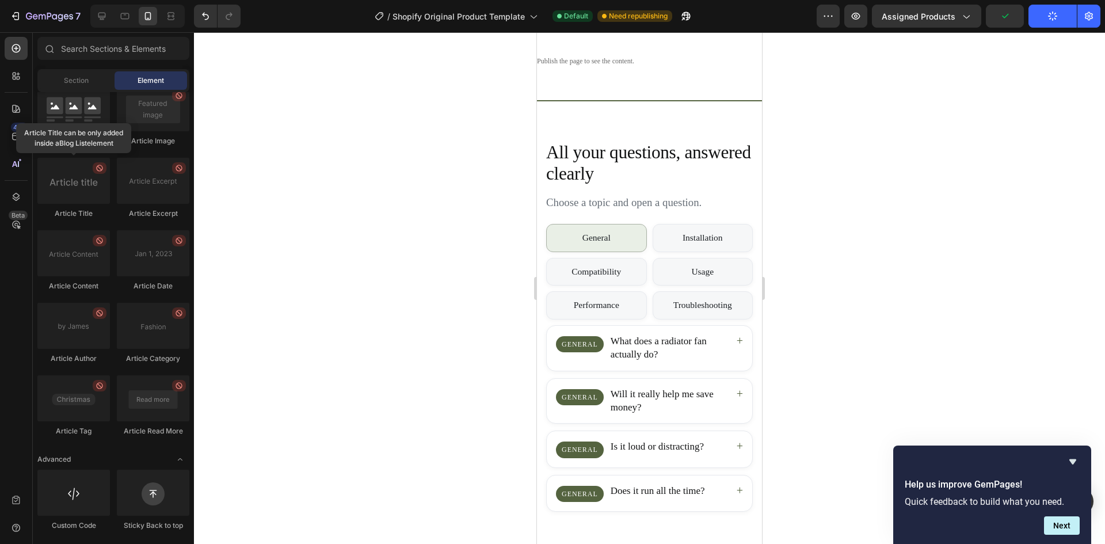
click at [1051, 14] on icon "button" at bounding box center [1052, 13] width 2 height 3
click at [1050, 15] on icon "button" at bounding box center [1053, 16] width 13 height 13
click at [1050, 15] on icon "button" at bounding box center [1053, 16] width 12 height 12
click at [1050, 15] on icon "button" at bounding box center [1053, 16] width 10 height 10
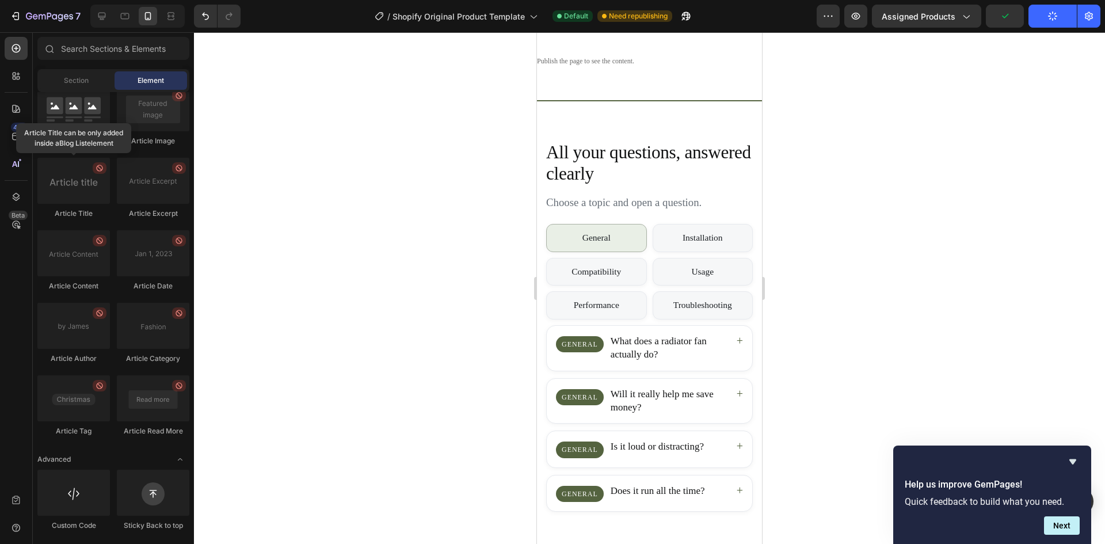
click at [1050, 15] on icon "button" at bounding box center [1053, 16] width 13 height 13
click at [1050, 15] on icon "button" at bounding box center [1053, 16] width 12 height 12
click at [1054, 17] on icon "button" at bounding box center [1055, 18] width 3 height 2
click at [1050, 15] on icon "button" at bounding box center [1053, 16] width 13 height 13
click at [1050, 15] on icon "button" at bounding box center [1053, 16] width 12 height 12
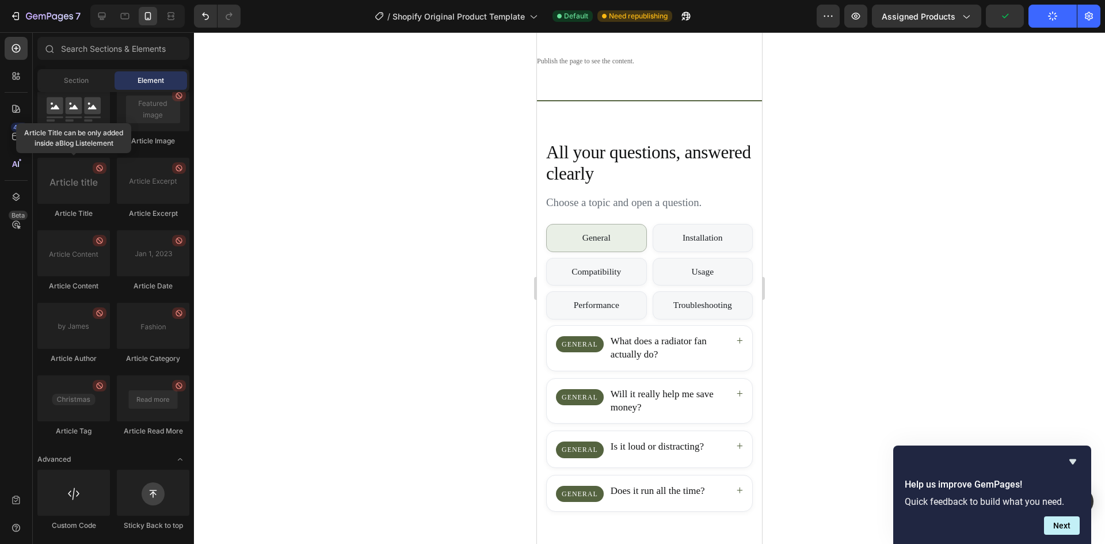
click at [1054, 15] on icon "button" at bounding box center [1055, 13] width 2 height 3
click at [1050, 15] on icon "button" at bounding box center [1053, 16] width 13 height 13
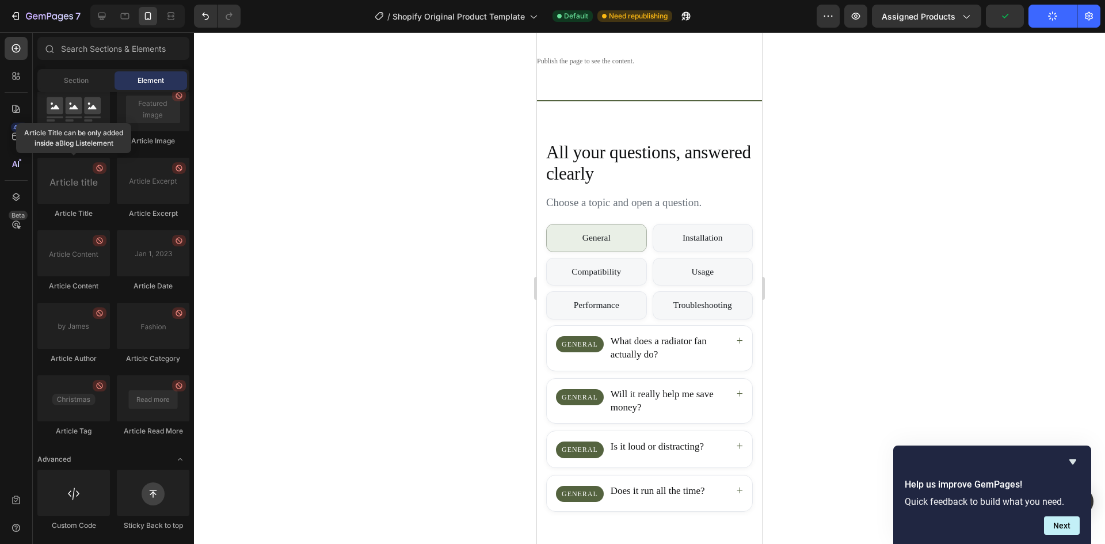
click at [1050, 15] on icon "button" at bounding box center [1053, 16] width 13 height 13
click at [1055, 18] on icon "button" at bounding box center [1053, 16] width 13 height 13
click at [1060, 20] on button "Publish" at bounding box center [1053, 16] width 48 height 23
click at [1061, 21] on button "Publish" at bounding box center [1053, 16] width 48 height 23
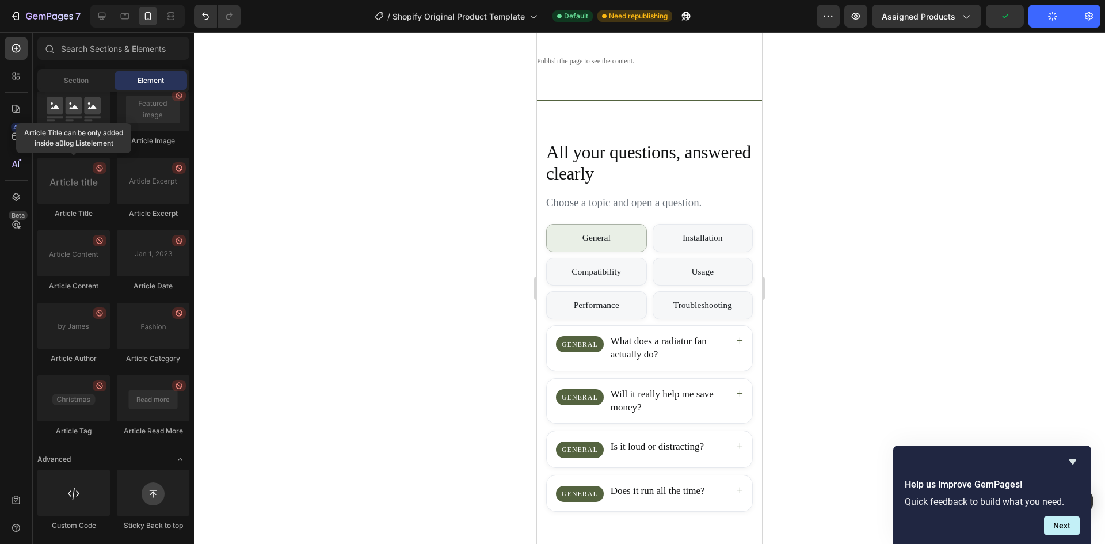
click at [1061, 21] on button "Publish" at bounding box center [1053, 16] width 48 height 23
click at [1061, 22] on button "Publish" at bounding box center [1053, 16] width 48 height 23
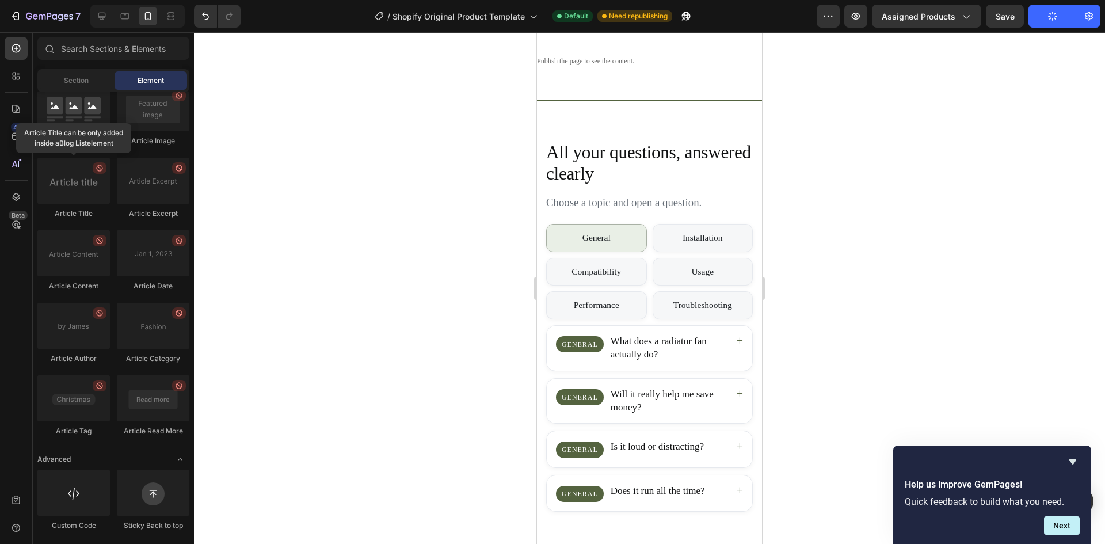
click at [1061, 22] on button "Publish" at bounding box center [1053, 16] width 48 height 23
click at [1060, 22] on button "Publish" at bounding box center [1053, 16] width 48 height 23
click at [1058, 27] on button "Publish" at bounding box center [1053, 16] width 48 height 23
click at [1057, 28] on div "7 / Shopify Original Product Template Default Need republishing Preview Assigne…" at bounding box center [552, 16] width 1105 height 33
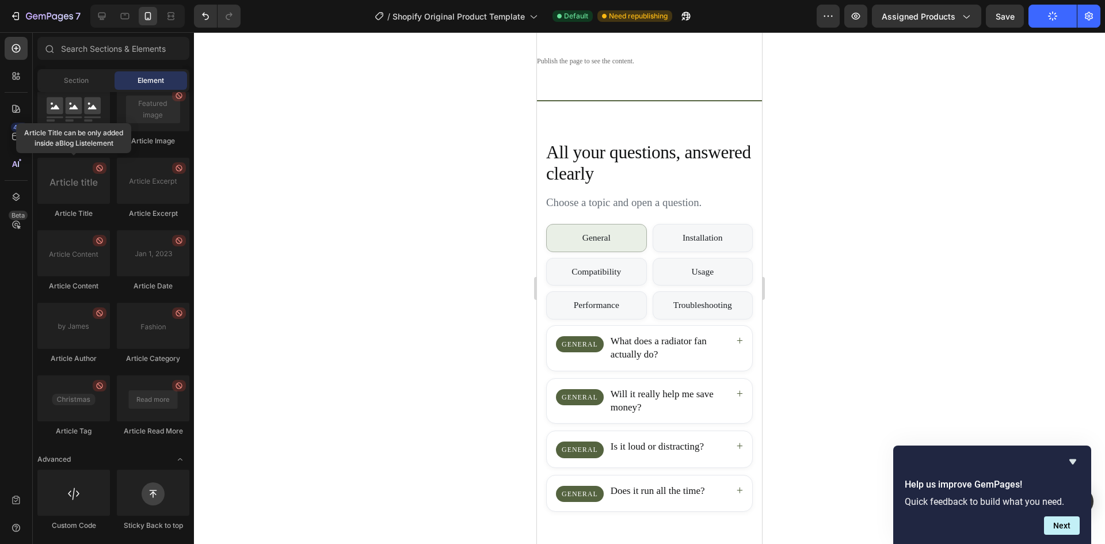
click at [1057, 28] on div "7 / Shopify Original Product Template Default Need republishing Preview Assigne…" at bounding box center [552, 16] width 1105 height 33
click at [1055, 27] on div "7 / Shopify Original Product Template Default Need republishing Preview Assigne…" at bounding box center [552, 16] width 1105 height 33
click at [1045, 24] on button "Publish" at bounding box center [1053, 16] width 48 height 23
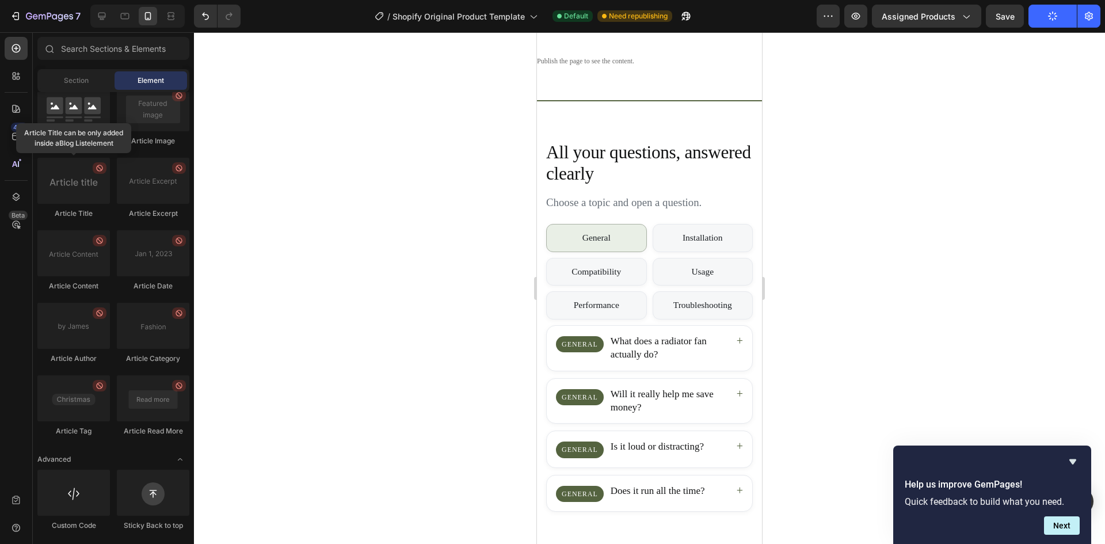
click at [1045, 24] on button "Publish" at bounding box center [1053, 16] width 48 height 23
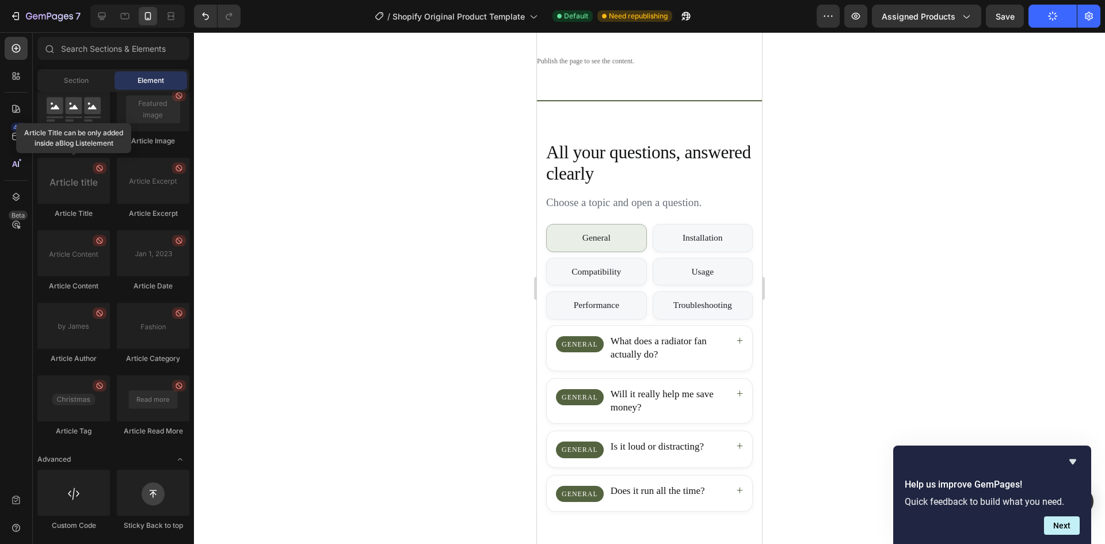
click at [1046, 24] on button "Publish" at bounding box center [1053, 16] width 48 height 23
click at [1048, 22] on button "Publish" at bounding box center [1053, 16] width 48 height 23
click at [1049, 22] on button "Publish" at bounding box center [1053, 16] width 48 height 23
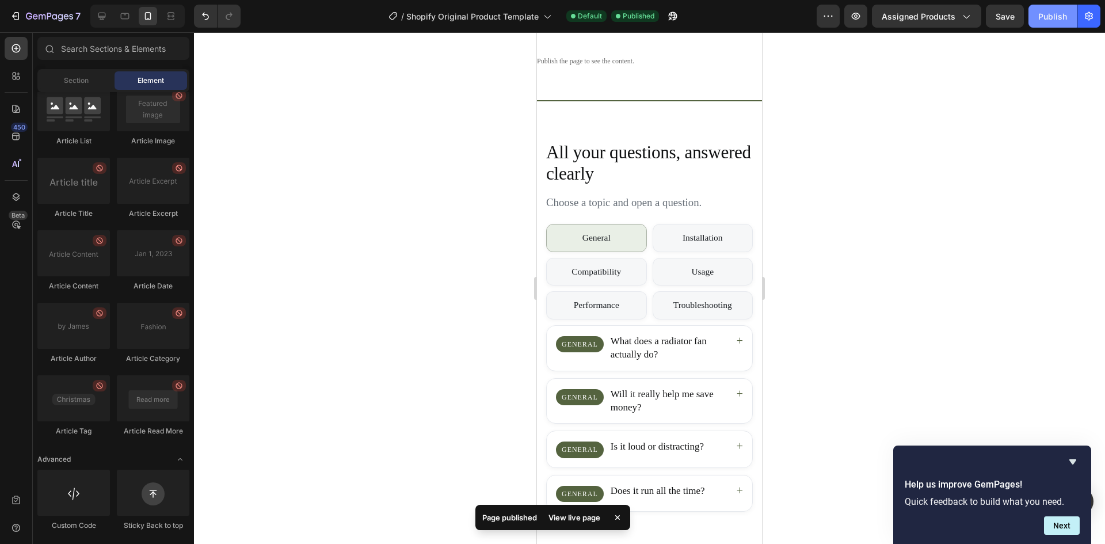
click at [1044, 17] on div "Publish" at bounding box center [1053, 16] width 29 height 12
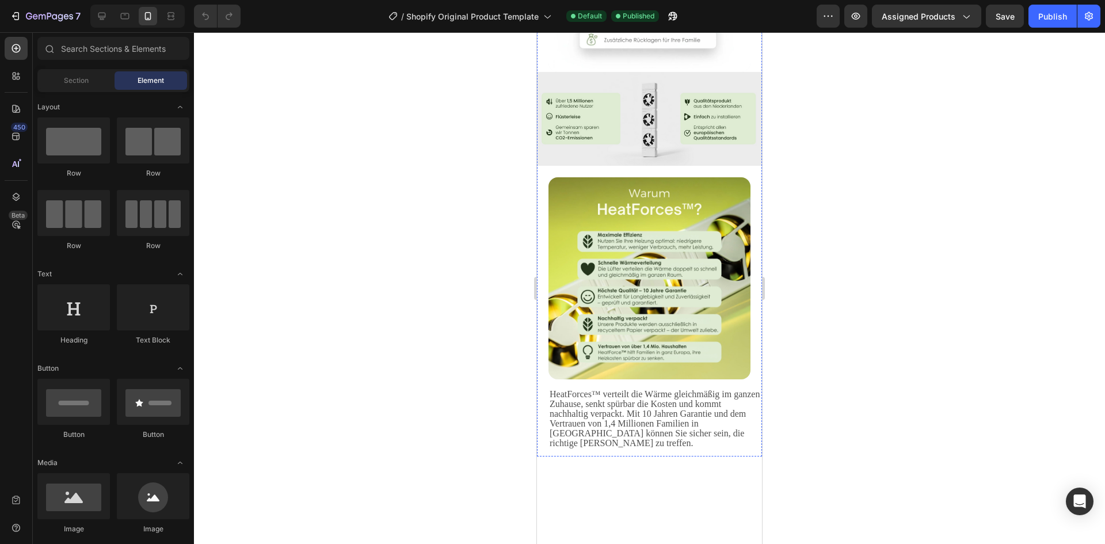
scroll to position [1670, 0]
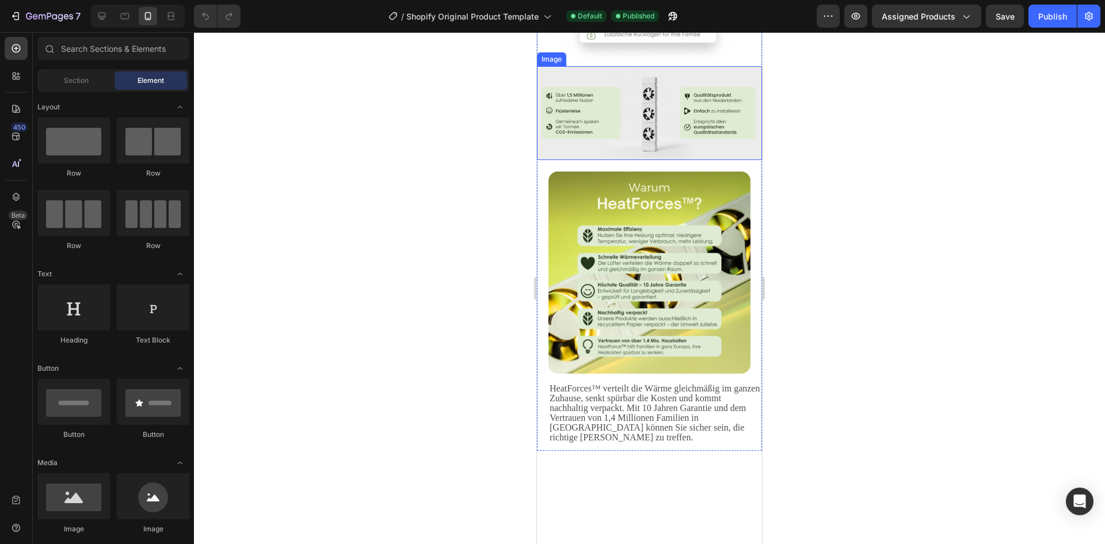
drag, startPoint x: 704, startPoint y: 357, endPoint x: 615, endPoint y: 330, distance: 92.7
click at [704, 160] on img at bounding box center [649, 113] width 225 height 94
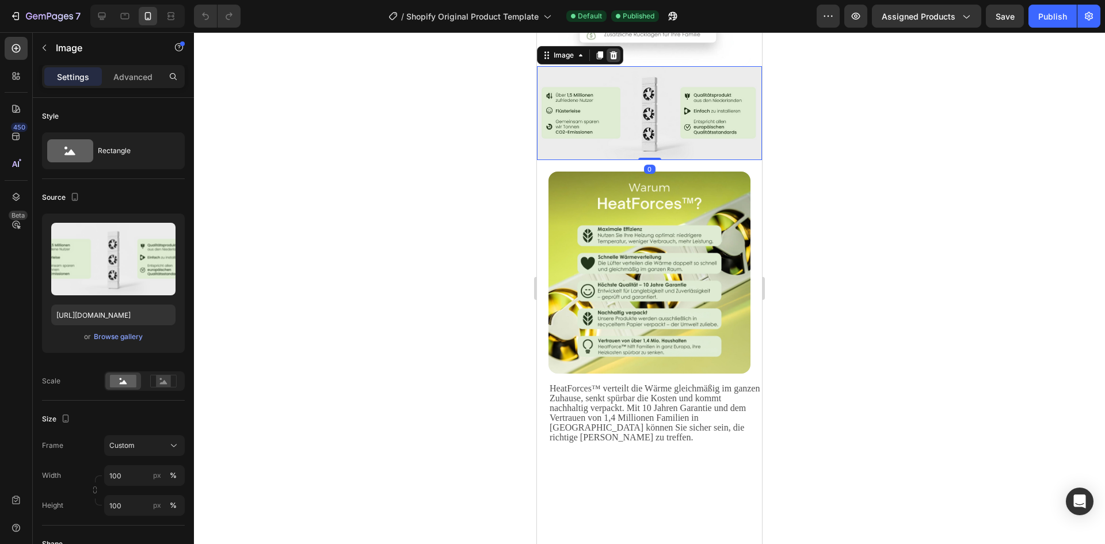
click at [612, 59] on icon at bounding box center [613, 55] width 7 height 8
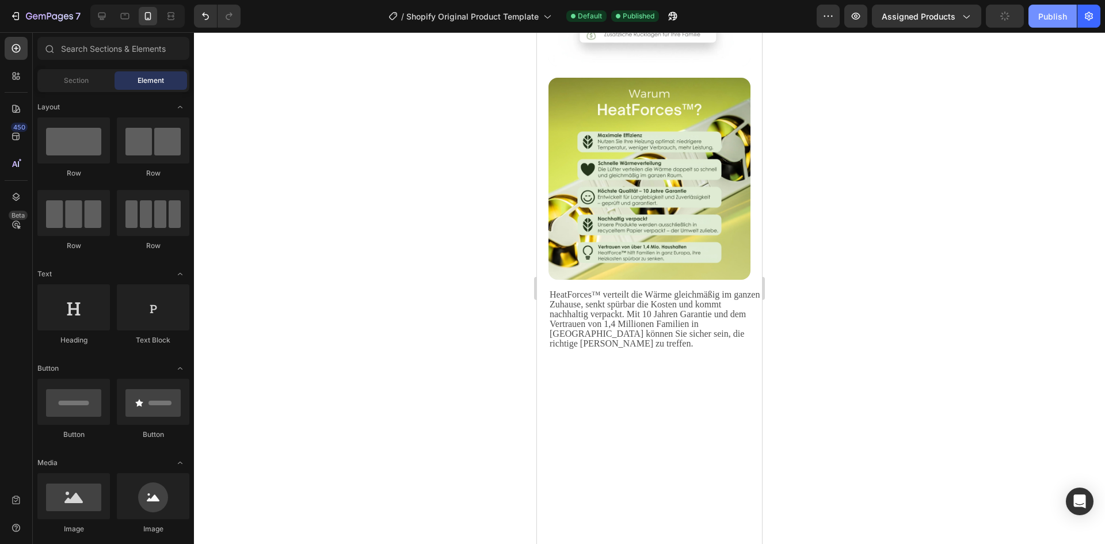
click at [1048, 23] on button "Publish" at bounding box center [1053, 16] width 48 height 23
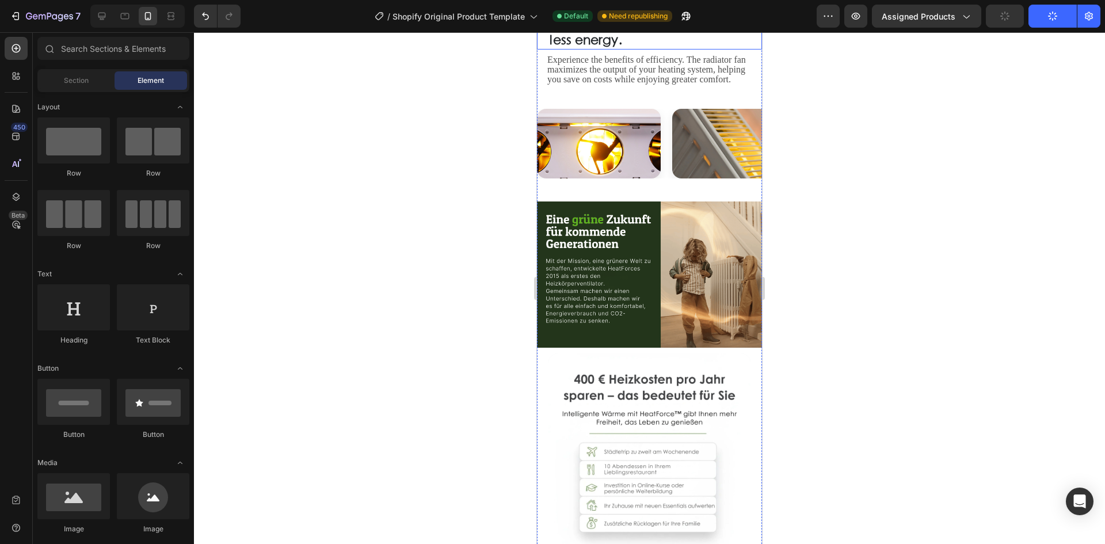
scroll to position [1324, 0]
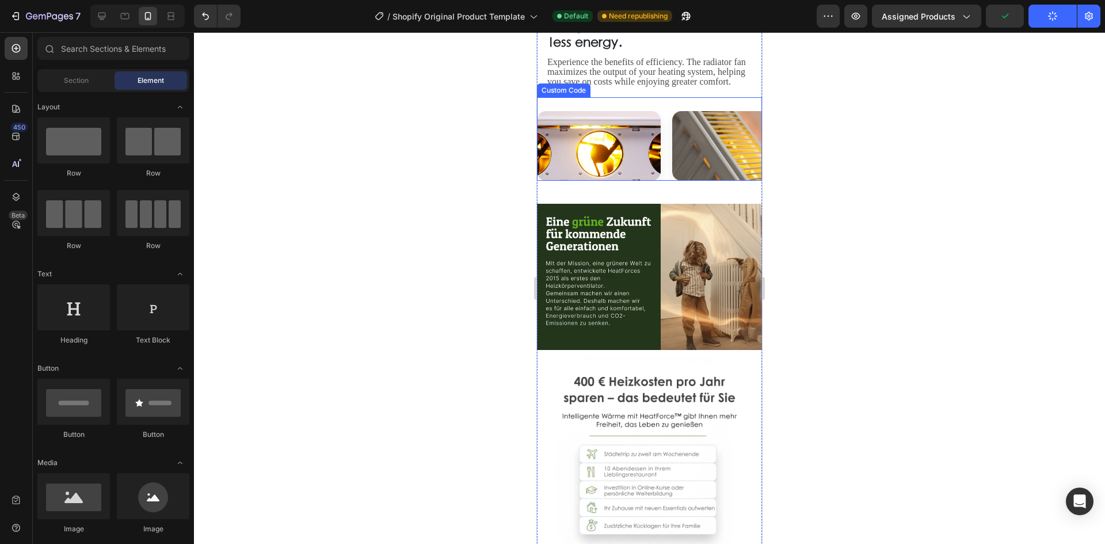
click at [672, 181] on div "Custom Code" at bounding box center [649, 138] width 225 height 83
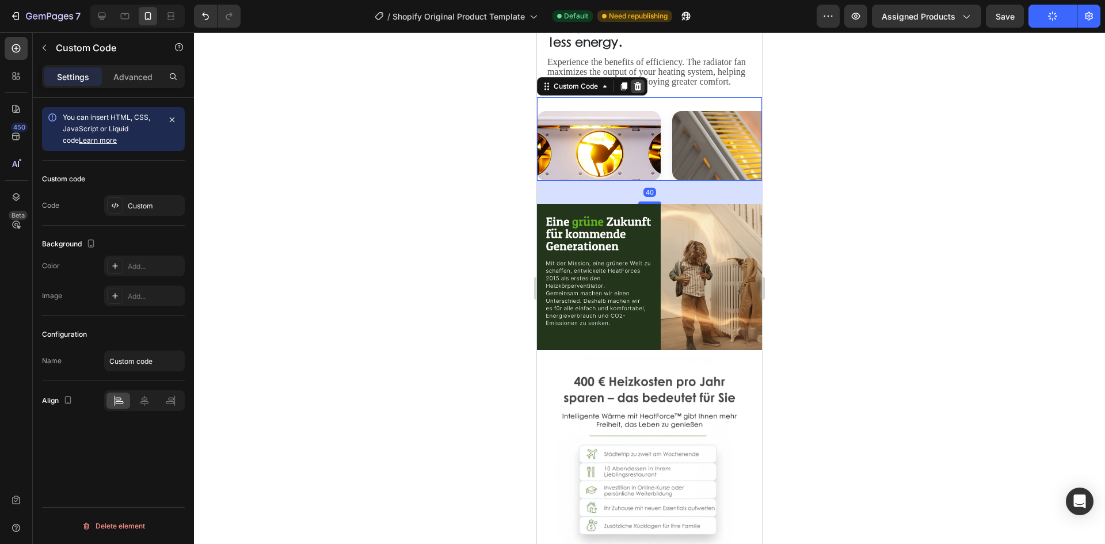
click at [639, 90] on icon at bounding box center [637, 86] width 7 height 8
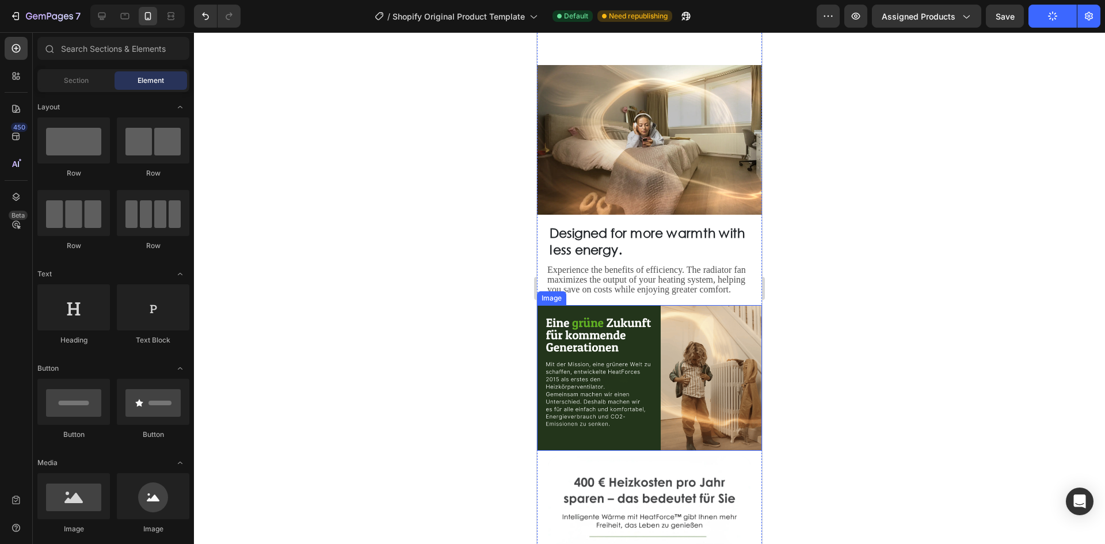
scroll to position [1497, 0]
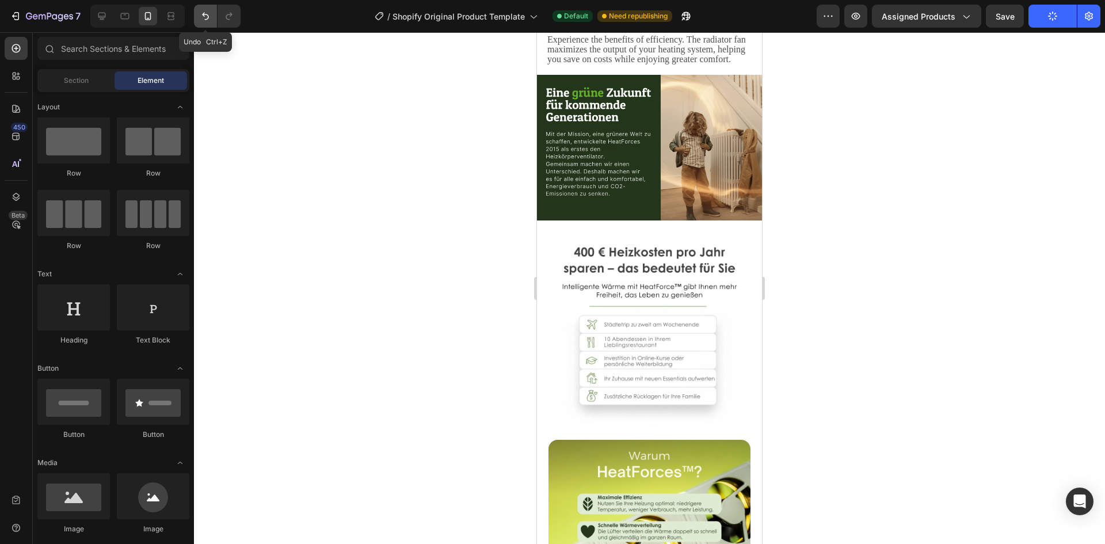
click at [210, 18] on icon "Undo/Redo" at bounding box center [206, 16] width 12 height 12
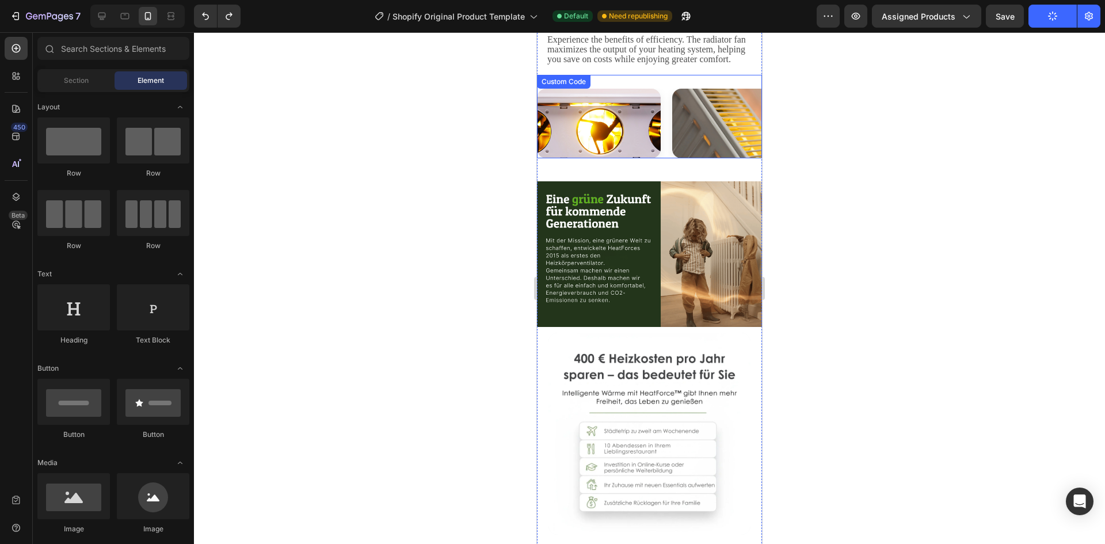
click at [672, 124] on img at bounding box center [734, 124] width 124 height 70
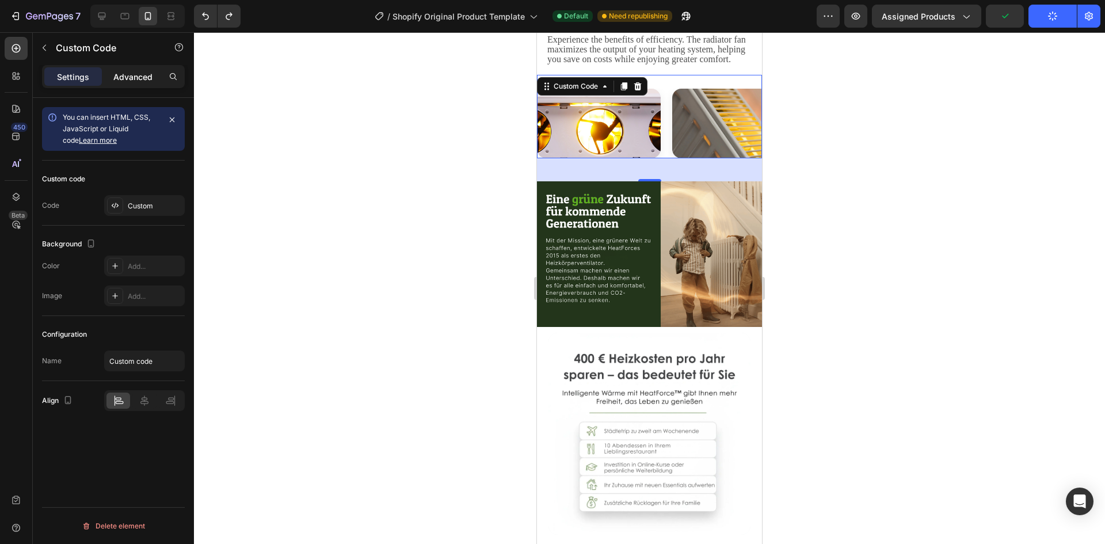
click at [139, 81] on p "Advanced" at bounding box center [132, 77] width 39 height 12
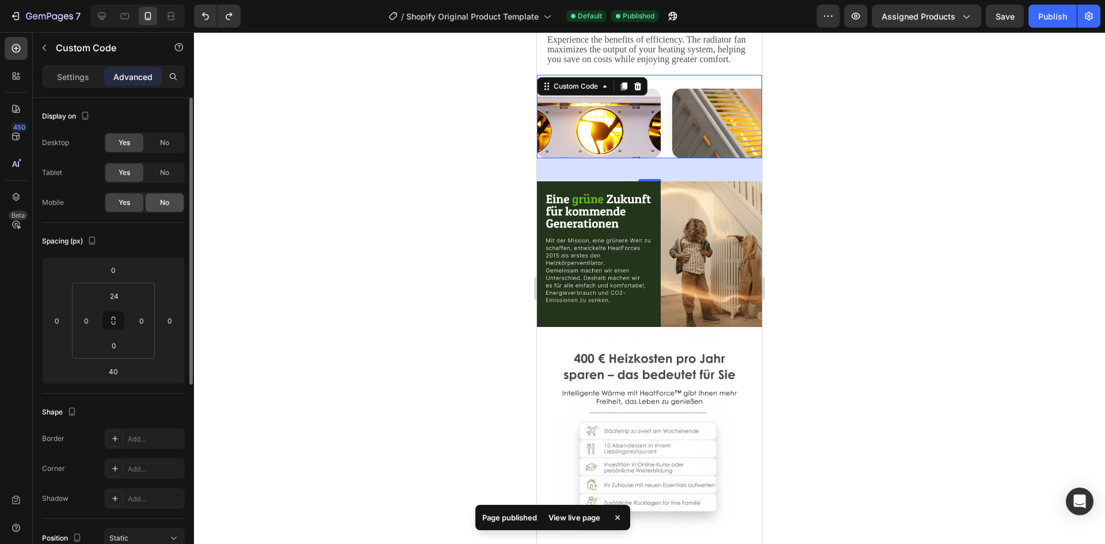
click at [164, 200] on span "No" at bounding box center [164, 202] width 9 height 10
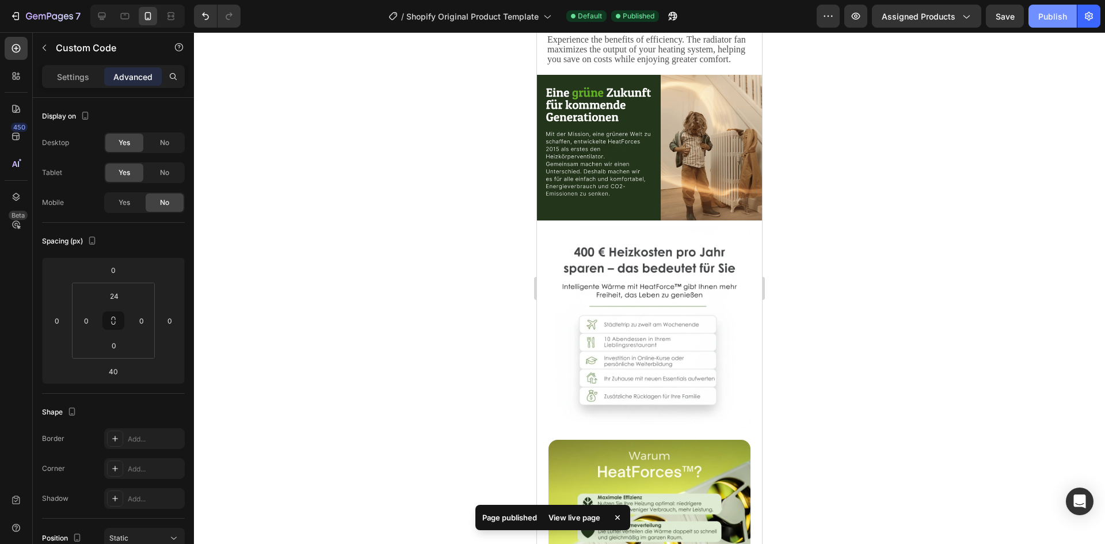
click at [1065, 22] on div "Publish" at bounding box center [1053, 16] width 29 height 12
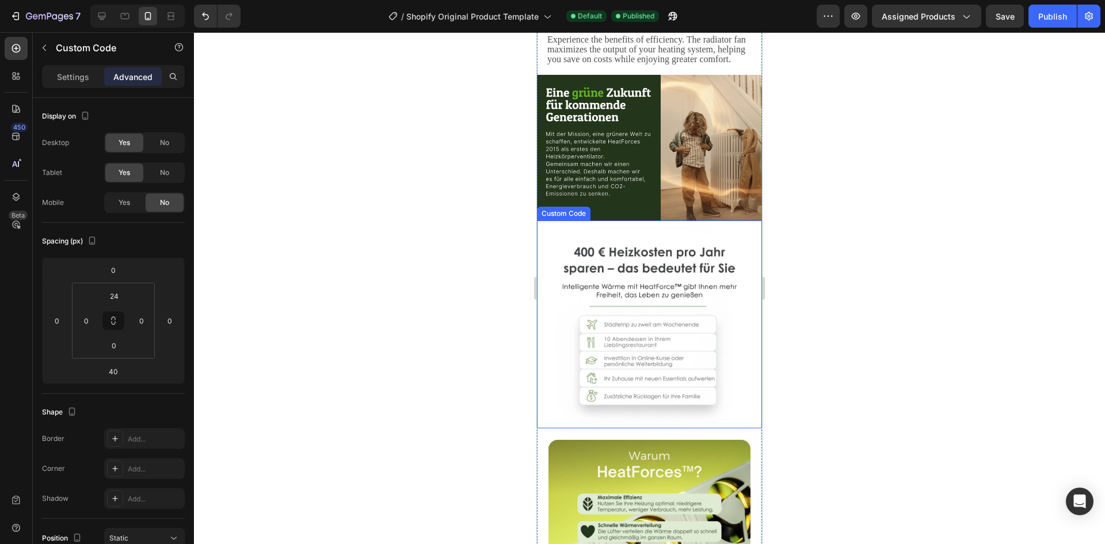
scroll to position [1324, 0]
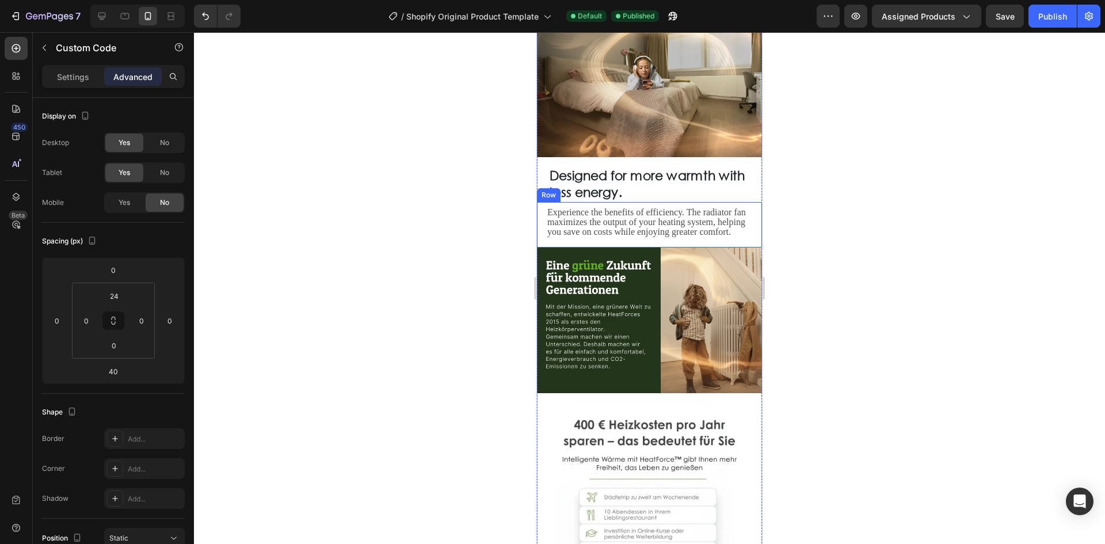
click at [655, 224] on div "Experience the benefits of efficiency. The radiator fan maximizes the output of…" at bounding box center [649, 224] width 225 height 45
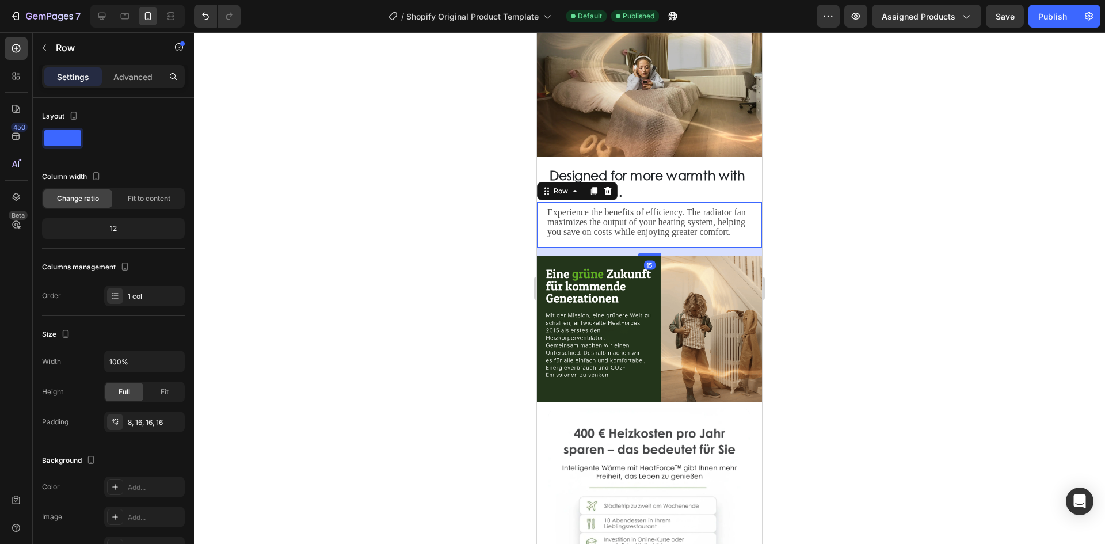
drag, startPoint x: 642, startPoint y: 232, endPoint x: 1625, endPoint y: 101, distance: 992.1
click at [639, 253] on div at bounding box center [650, 254] width 23 height 3
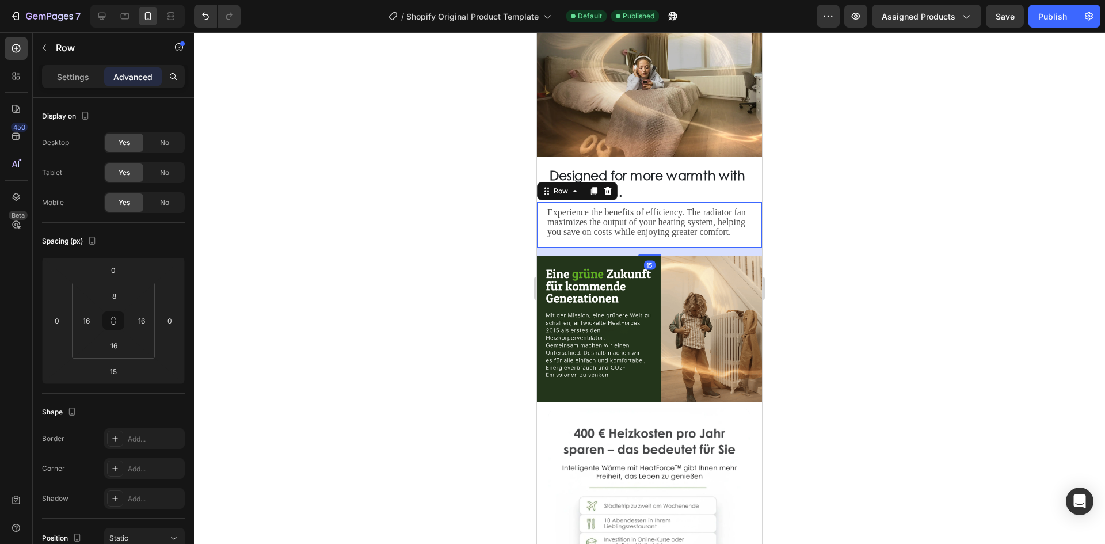
click at [1062, 24] on button "Publish" at bounding box center [1053, 16] width 48 height 23
click at [684, 167] on h2 "Designed for more warmth with less energy." at bounding box center [650, 183] width 202 height 35
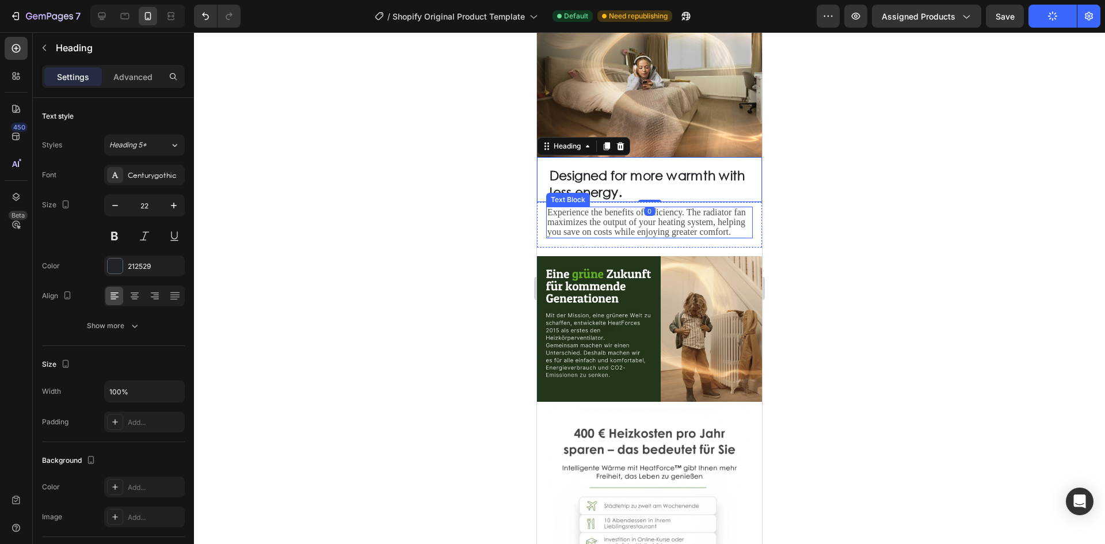
click at [654, 207] on span "Experience the benefits of efficiency. The radiator fan maximizes the output of…" at bounding box center [647, 221] width 199 height 29
